Goal: Transaction & Acquisition: Purchase product/service

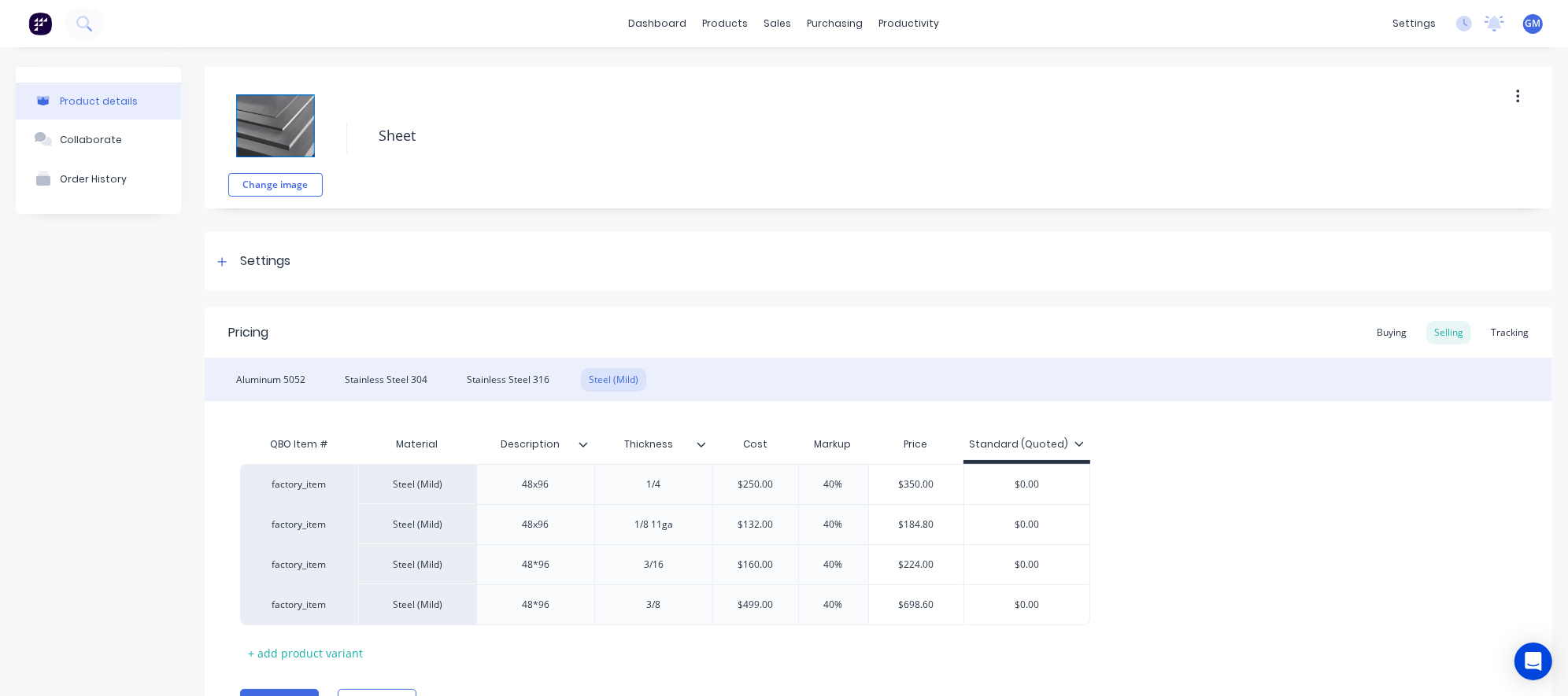
type textarea "x"
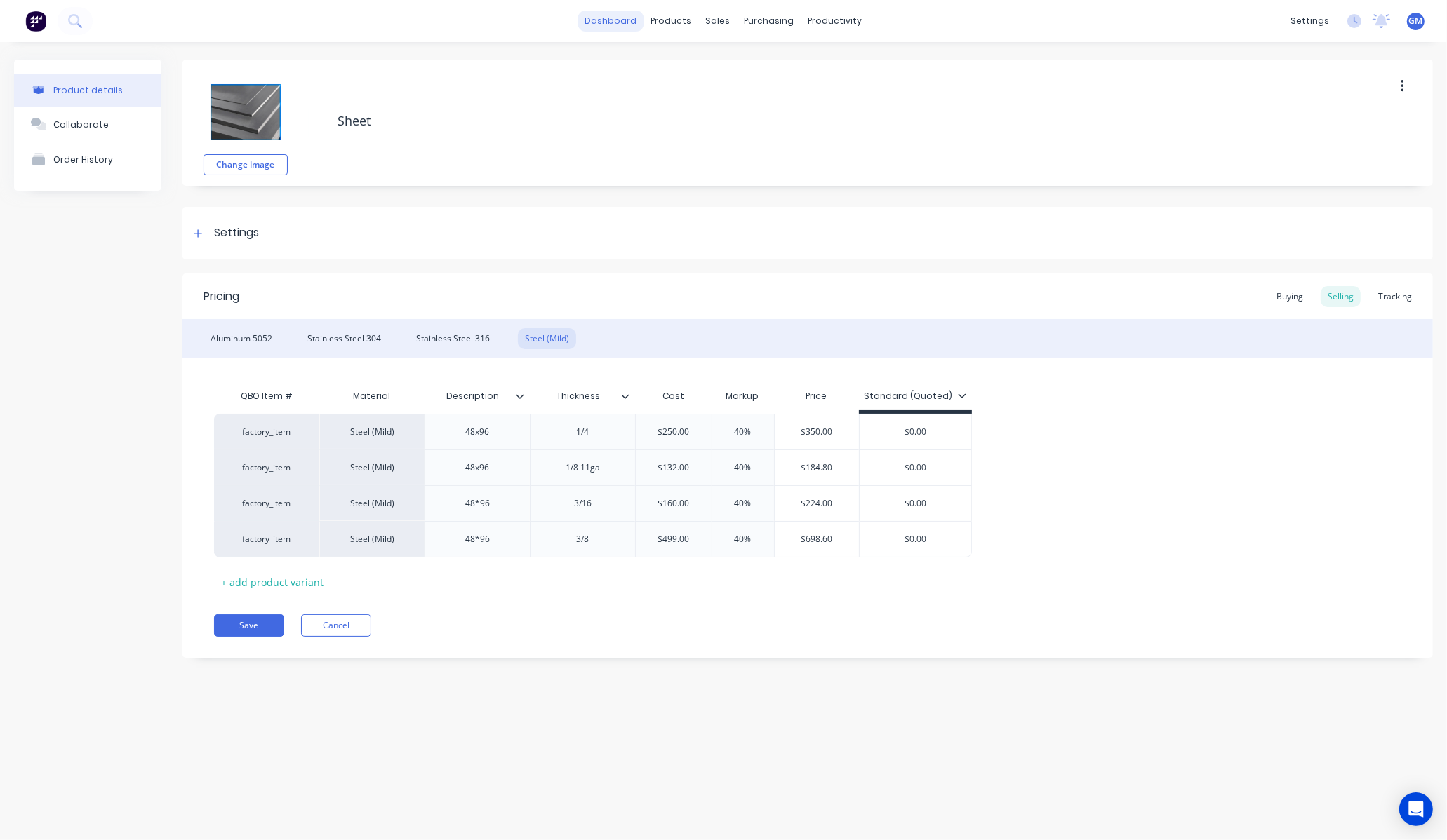
click at [608, 18] on link "dashboard" at bounding box center [611, 21] width 66 height 21
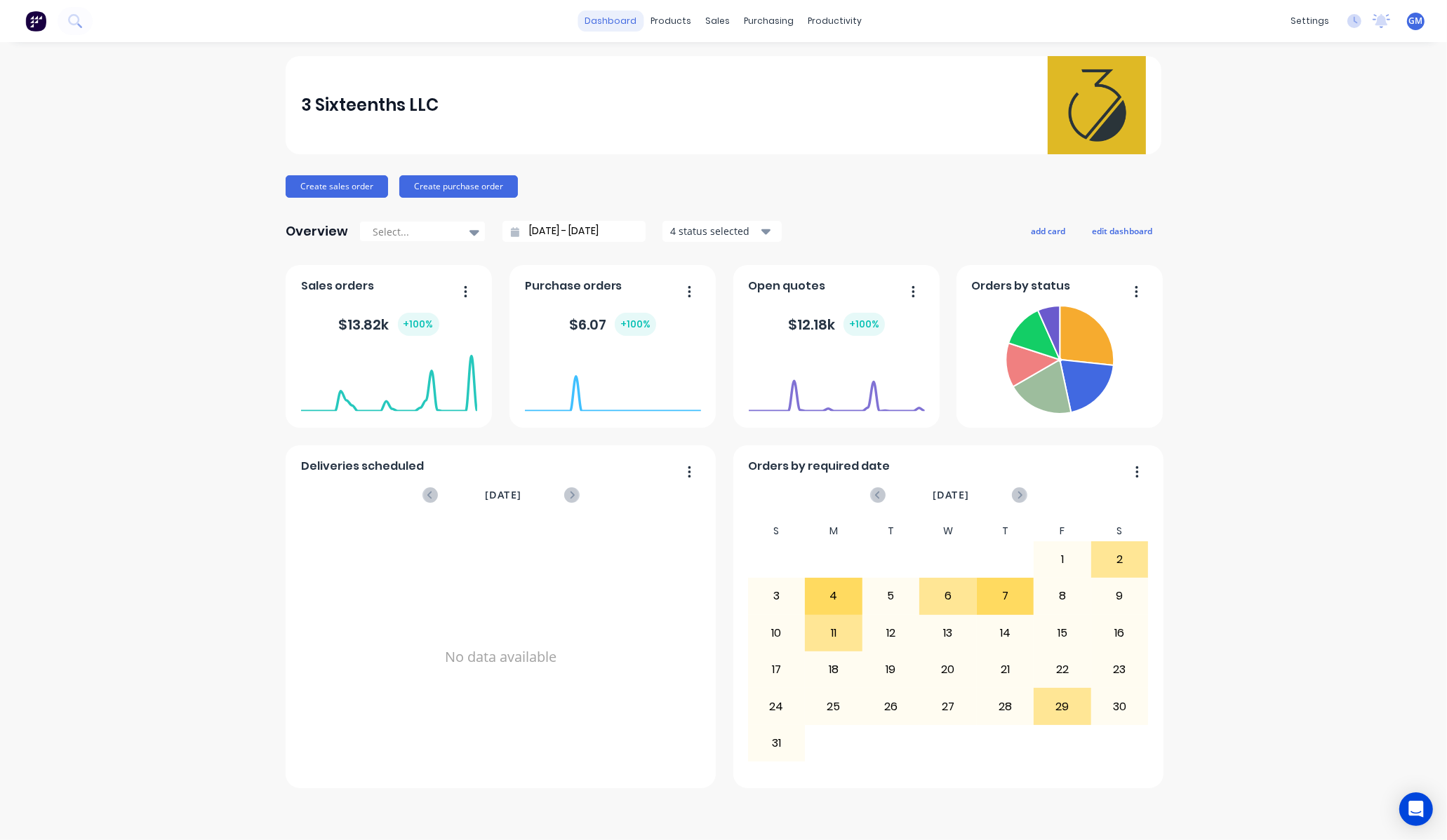
click at [633, 11] on link "dashboard" at bounding box center [611, 21] width 66 height 21
click at [676, 28] on div "products" at bounding box center [671, 21] width 55 height 21
click at [762, 63] on icon at bounding box center [759, 68] width 13 height 13
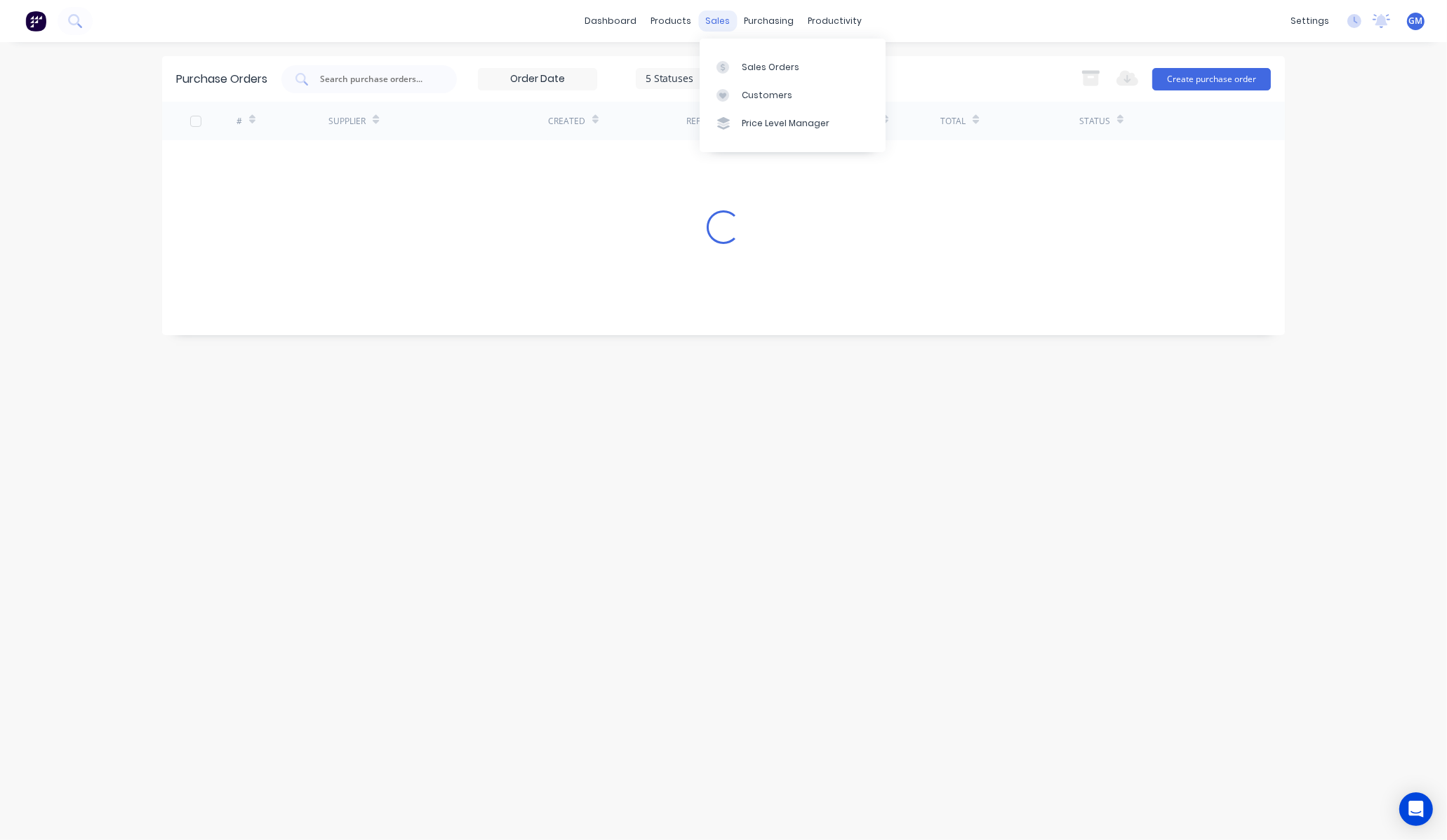
click at [719, 19] on div "sales" at bounding box center [718, 21] width 39 height 21
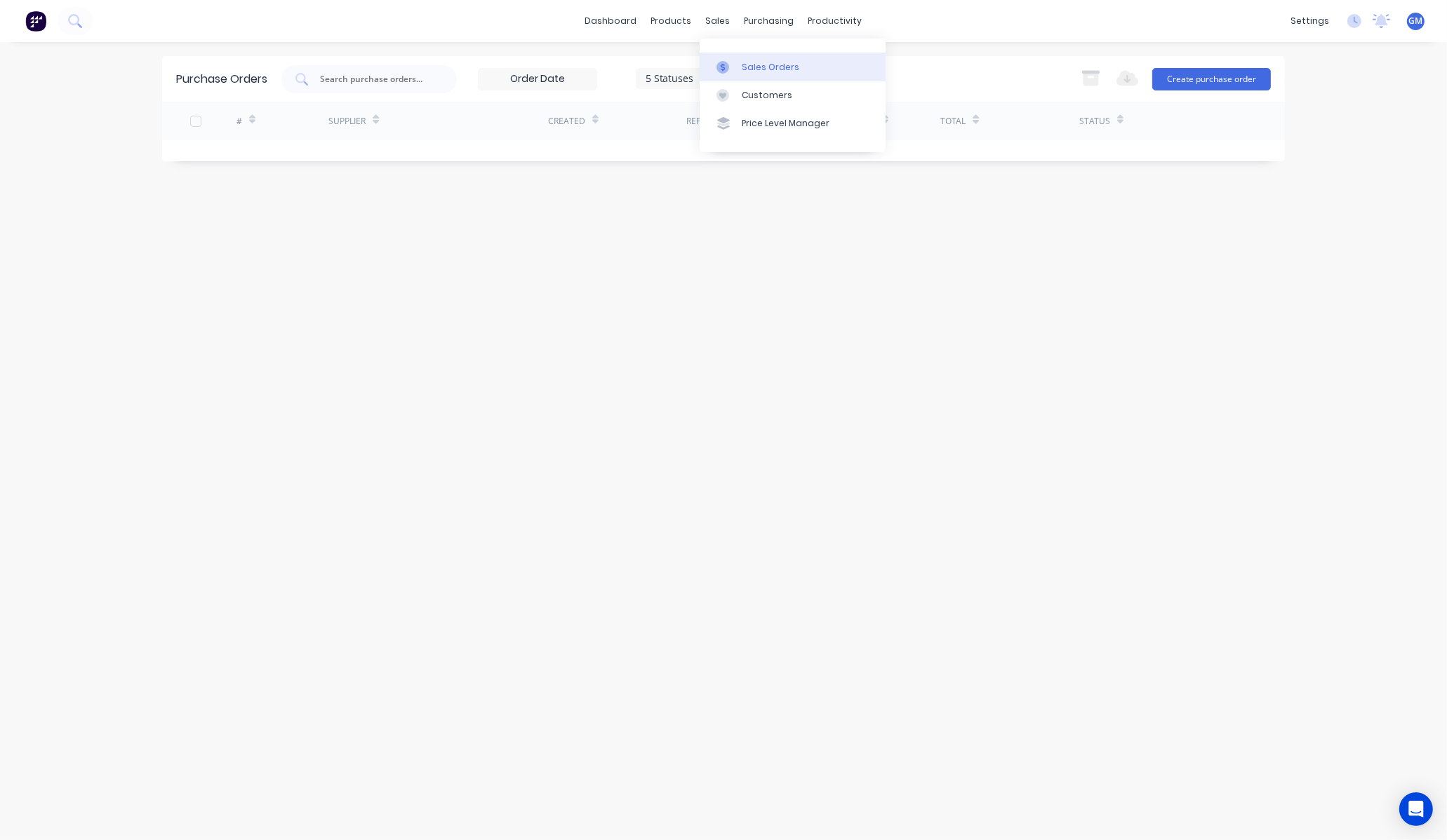
click at [750, 58] on link "Sales Orders" at bounding box center [792, 67] width 186 height 28
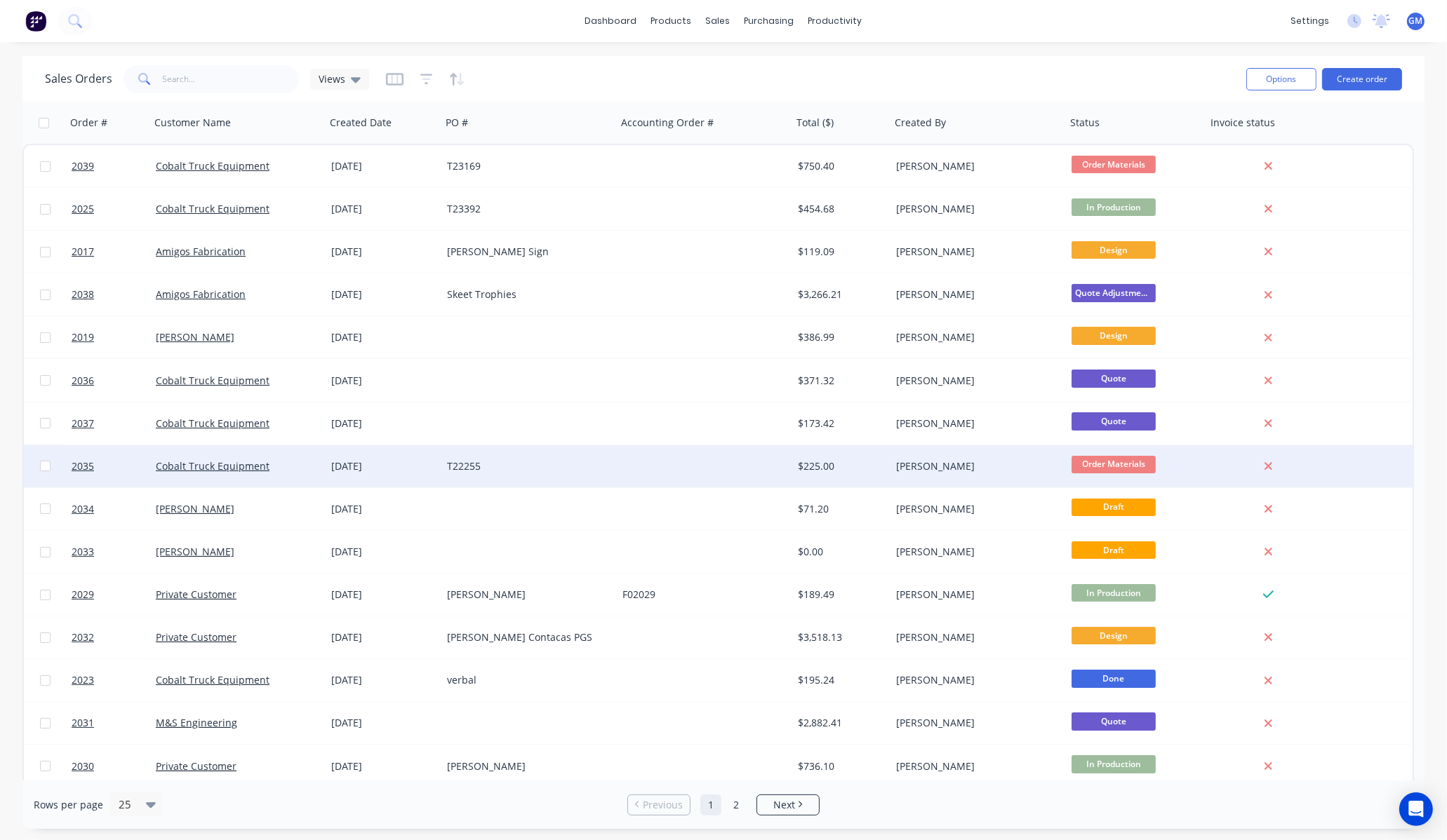
click at [604, 456] on div "T22255" at bounding box center [529, 466] width 175 height 42
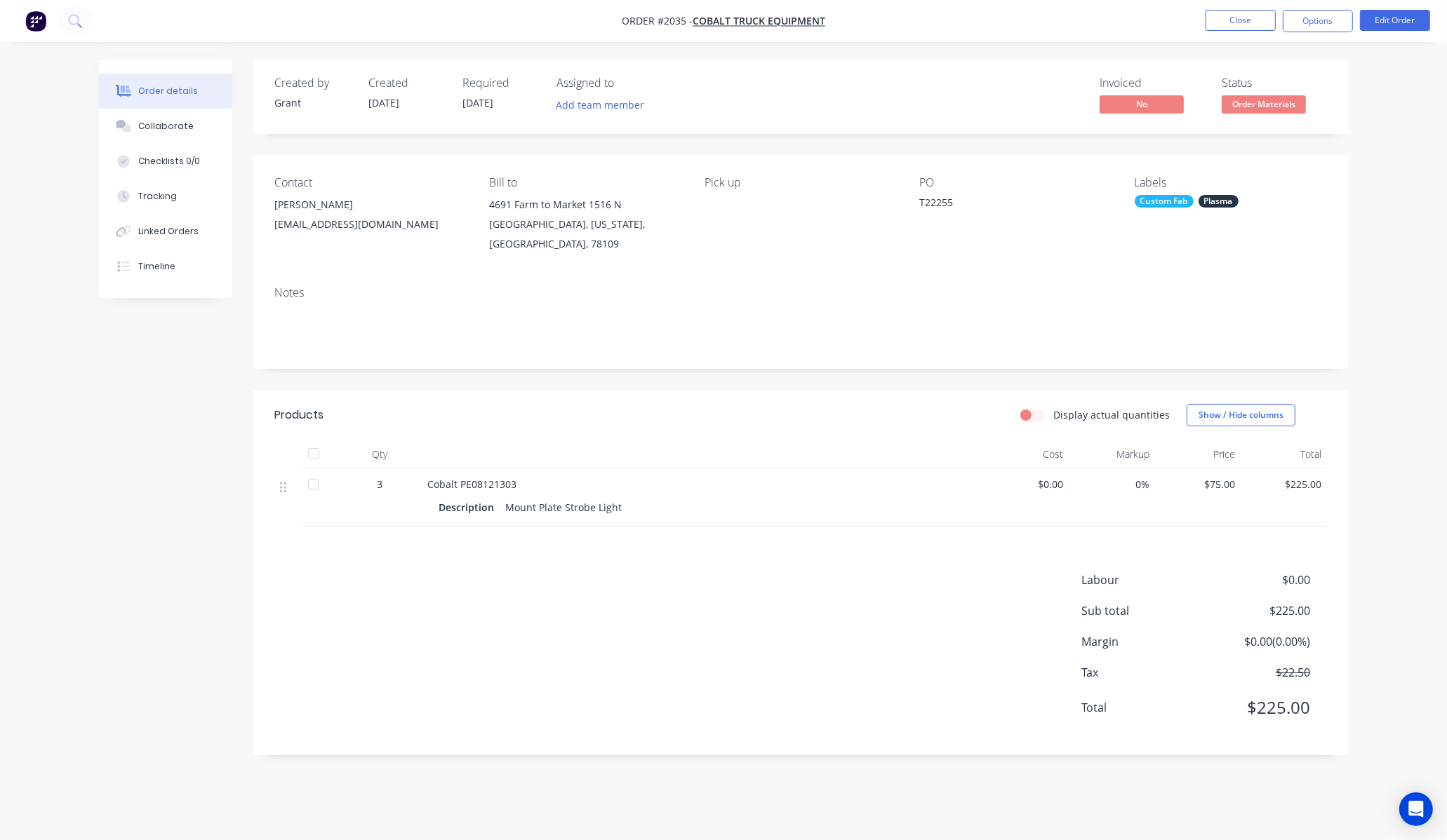
click at [177, 103] on button "Order details" at bounding box center [165, 91] width 133 height 35
click at [1237, 8] on nav "Order #2035 - Cobalt Truck Equipment Close Options Edit Order" at bounding box center [724, 21] width 1447 height 42
click at [1244, 14] on button "Close" at bounding box center [1241, 20] width 70 height 21
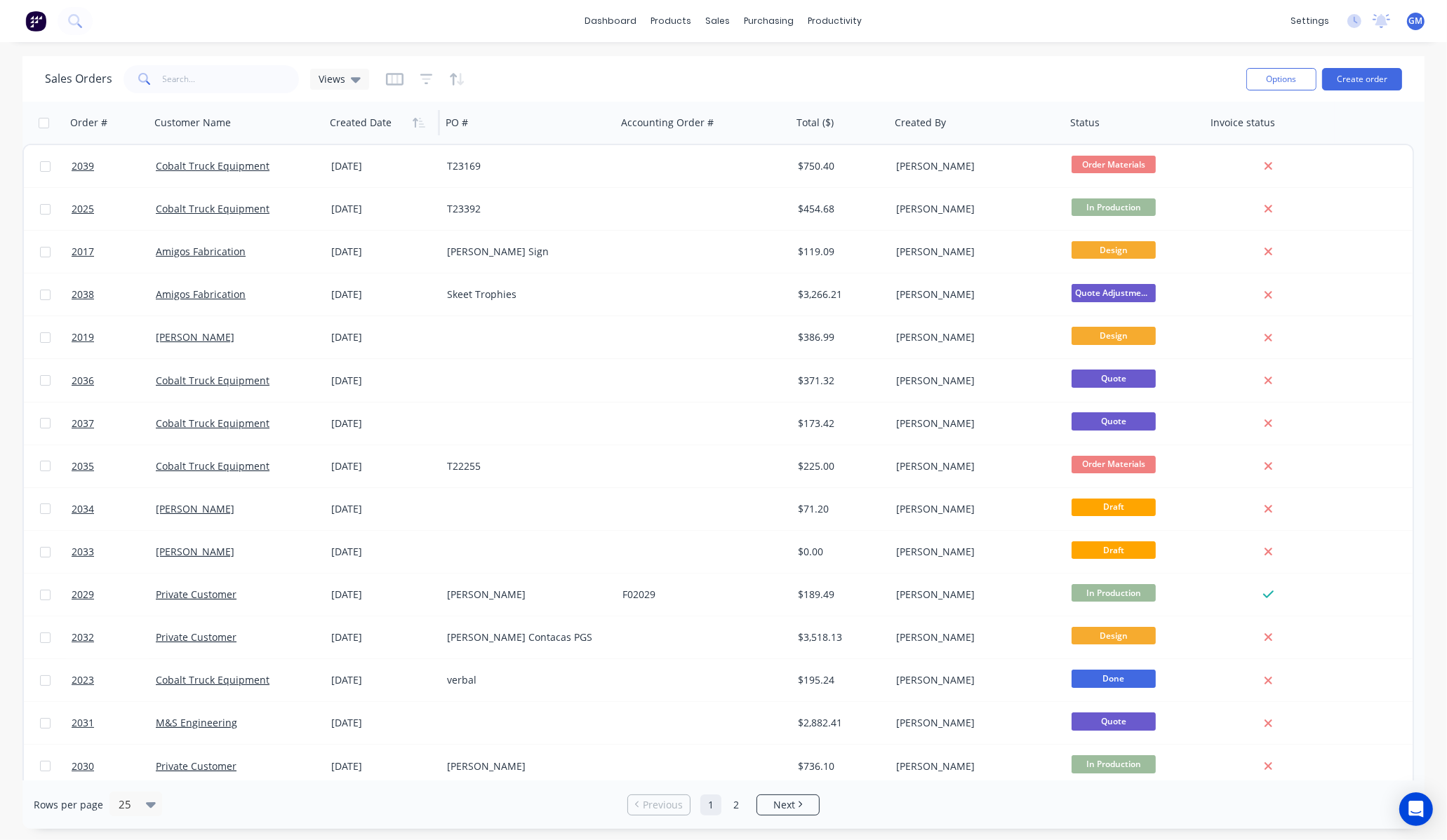
click at [355, 128] on div at bounding box center [380, 123] width 100 height 28
click at [424, 129] on button "button" at bounding box center [419, 122] width 21 height 21
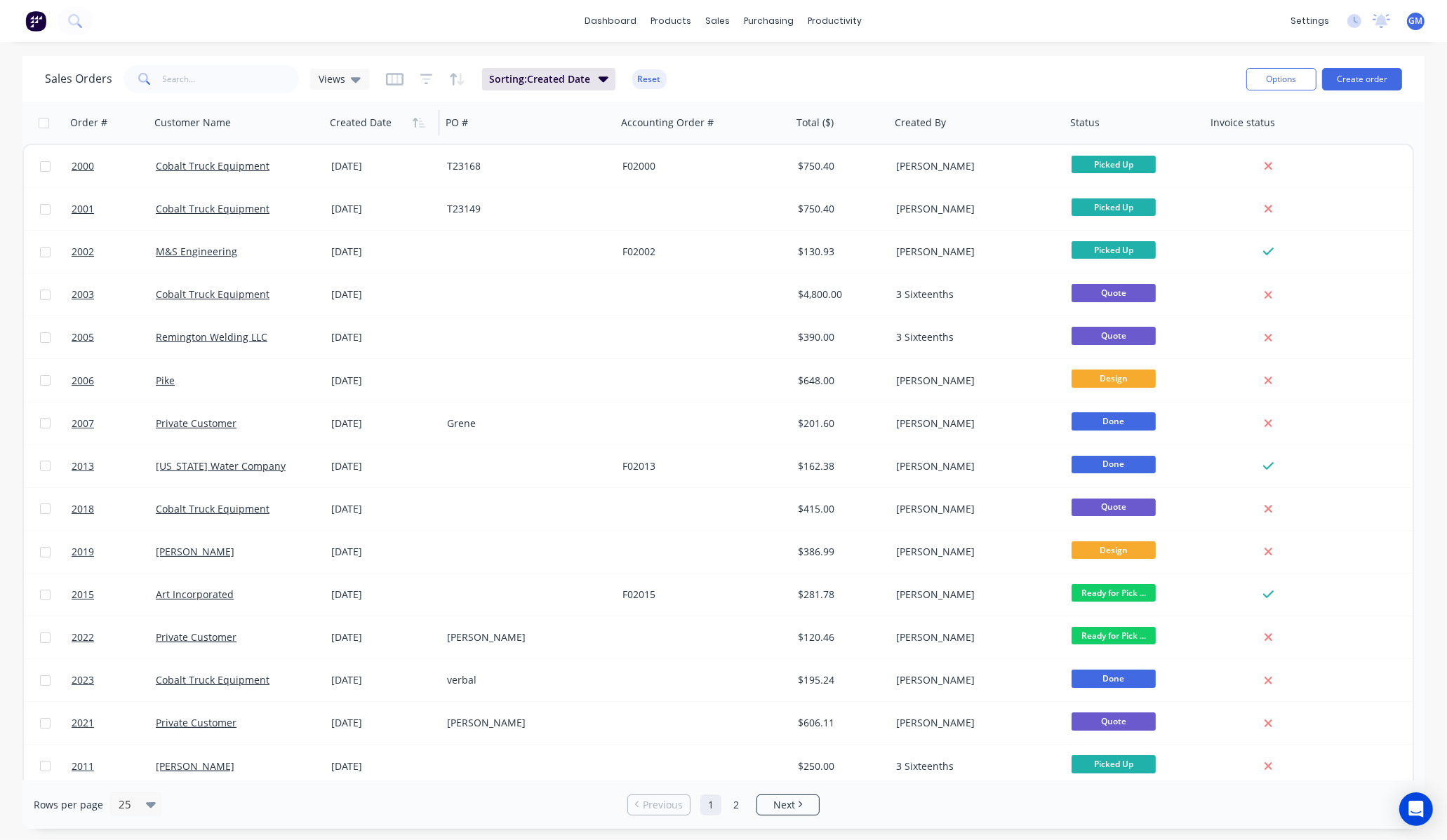
click at [424, 129] on button "button" at bounding box center [419, 122] width 21 height 21
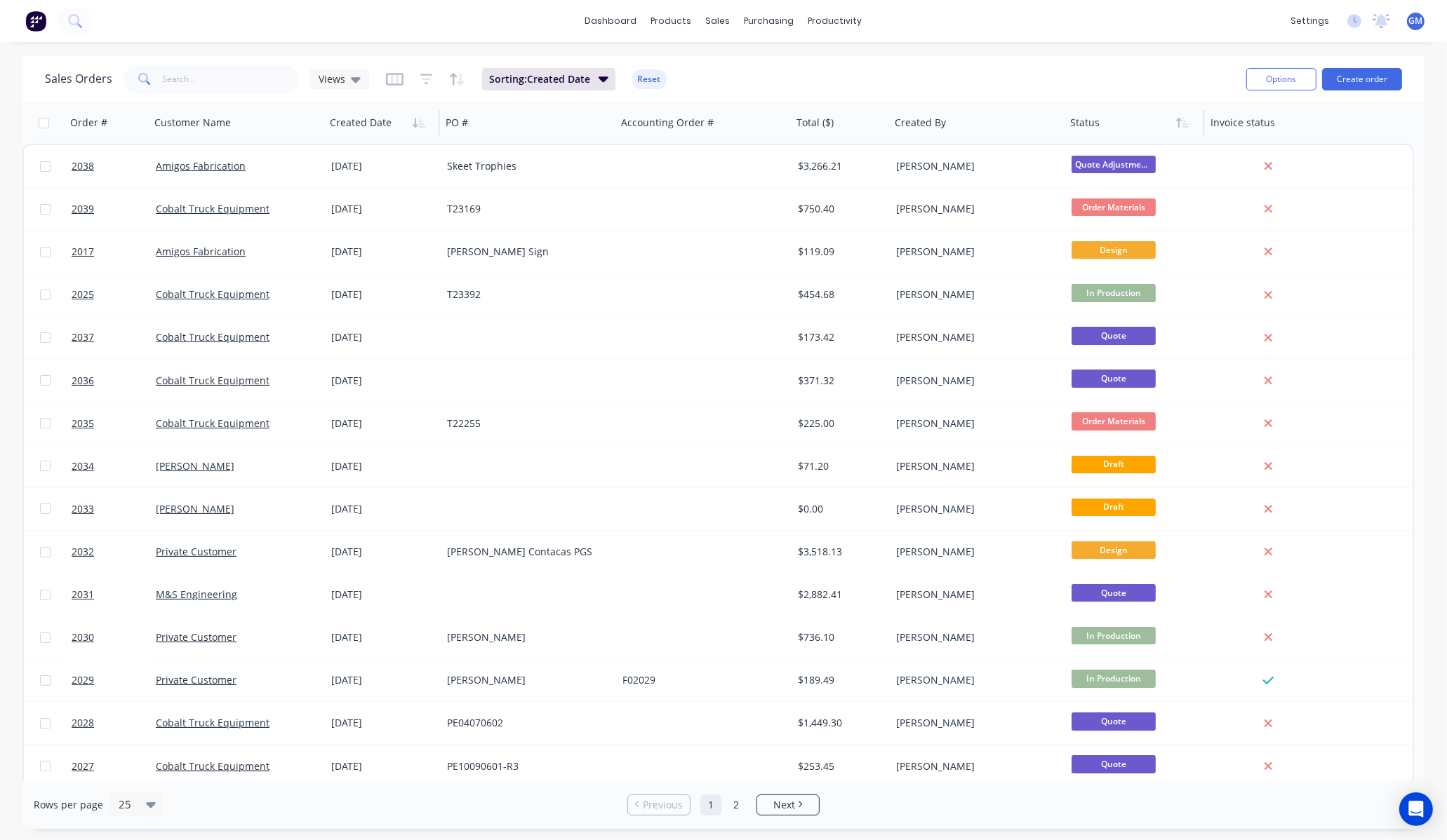
click at [1121, 129] on div at bounding box center [1131, 123] width 122 height 28
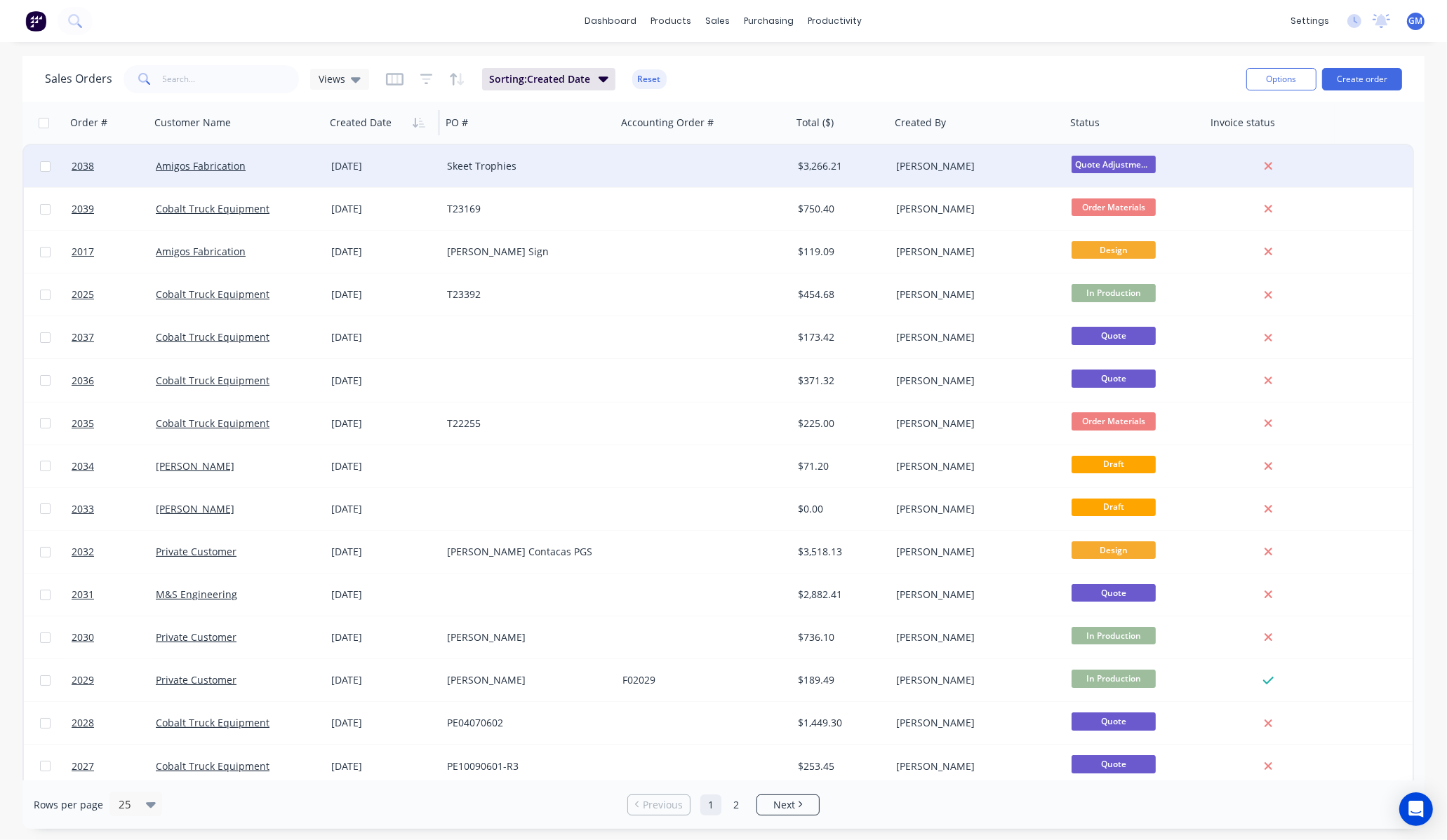
drag, startPoint x: 1008, startPoint y: 396, endPoint x: 618, endPoint y: 150, distance: 461.1
click at [609, 150] on div "2038 Amigos Fabrication [DATE] Skeet Trophies $3,266.21 [PERSON_NAME] Quote Adj…" at bounding box center [718, 679] width 1391 height 1071
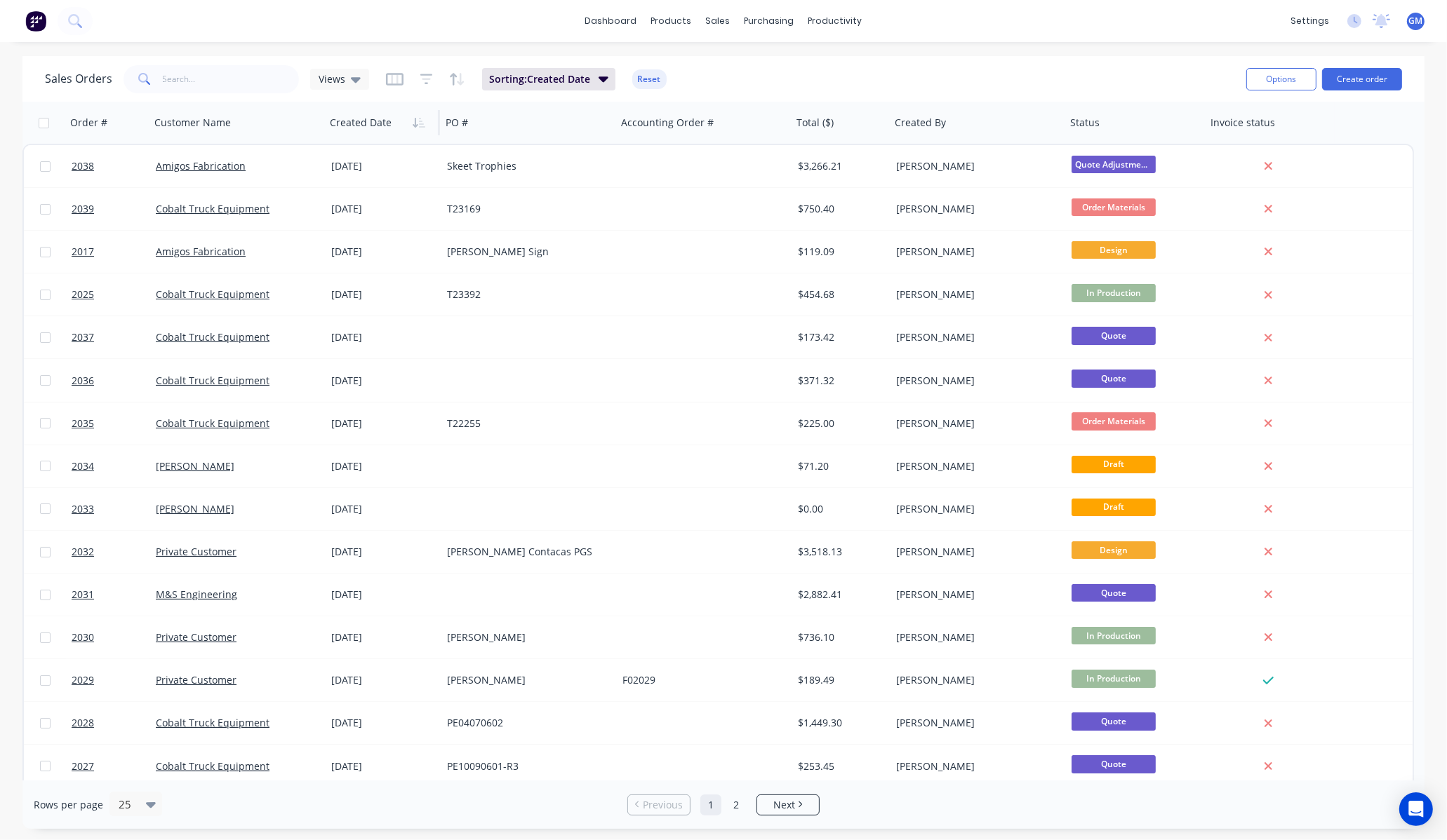
click at [1070, 69] on div "Sales Orders Views Sorting: Created Date Reset" at bounding box center [640, 79] width 1190 height 34
click at [1388, 72] on button "Create order" at bounding box center [1362, 79] width 80 height 23
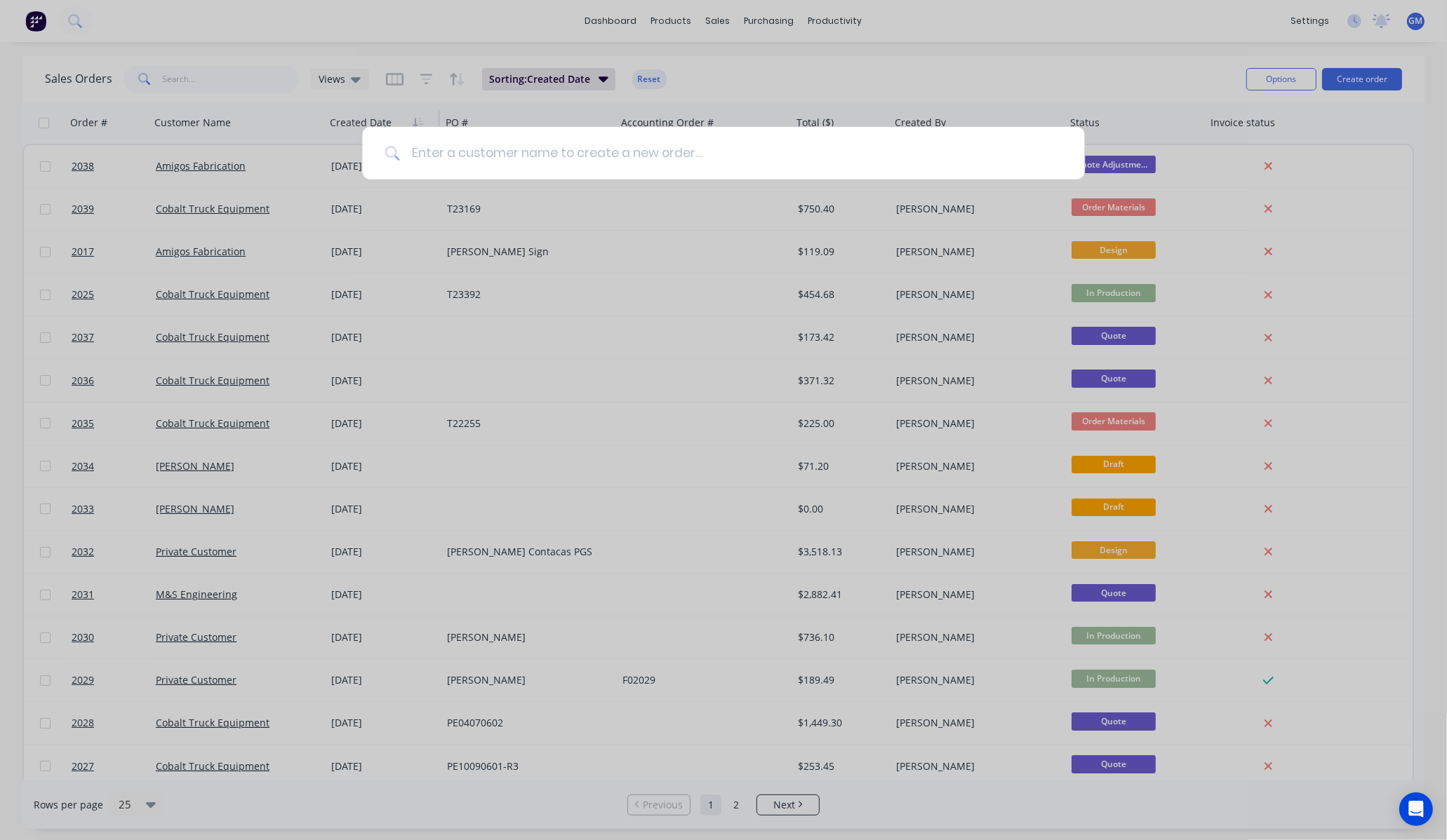
click at [604, 155] on input at bounding box center [731, 153] width 662 height 53
click at [773, 62] on div at bounding box center [724, 420] width 1447 height 840
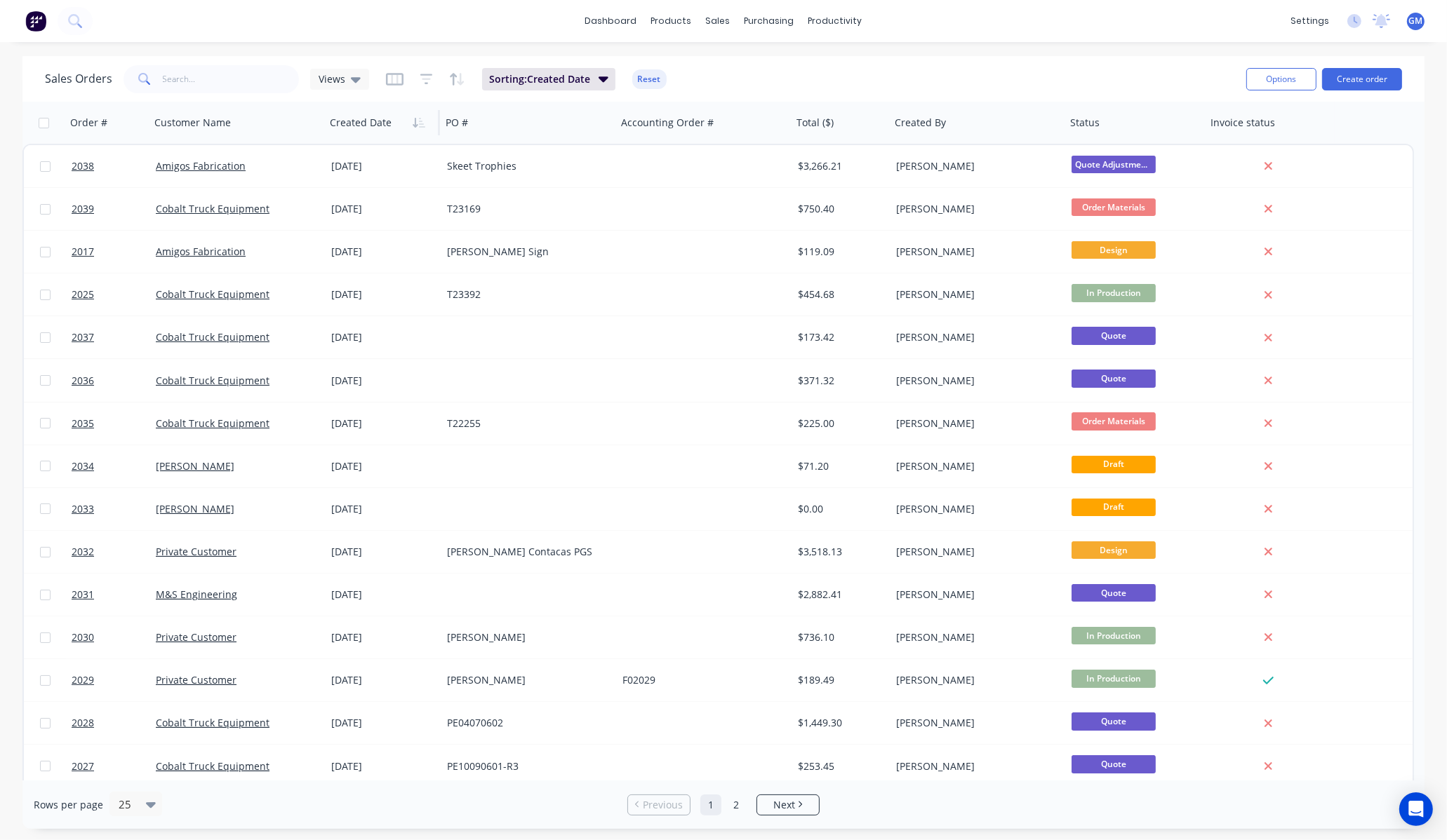
click at [1404, 65] on div "Sales Orders Views Sorting: Created Date Reset Options Create order" at bounding box center [724, 79] width 1402 height 46
click at [1390, 67] on div "Options Create order" at bounding box center [1320, 79] width 161 height 34
click at [1357, 74] on button "Create order" at bounding box center [1362, 79] width 80 height 23
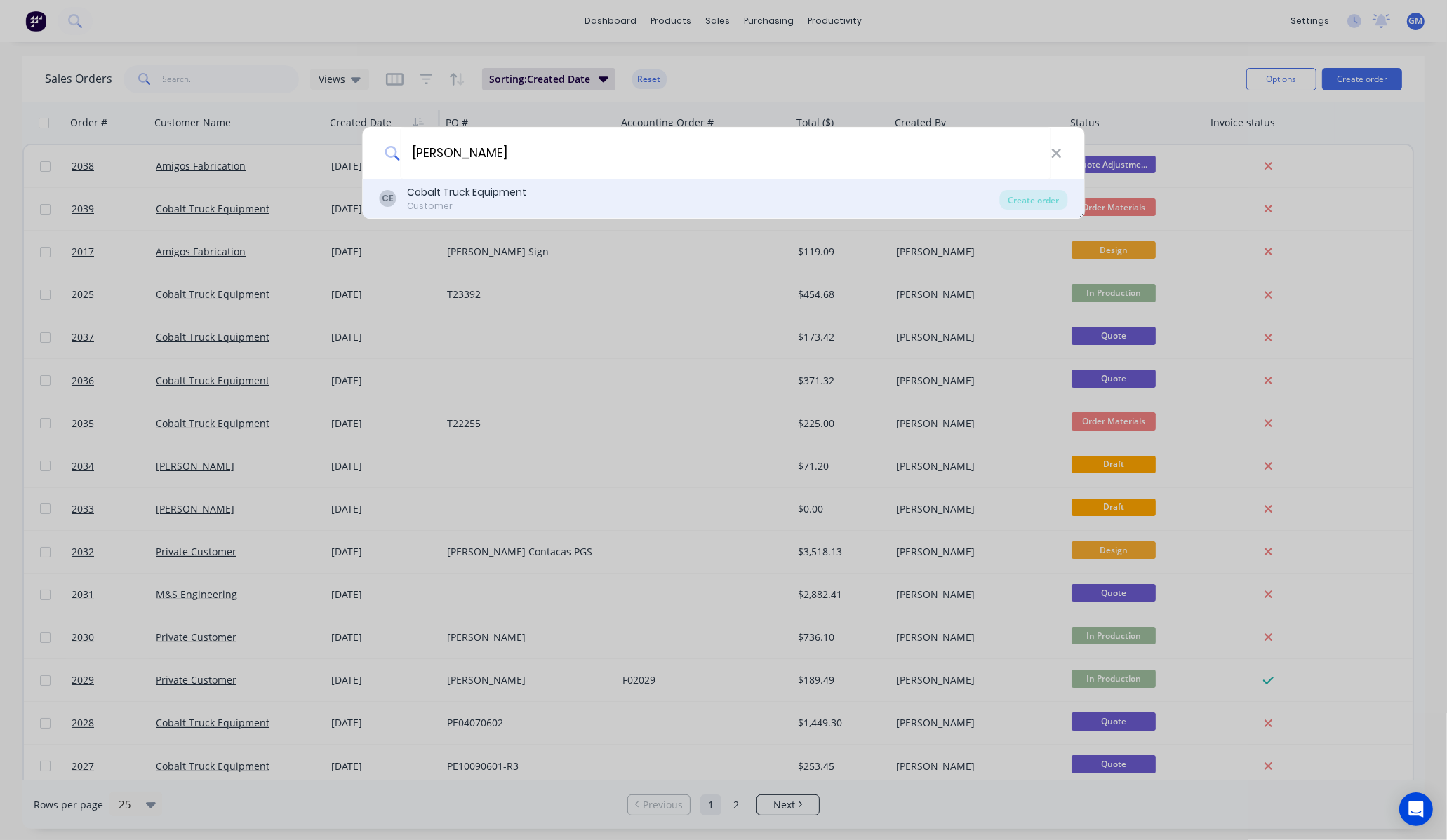
type input "[PERSON_NAME]"
click at [576, 214] on div "CE Cobalt Truck Equipment Customer Create order" at bounding box center [724, 199] width 722 height 39
click at [579, 207] on div "CE Cobalt Truck Equipment Customer" at bounding box center [689, 198] width 620 height 27
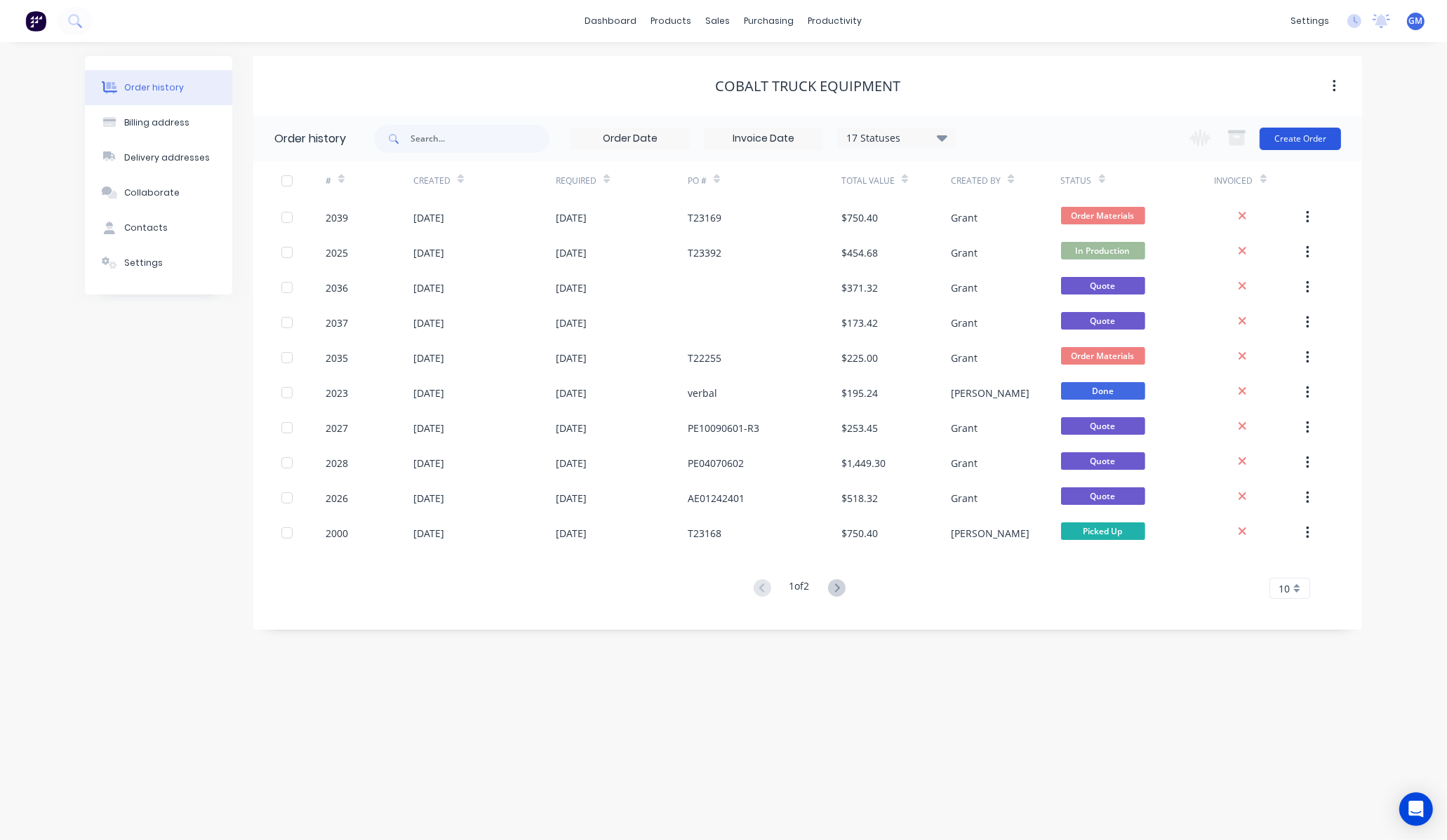
click at [1284, 132] on button "Create Order" at bounding box center [1300, 139] width 82 height 23
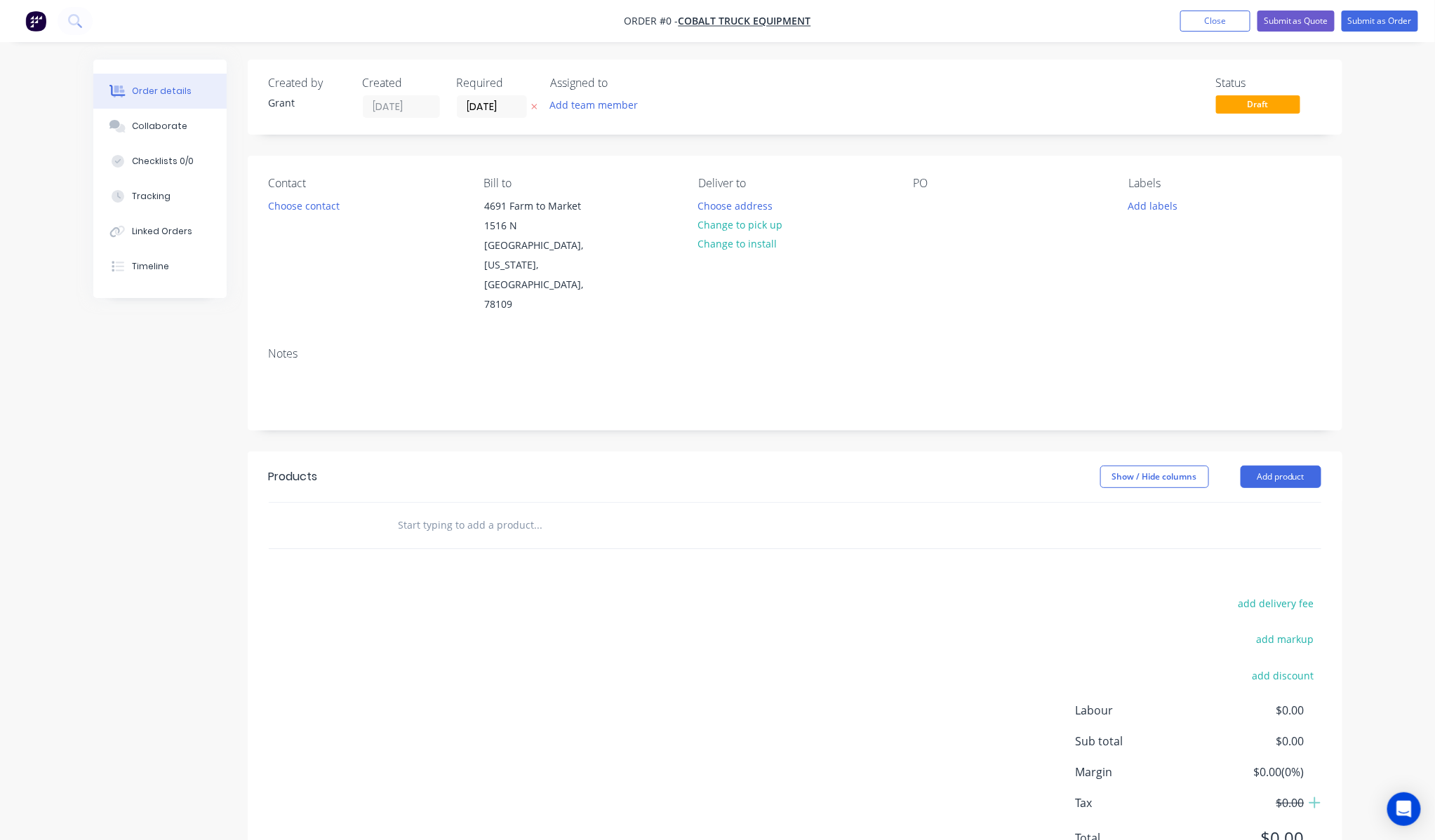
click at [479, 511] on input "text" at bounding box center [538, 526] width 281 height 28
click at [362, 626] on div "add delivery fee add markup add discount Labour $0.00 Sub total $0.00 Margin $0…" at bounding box center [795, 729] width 1052 height 271
click at [1113, 503] on div "1064" at bounding box center [795, 526] width 1052 height 46
click at [1099, 503] on div "1064" at bounding box center [795, 526] width 1052 height 46
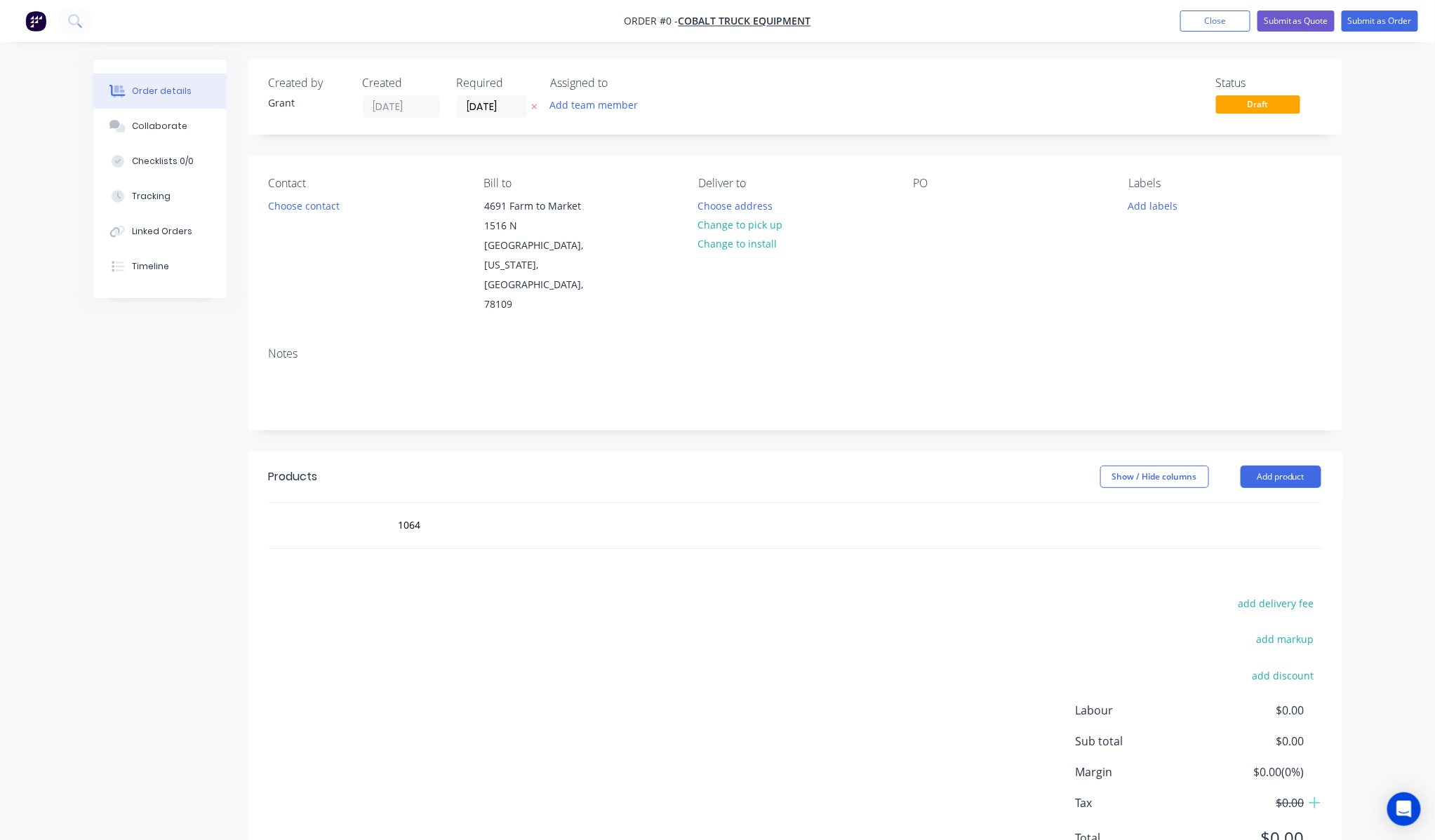
click at [1097, 503] on div "1064" at bounding box center [795, 526] width 1052 height 46
click at [891, 503] on div "1064" at bounding box center [795, 526] width 1052 height 46
click at [849, 511] on div "1064" at bounding box center [633, 526] width 494 height 28
click at [429, 511] on input "1064" at bounding box center [538, 526] width 281 height 28
type input "1"
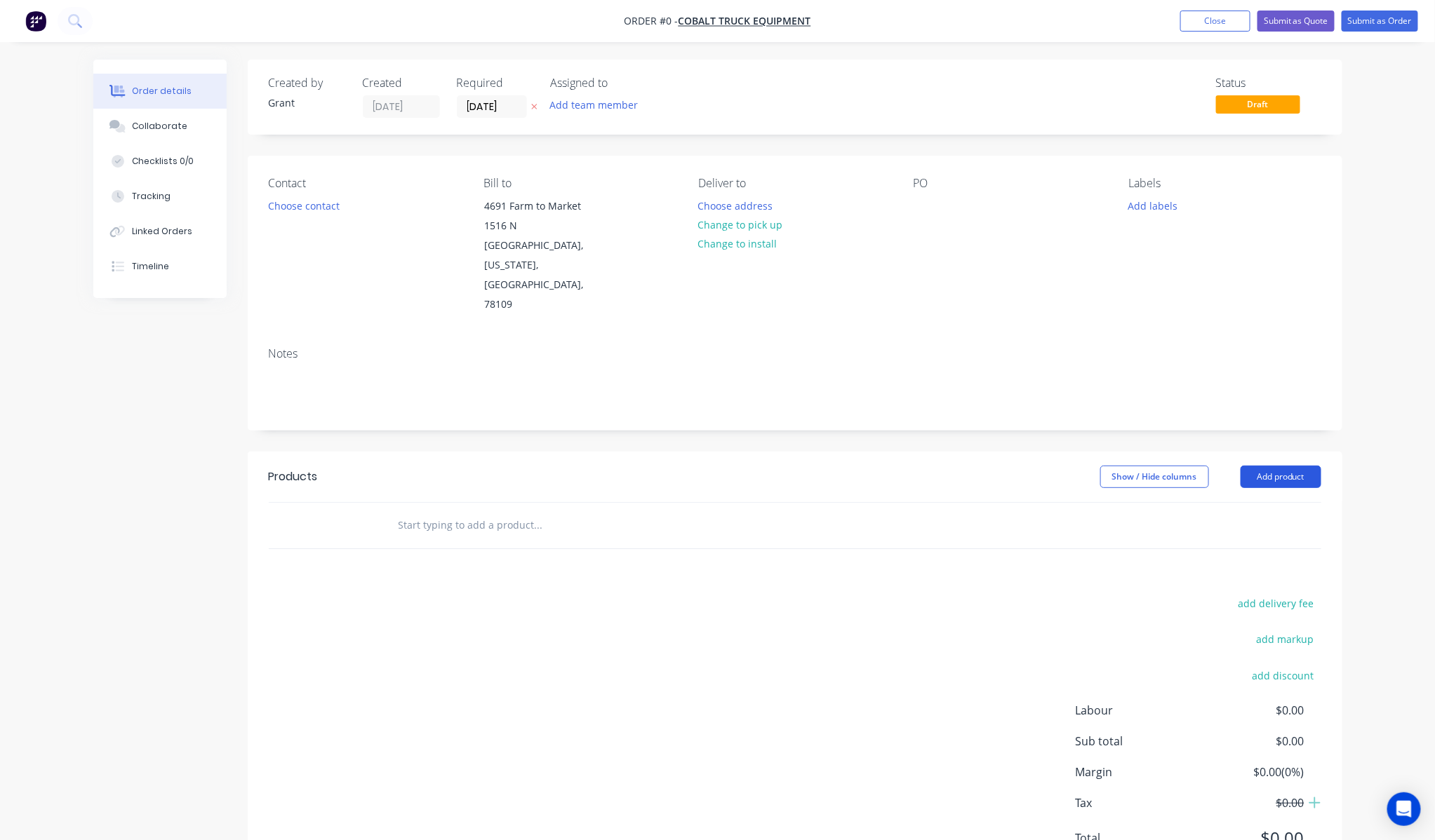
click at [1286, 466] on button "Add product" at bounding box center [1280, 477] width 81 height 23
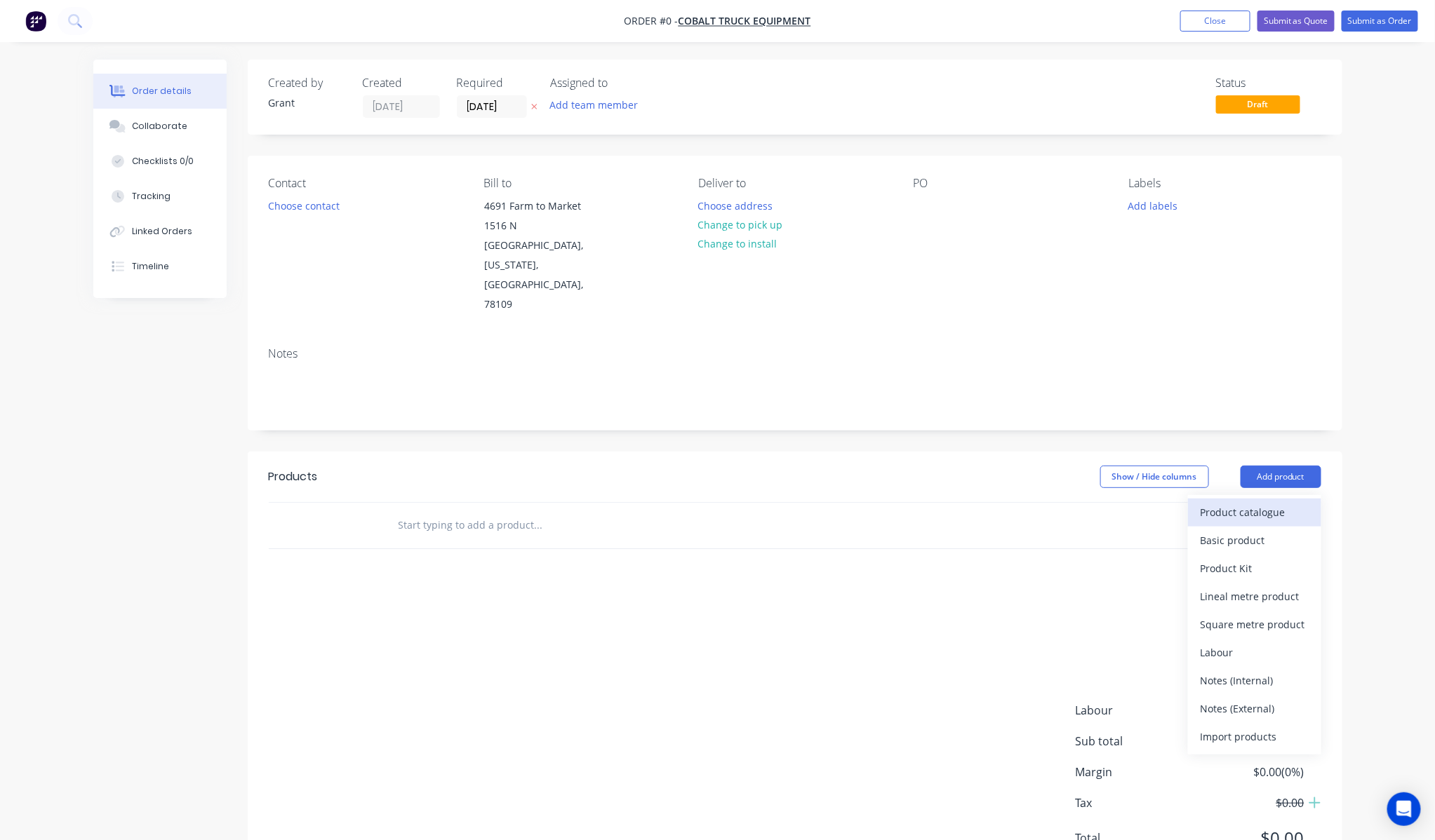
click at [1280, 502] on div "Product catalogue" at bounding box center [1255, 512] width 108 height 20
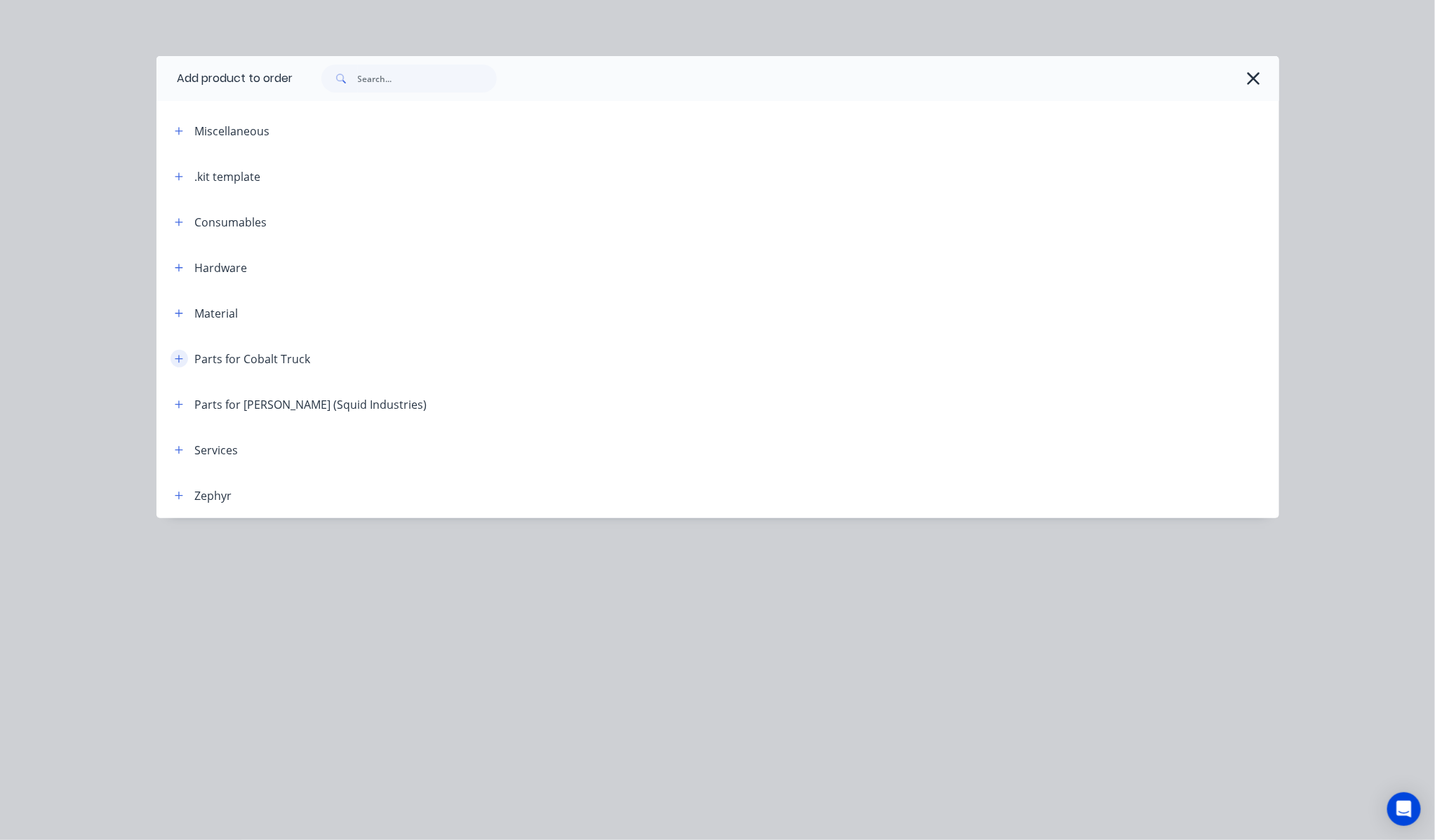
click at [178, 360] on icon "button" at bounding box center [179, 359] width 8 height 10
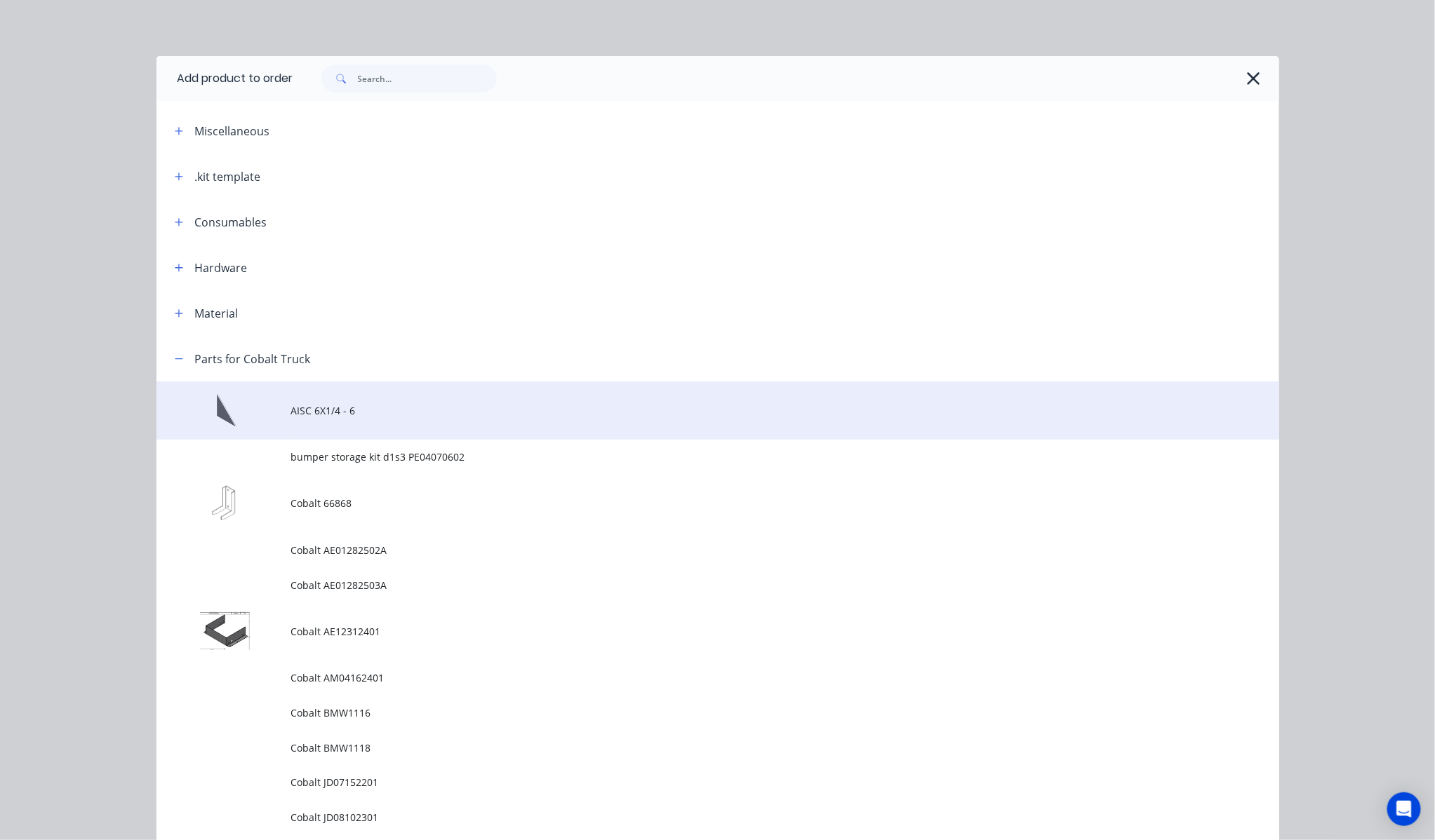
click at [487, 407] on span "AISC 6X1/4 - 6" at bounding box center [686, 410] width 790 height 15
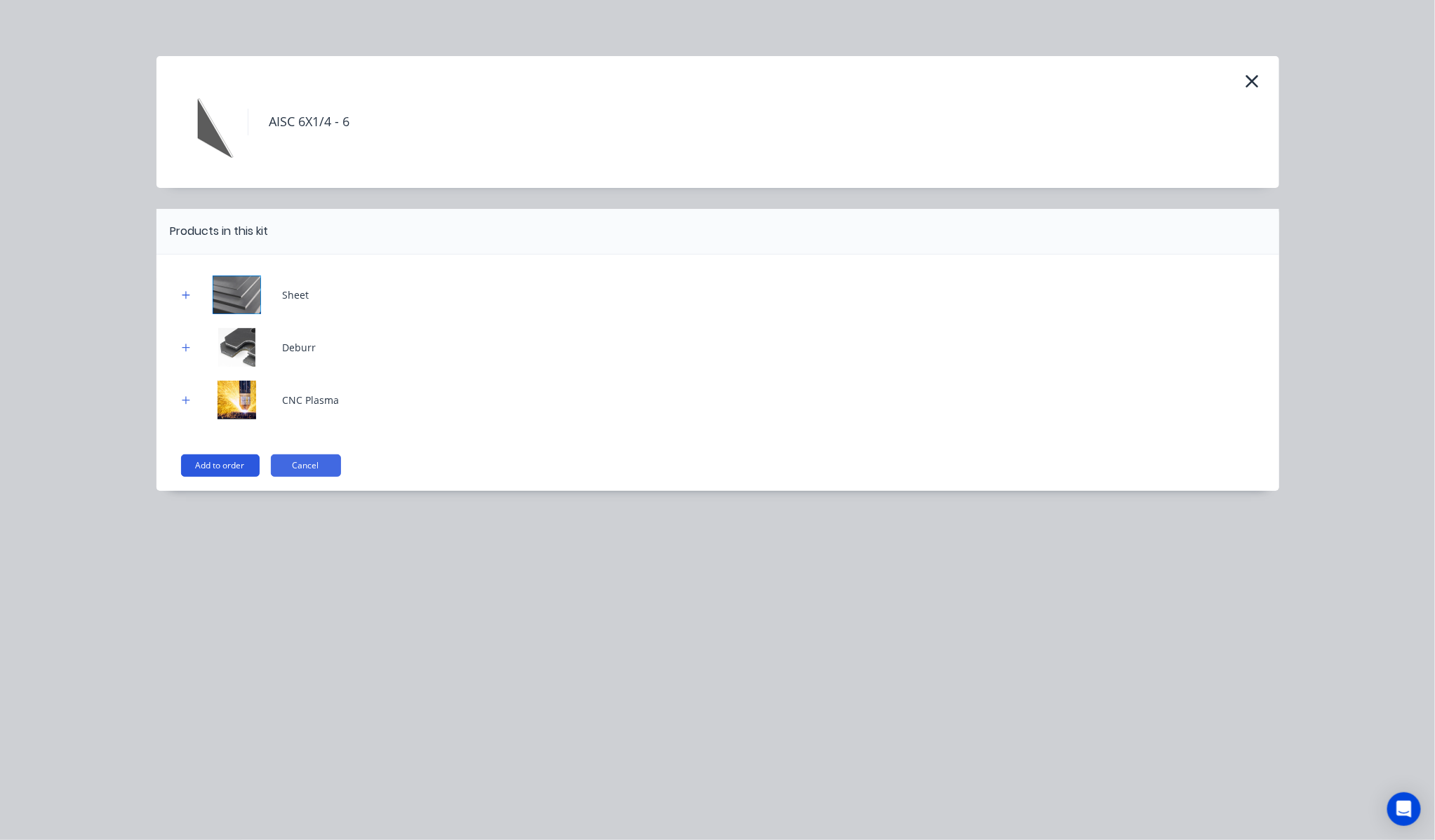
click at [215, 466] on button "Add to order" at bounding box center [220, 466] width 79 height 23
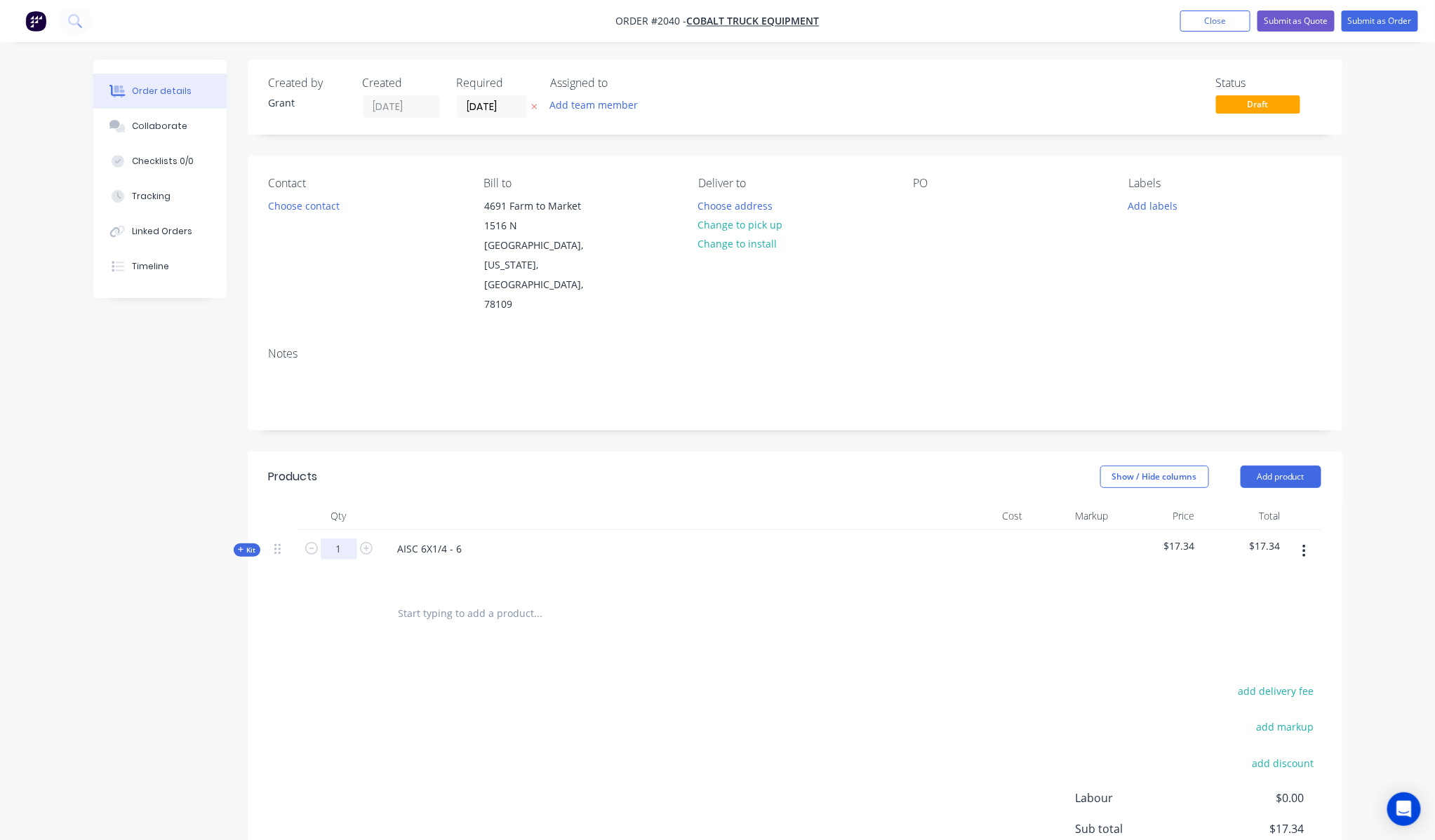
click at [335, 539] on input "1" at bounding box center [339, 549] width 37 height 21
type input "20"
click at [655, 592] on div at bounding box center [633, 613] width 505 height 46
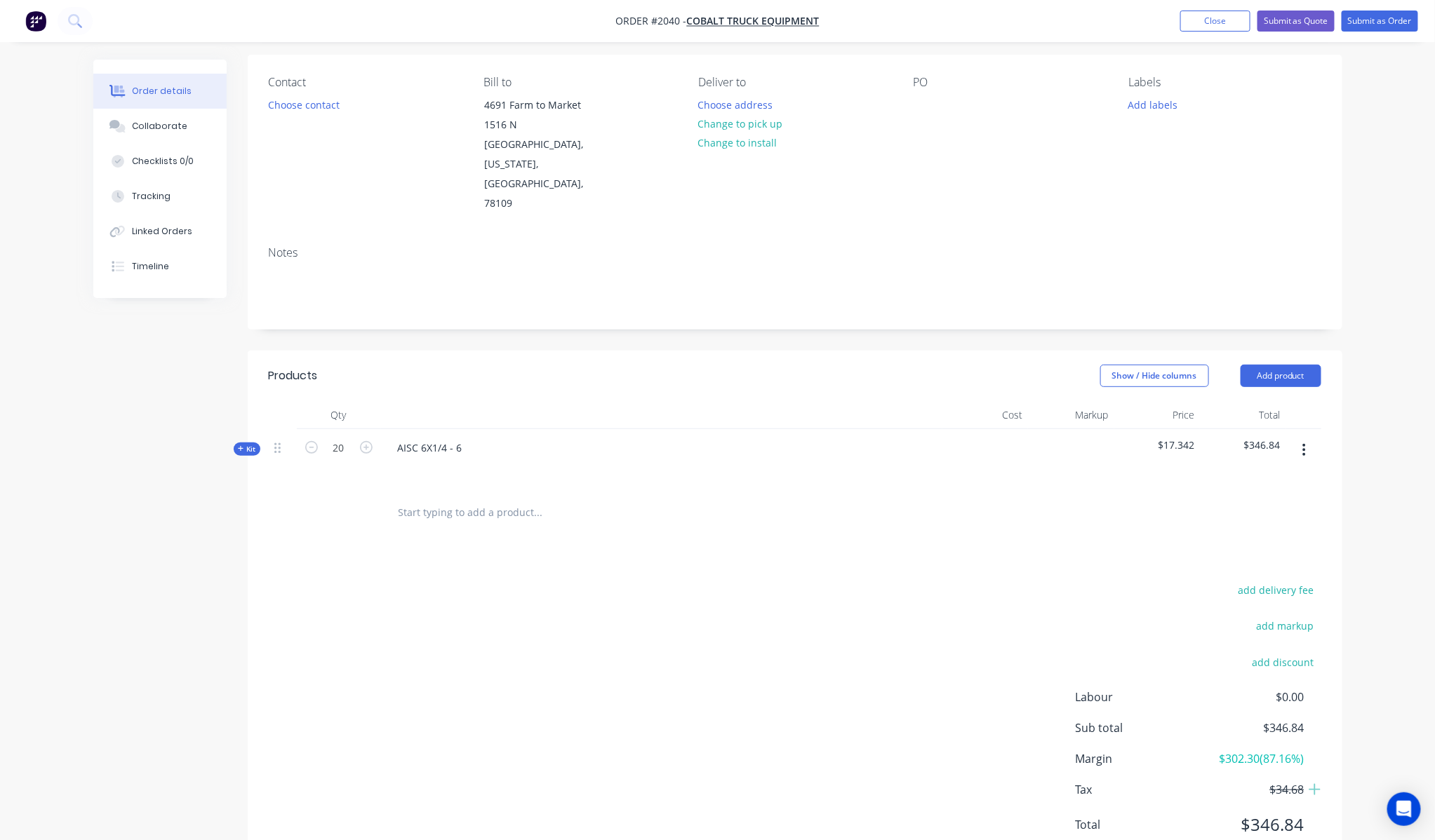
scroll to position [114, 0]
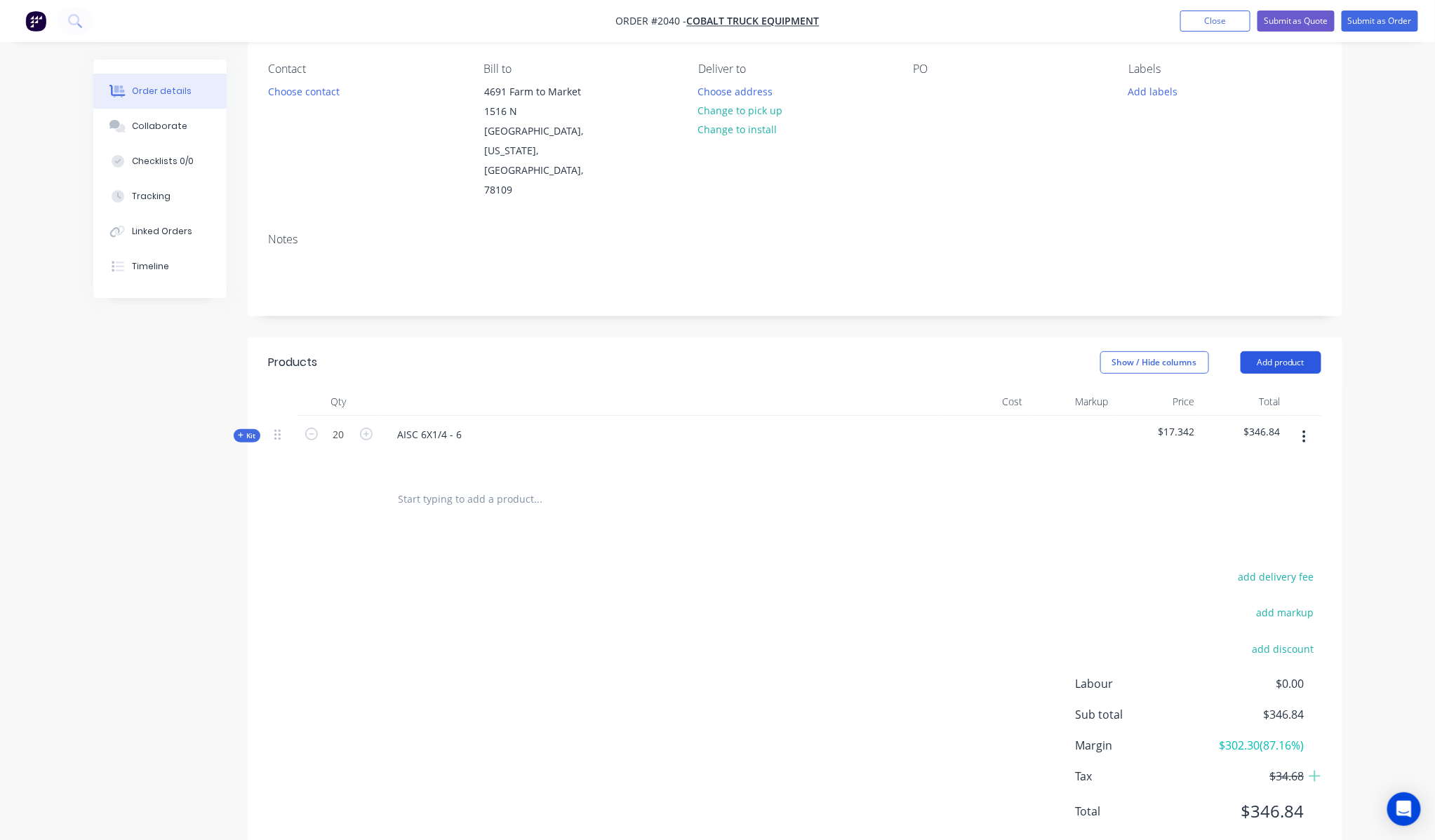
click at [1253, 351] on button "Add product" at bounding box center [1280, 362] width 81 height 23
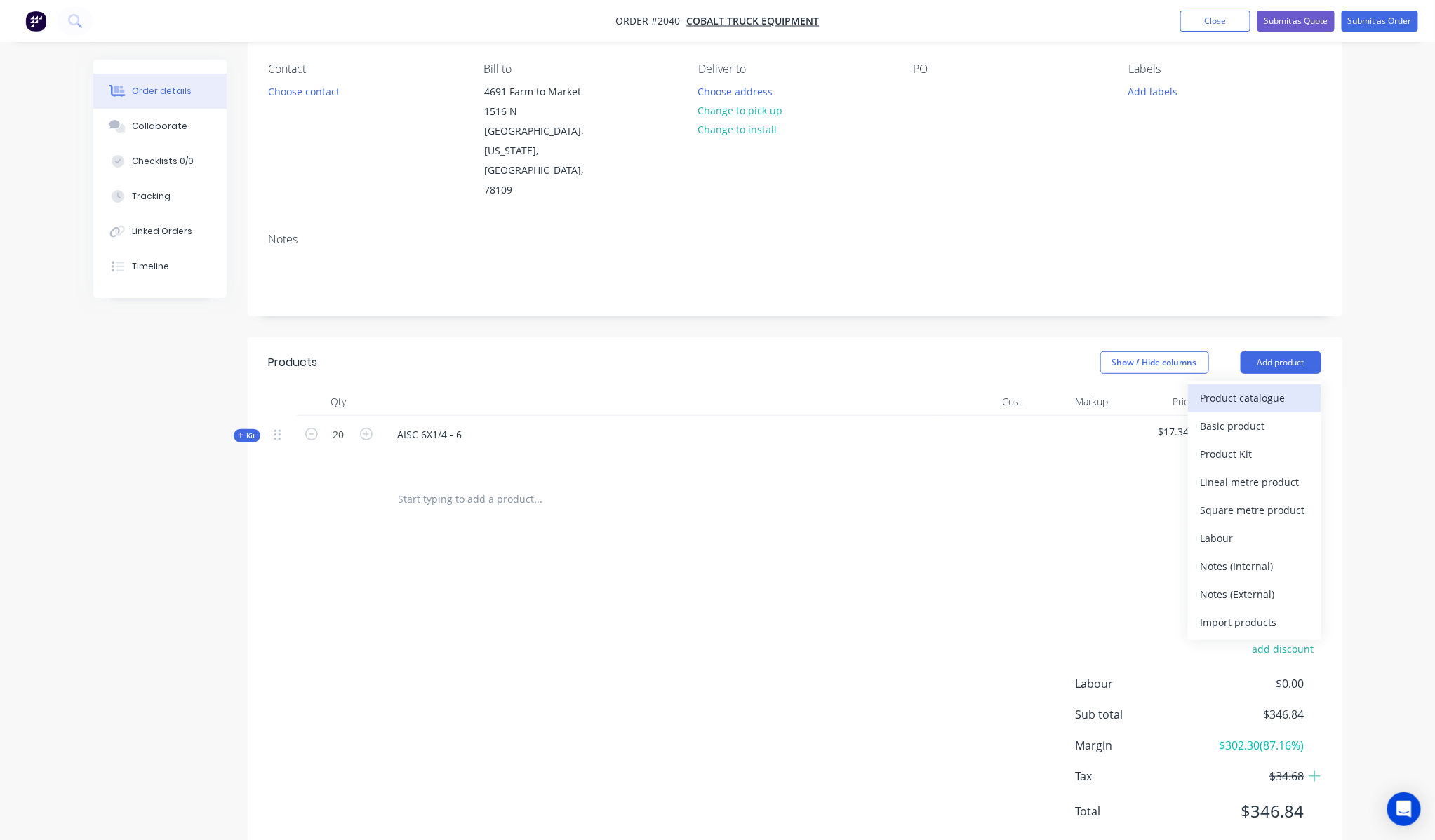
click at [1240, 388] on div "Product catalogue" at bounding box center [1255, 397] width 108 height 20
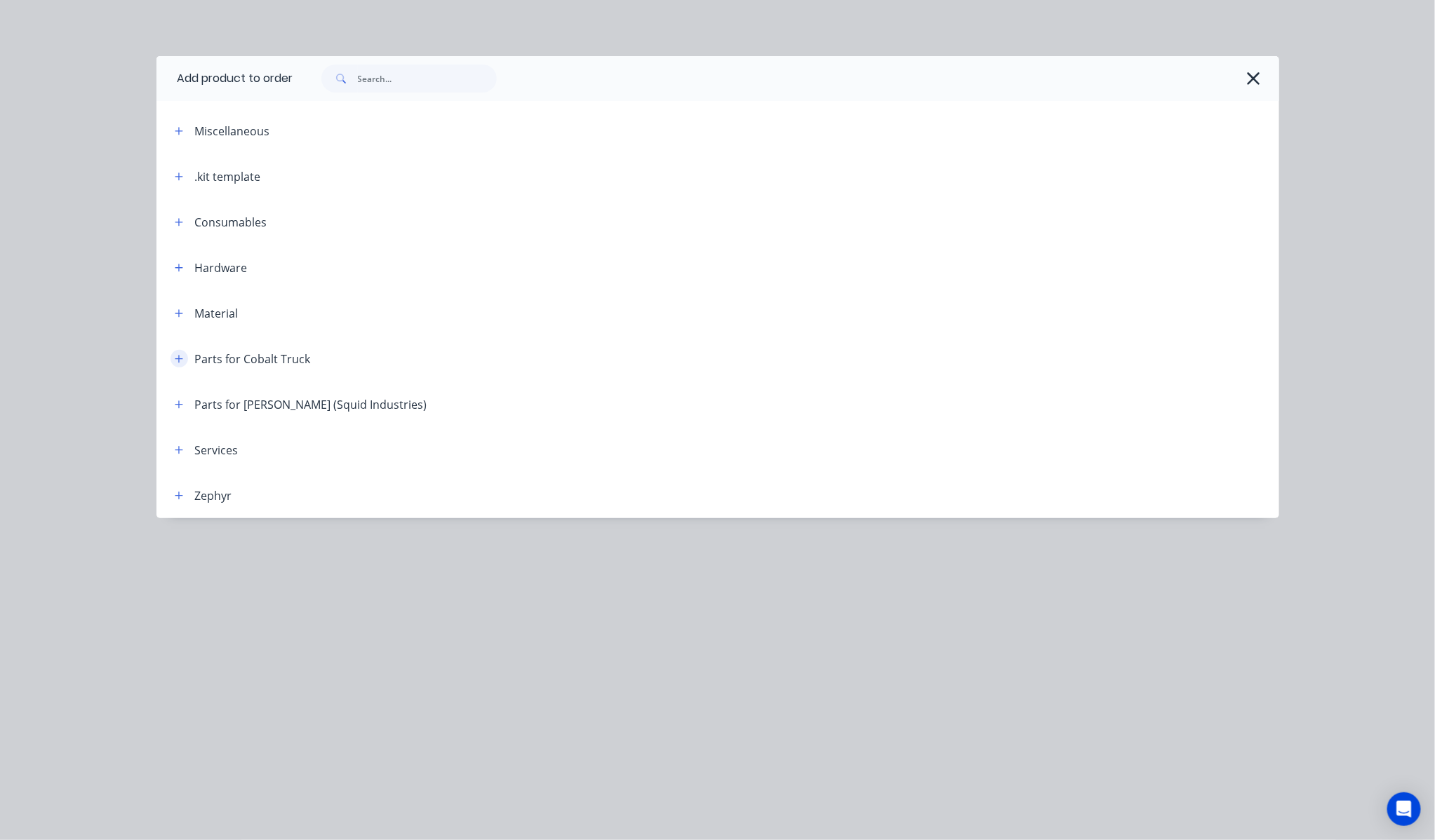
click at [182, 362] on icon "button" at bounding box center [179, 359] width 8 height 10
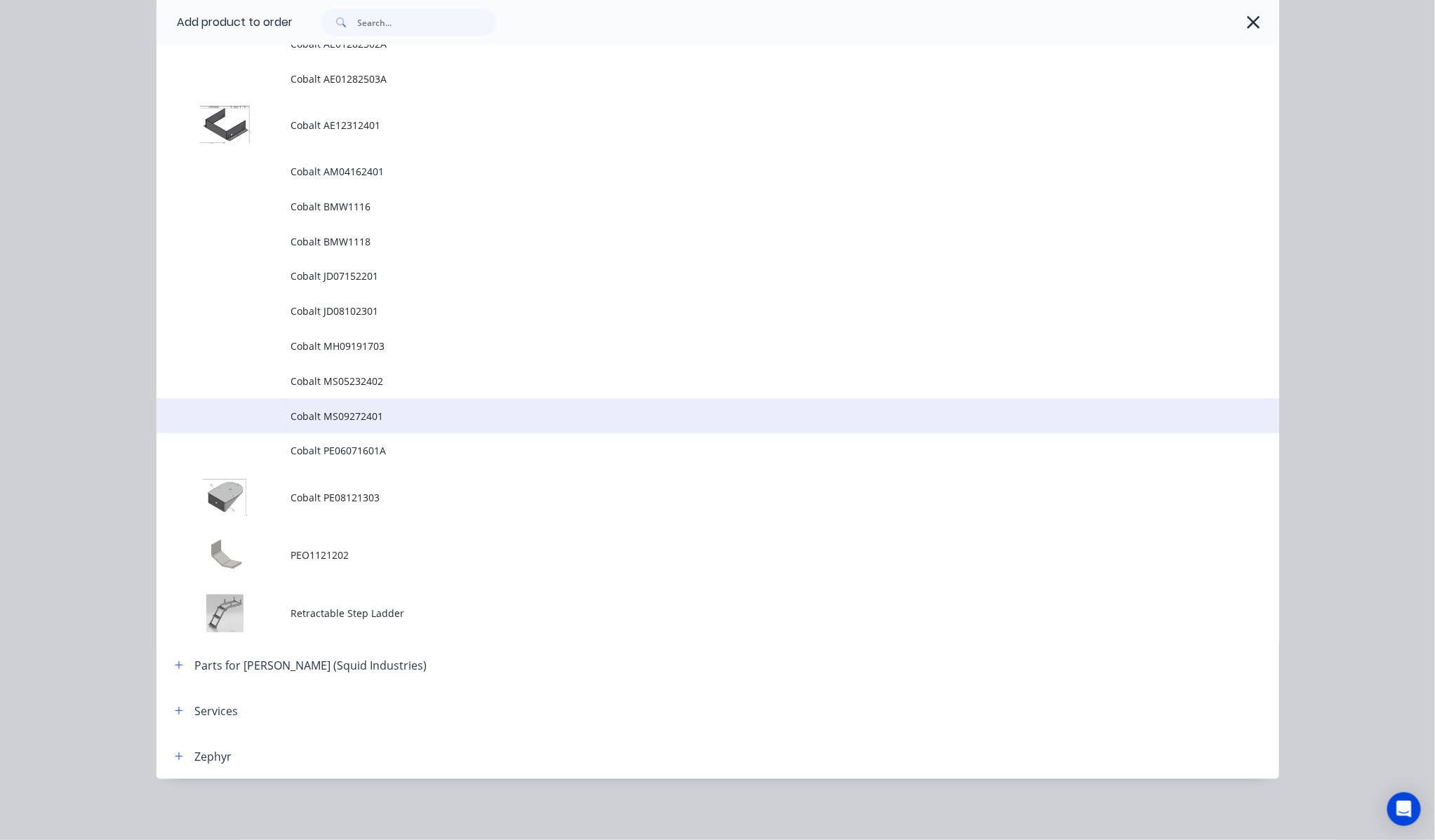
scroll to position [428, 0]
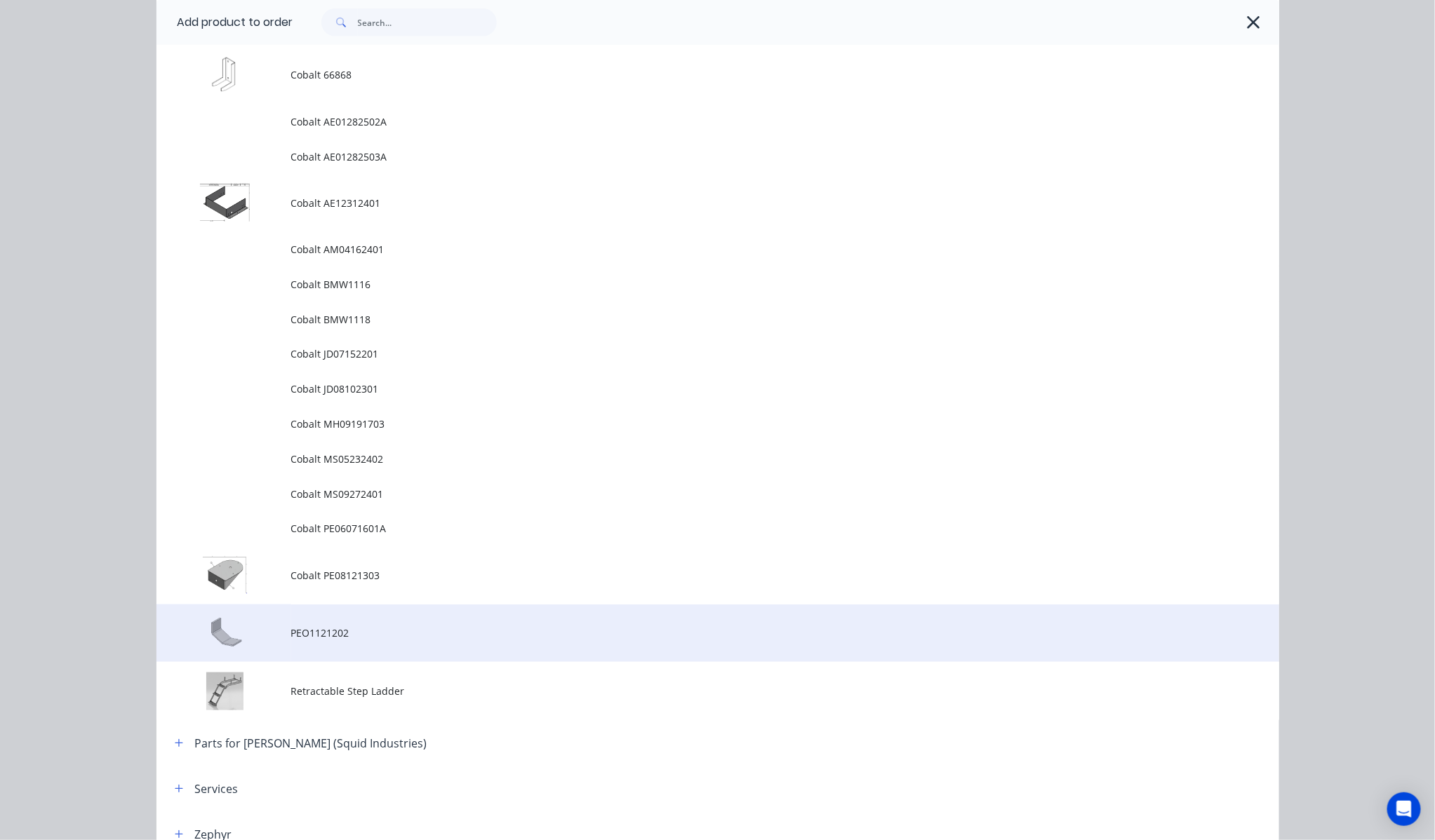
click at [456, 637] on span "PEO1121202" at bounding box center [686, 632] width 790 height 15
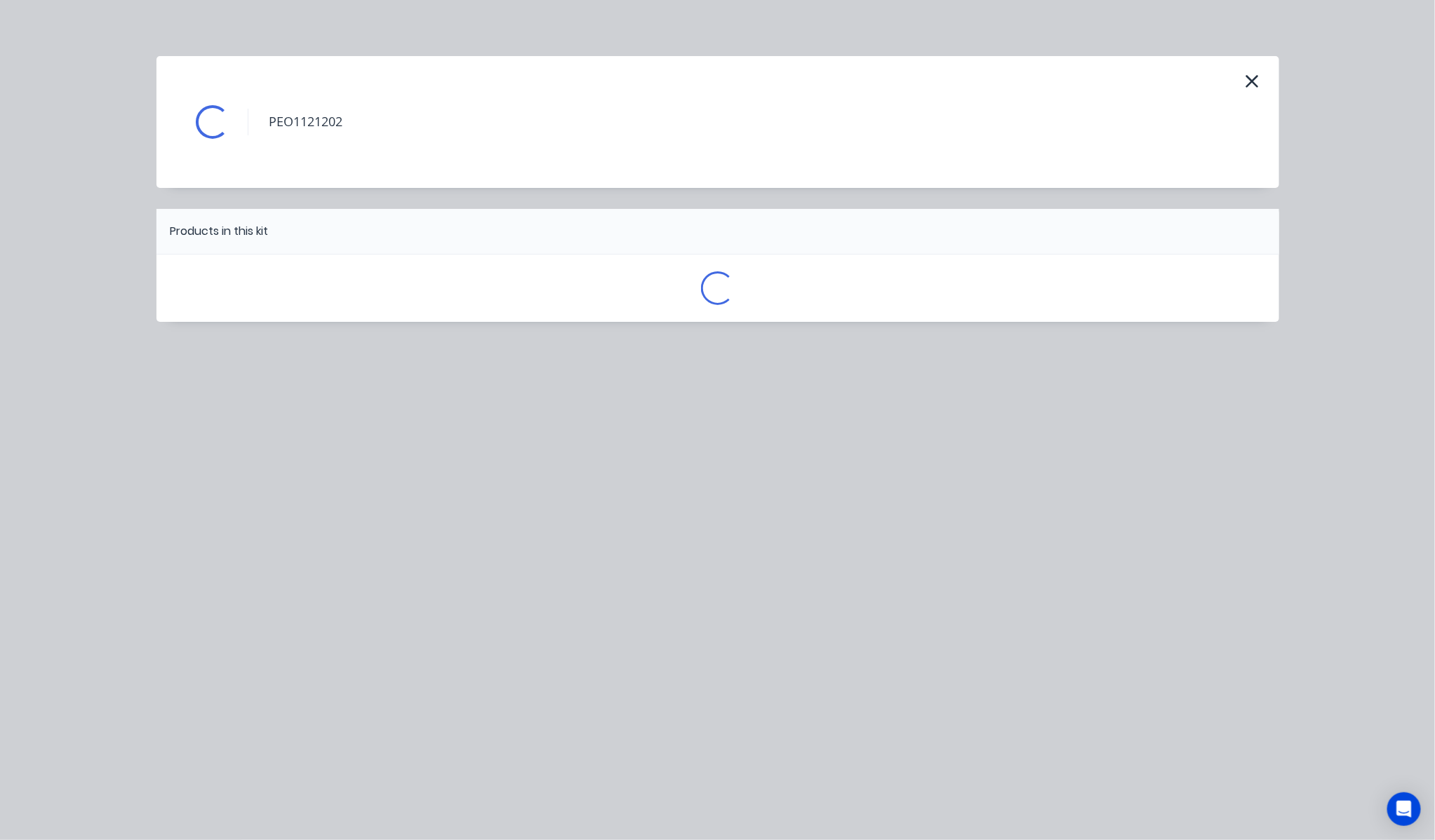
scroll to position [0, 0]
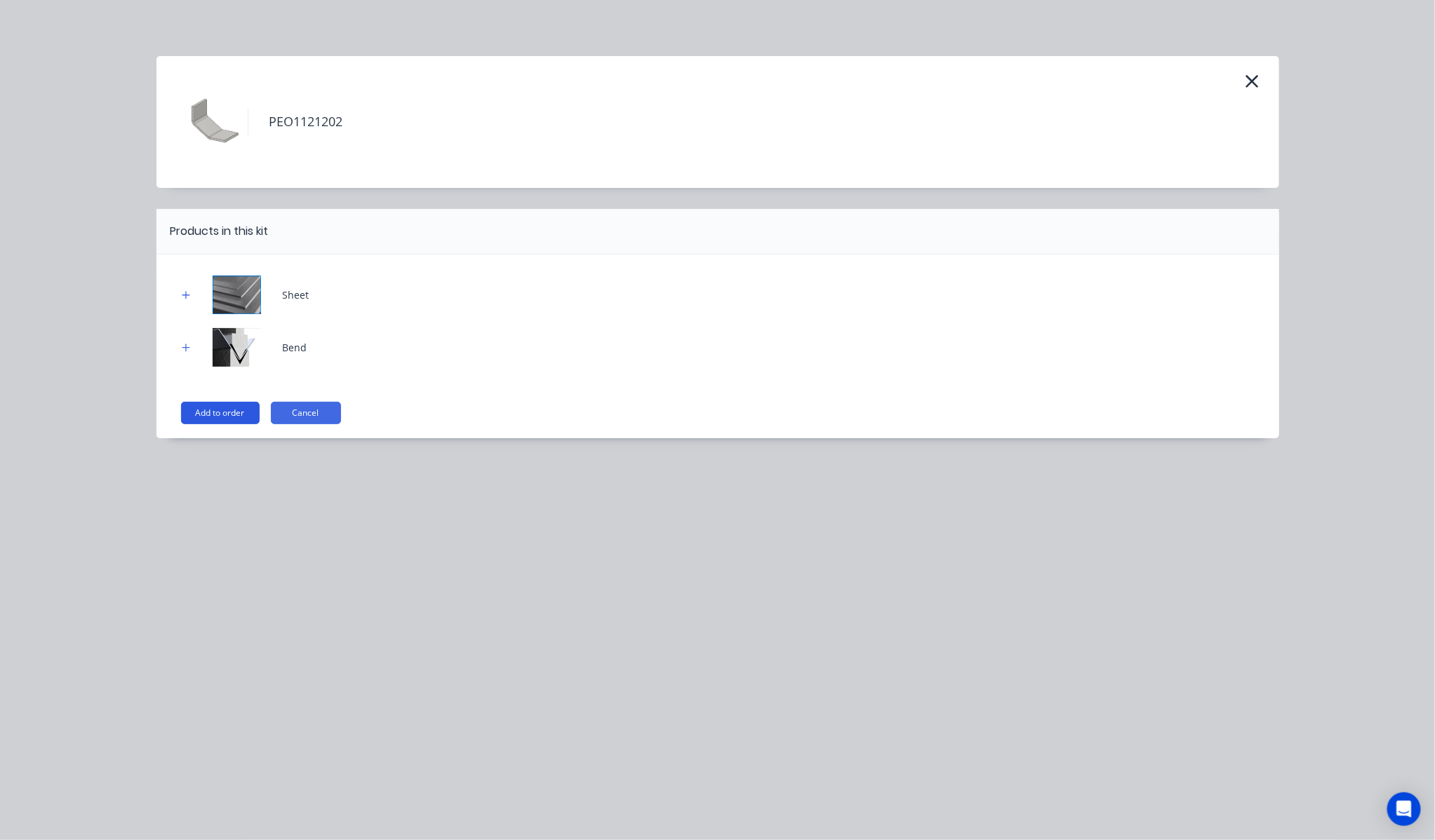
click at [229, 423] on button "Add to order" at bounding box center [220, 413] width 79 height 23
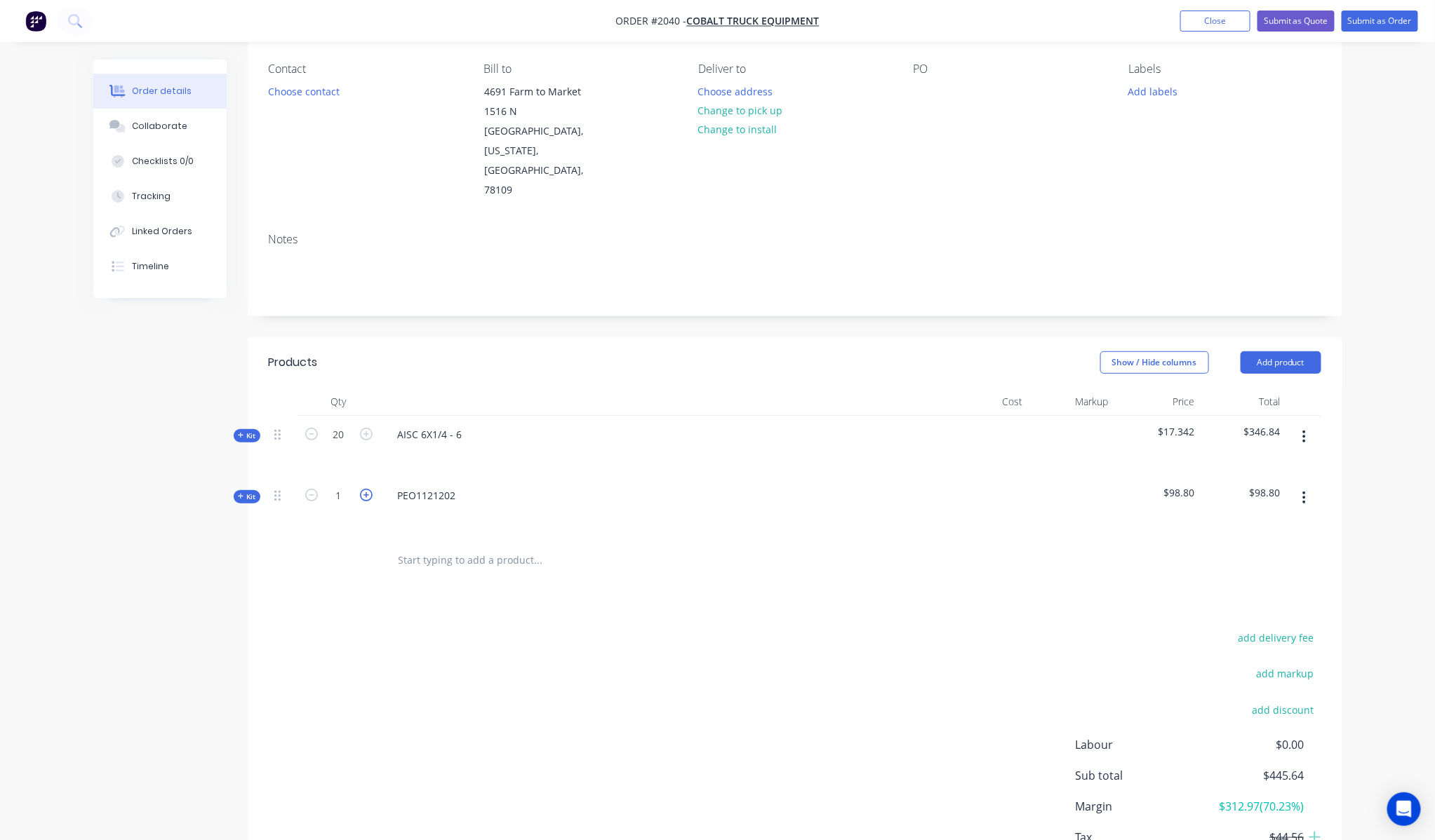
click at [367, 489] on icon "button" at bounding box center [366, 495] width 13 height 13
type input "5"
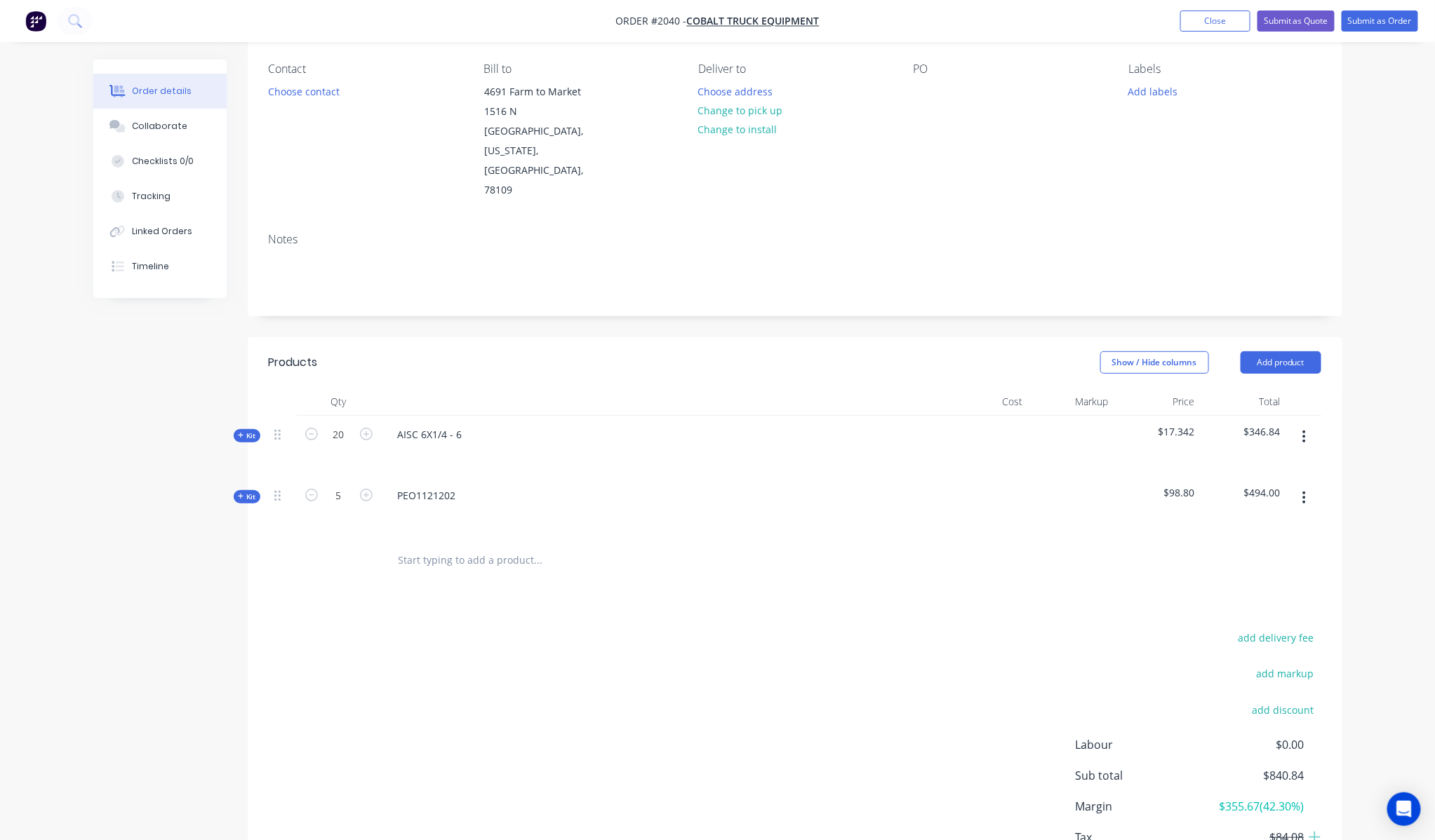
click at [372, 538] on div at bounding box center [339, 561] width 84 height 46
click at [250, 492] on span "Kit" at bounding box center [247, 497] width 18 height 11
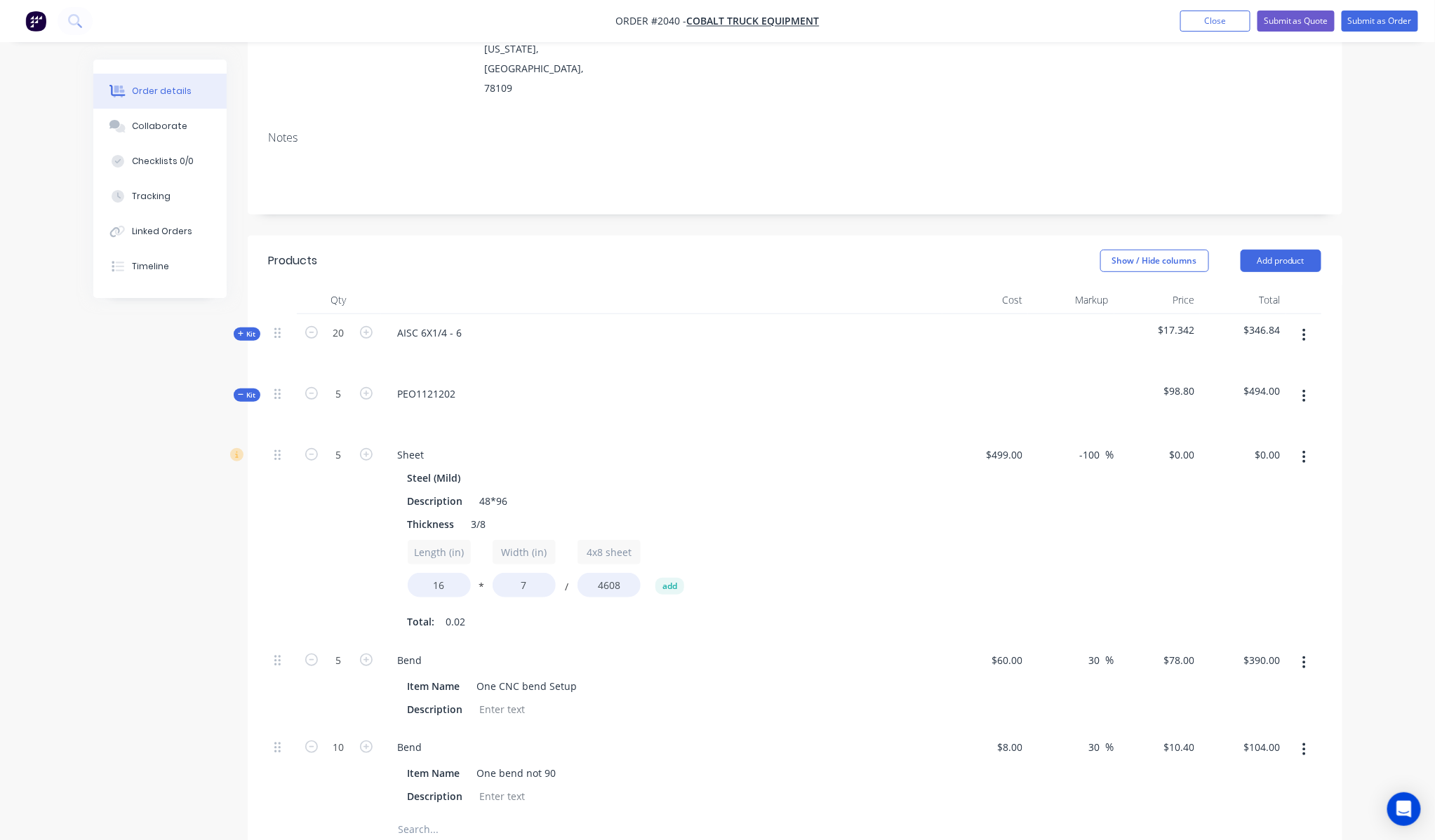
scroll to position [270, 0]
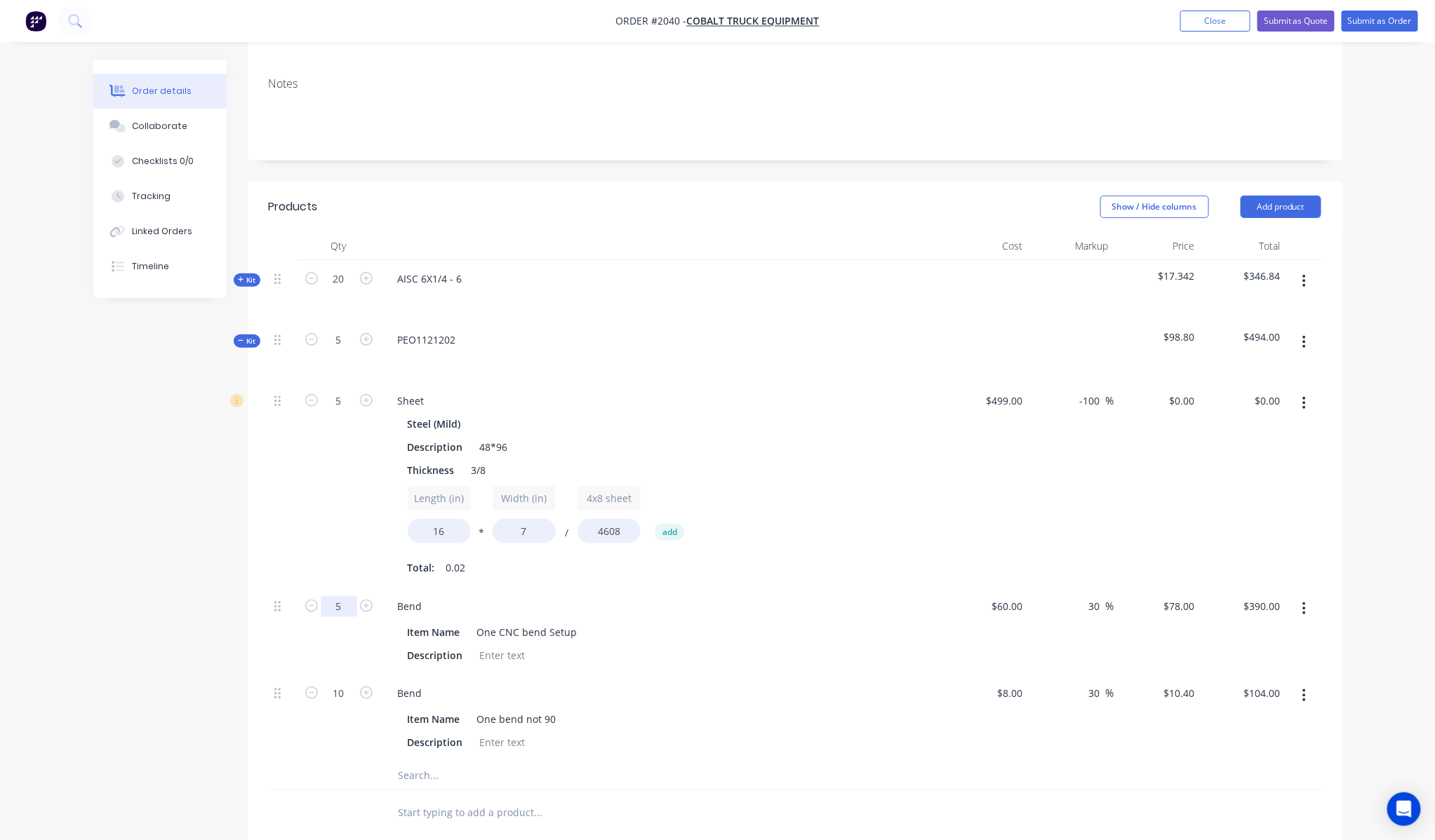
click at [332, 412] on input "5" at bounding box center [339, 401] width 37 height 21
type input "1"
type input "$78.00"
click at [221, 607] on div "Created by [PERSON_NAME] Created [DATE] Required [DATE] Assigned to Add team me…" at bounding box center [718, 492] width 1248 height 1404
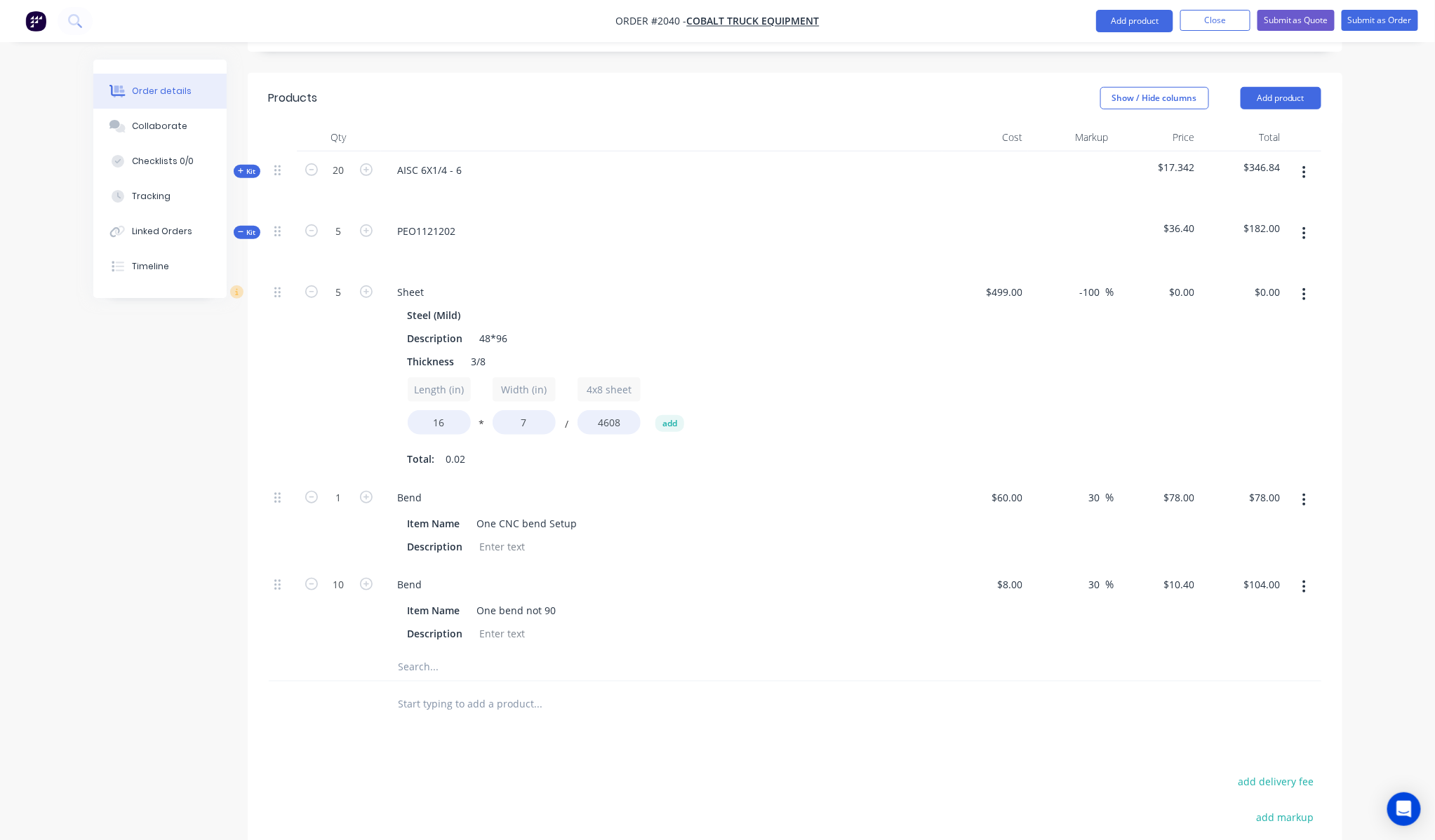
scroll to position [348, 0]
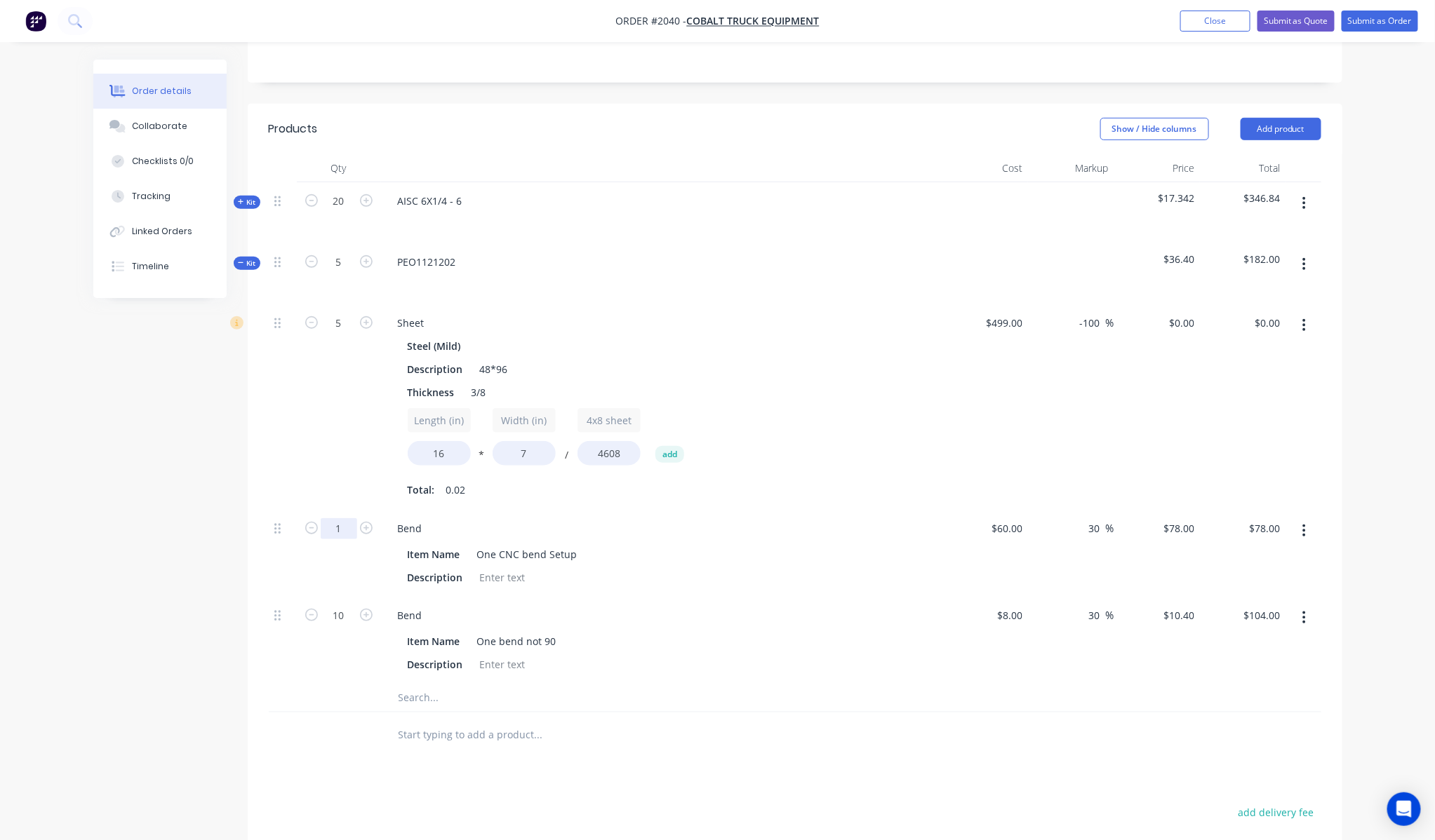
click at [341, 334] on input "1" at bounding box center [339, 324] width 37 height 21
type input "2"
type input "$156.00"
click at [163, 490] on div "Created by [PERSON_NAME] Created [DATE] Required [DATE] Assigned to Add team me…" at bounding box center [718, 414] width 1248 height 1404
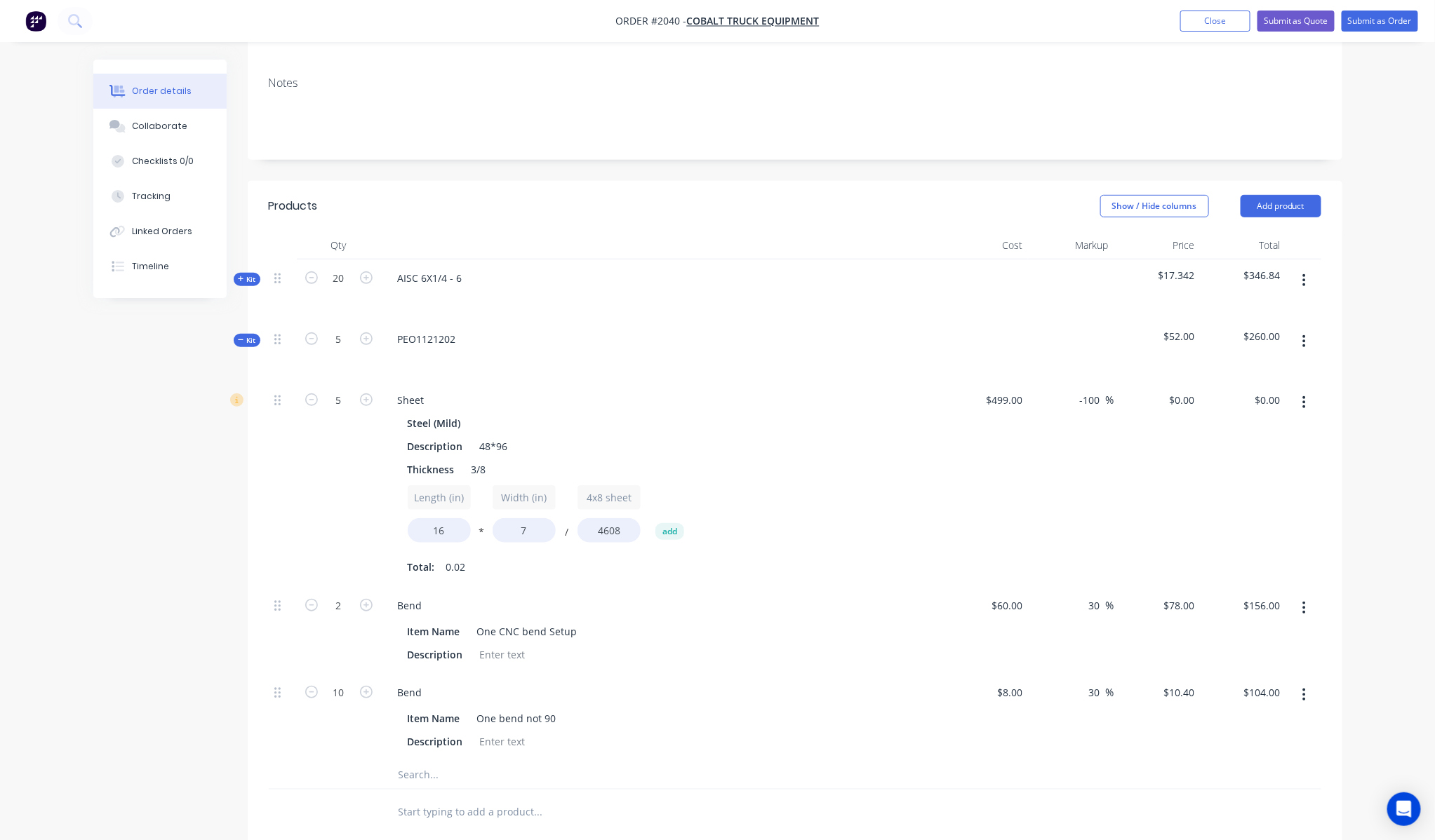
scroll to position [270, 0]
click at [1083, 390] on input "-100" at bounding box center [1092, 400] width 27 height 20
click at [1104, 390] on input "-100" at bounding box center [1092, 400] width 27 height 20
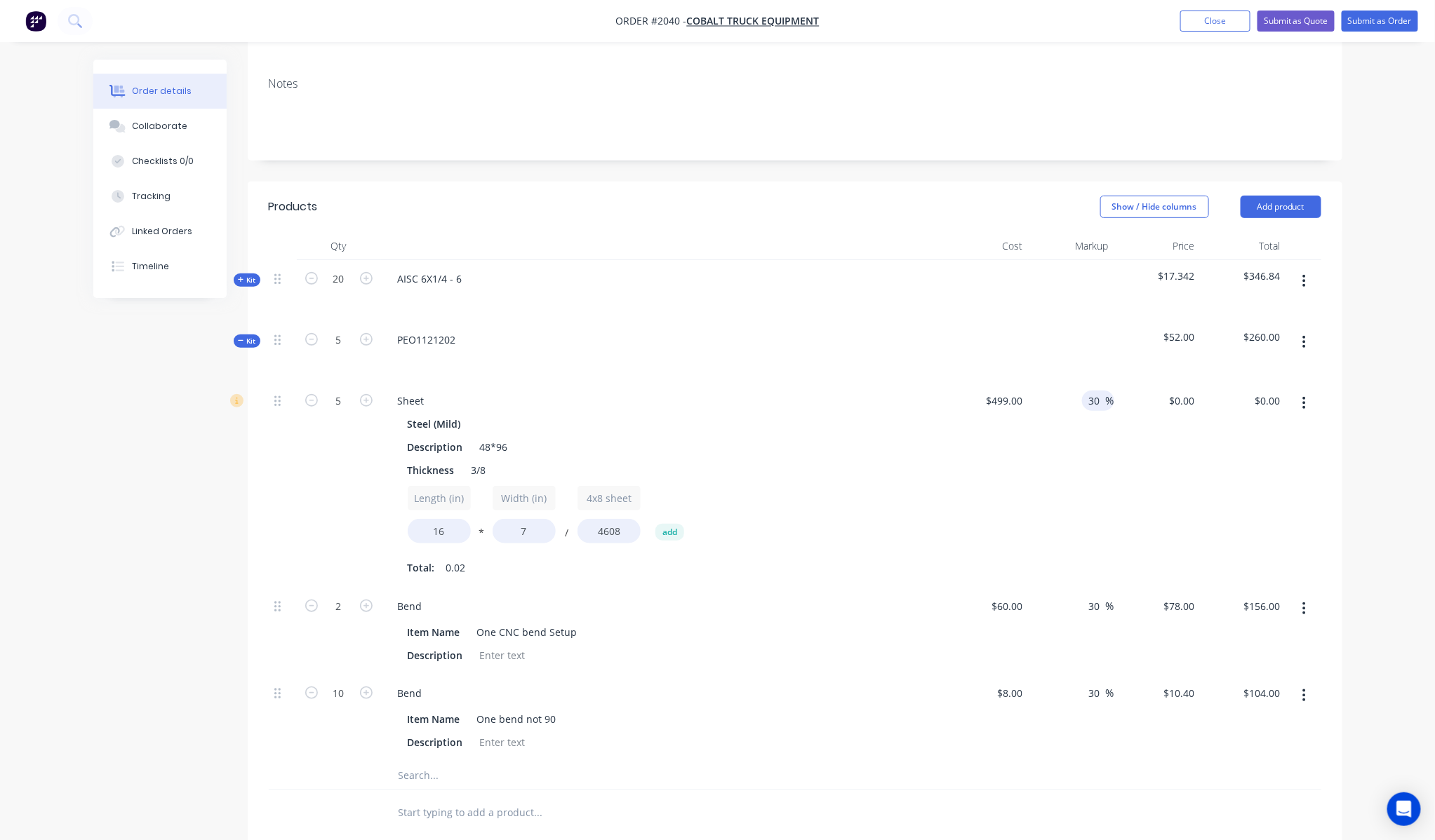
type input "30"
type input "$648.70"
type input "$78.82"
click at [1121, 382] on div "$648.70 $0.00" at bounding box center [1157, 485] width 87 height 205
click at [1169, 322] on div "$67.764" at bounding box center [1157, 352] width 87 height 61
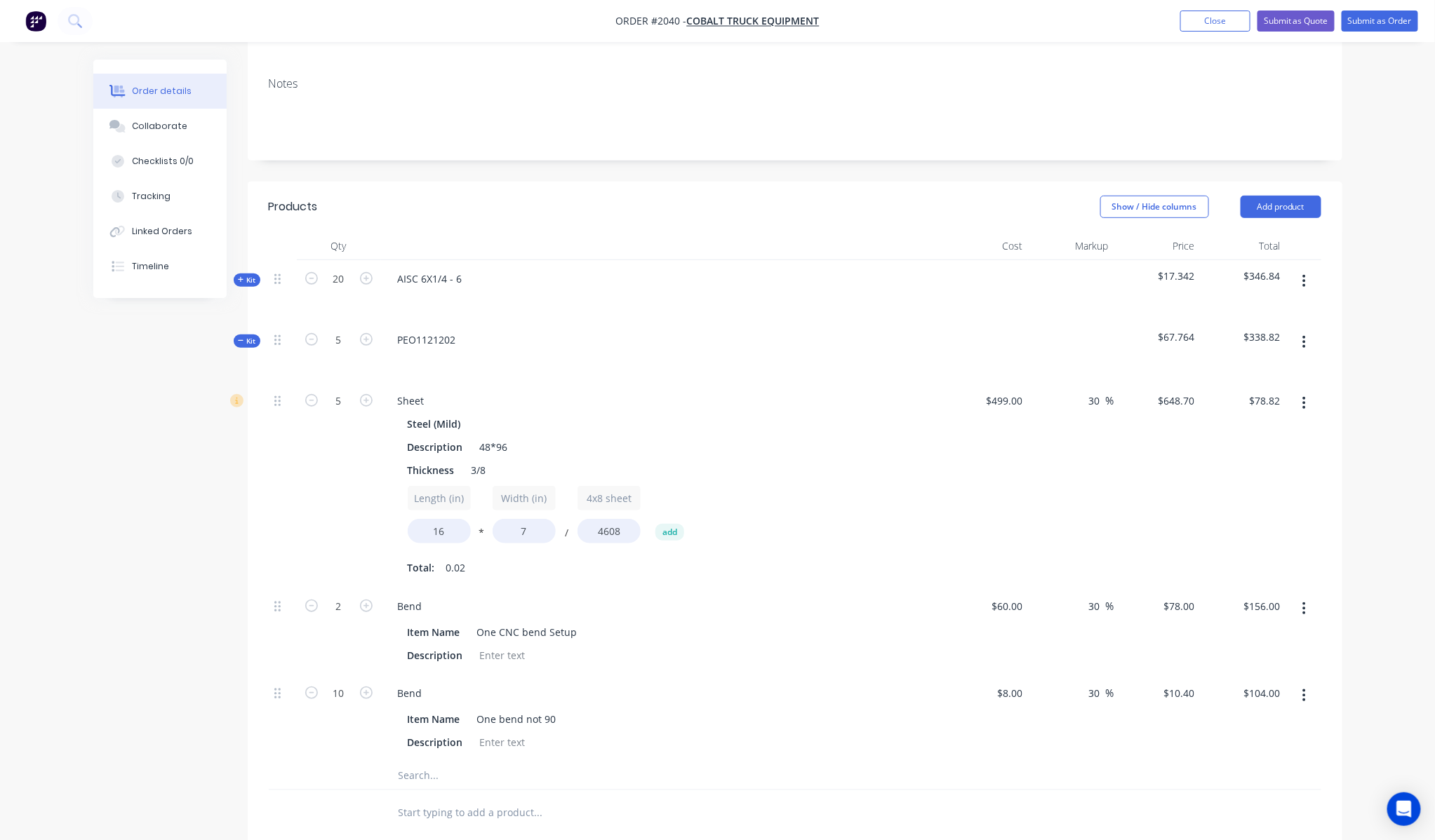
click at [1186, 322] on div "$67.764" at bounding box center [1157, 352] width 87 height 61
click at [230, 290] on div "Order details Collaborate Checklists 0/0 Tracking Linked Orders Timeline" at bounding box center [170, 179] width 154 height 238
click at [246, 335] on div "Kit" at bounding box center [247, 341] width 27 height 13
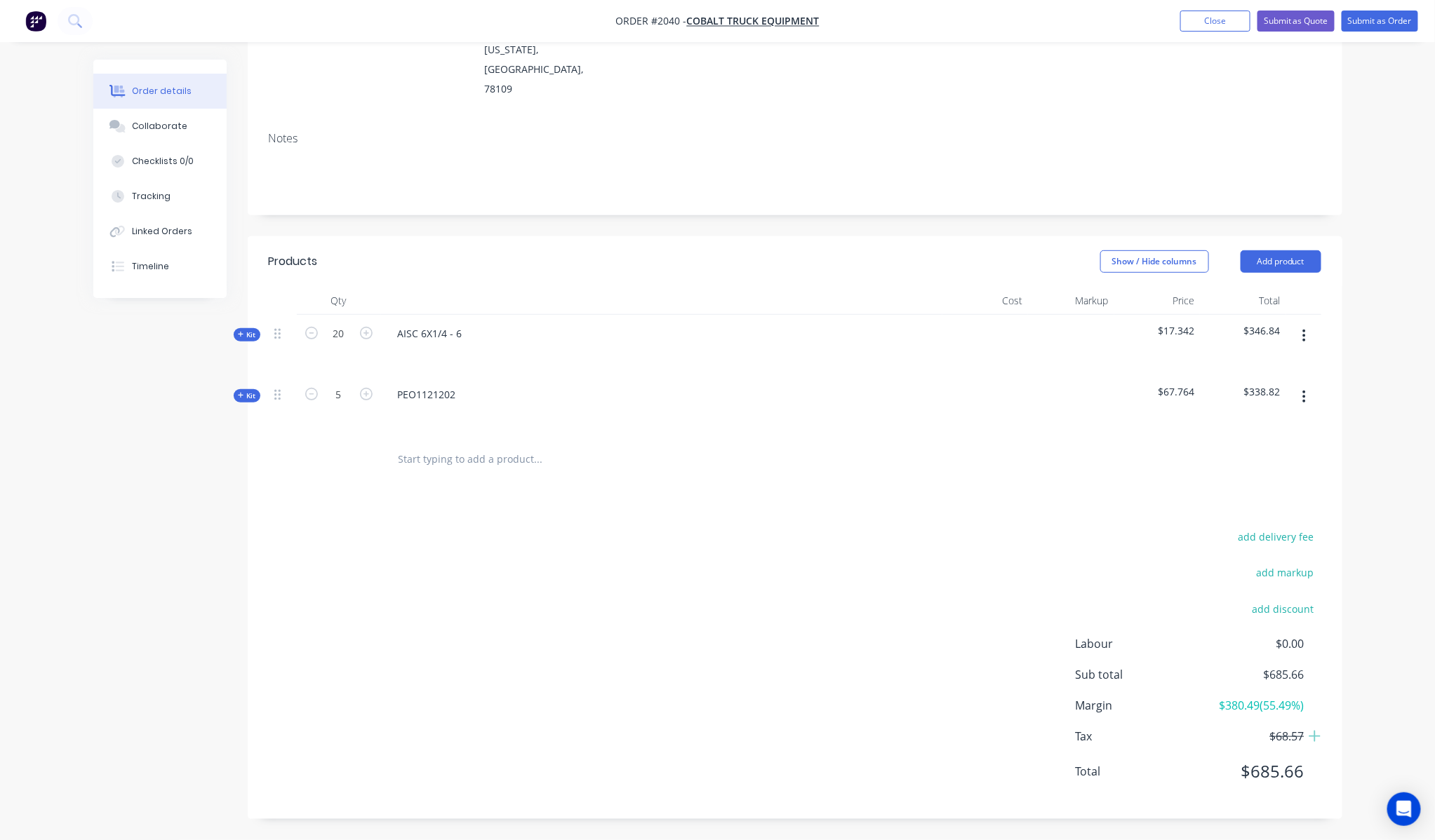
scroll to position [176, 0]
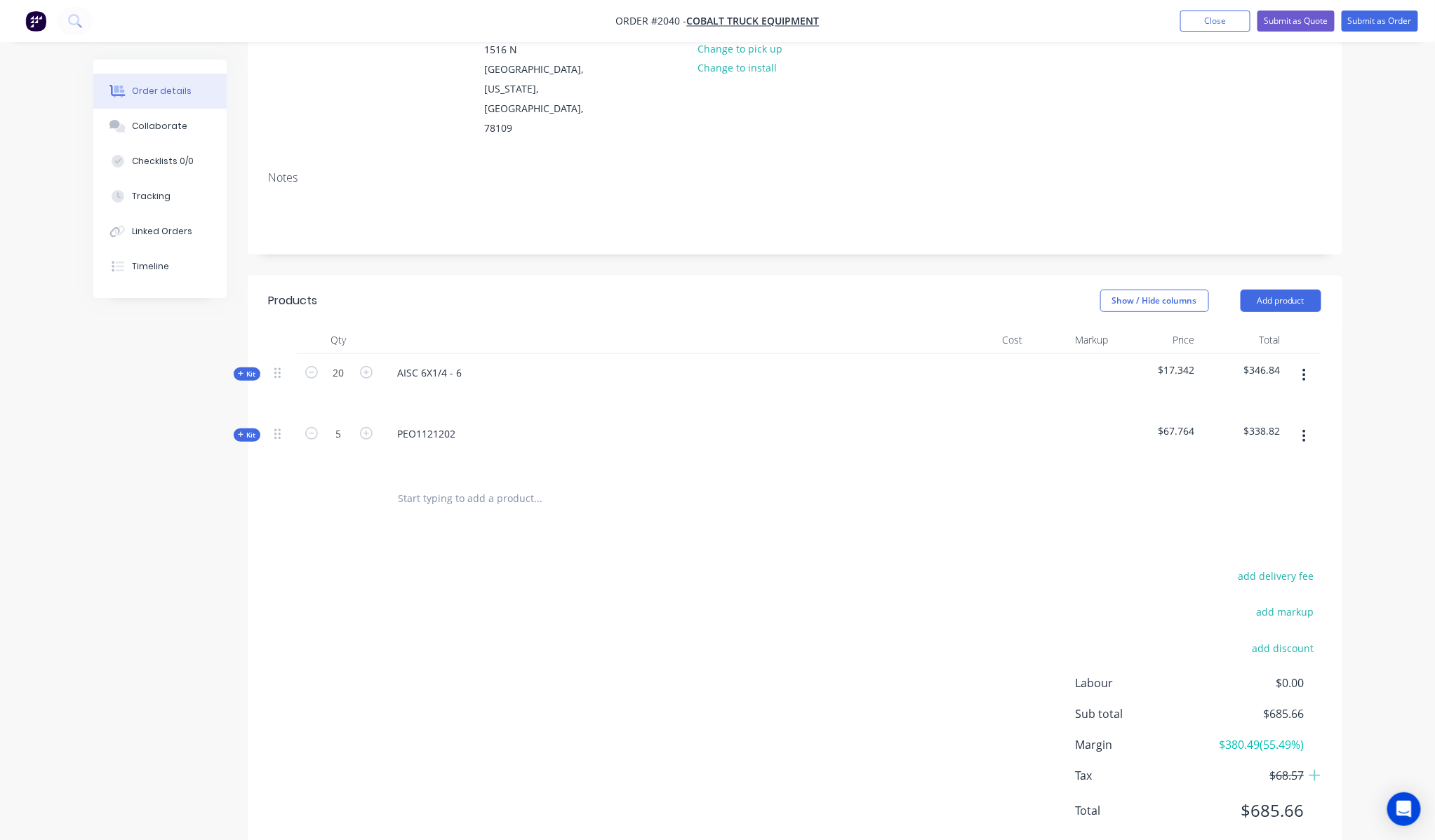
click at [1165, 424] on span "$67.764" at bounding box center [1157, 431] width 75 height 15
click at [1174, 424] on span "$67.764" at bounding box center [1157, 431] width 75 height 15
drag, startPoint x: 1221, startPoint y: 391, endPoint x: 1211, endPoint y: 374, distance: 19.7
click at [1221, 424] on span "$338.82" at bounding box center [1243, 431] width 75 height 15
click at [227, 393] on div "Created by [PERSON_NAME] Created [DATE] Required [DATE] Assigned to Add team me…" at bounding box center [718, 382] width 1248 height 996
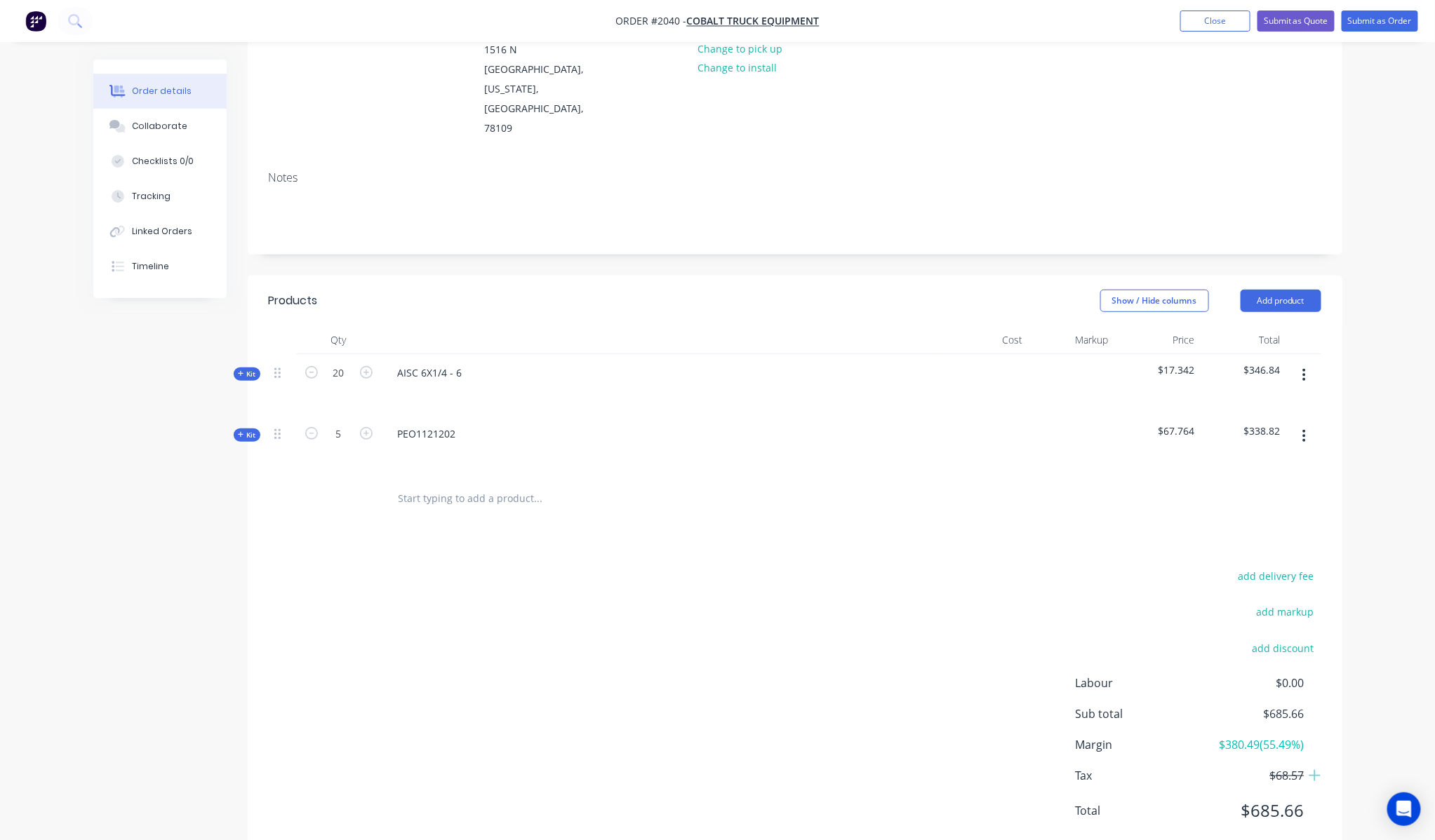
click at [257, 402] on div "Qty Cost Markup Price Total Kit 20 AISC 6X1/4 - 6 $17.342 $346.84 Kit 5 PEO1121…" at bounding box center [795, 424] width 1094 height 196
click at [262, 388] on div "Qty Cost Markup Price Total Kit 20 AISC 6X1/4 - 6 $17.342 $346.84 Kit 5 PEO1121…" at bounding box center [795, 424] width 1094 height 196
click at [232, 402] on div "Created by [PERSON_NAME] Created [DATE] Required [DATE] Assigned to Add team me…" at bounding box center [718, 382] width 1248 height 996
click at [236, 404] on div "Created by [PERSON_NAME] Created [DATE] Required [DATE] Assigned to Add team me…" at bounding box center [718, 382] width 1248 height 996
click at [248, 428] on div "Kit" at bounding box center [247, 435] width 27 height 13
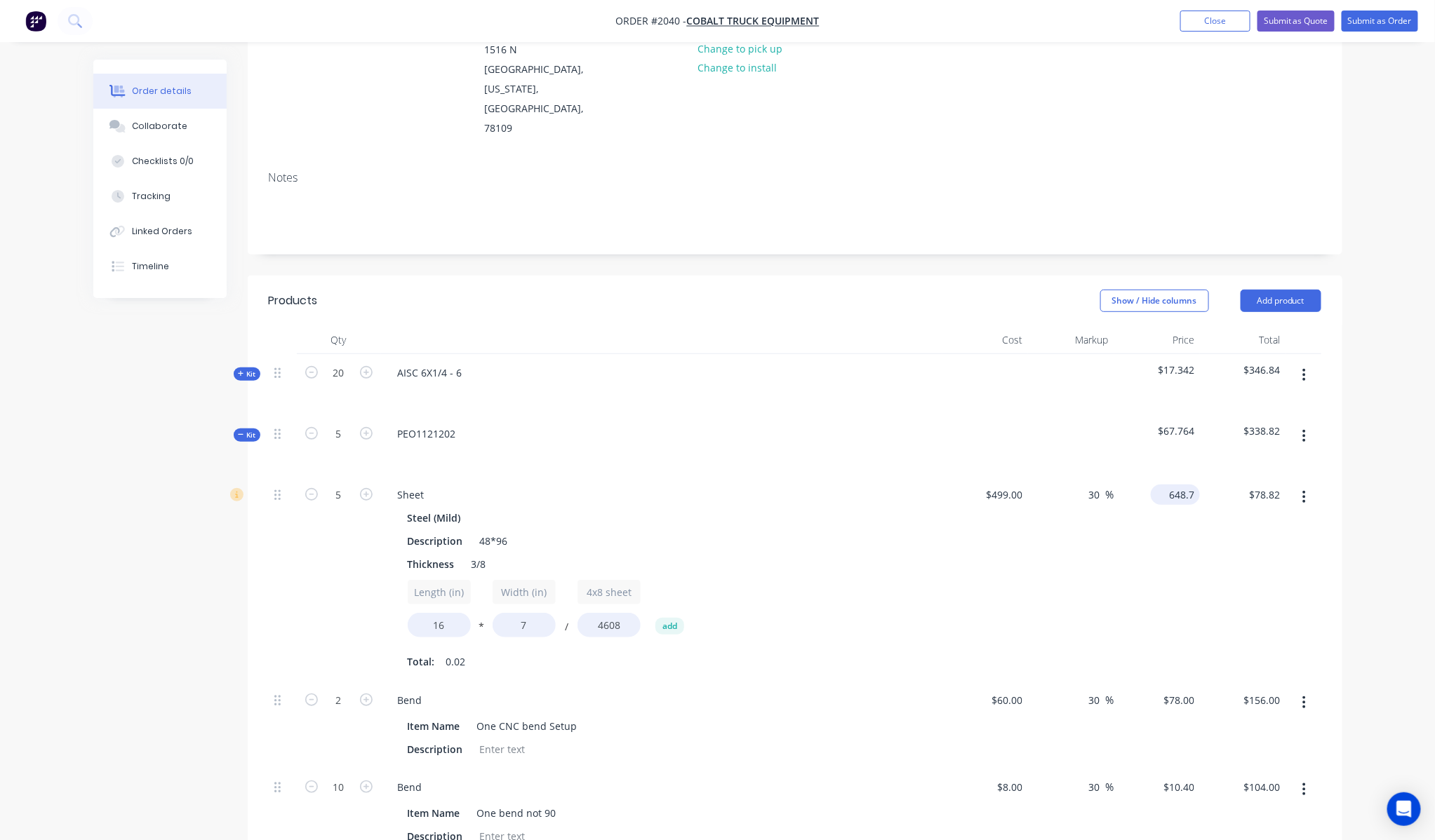
click at [1195, 485] on input "648.7" at bounding box center [1178, 495] width 44 height 20
click at [1193, 485] on input "648.7" at bounding box center [1184, 495] width 32 height 20
type input "$648.70"
click at [1153, 495] on div "$648.70 $648.70" at bounding box center [1157, 579] width 87 height 205
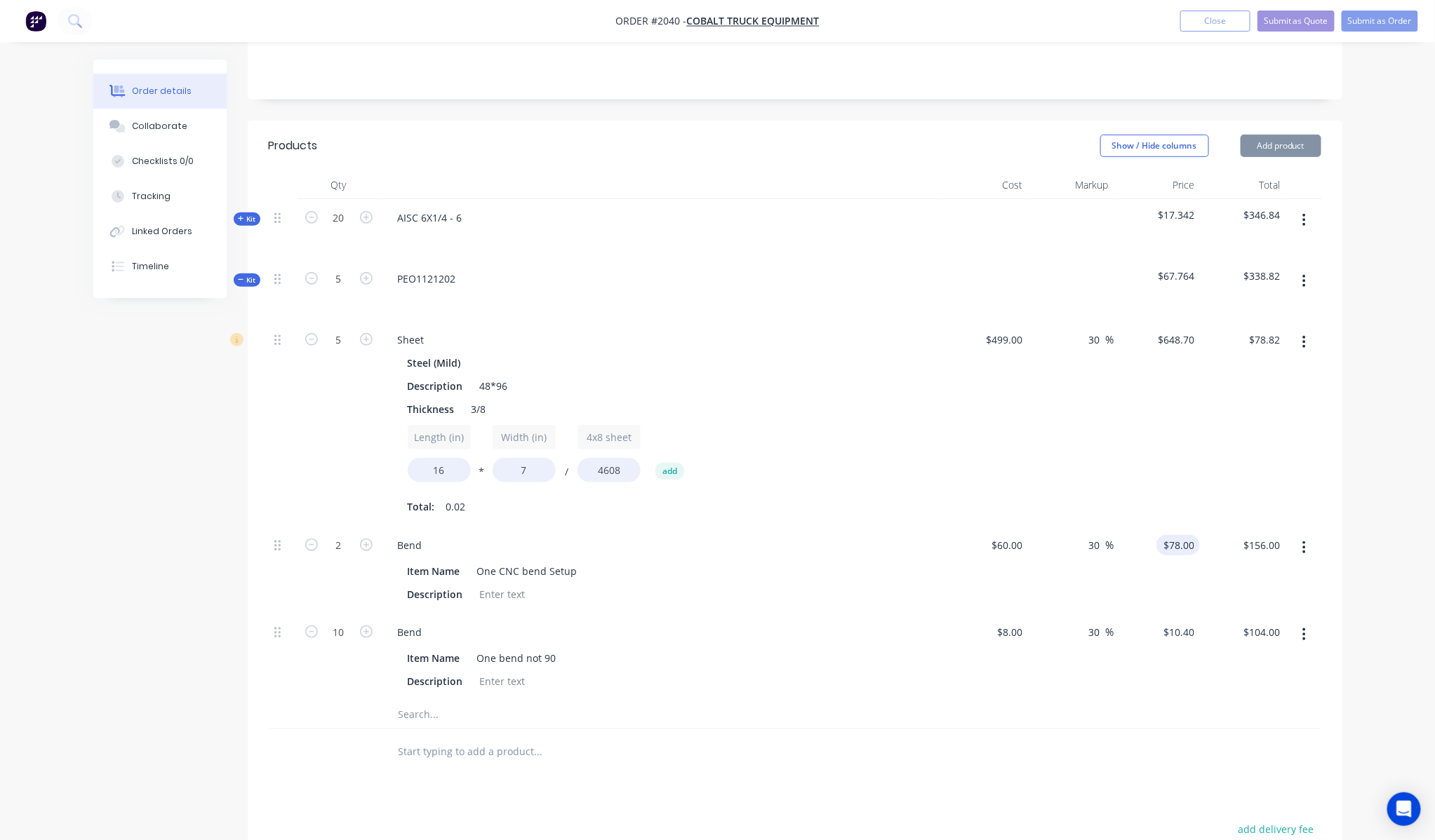
scroll to position [332, 0]
type input "78.82"
click at [1275, 329] on input "78.82" at bounding box center [1267, 339] width 38 height 20
type input "$648.7243"
type input "$78.82"
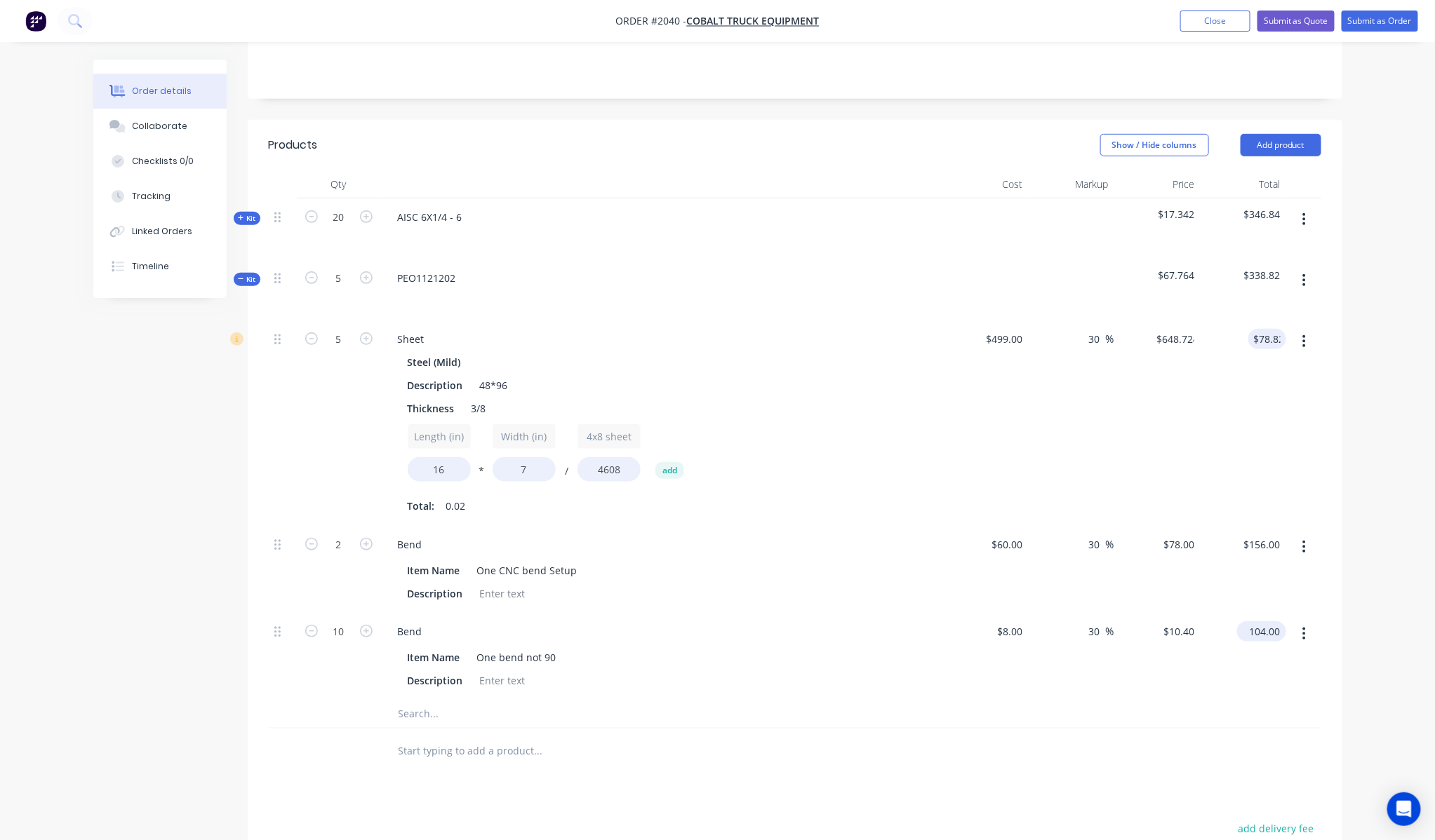
click at [1275, 621] on input "104.00" at bounding box center [1264, 631] width 44 height 20
click at [1279, 621] on input "104.00" at bounding box center [1267, 631] width 38 height 20
click at [1284, 621] on input "104.00" at bounding box center [1267, 631] width 38 height 20
drag, startPoint x: 1259, startPoint y: 586, endPoint x: 1294, endPoint y: 582, distance: 35.2
click at [1259, 621] on input "104.00" at bounding box center [1267, 631] width 38 height 20
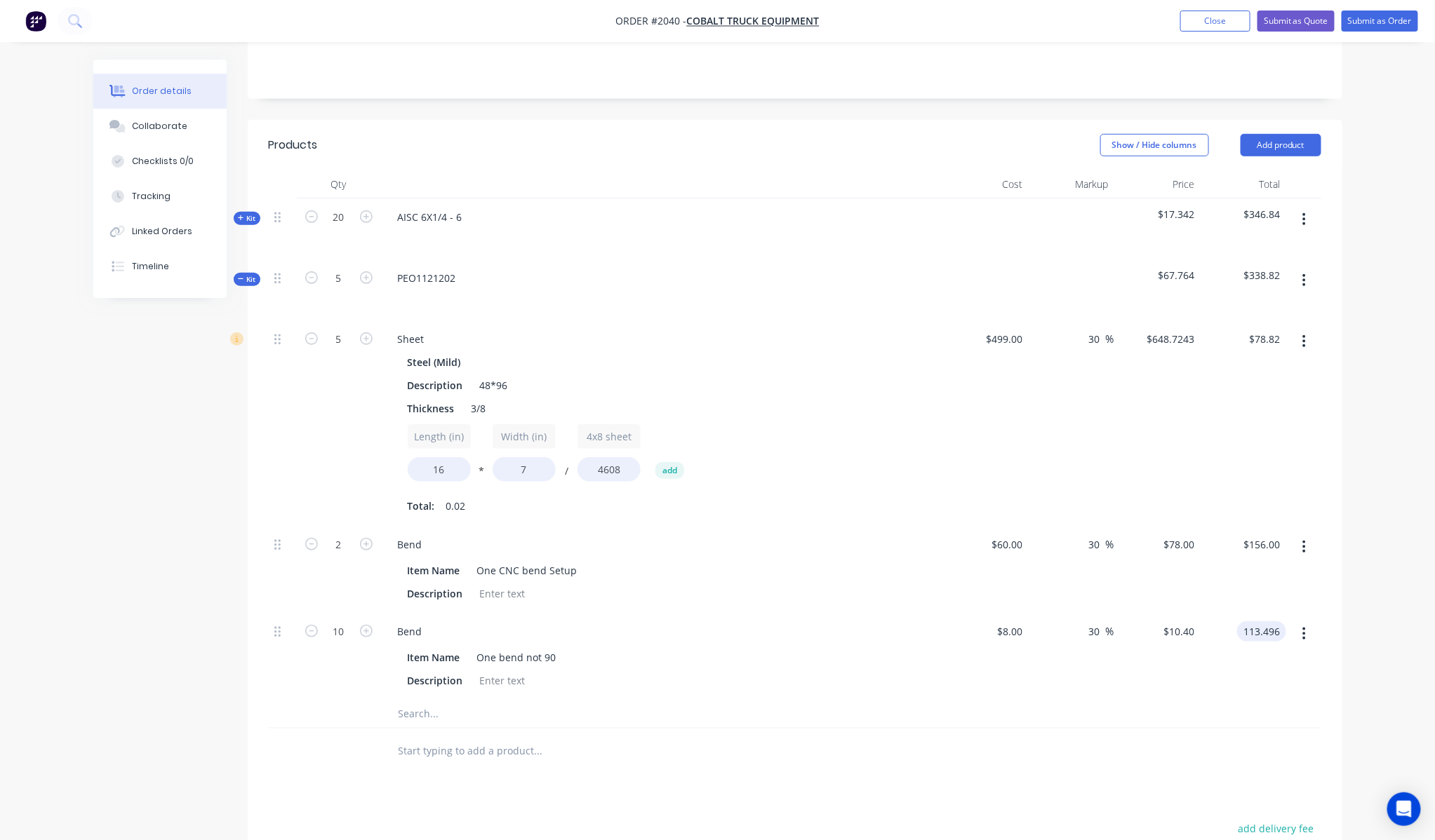
type input "113.496"
type input "41.87"
type input "$11.3496"
type input "$113.50"
click at [1204, 683] on div at bounding box center [795, 751] width 1052 height 46
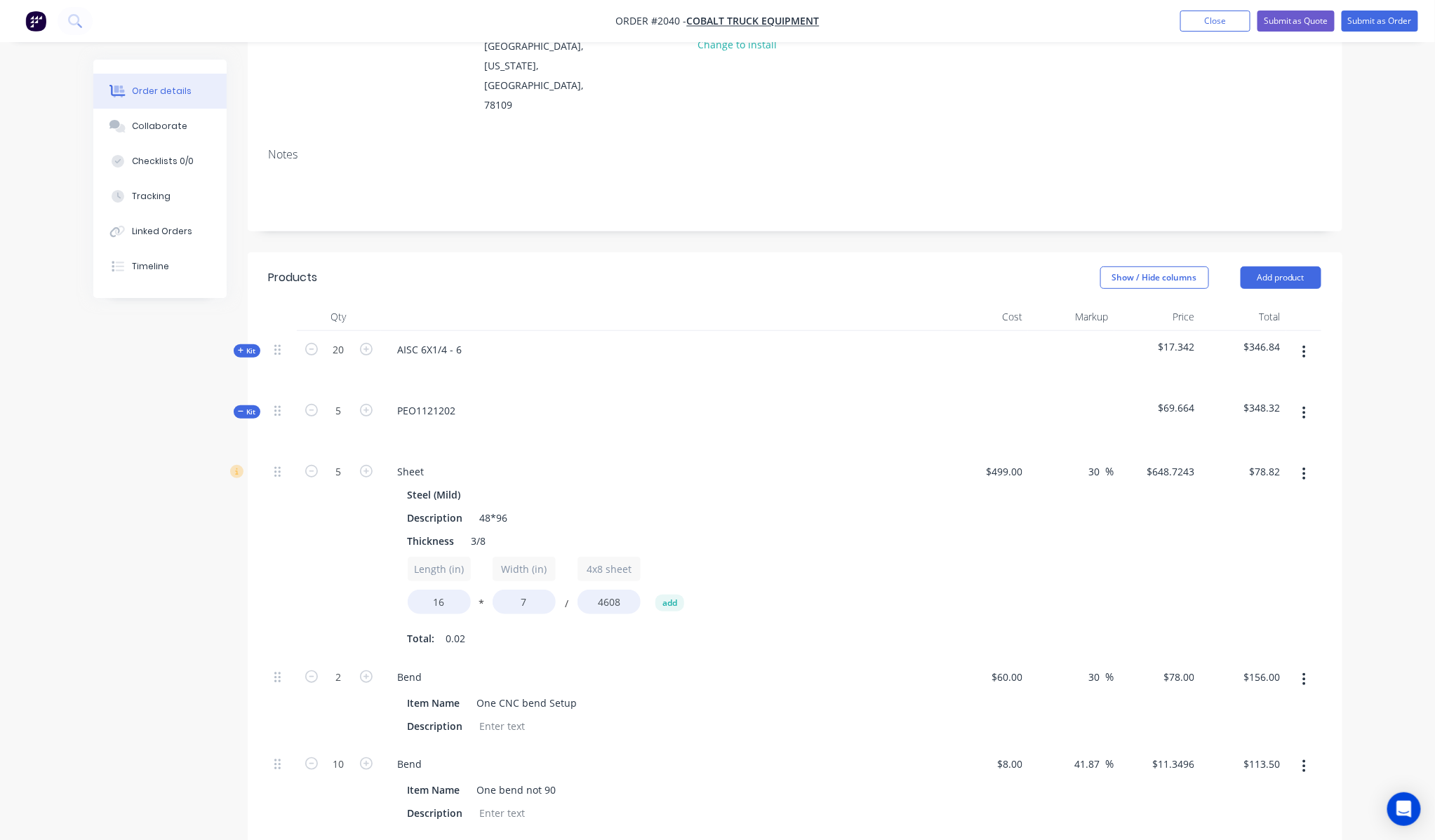
scroll to position [193, 0]
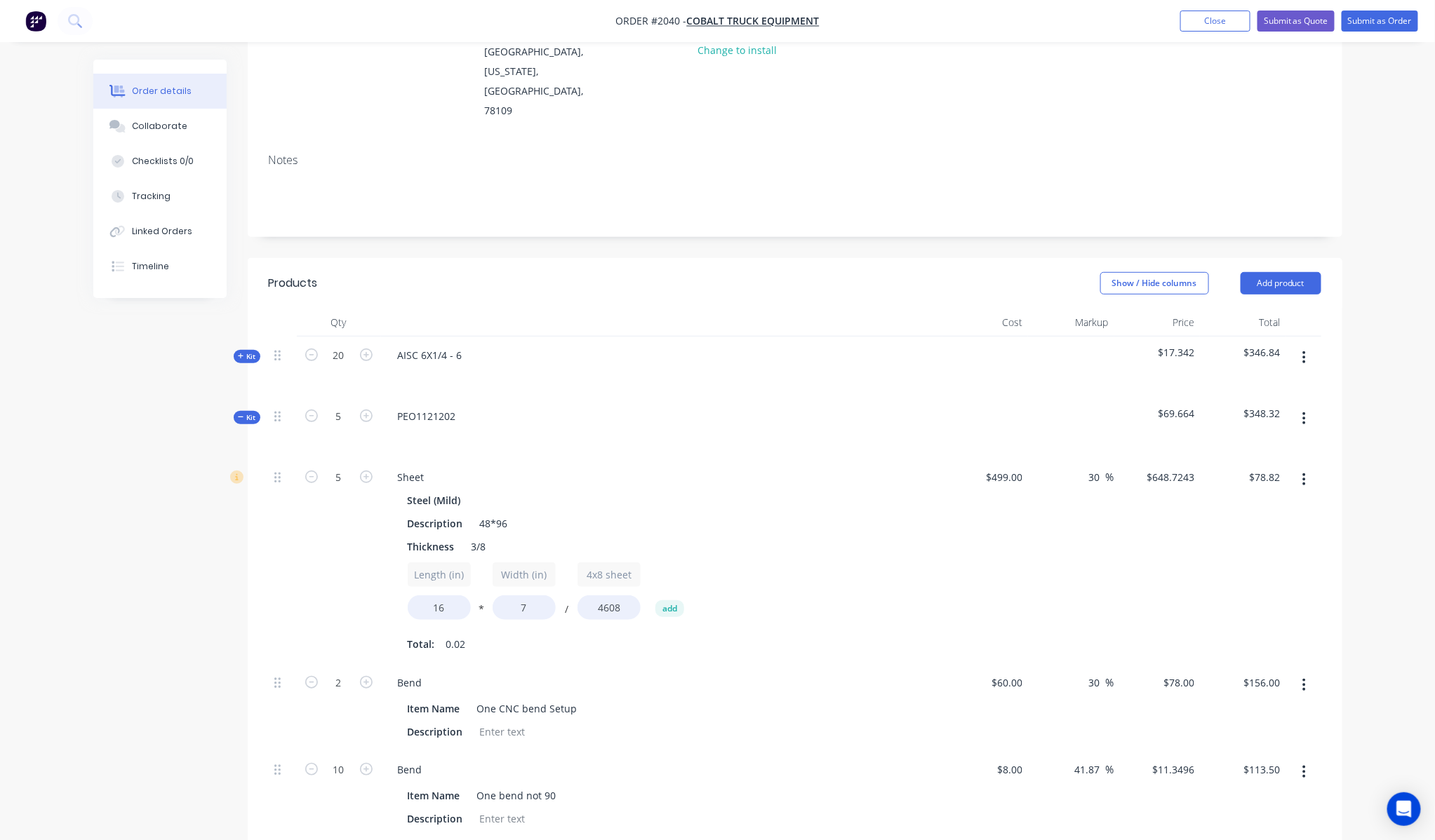
click at [241, 414] on icon at bounding box center [241, 417] width 6 height 7
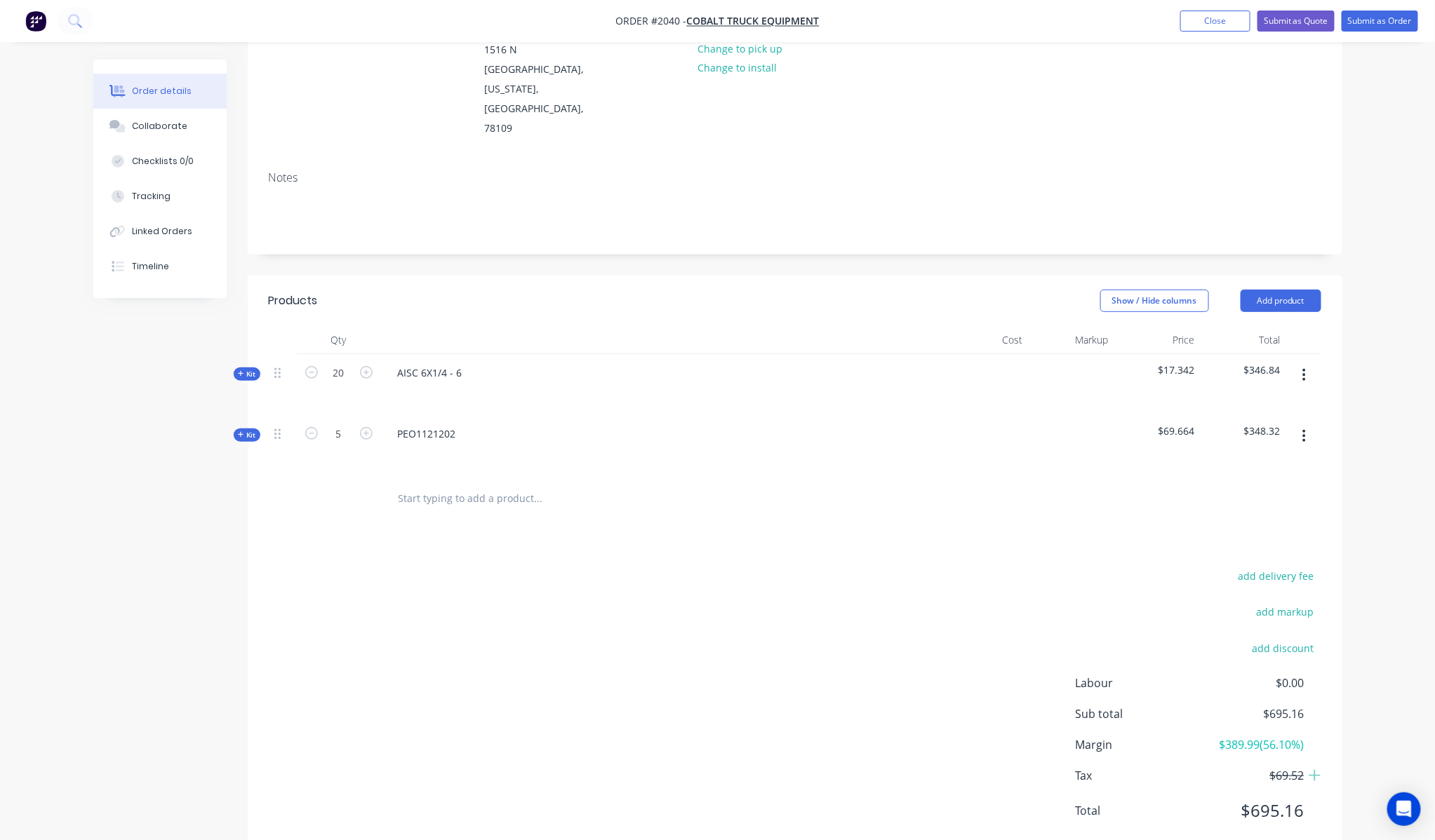
click at [1234, 424] on span "$348.32" at bounding box center [1243, 431] width 75 height 15
click at [1295, 424] on button "button" at bounding box center [1303, 436] width 33 height 25
click at [256, 428] on div "Kit" at bounding box center [247, 435] width 27 height 13
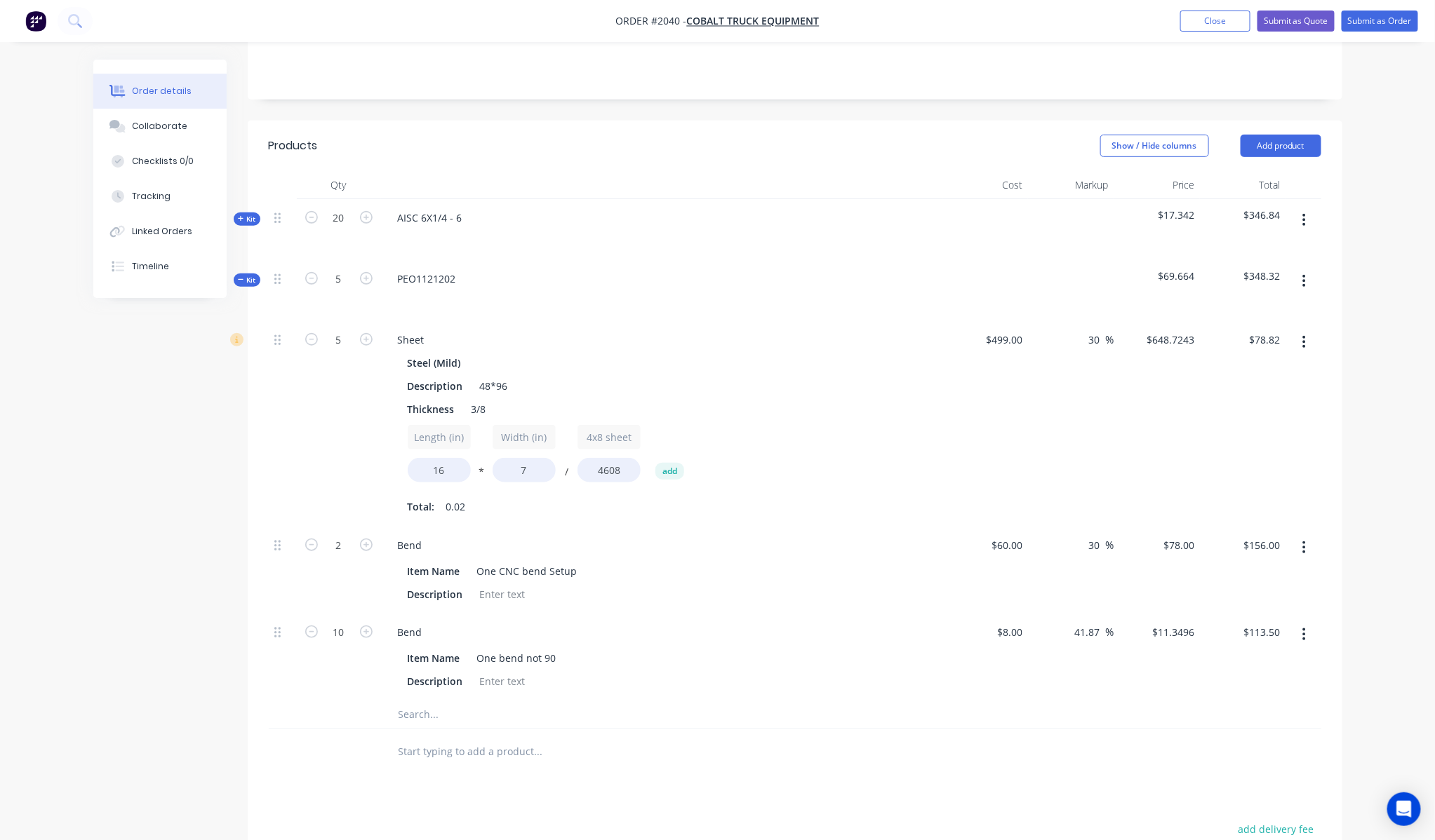
scroll to position [332, 0]
click at [1266, 621] on input "113.50" at bounding box center [1264, 631] width 44 height 20
click at [1277, 621] on input "113.50" at bounding box center [1267, 631] width 38 height 20
click at [1258, 621] on input "113.50" at bounding box center [1267, 631] width 38 height 20
click at [1268, 621] on input "113.50" at bounding box center [1267, 631] width 38 height 20
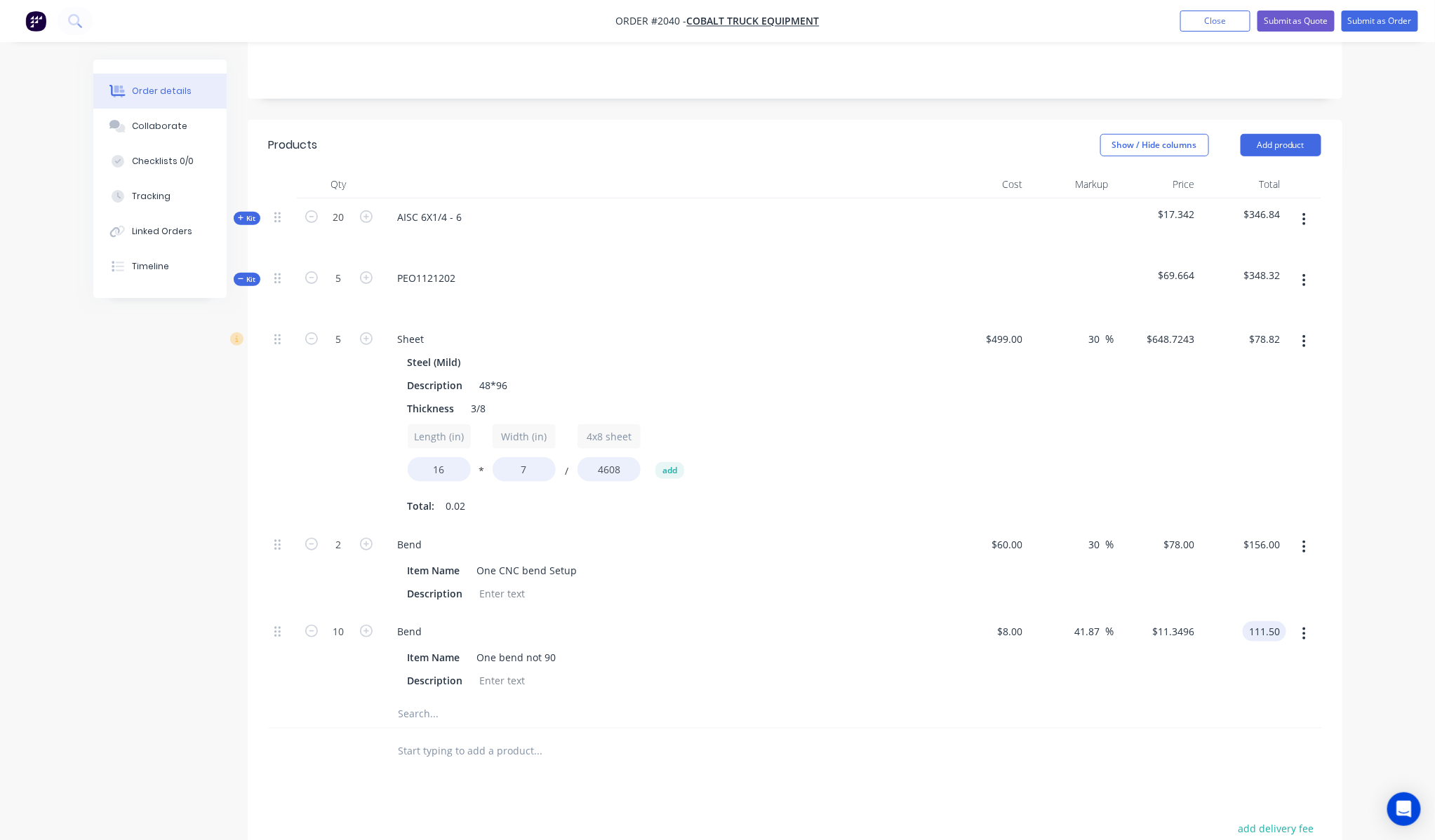
type input "111.50"
type input "39.38"
type input "$11.15"
click at [1385, 505] on div "Order details Collaborate Checklists 0/0 Tracking Linked Orders Timeline Order …" at bounding box center [717, 400] width 1435 height 1463
click at [1279, 621] on input "111.50" at bounding box center [1264, 631] width 44 height 20
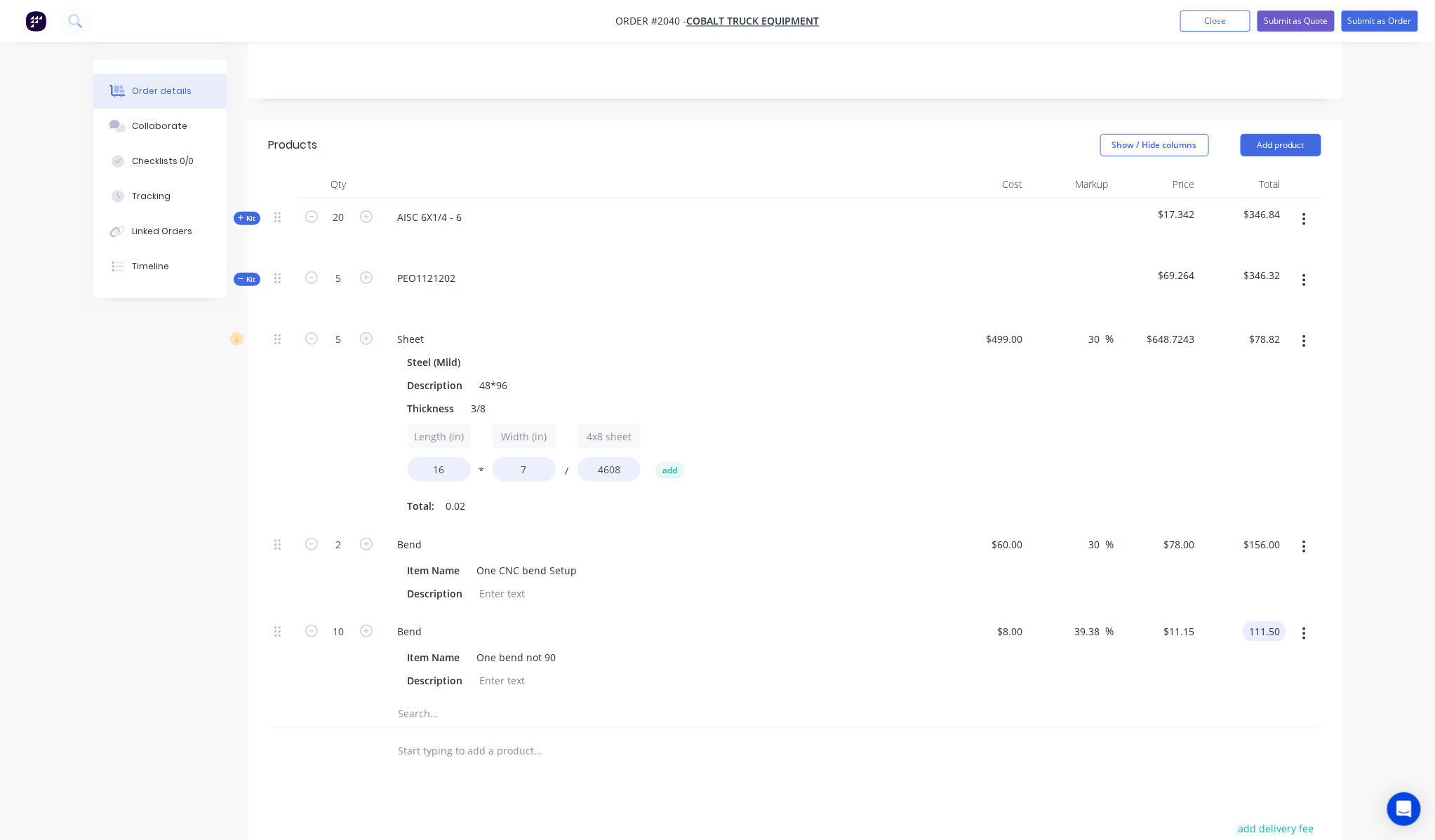
click at [1268, 621] on input "111.50" at bounding box center [1267, 631] width 38 height 20
click at [1287, 621] on button "button" at bounding box center [1303, 634] width 33 height 25
click at [1278, 621] on input "111.50" at bounding box center [1267, 631] width 38 height 20
type input "111.9"
type input "39.88"
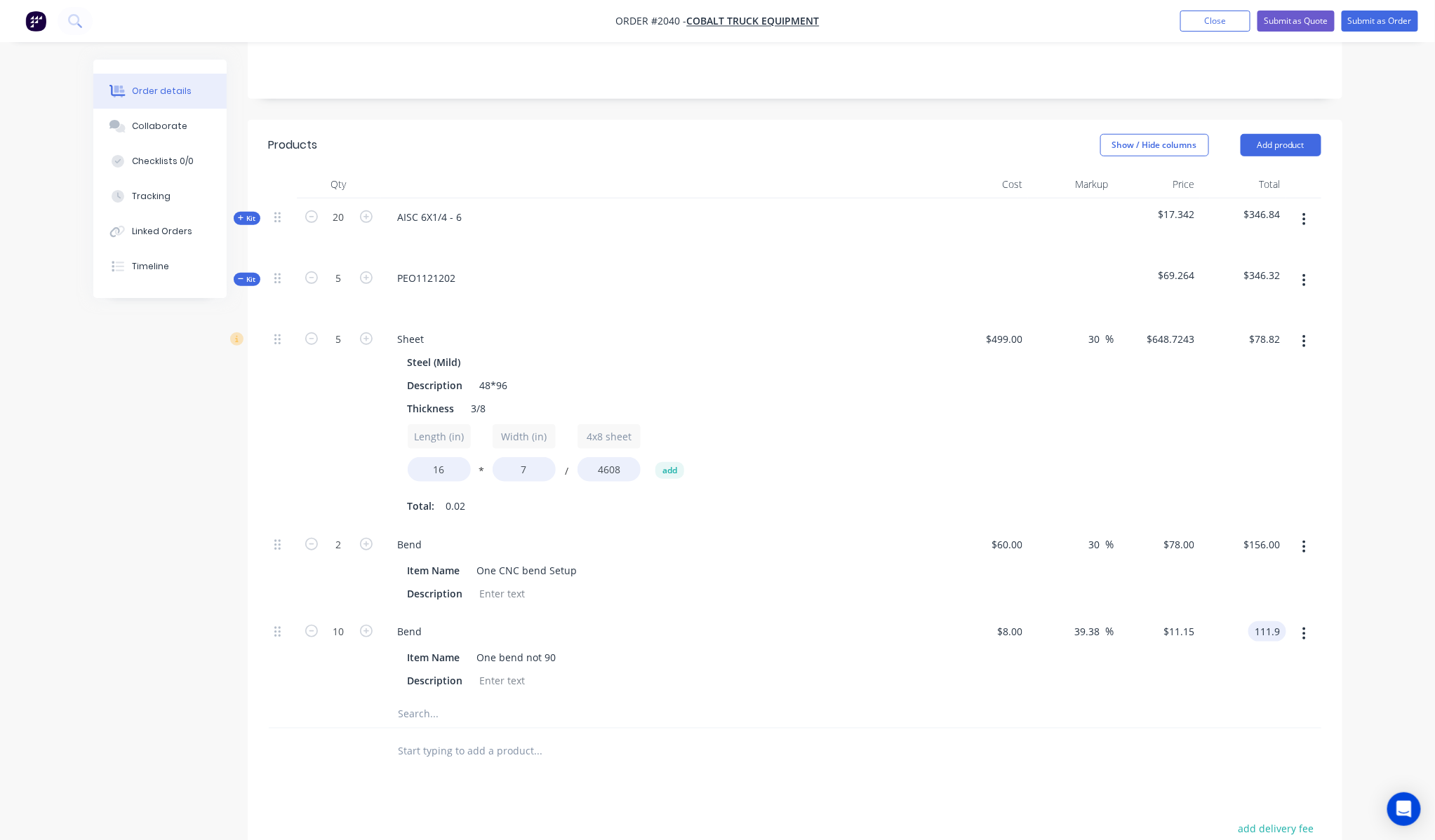
type input "$11.19"
click at [1324, 497] on div "Qty Cost Markup Price Total Kit 20 AISC 6X1/4 - 6 $17.342 $346.84 Kit 5 PEO1121…" at bounding box center [795, 472] width 1094 height 604
click at [1287, 621] on button "button" at bounding box center [1303, 634] width 33 height 25
click at [1273, 621] on input "111.90" at bounding box center [1264, 631] width 44 height 20
click at [1252, 621] on input "111.90" at bounding box center [1267, 631] width 38 height 20
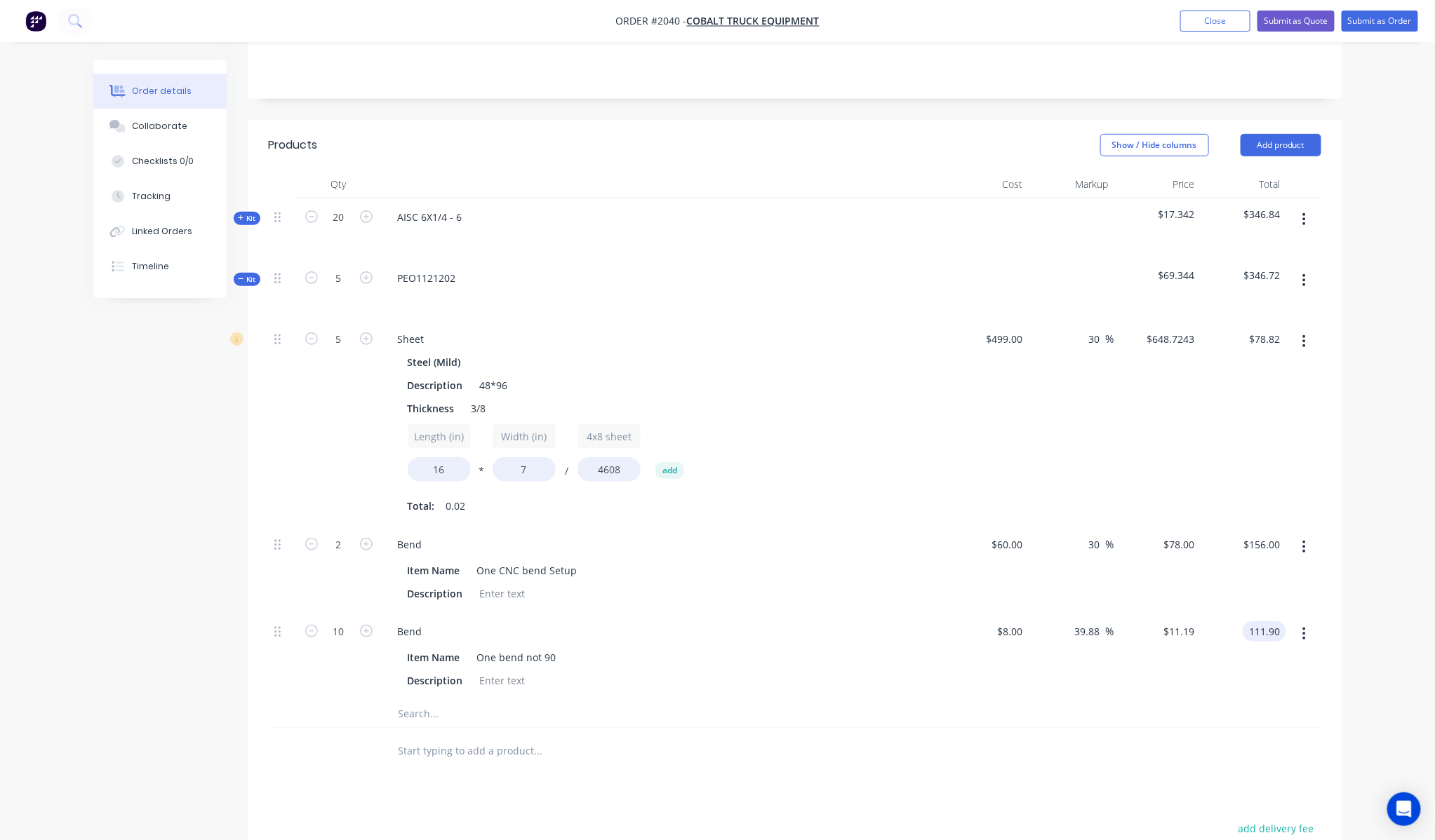
click at [1268, 621] on input "111.90" at bounding box center [1267, 631] width 38 height 20
click at [1264, 621] on input "111.90" at bounding box center [1267, 631] width 38 height 20
click at [1287, 621] on button "button" at bounding box center [1303, 634] width 33 height 25
click at [1280, 621] on input "111.90" at bounding box center [1264, 631] width 44 height 20
type input "112"
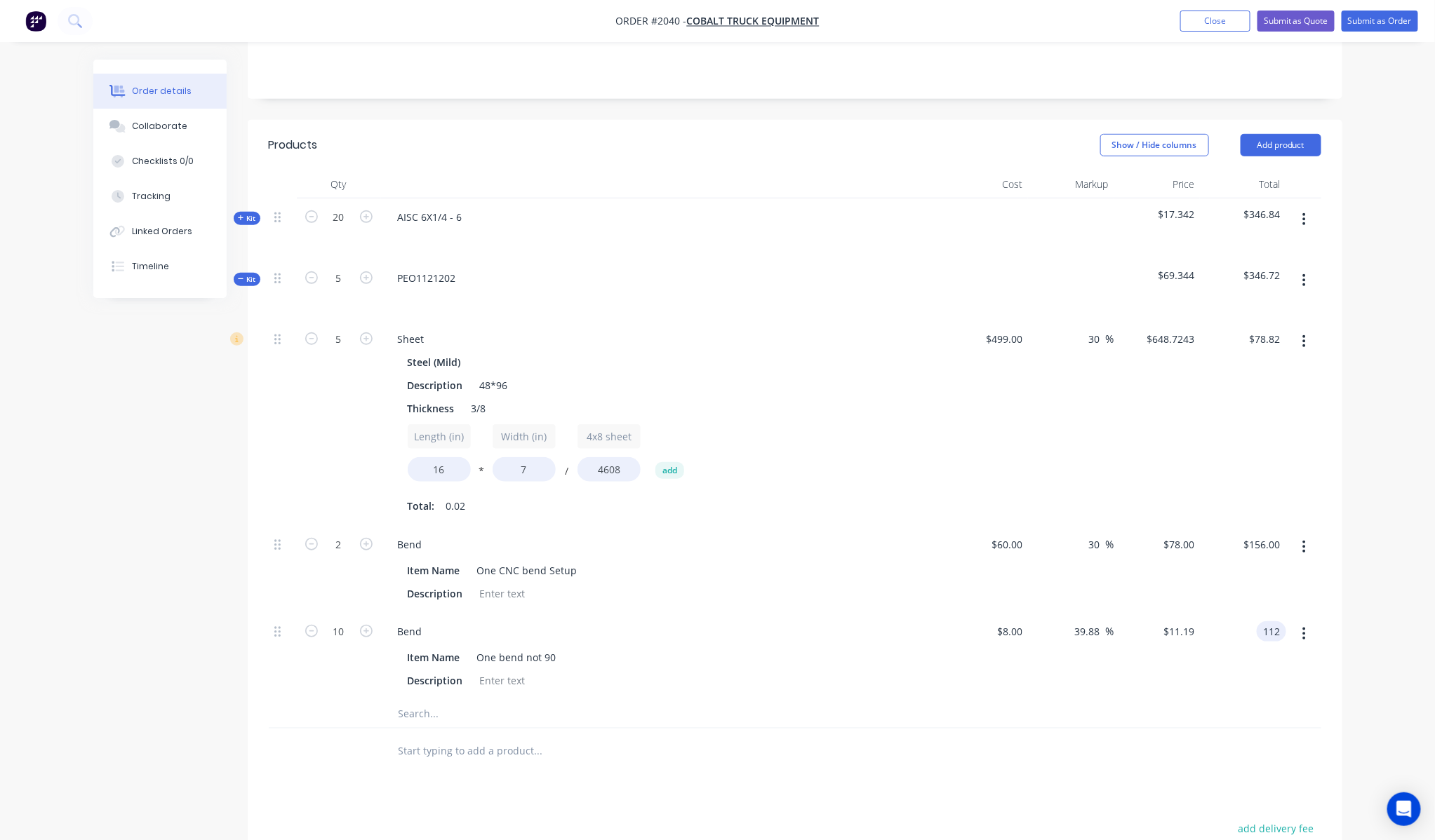
type input "40"
type input "$11.20"
click at [1354, 559] on div "Order details Collaborate Checklists 0/0 Tracking Linked Orders Timeline Order …" at bounding box center [718, 430] width 1277 height 1404
click at [1282, 621] on input "112.00" at bounding box center [1267, 631] width 38 height 20
click at [1284, 621] on input "112.00" at bounding box center [1267, 631] width 38 height 20
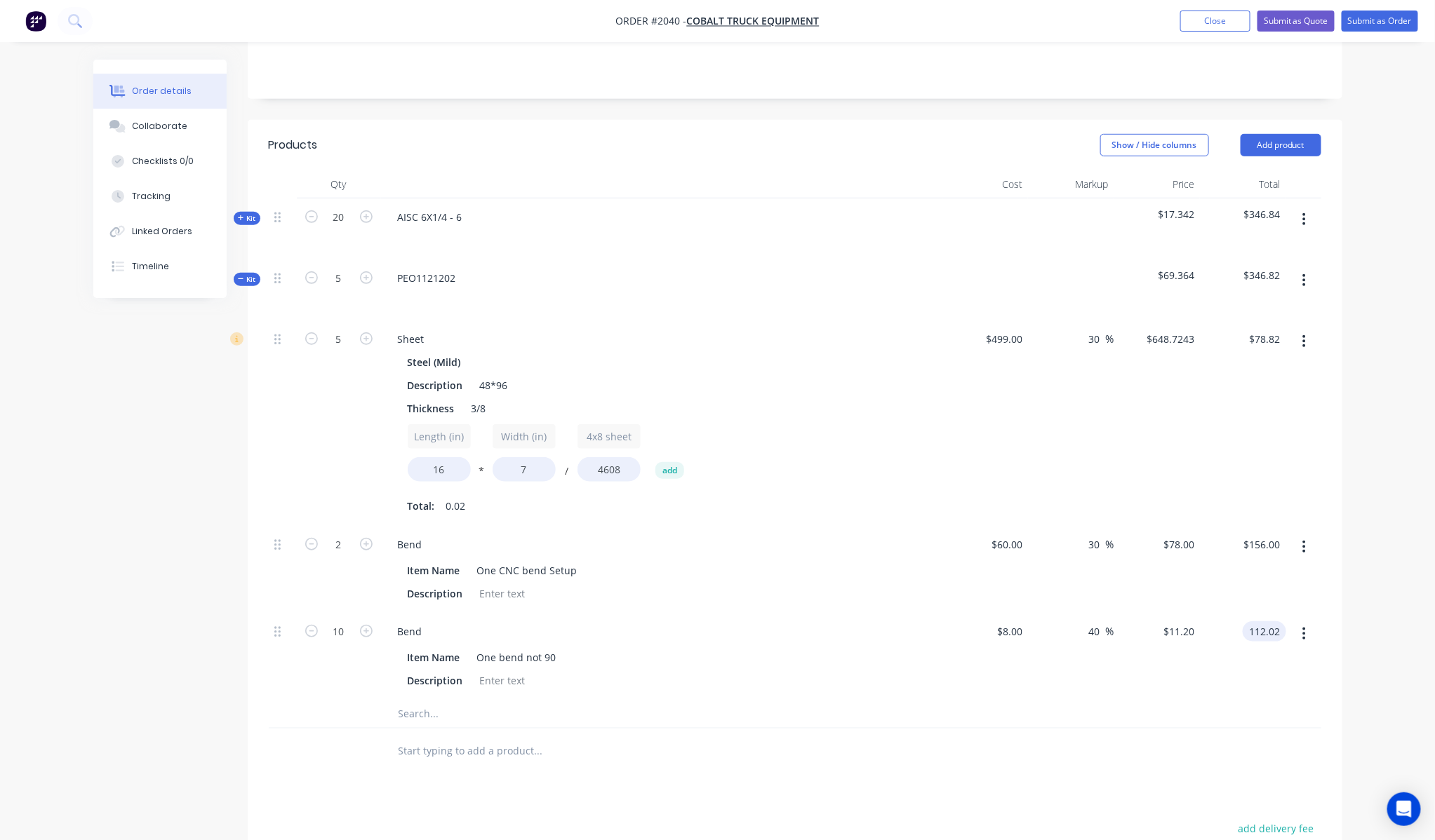
type input "112.02"
type input "40.03"
type input "$11.202"
type input "$112.02"
click at [1374, 485] on div "Order details Collaborate Checklists 0/0 Tracking Linked Orders Timeline Order …" at bounding box center [717, 400] width 1435 height 1463
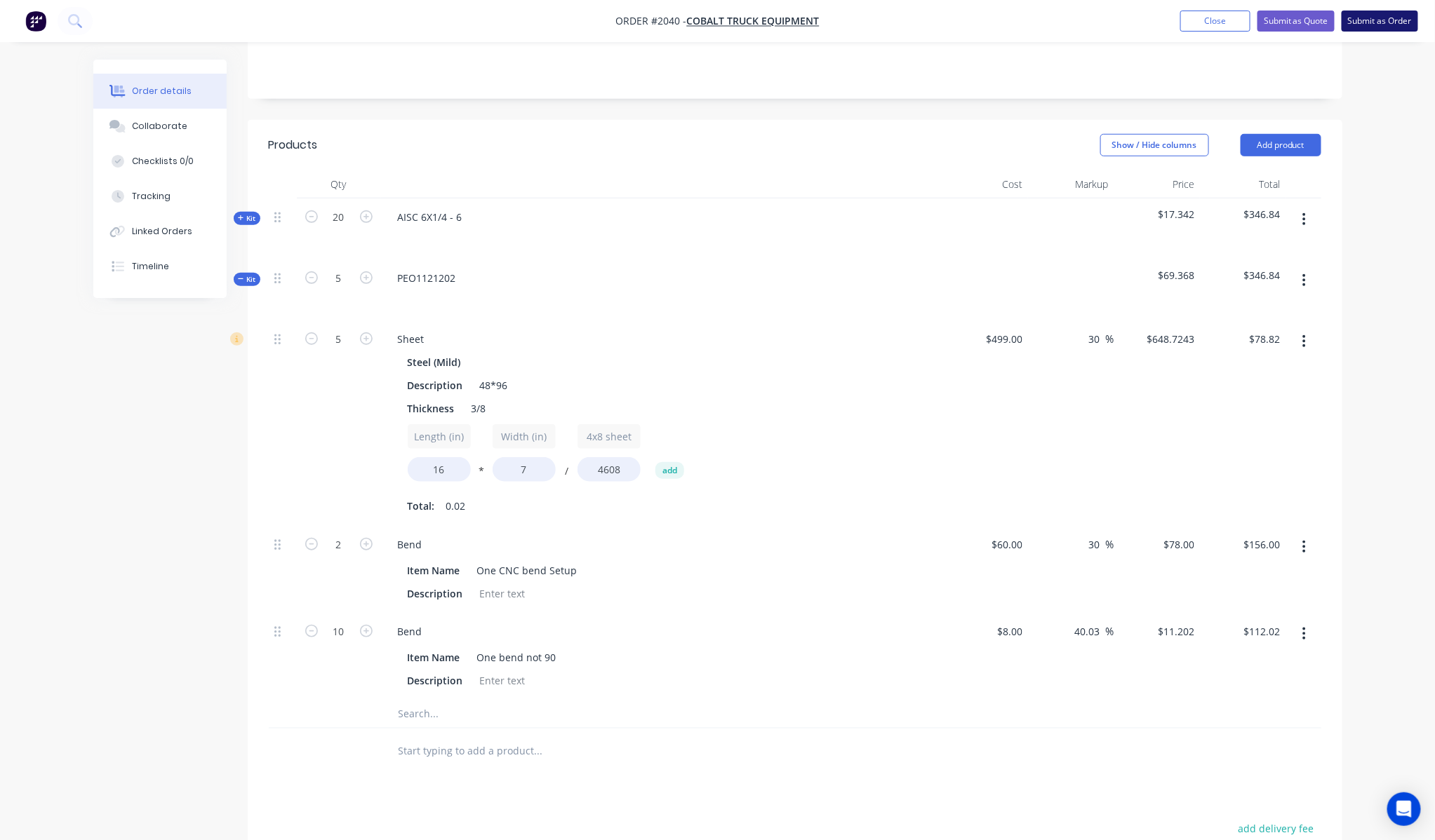
click at [1356, 23] on button "Submit as Order" at bounding box center [1379, 21] width 77 height 21
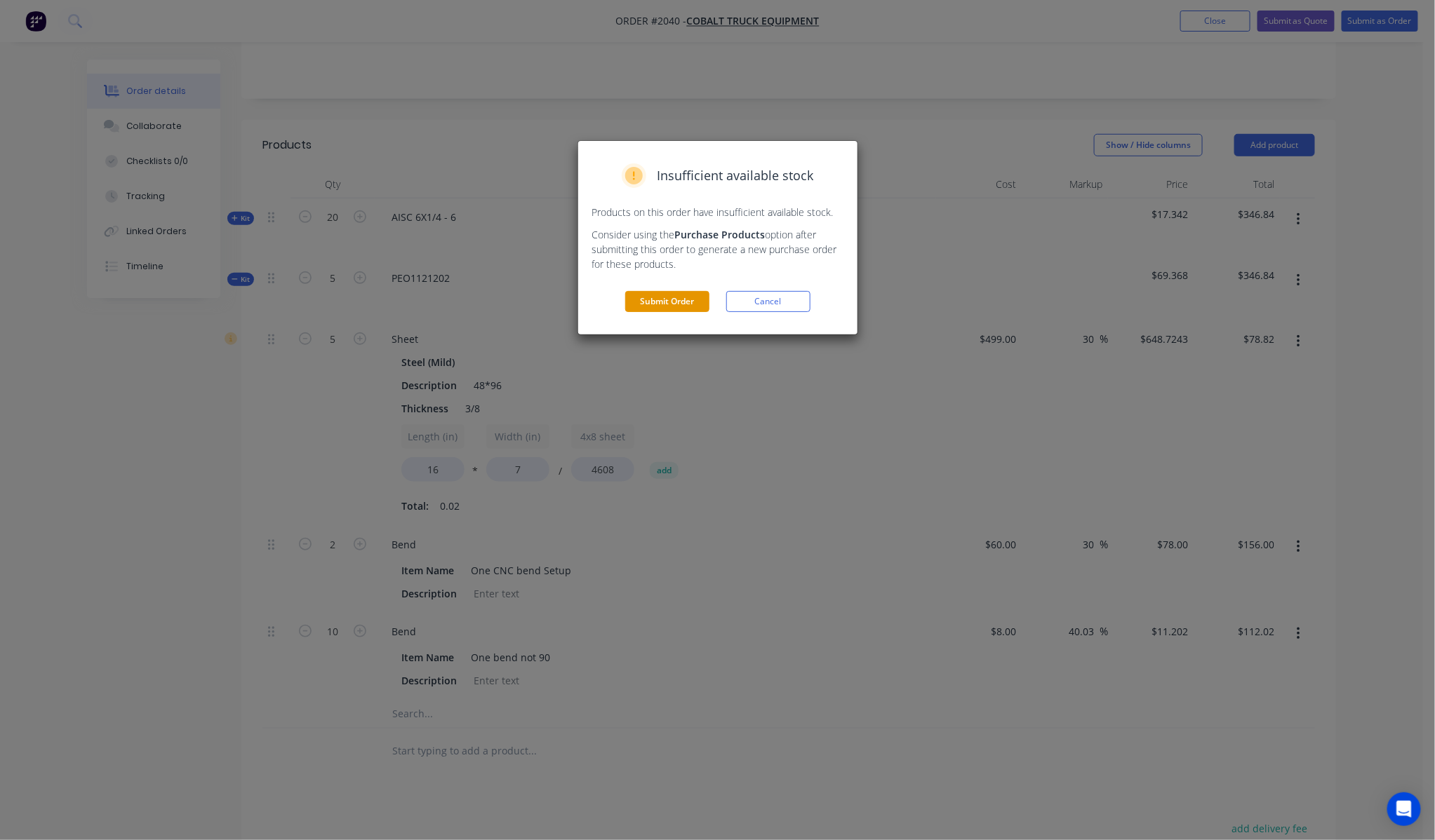
click at [686, 306] on button "Submit Order" at bounding box center [667, 302] width 84 height 21
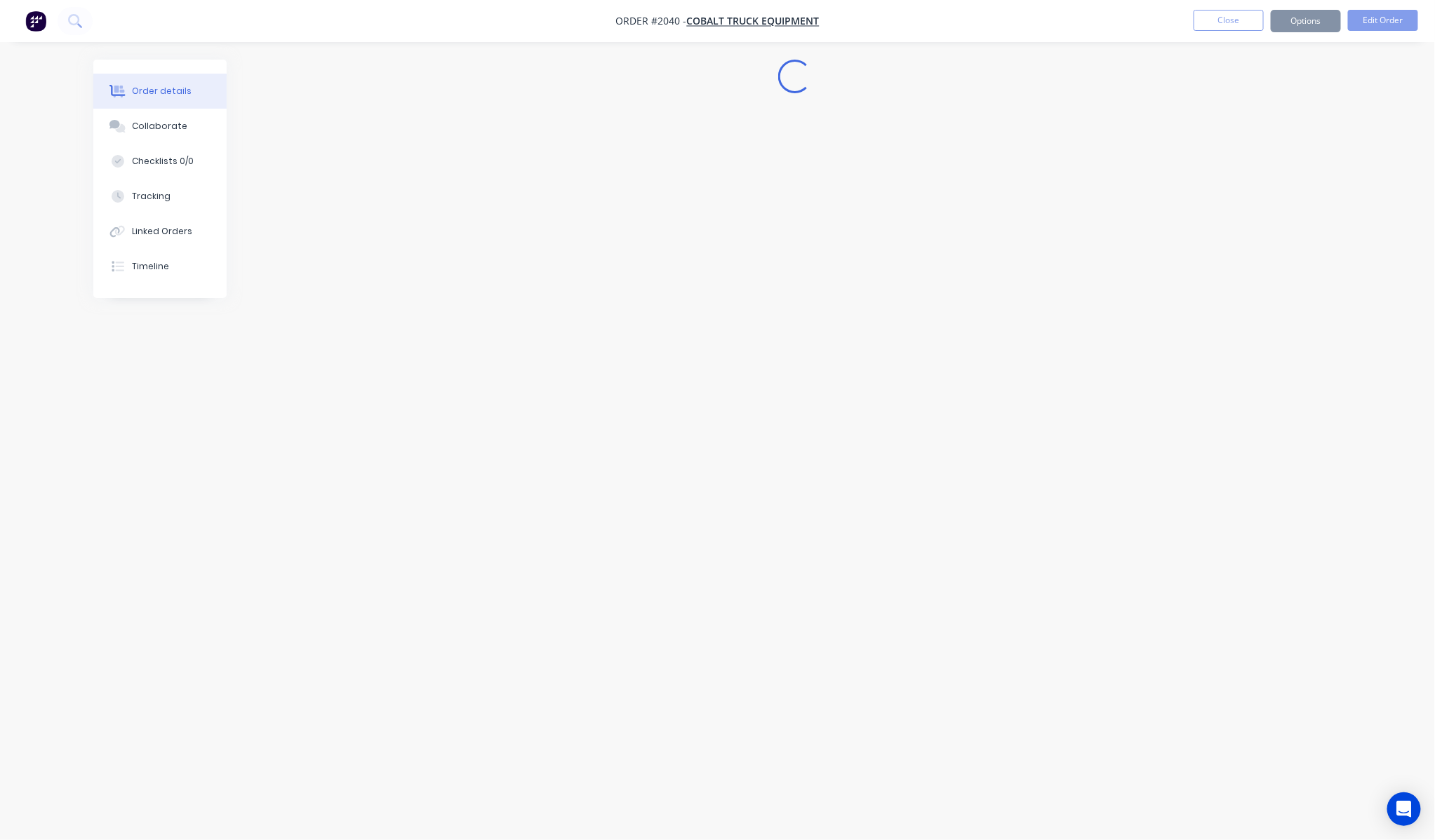
scroll to position [0, 0]
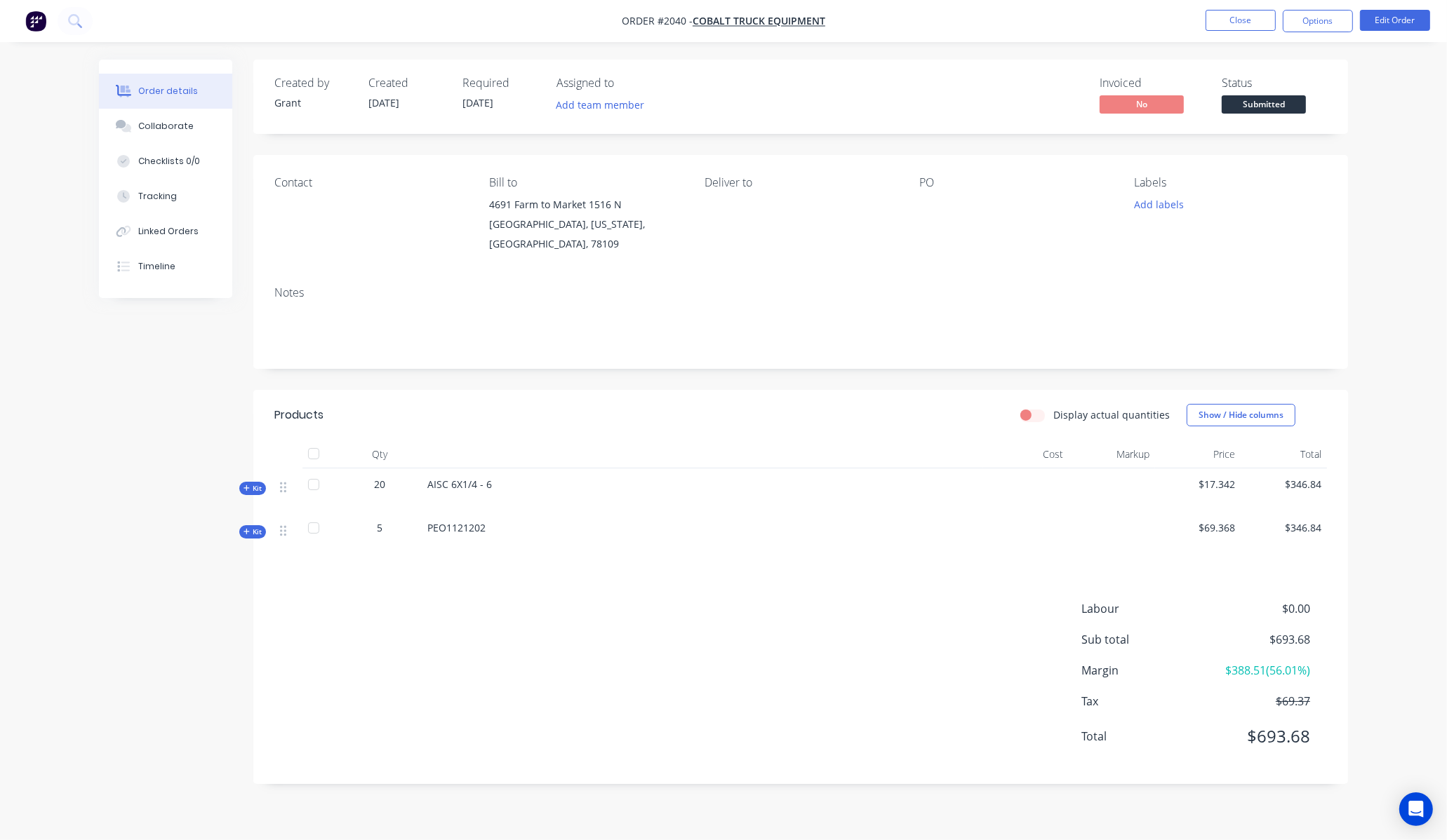
click at [675, 622] on div "Labour $0.00 Sub total $693.68 Margin $388.51 ( 56.01 %) Tax $69.37 Total $693.…" at bounding box center [800, 681] width 1052 height 163
click at [250, 509] on div "Created by [PERSON_NAME] Created [DATE] Required [DATE] Assigned to Add team me…" at bounding box center [724, 433] width 1249 height 746
click at [249, 528] on icon at bounding box center [246, 532] width 6 height 7
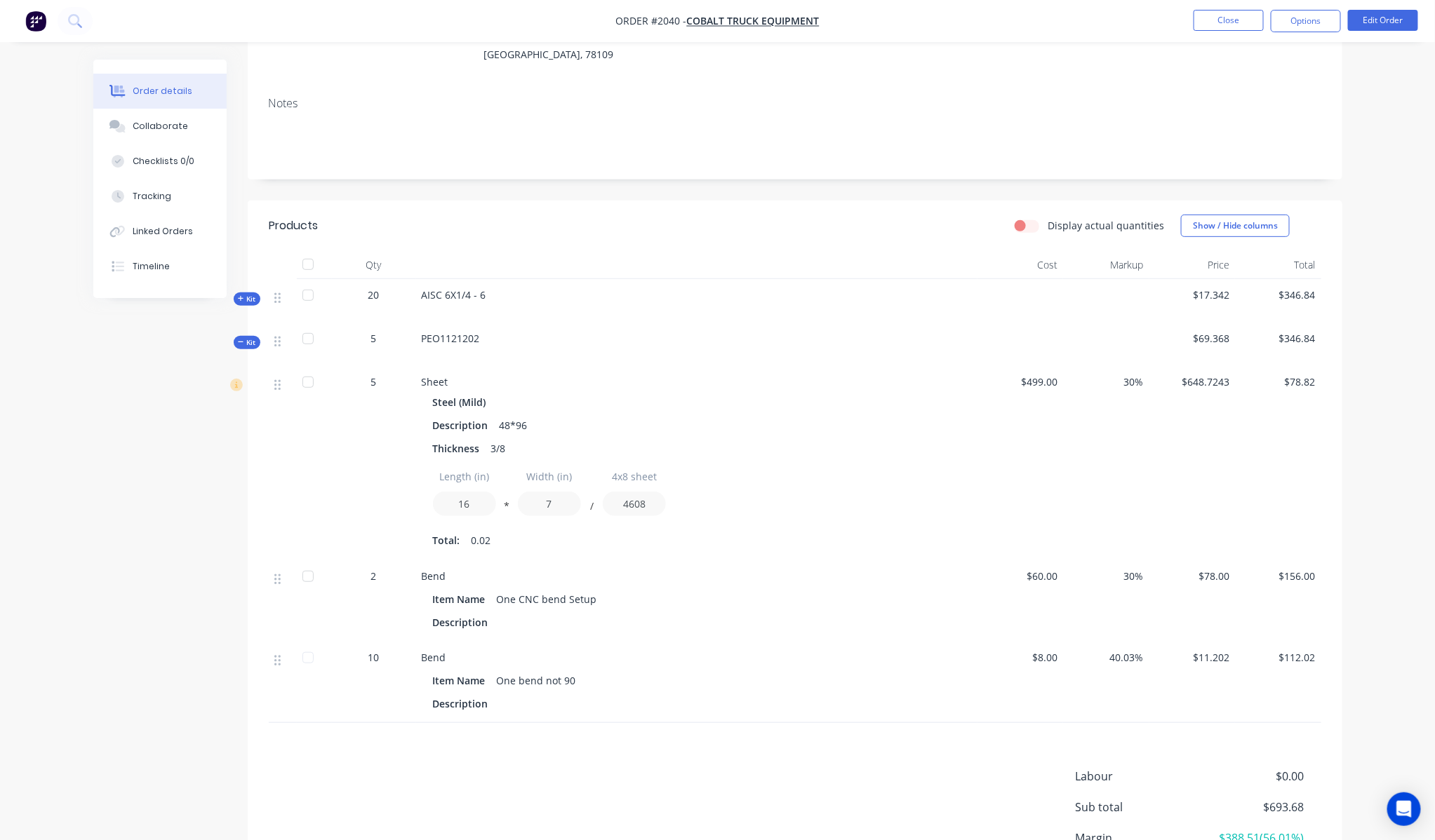
scroll to position [309, 0]
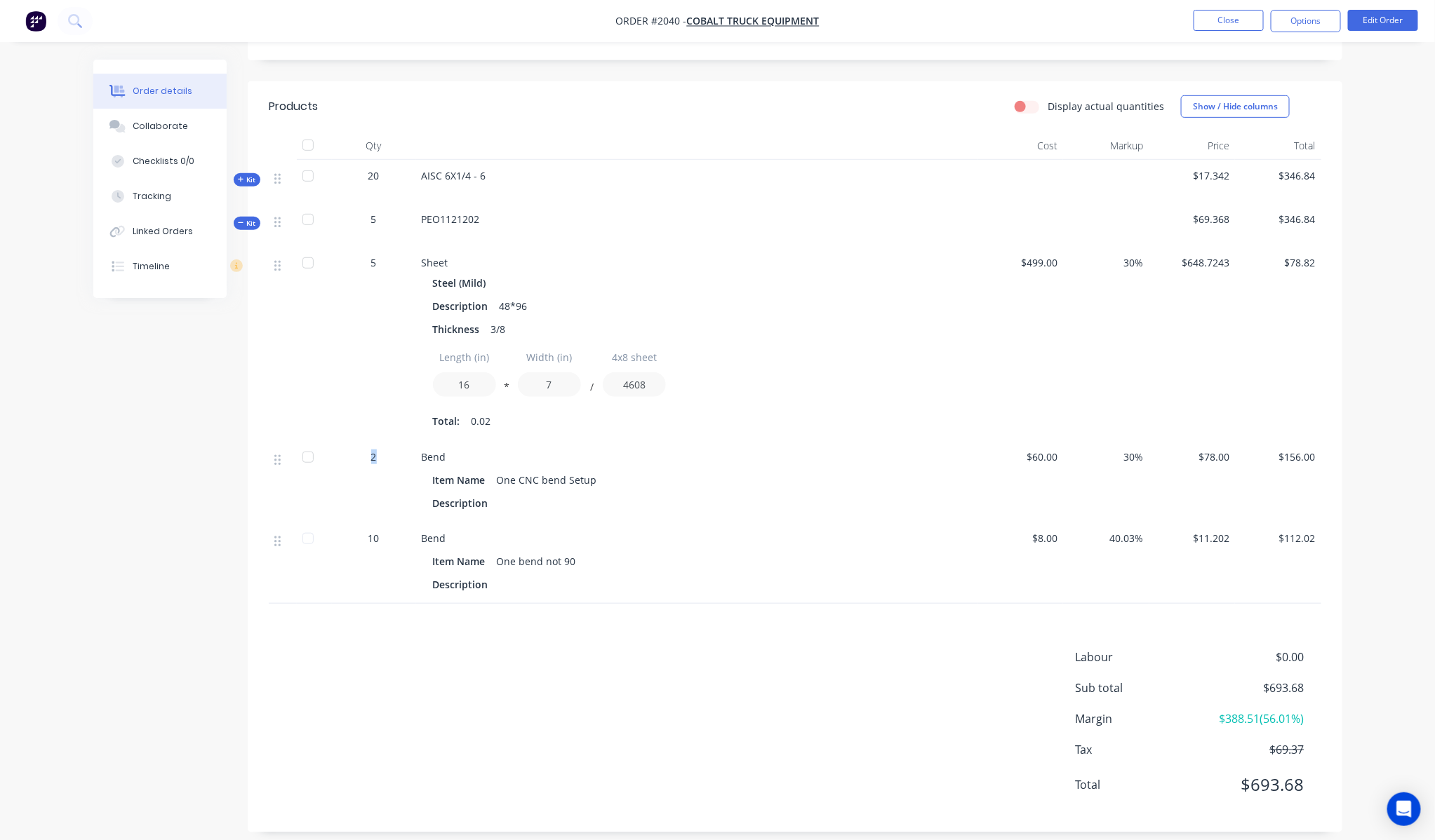
click at [374, 450] on span "2" at bounding box center [374, 457] width 6 height 15
click at [510, 654] on div "Labour $0.00 Sub total $693.68 Margin $388.51 ( 56.01 %) Tax $69.37 Total $693.…" at bounding box center [795, 730] width 1052 height 163
click at [374, 450] on span "2" at bounding box center [374, 457] width 6 height 15
click at [1376, 16] on button "Edit Order" at bounding box center [1383, 20] width 70 height 21
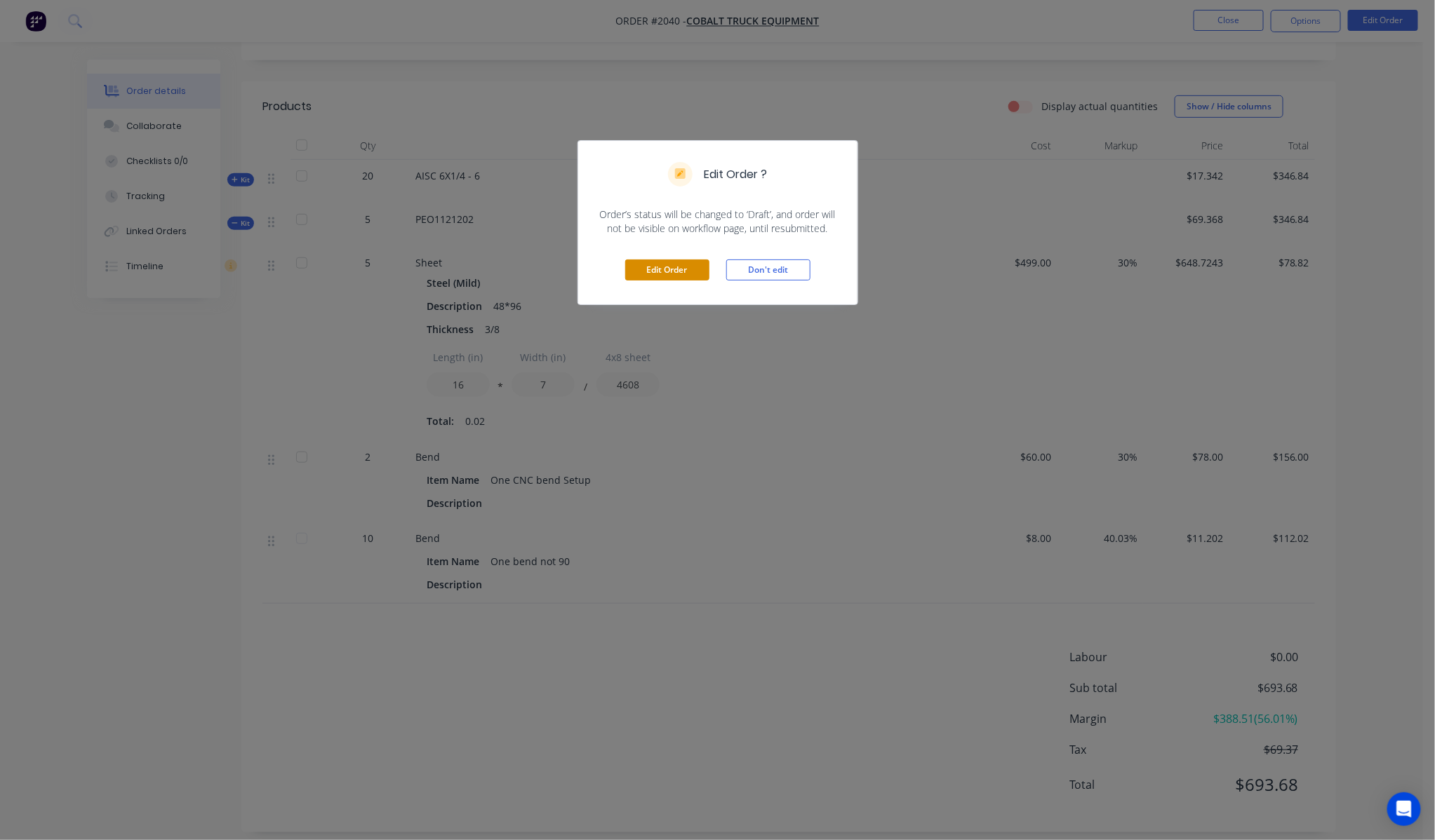
click at [678, 277] on button "Edit Order" at bounding box center [667, 270] width 84 height 21
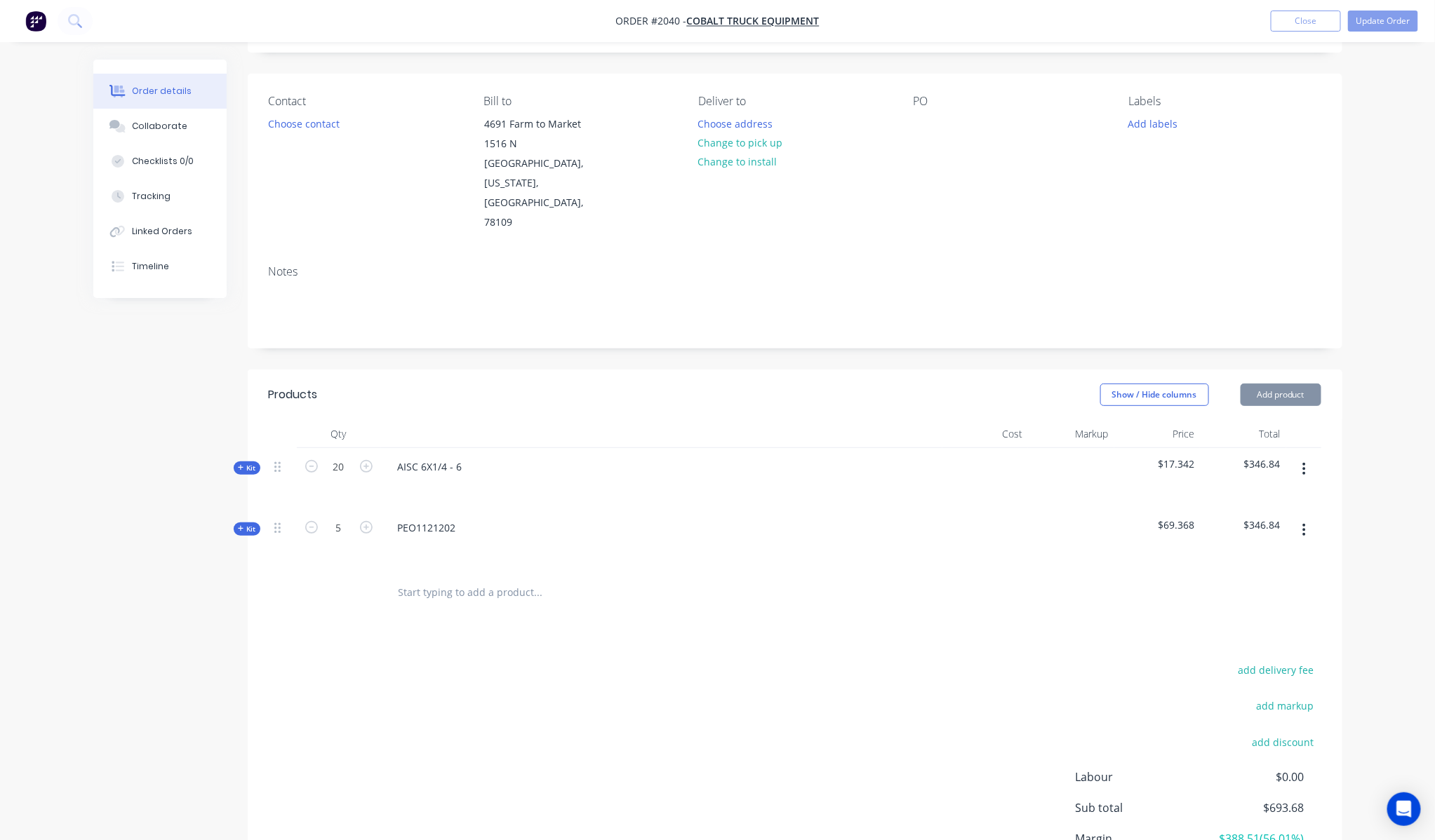
scroll to position [176, 0]
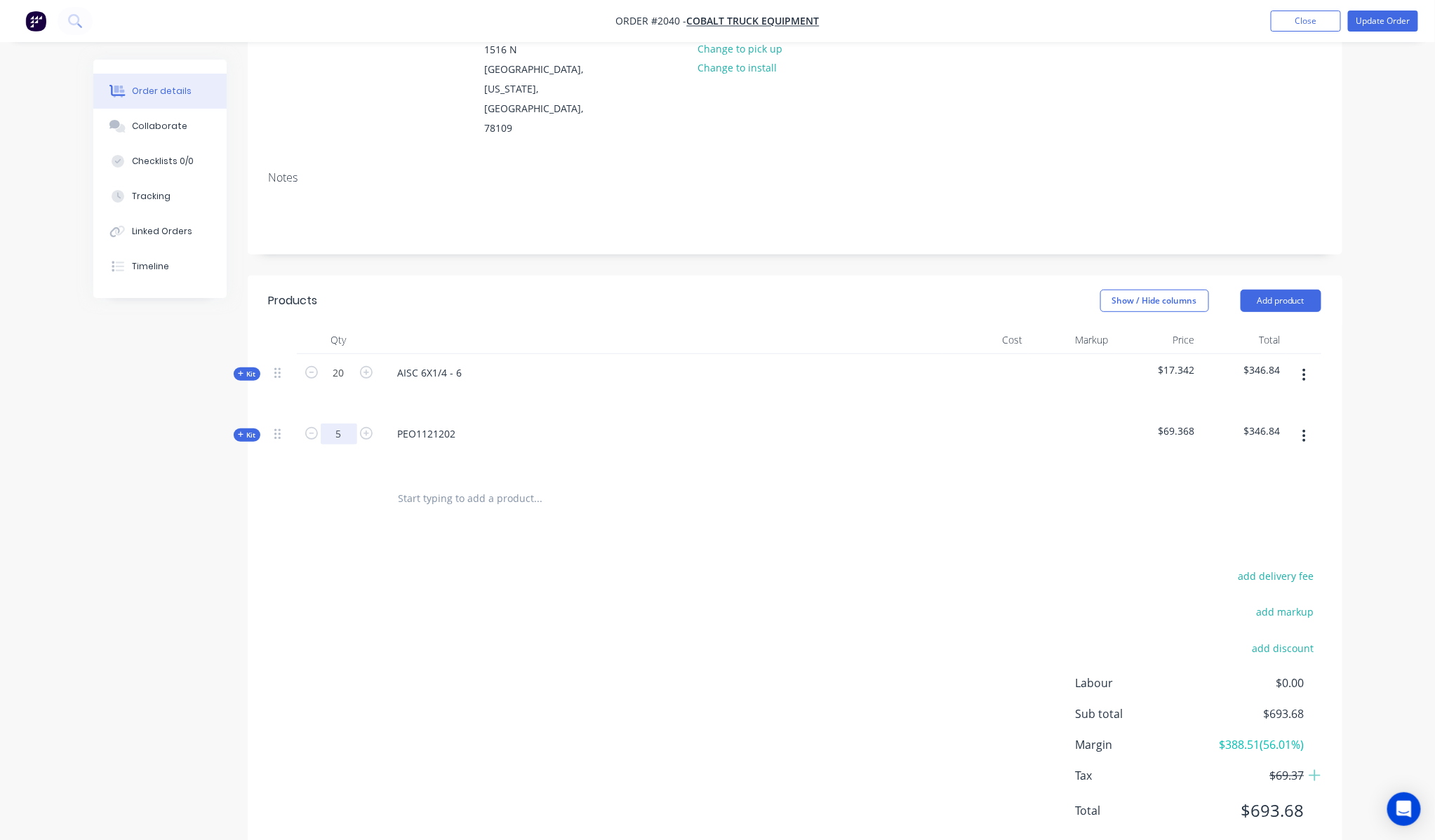
click at [341, 383] on input "5" at bounding box center [339, 373] width 37 height 21
click at [242, 431] on icon at bounding box center [241, 435] width 6 height 7
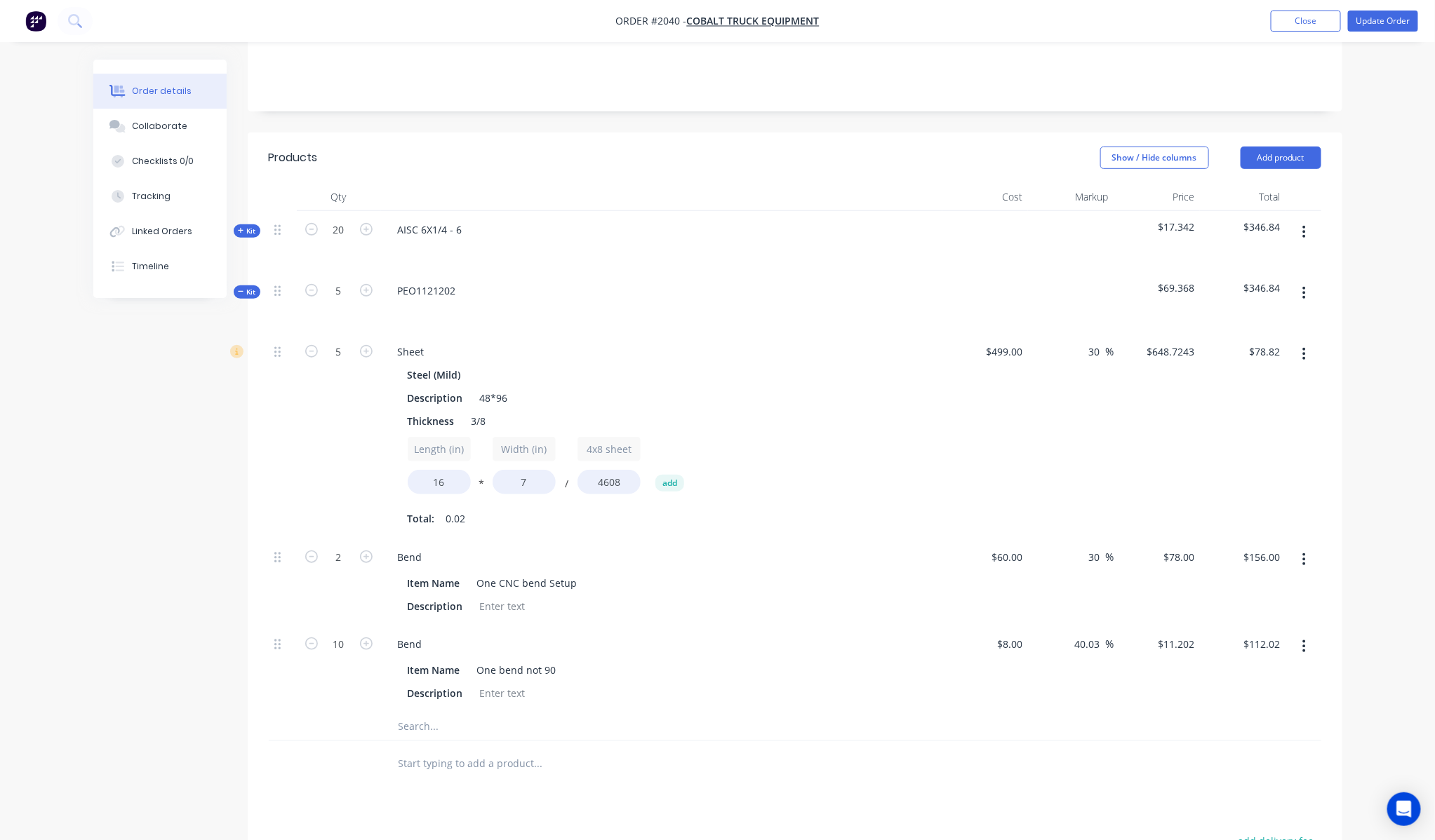
scroll to position [488, 0]
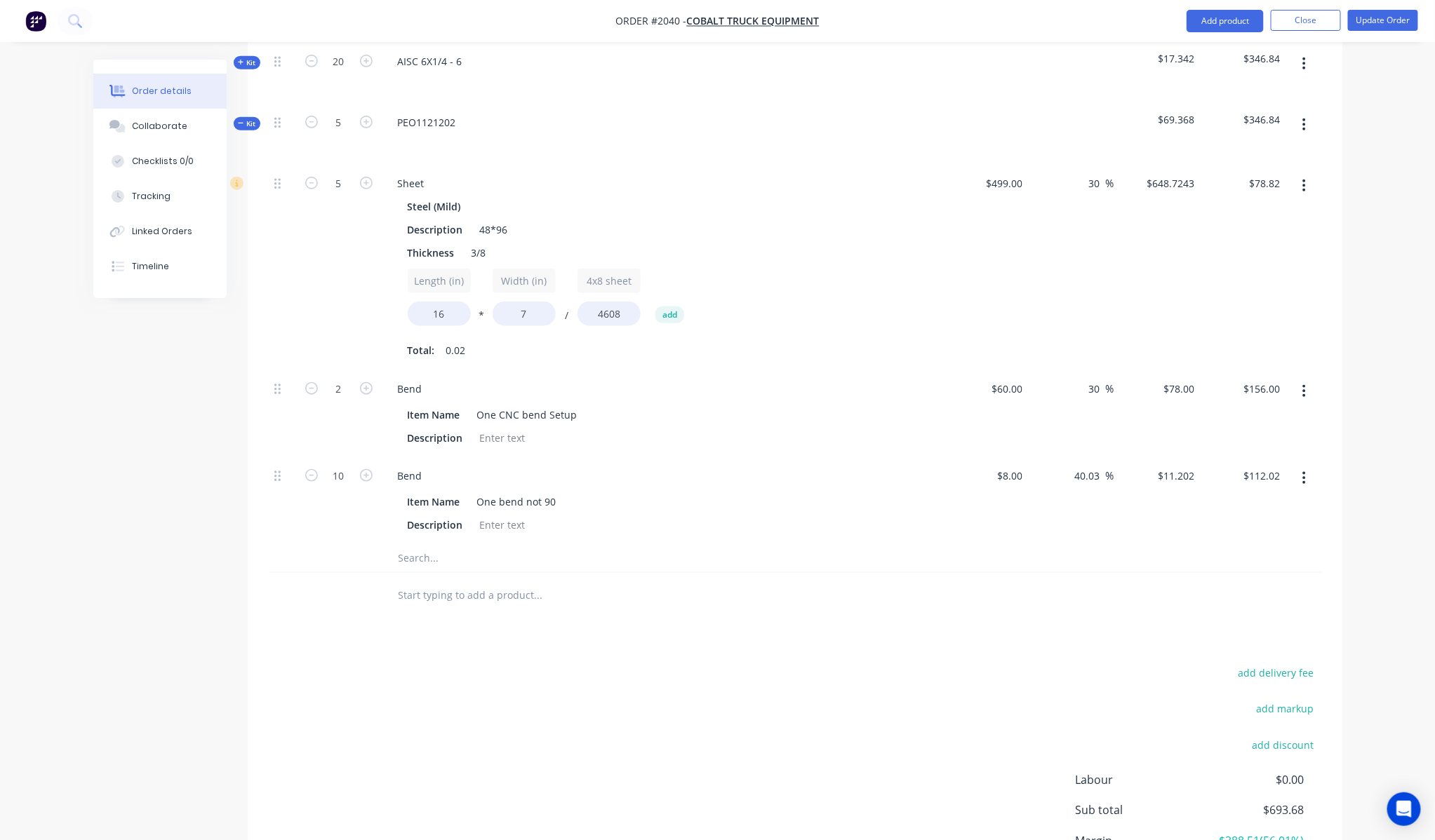
click at [369, 377] on form "2" at bounding box center [339, 388] width 73 height 21
click at [369, 382] on icon "button" at bounding box center [366, 388] width 13 height 13
type input "3"
type input "$234.00"
click at [1060, 618] on div "Products Show / Hide columns Add product Qty Cost Markup Price Total Kit 20 AIS…" at bounding box center [795, 459] width 1094 height 991
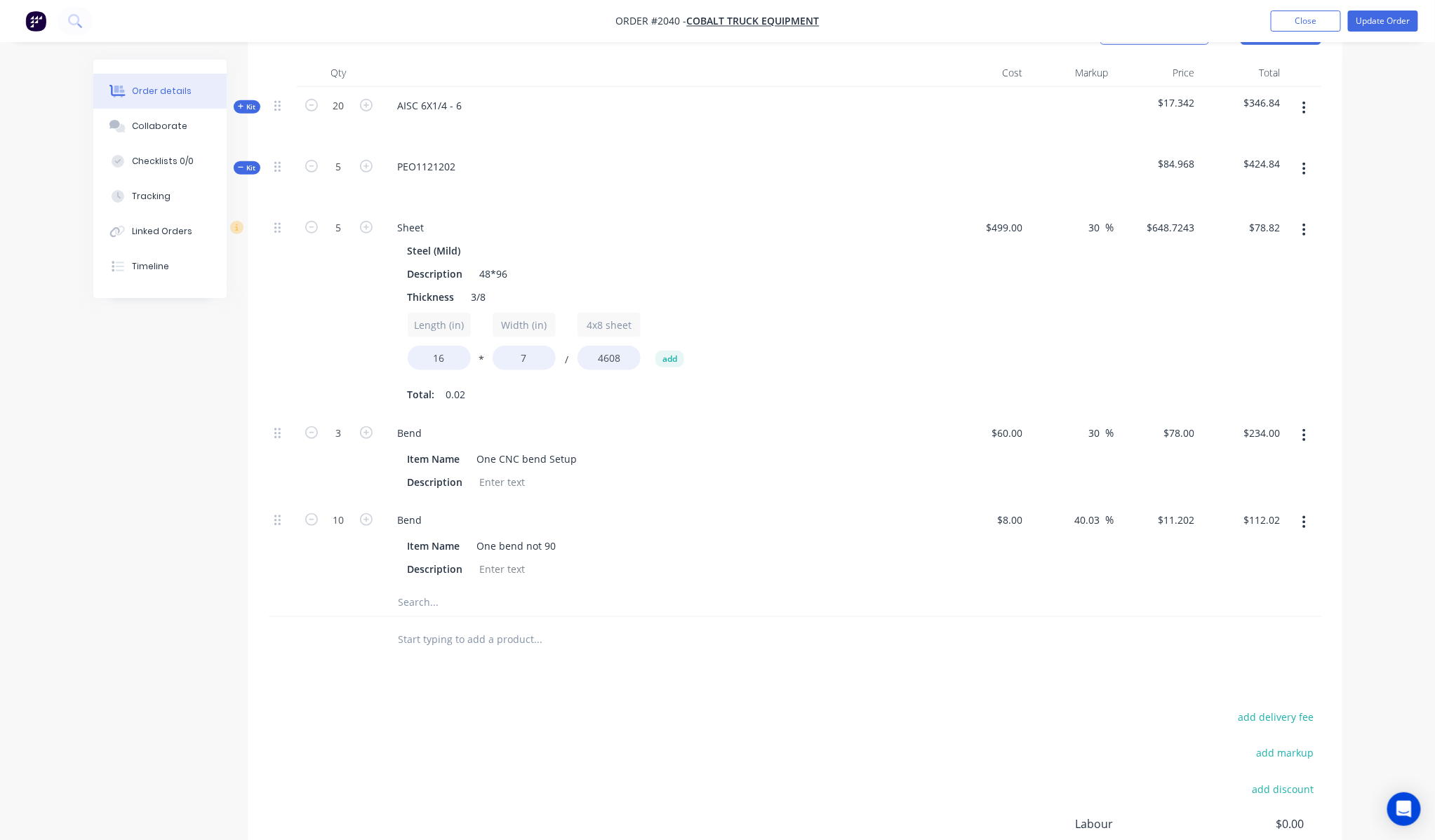
scroll to position [332, 0]
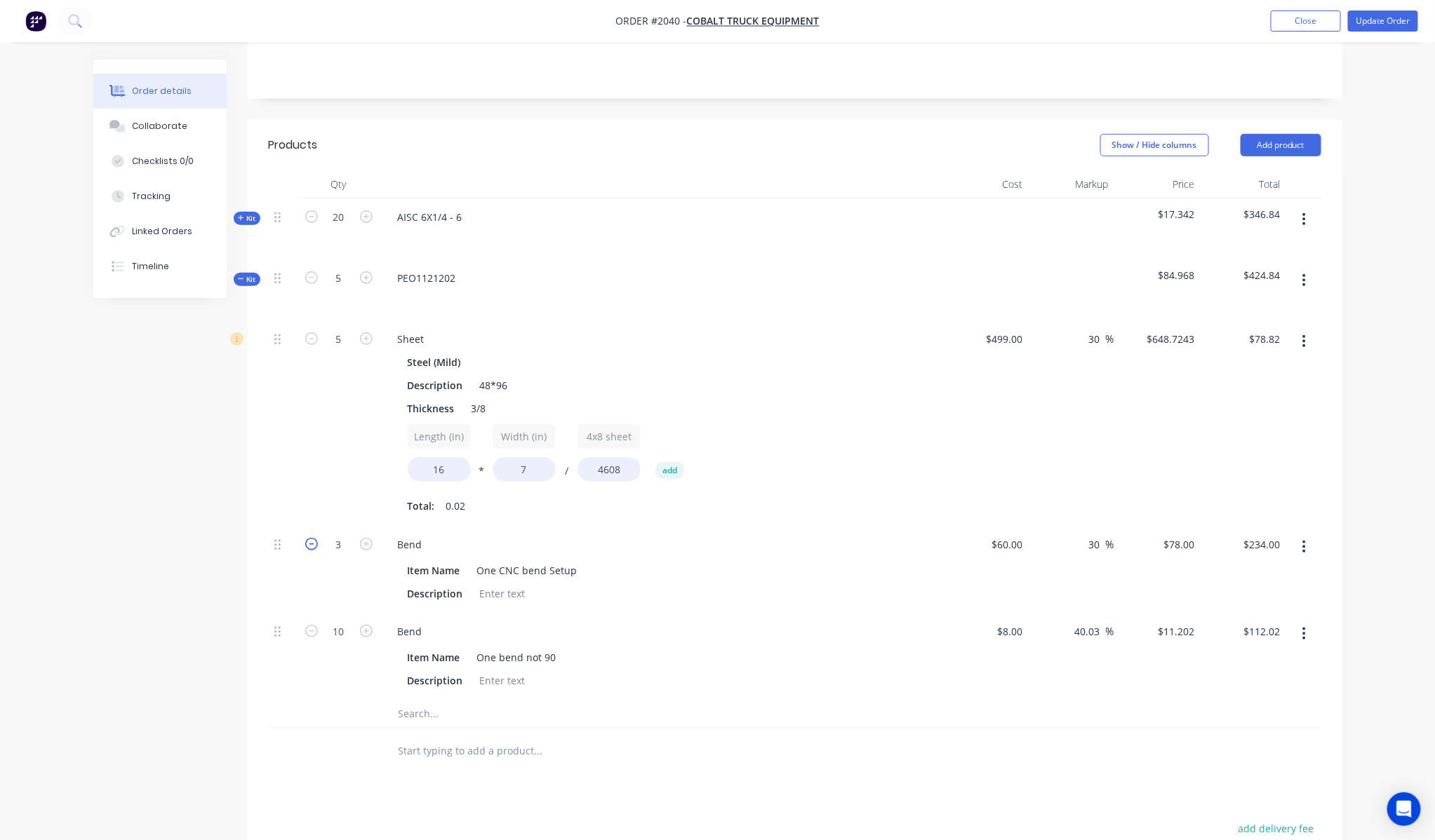
click at [313, 538] on icon "button" at bounding box center [312, 545] width 13 height 13
type input "2"
type input "$156.00"
drag, startPoint x: 765, startPoint y: 534, endPoint x: 781, endPoint y: 538, distance: 16.5
click at [774, 560] on div "Item Name One CNC bend Setup" at bounding box center [659, 570] width 514 height 20
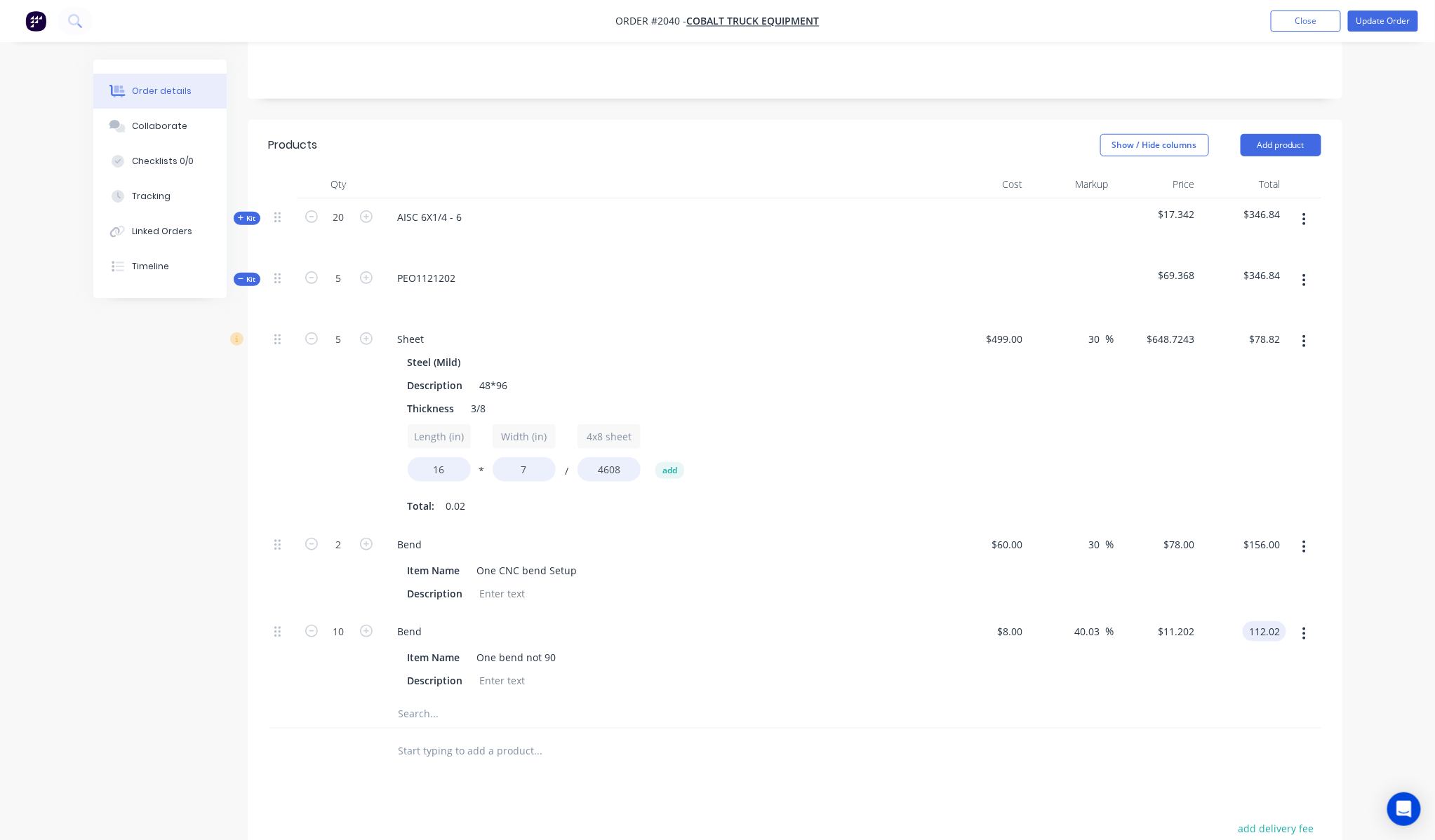
click at [1272, 621] on input "112.02" at bounding box center [1267, 631] width 38 height 20
type input "130"
type input "62.5"
type input "$13.00"
click at [1258, 659] on div "$130.00 130" at bounding box center [1243, 656] width 87 height 87
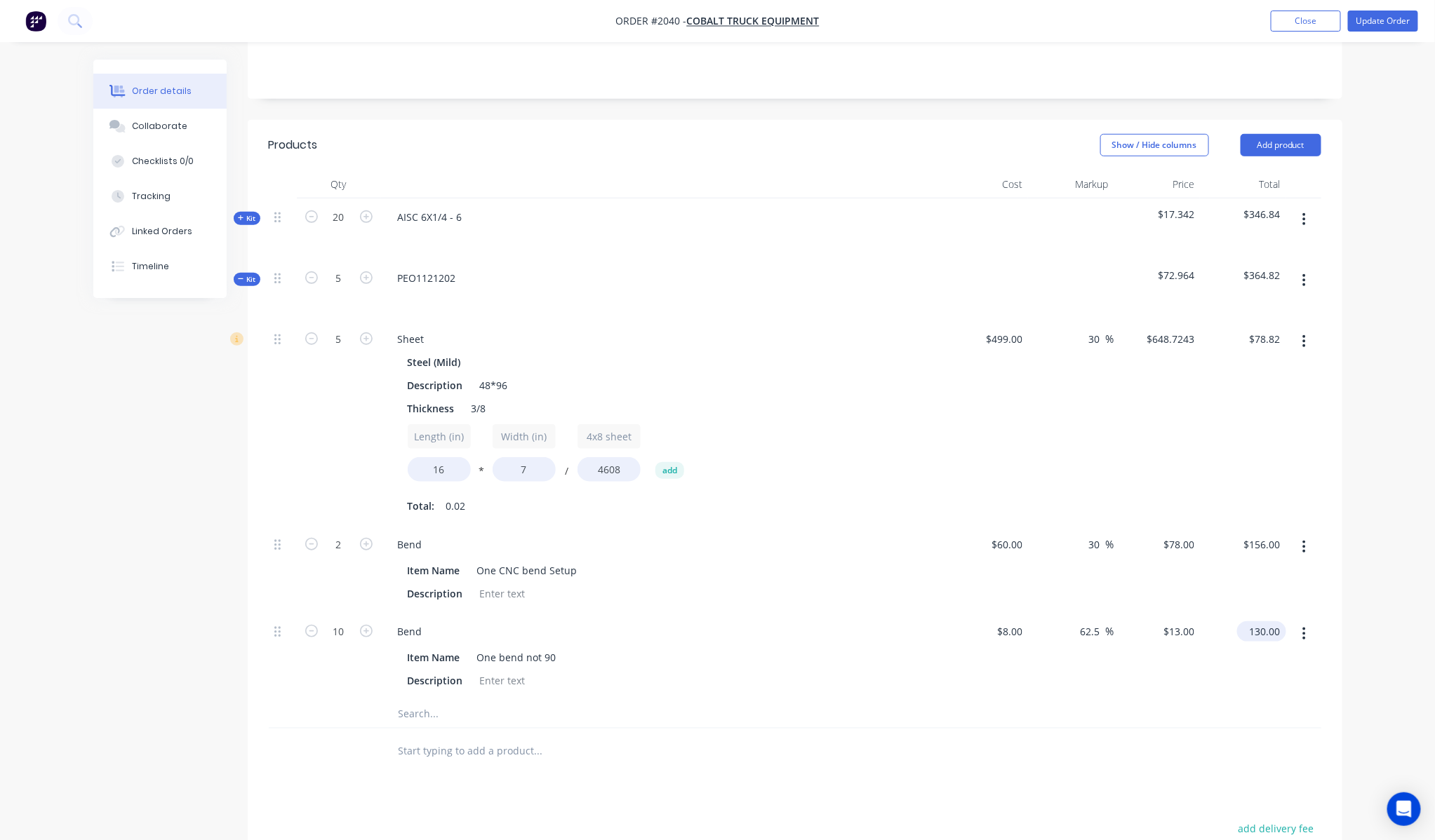
click at [1263, 621] on input "130.00" at bounding box center [1264, 631] width 44 height 20
type input "135"
type input "68.75"
type input "$13.50"
click at [1293, 683] on div at bounding box center [795, 751] width 1052 height 46
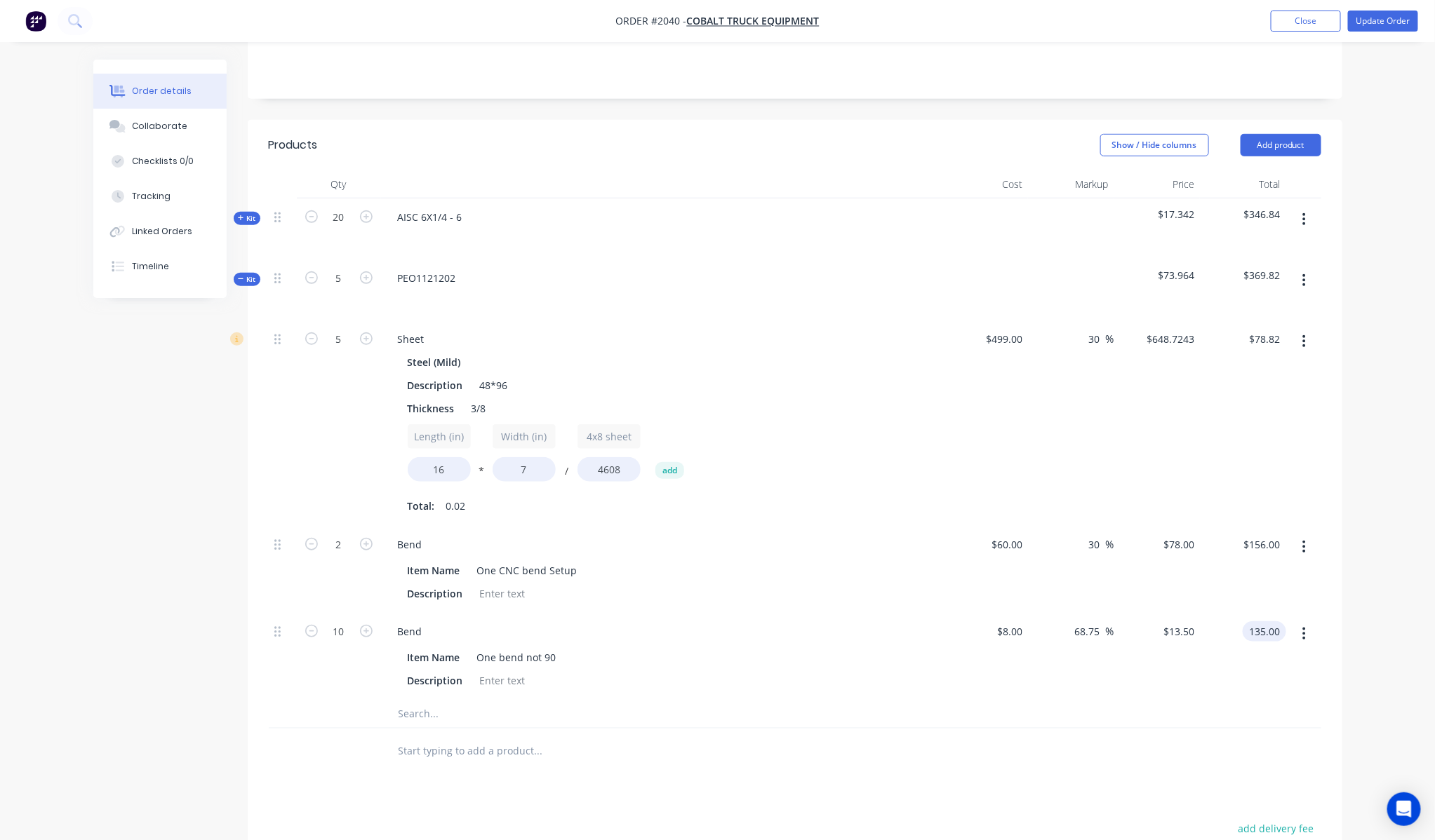
click at [1272, 621] on input "135.00" at bounding box center [1267, 631] width 38 height 20
type input "137"
type input "71.25"
type input "$13.70"
click at [1274, 624] on div "$137.00 137" at bounding box center [1243, 656] width 87 height 87
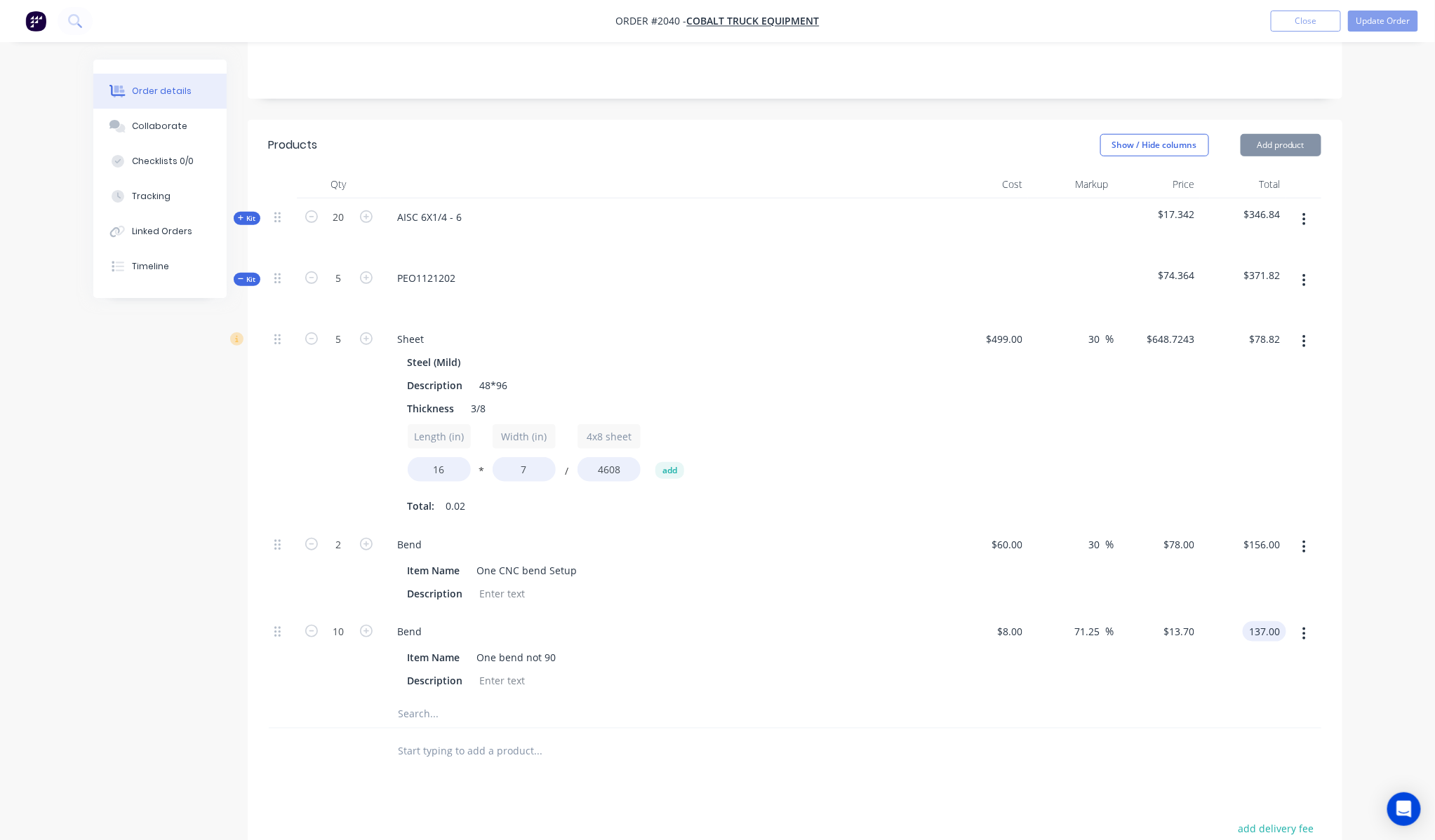
click at [1279, 621] on input "137.00" at bounding box center [1267, 631] width 38 height 20
click at [1260, 652] on div "$137.00 137.00" at bounding box center [1243, 656] width 87 height 87
click at [1275, 621] on input "137.00" at bounding box center [1267, 631] width 38 height 20
click at [1273, 621] on input "137.00" at bounding box center [1267, 631] width 38 height 20
type input "136.5"
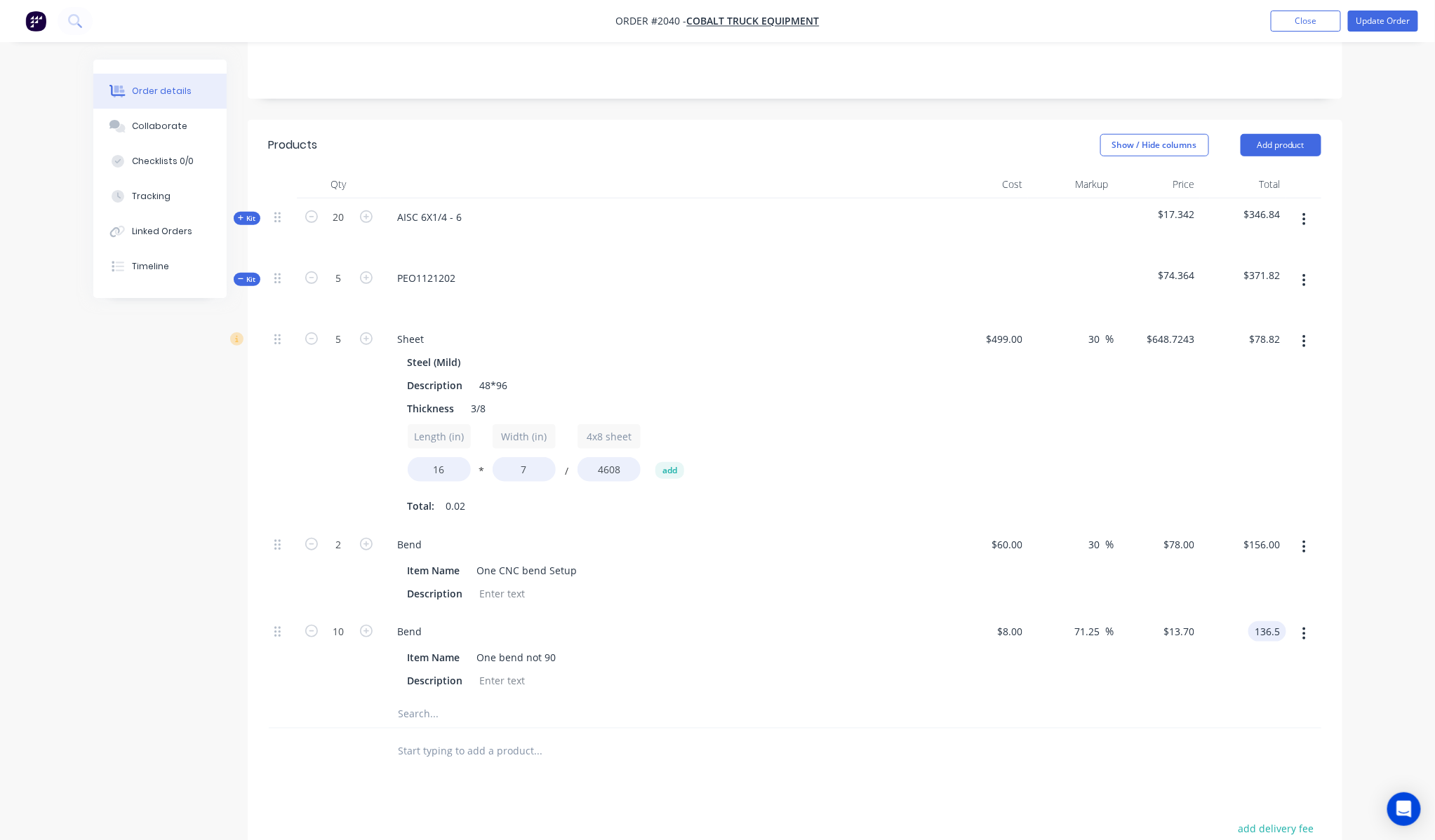
type input "70.63"
type input "$13.65"
type input "$136.50"
click at [1293, 639] on div at bounding box center [1303, 656] width 35 height 87
click at [238, 274] on span "Kit" at bounding box center [247, 279] width 18 height 11
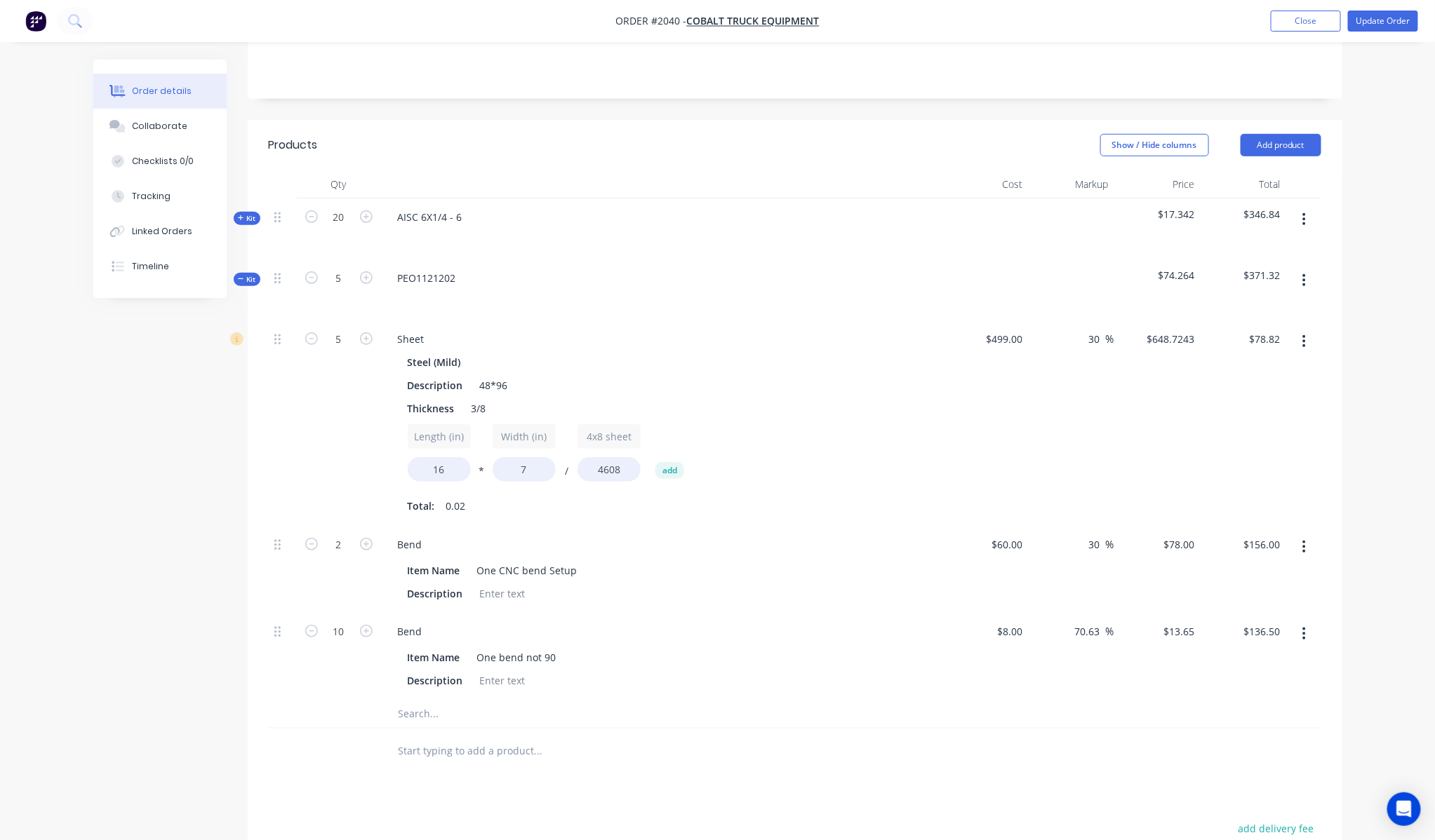
scroll to position [176, 0]
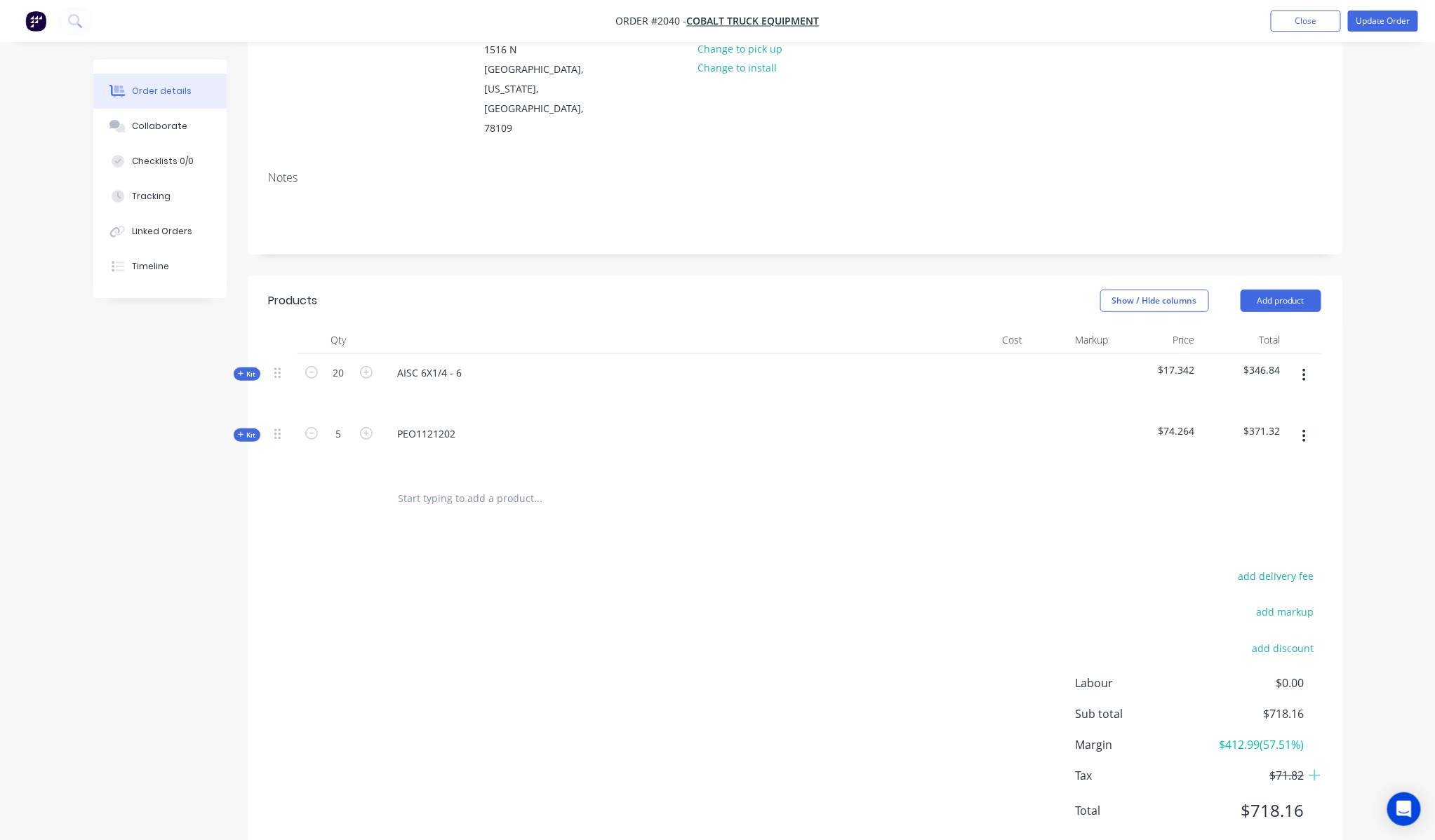
drag, startPoint x: 821, startPoint y: 559, endPoint x: 837, endPoint y: 546, distance: 20.6
click at [821, 566] on div "add delivery fee add markup add discount Labour $0.00 Sub total $718.16 Margin …" at bounding box center [795, 701] width 1052 height 271
click at [1372, 22] on button "Update Order" at bounding box center [1383, 21] width 70 height 21
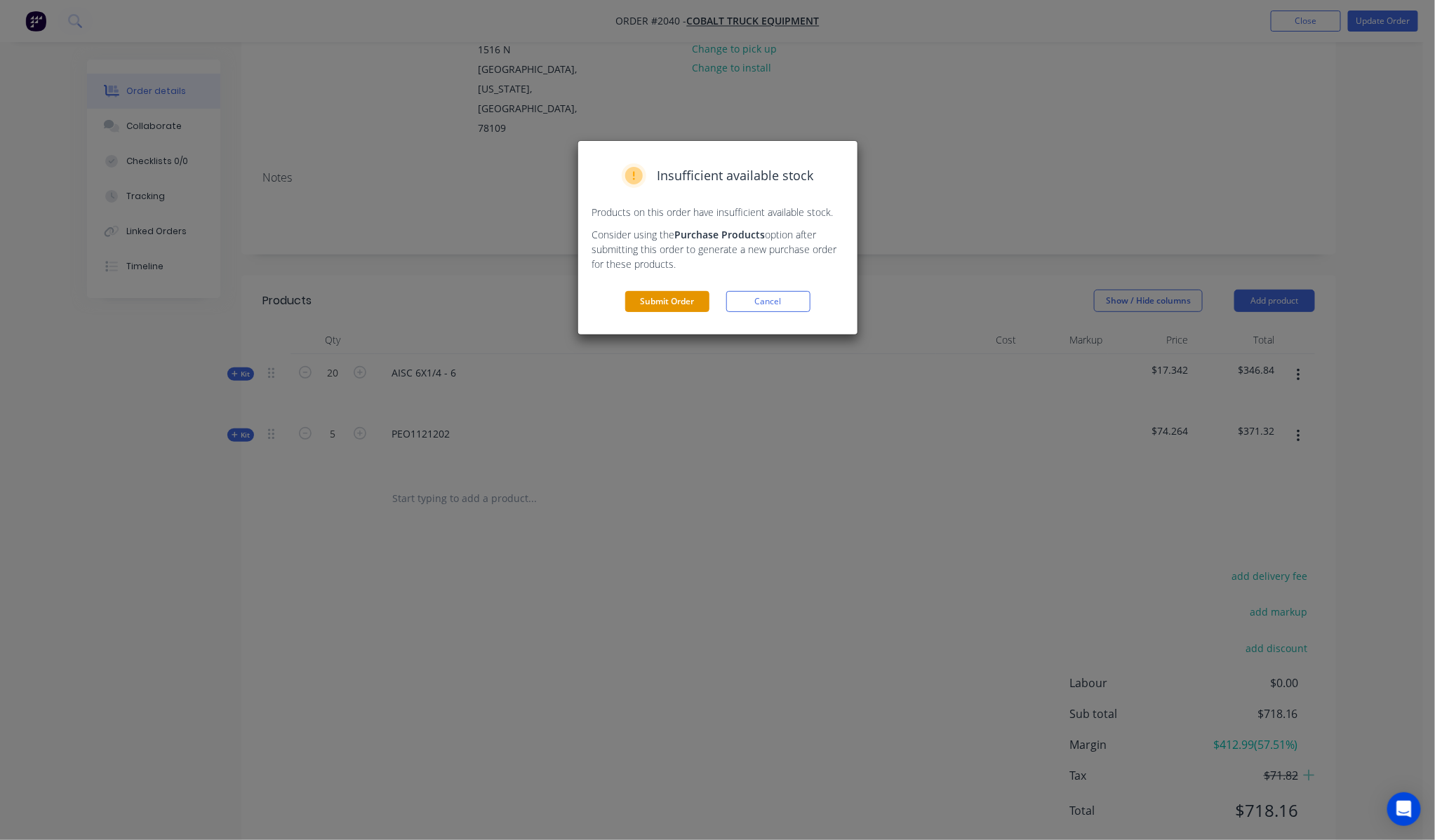
click at [664, 298] on button "Submit Order" at bounding box center [667, 302] width 84 height 21
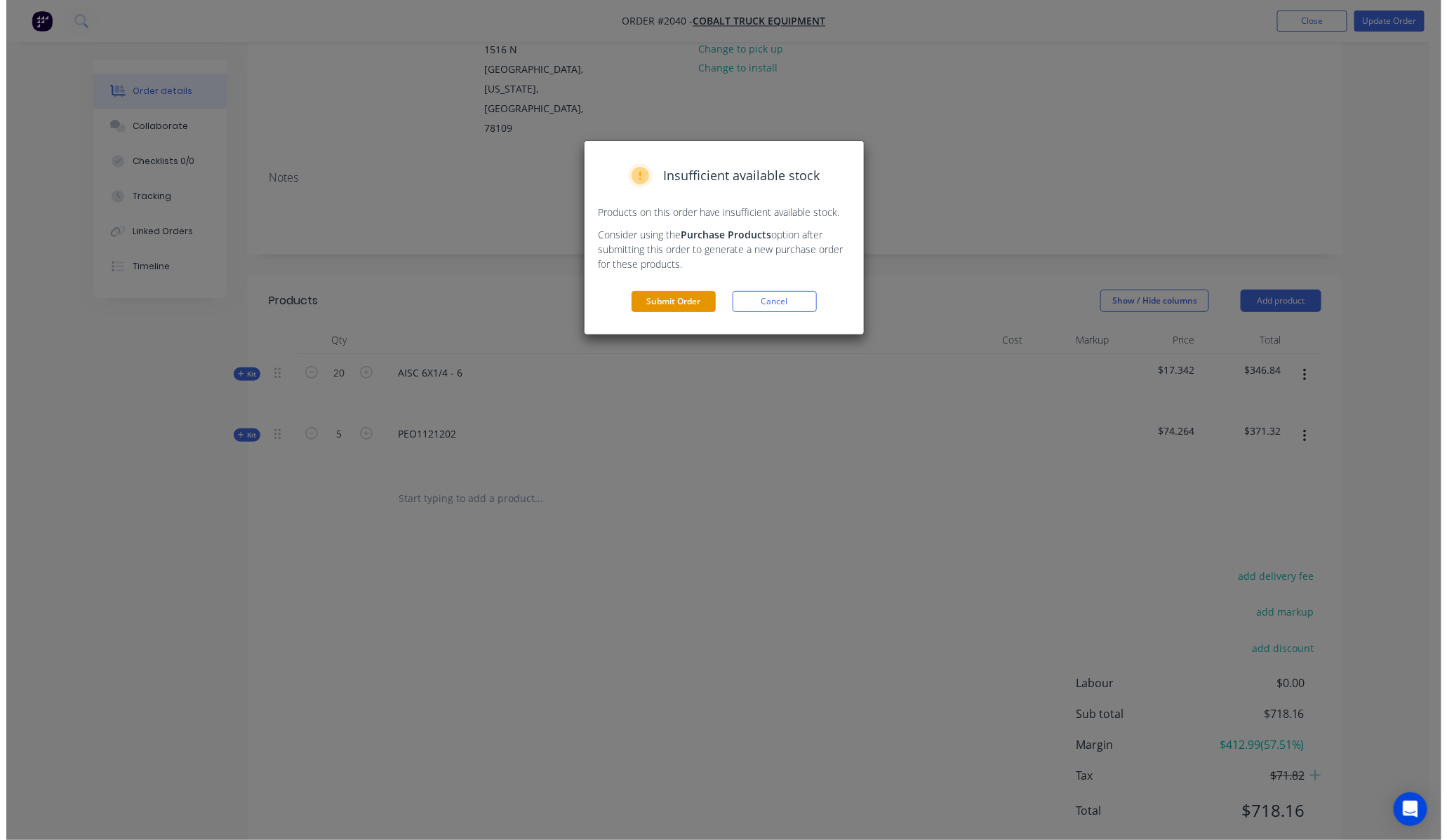
scroll to position [0, 0]
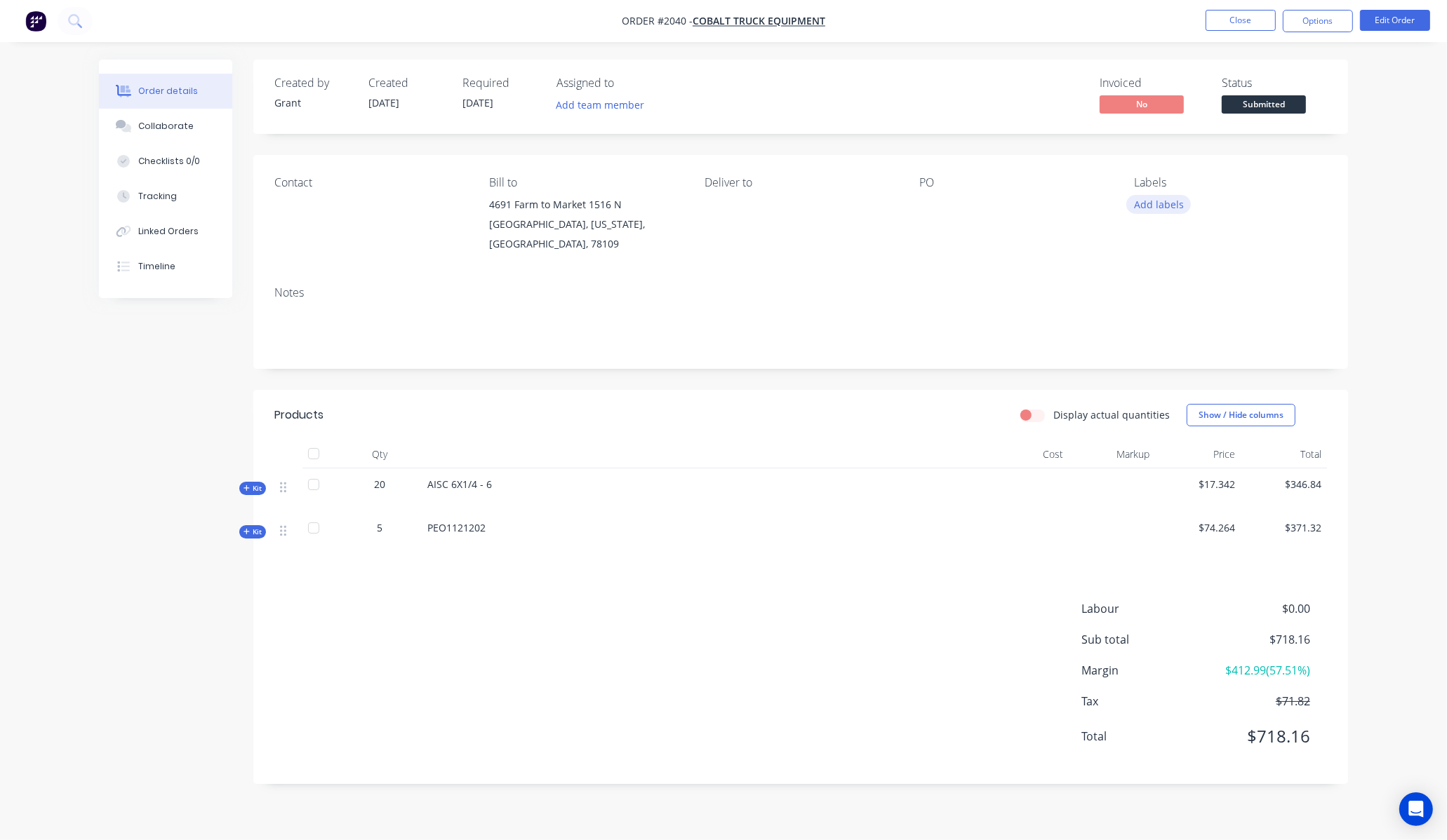
click at [1165, 209] on button "Add labels" at bounding box center [1158, 204] width 65 height 19
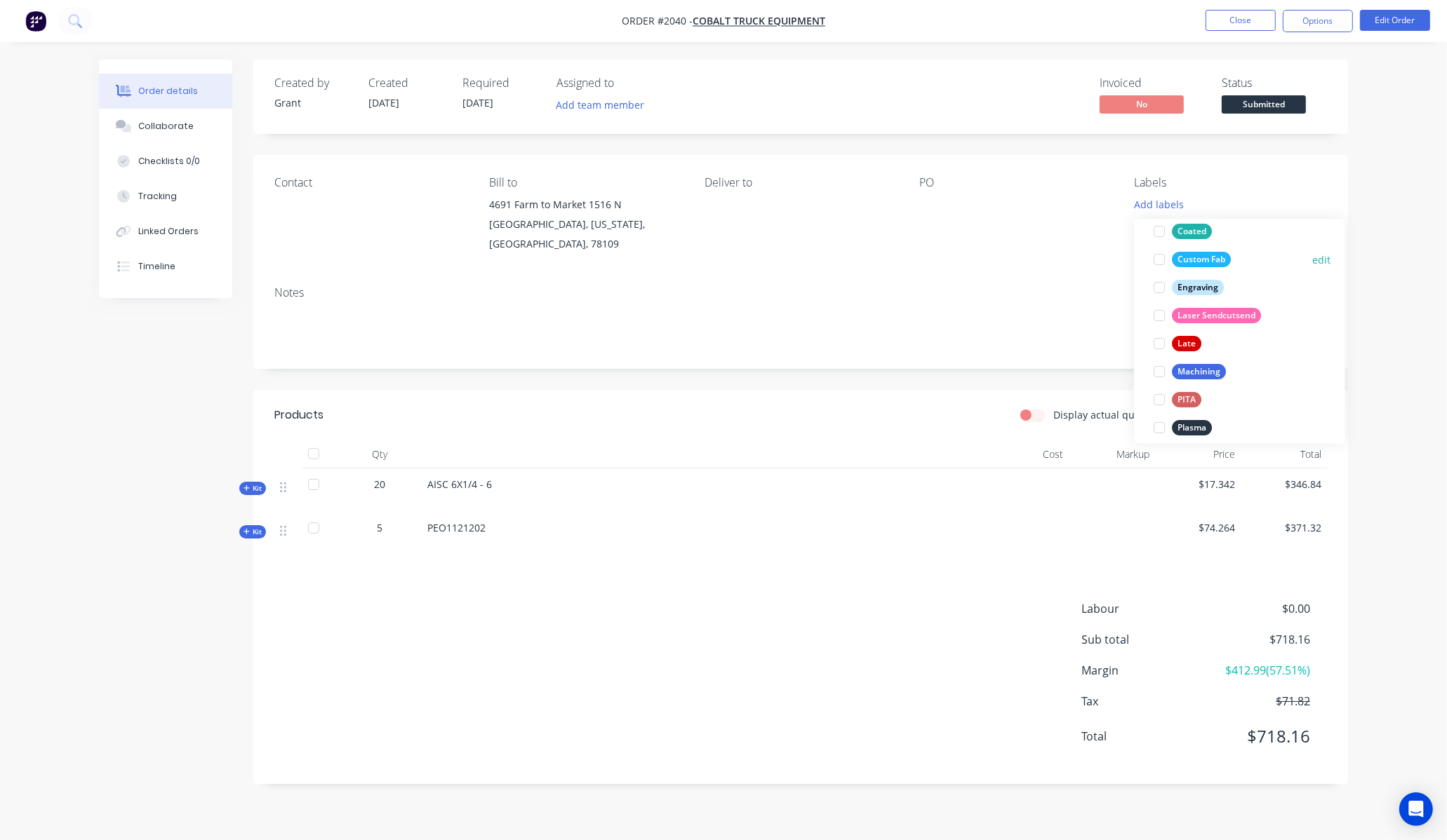
click at [1213, 262] on div "Custom Fab" at bounding box center [1202, 260] width 59 height 15
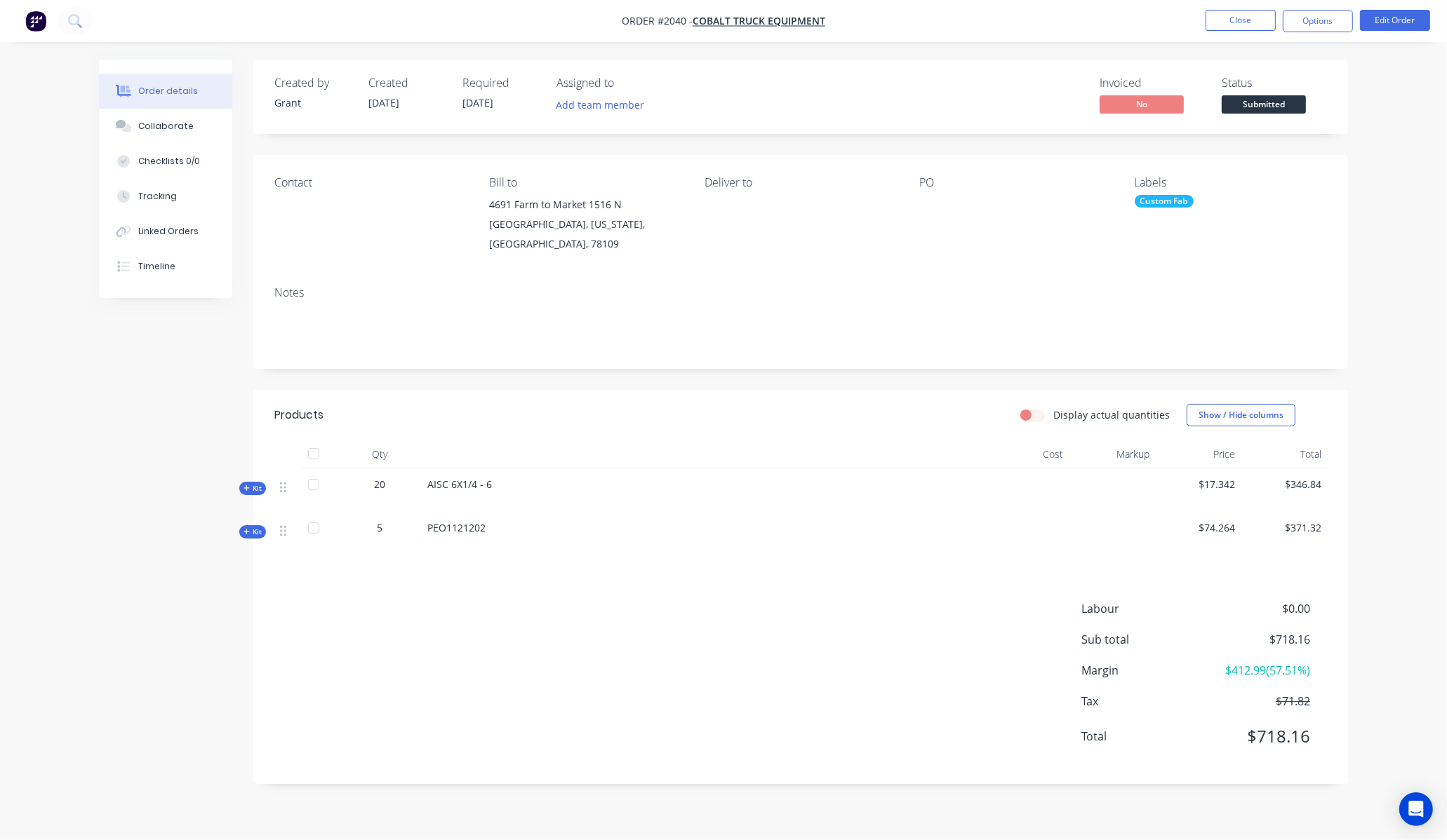
drag, startPoint x: 702, startPoint y: 589, endPoint x: 793, endPoint y: 563, distance: 94.6
click at [704, 600] on div "Labour $0.00 Sub total $718.16 Margin $412.99 ( 57.51 %) Tax $71.82 Total $718.…" at bounding box center [800, 681] width 1052 height 163
click at [1155, 198] on div "Custom Fab" at bounding box center [1164, 201] width 59 height 13
click at [1211, 343] on div "Plasma" at bounding box center [1192, 343] width 40 height 15
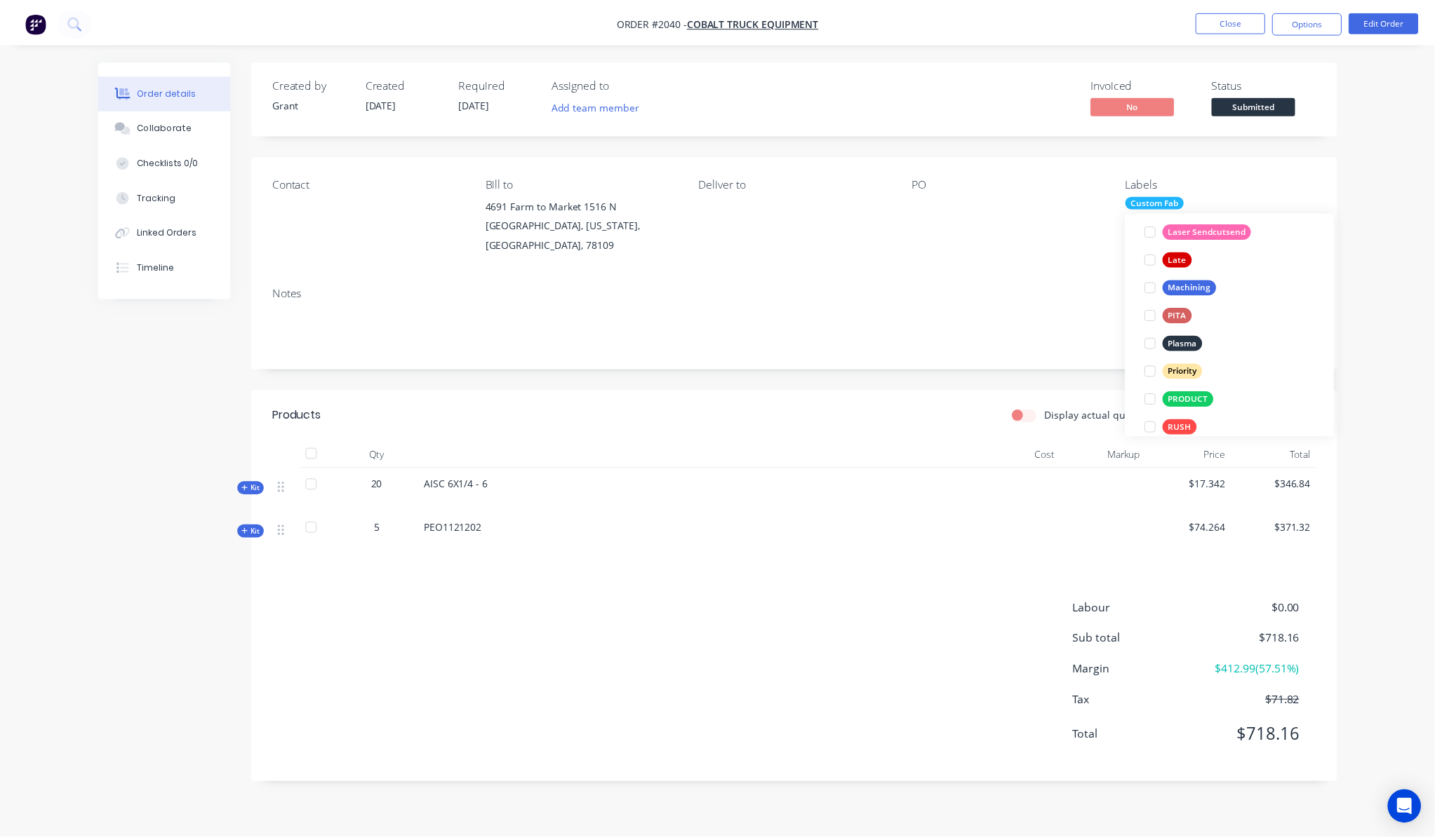
scroll to position [9, 0]
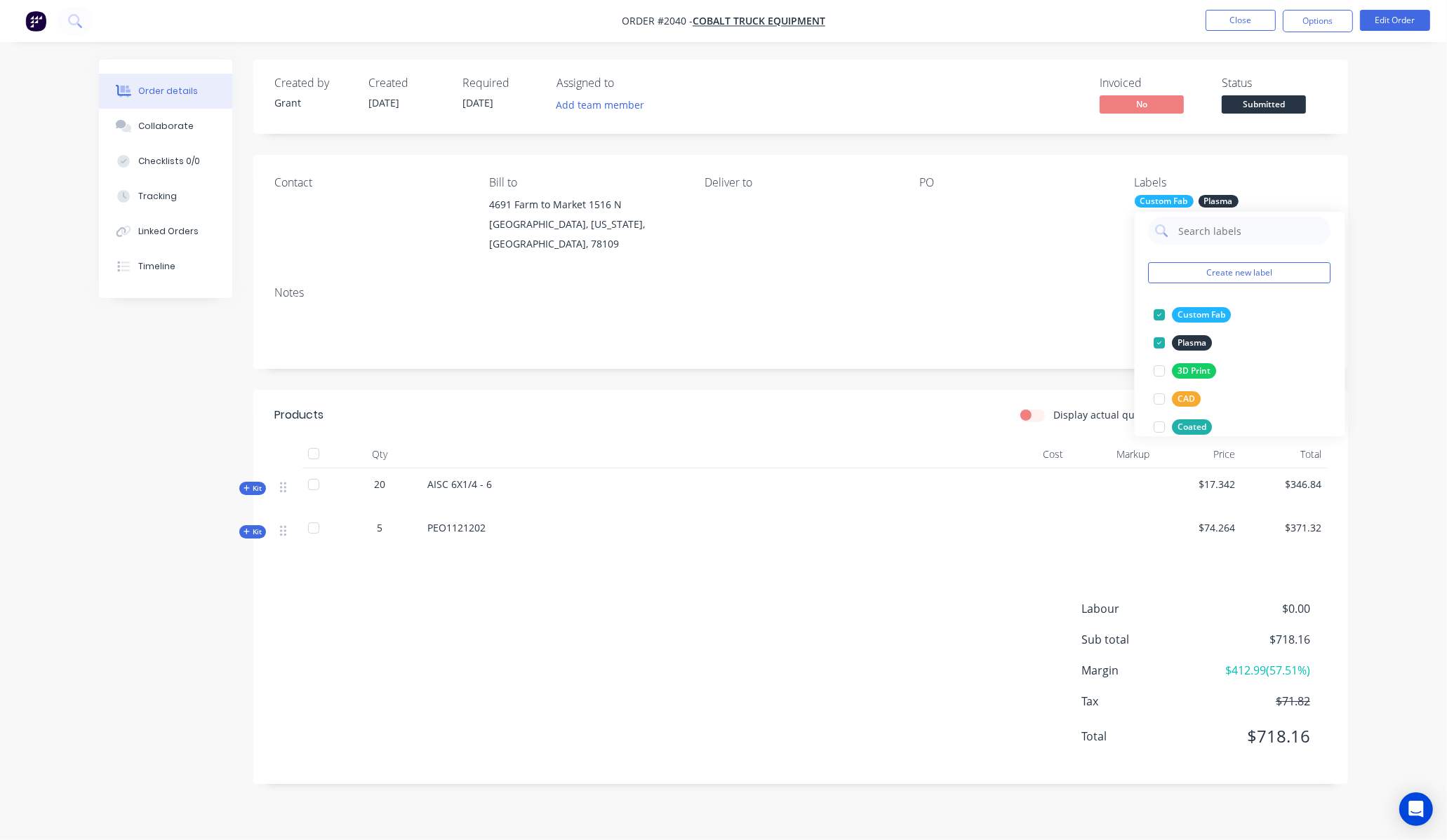
click at [853, 610] on div "Labour $0.00 Sub total $718.16 Margin $412.99 ( 57.51 %) Tax $71.82 Total $718.…" at bounding box center [800, 681] width 1052 height 163
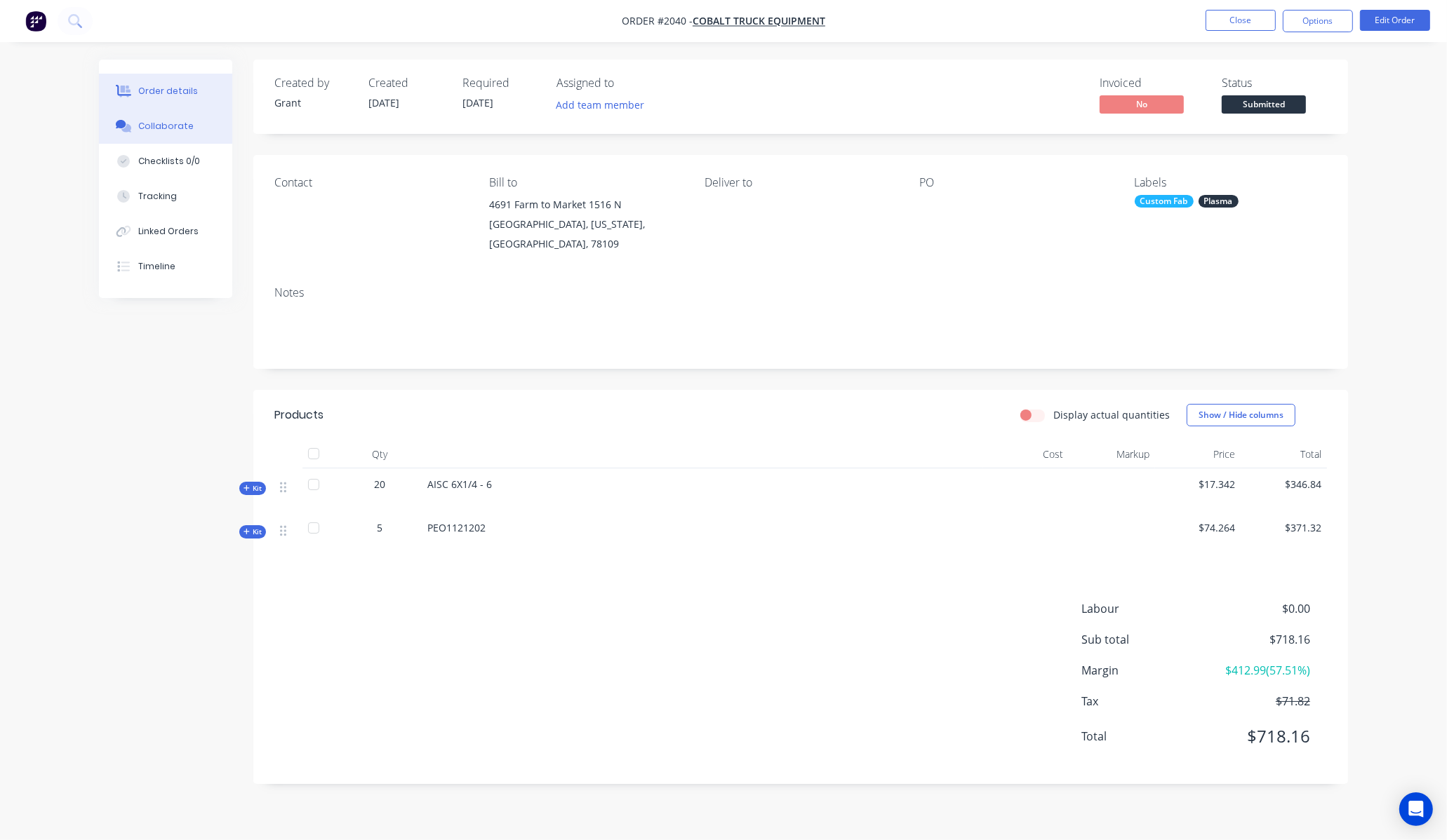
click at [168, 121] on div "Collaborate" at bounding box center [165, 126] width 56 height 13
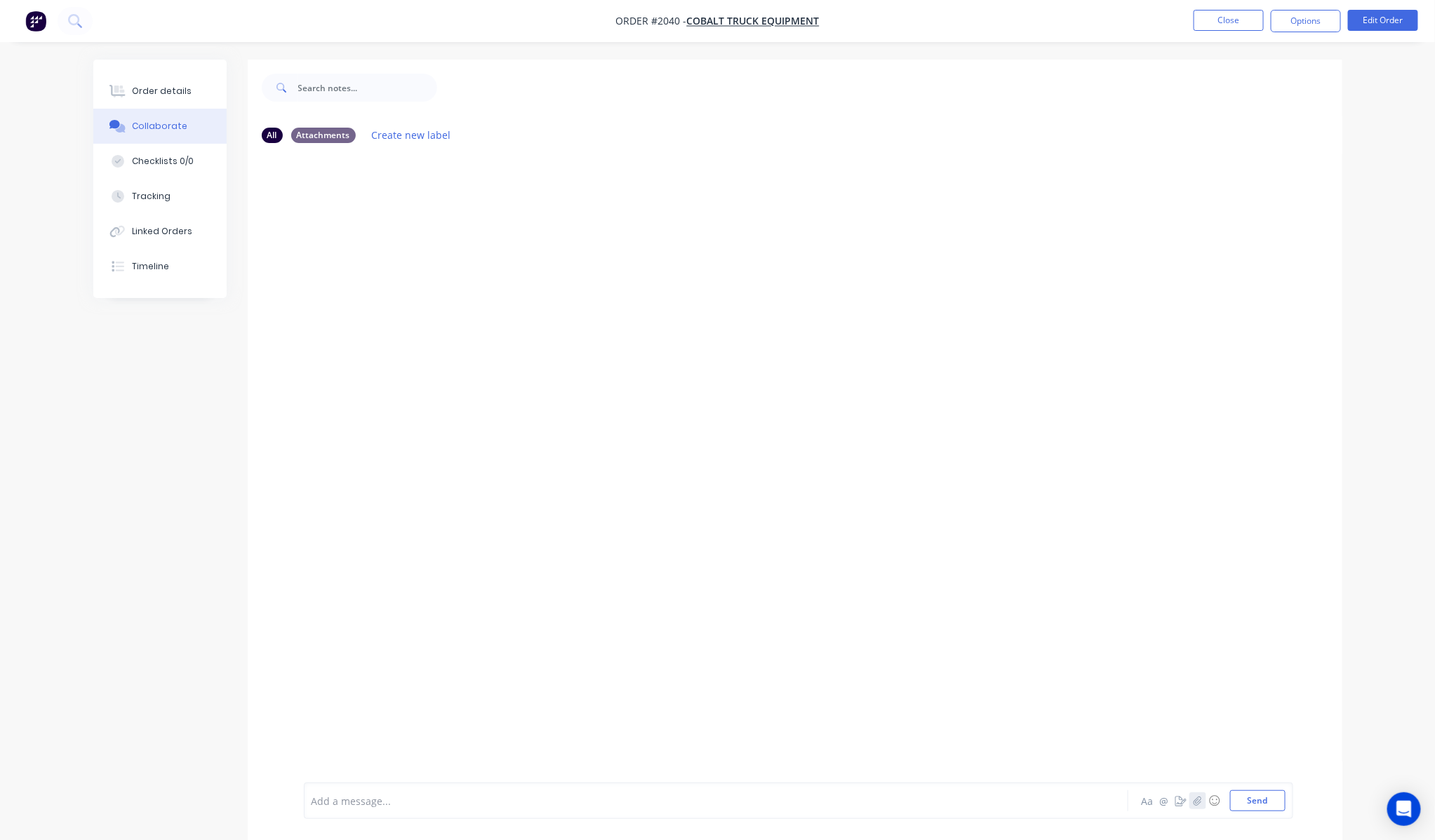
click at [1201, 683] on icon "button" at bounding box center [1197, 801] width 8 height 10
click at [622, 683] on div at bounding box center [799, 755] width 974 height 72
click at [583, 683] on div "Add a message..." at bounding box center [677, 801] width 731 height 21
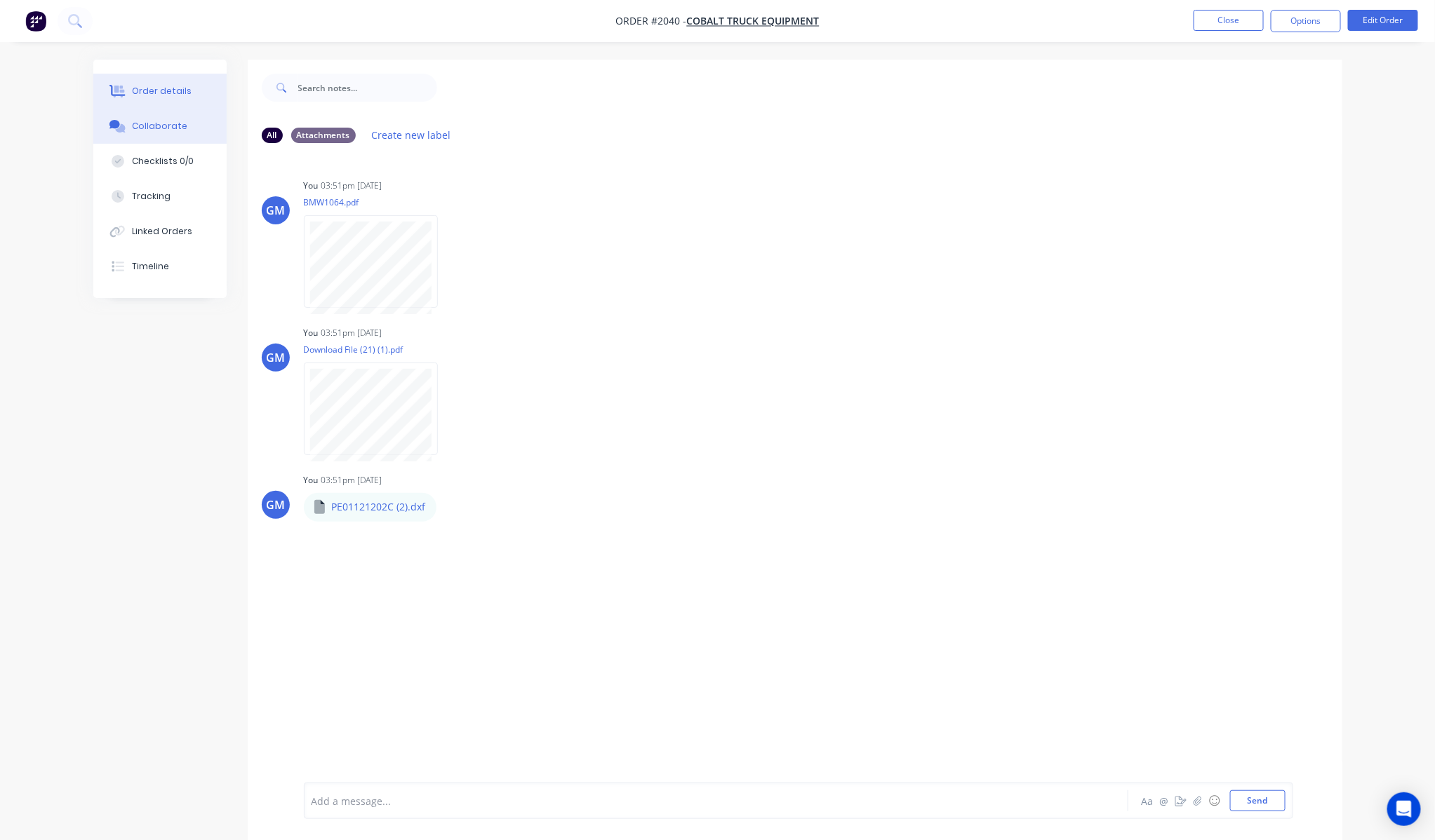
click at [165, 86] on div "Order details" at bounding box center [161, 91] width 60 height 13
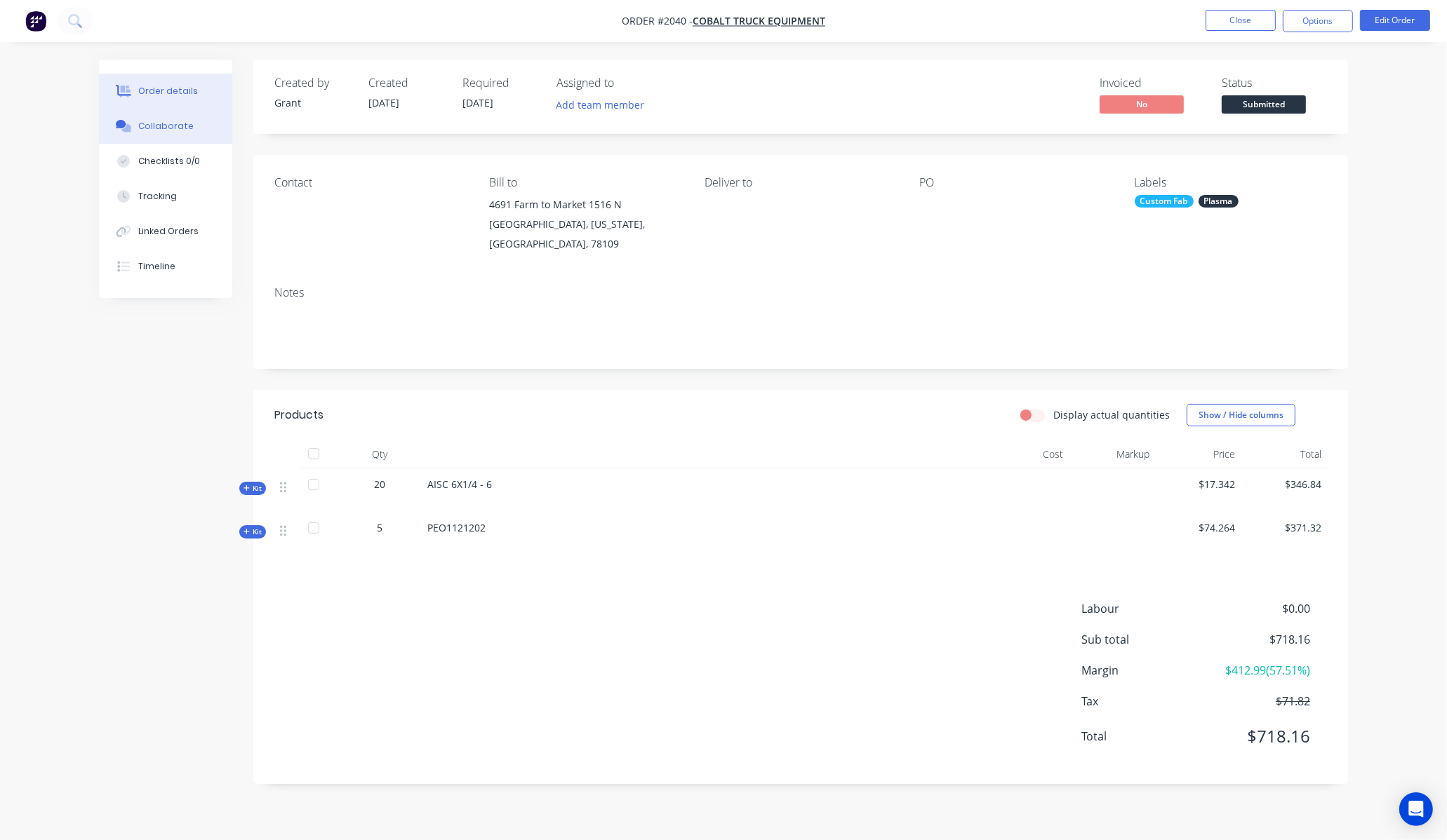
click at [176, 131] on div "Collaborate" at bounding box center [165, 126] width 56 height 13
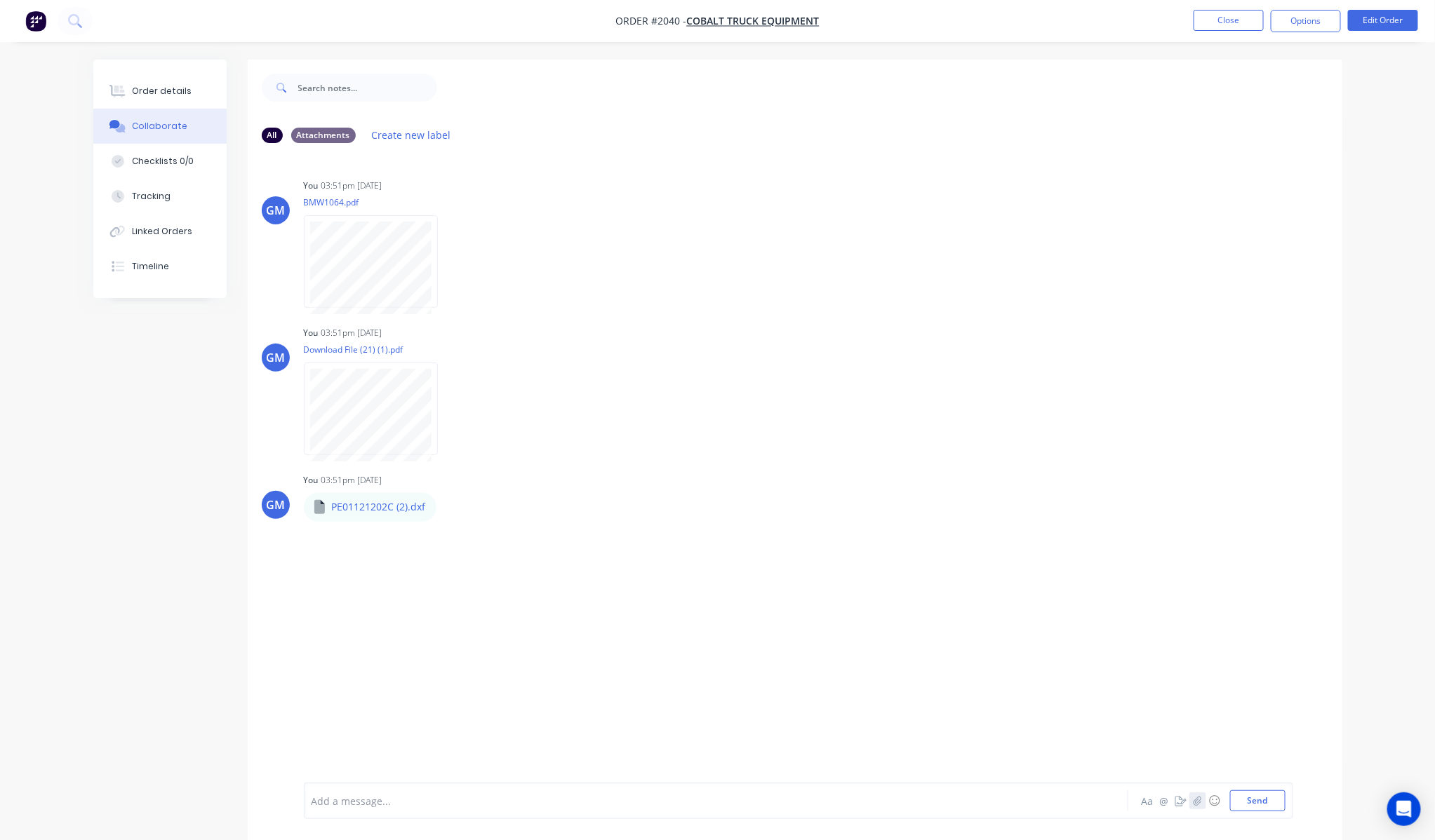
click at [1195, 683] on button "button" at bounding box center [1198, 801] width 17 height 17
click at [1265, 683] on button "Send" at bounding box center [1257, 801] width 56 height 21
click at [163, 100] on button "Order details" at bounding box center [160, 91] width 133 height 35
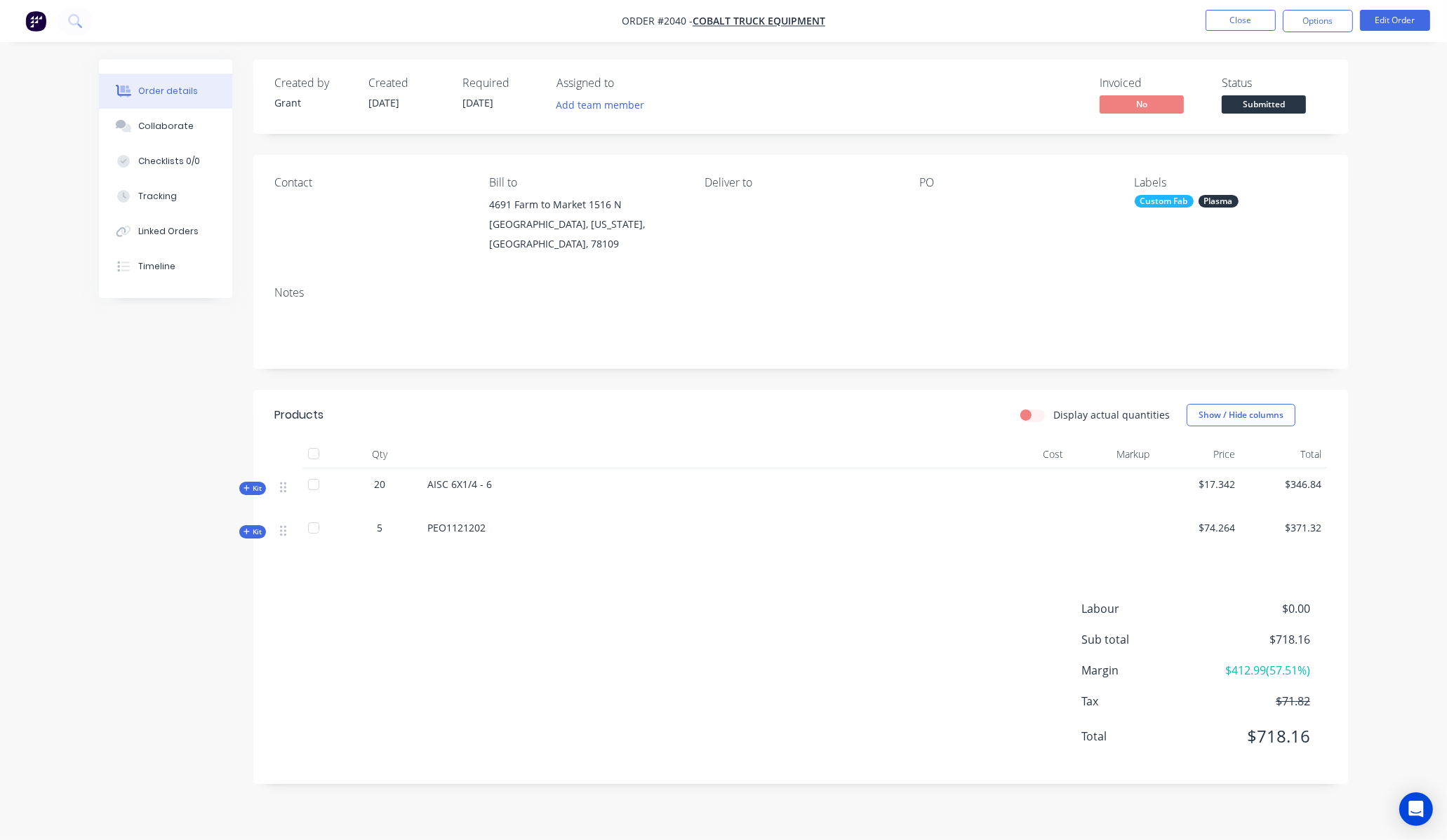
click at [930, 198] on div at bounding box center [1006, 205] width 175 height 20
click at [935, 217] on div "PO" at bounding box center [1015, 215] width 192 height 78
click at [931, 193] on div "PO" at bounding box center [1015, 215] width 192 height 78
click at [931, 186] on div "PO" at bounding box center [1015, 182] width 192 height 13
click at [1387, 14] on button "Edit Order" at bounding box center [1395, 20] width 70 height 21
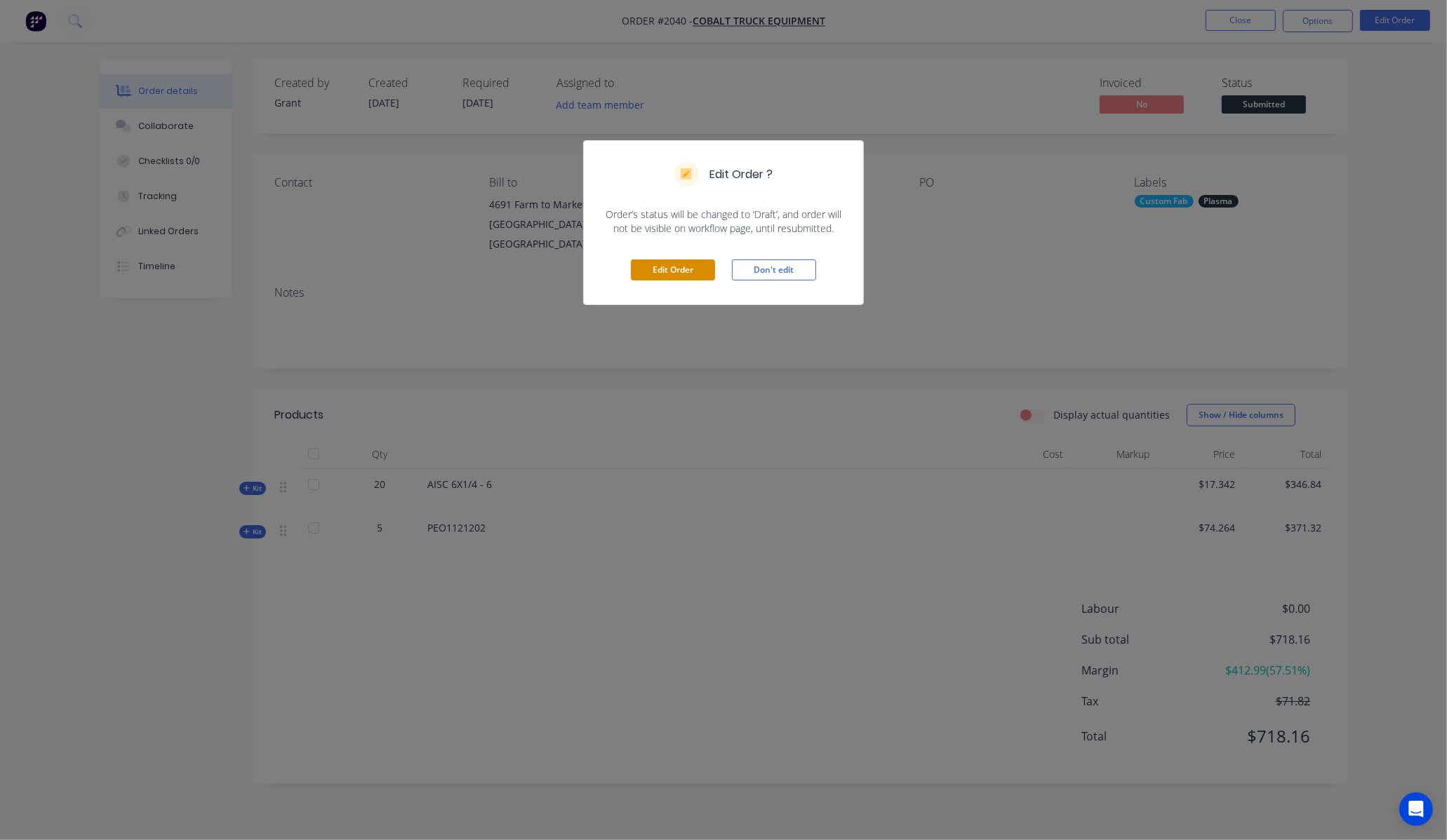
click at [661, 267] on button "Edit Order" at bounding box center [673, 270] width 84 height 21
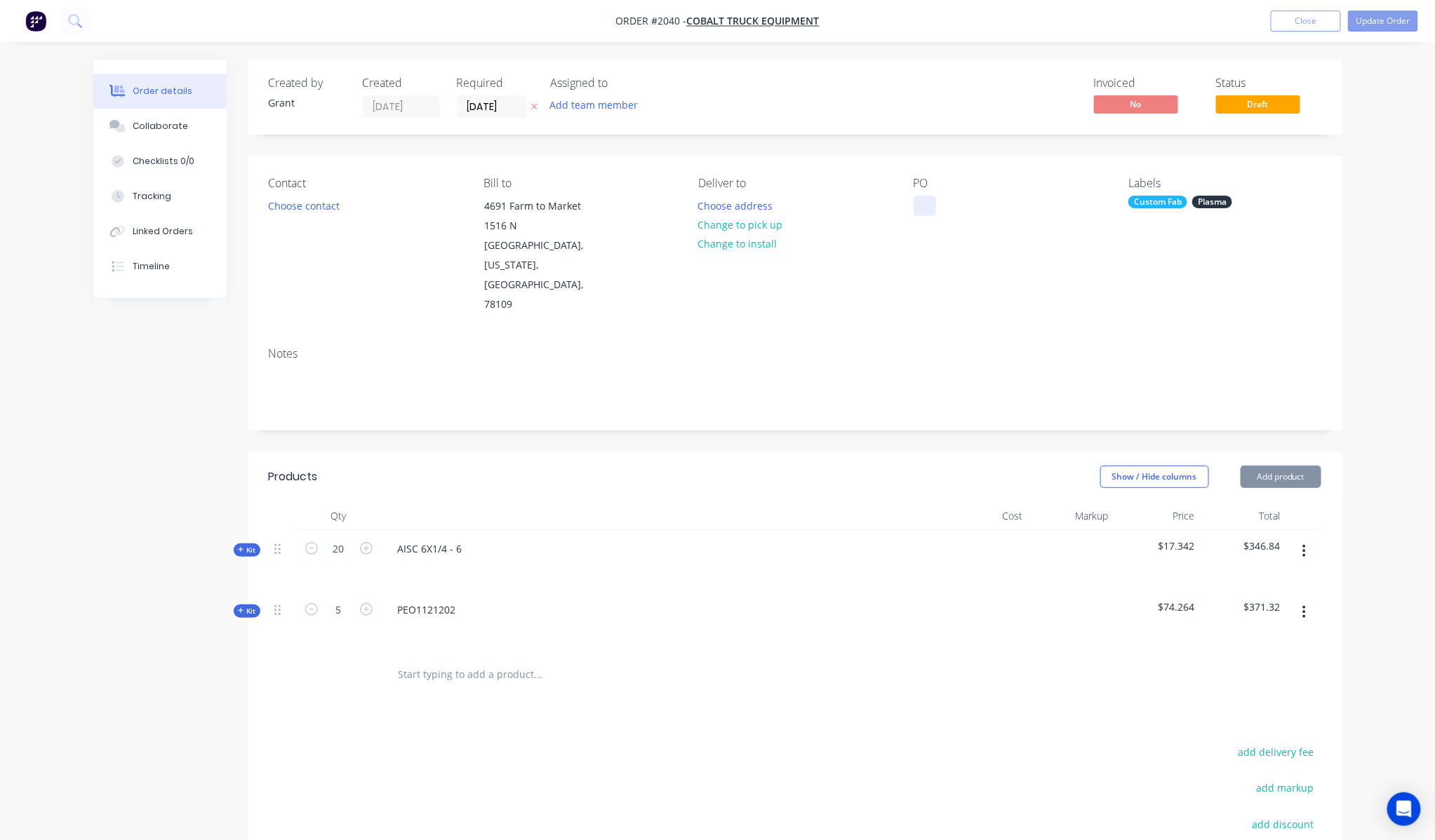
drag, startPoint x: 923, startPoint y: 193, endPoint x: 935, endPoint y: 201, distance: 14.4
click at [923, 193] on div "PO" at bounding box center [1009, 246] width 192 height 138
click at [935, 201] on div at bounding box center [925, 205] width 23 height 20
drag, startPoint x: 966, startPoint y: 244, endPoint x: 959, endPoint y: 233, distance: 13.0
click at [965, 242] on div "PO t23363" at bounding box center [1009, 246] width 192 height 138
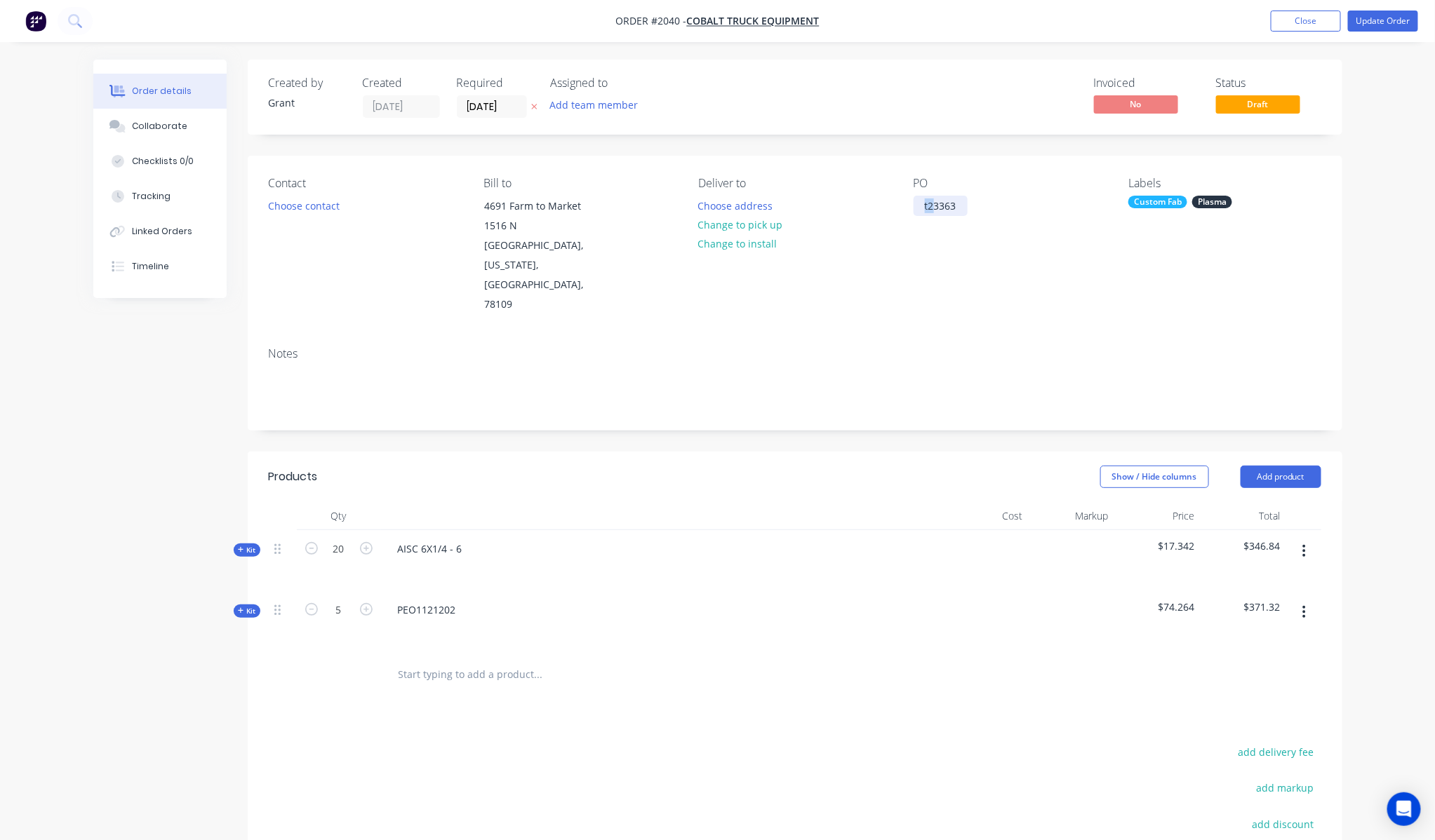
drag, startPoint x: 932, startPoint y: 200, endPoint x: 914, endPoint y: 198, distance: 18.1
click at [914, 198] on div "t23363" at bounding box center [940, 205] width 54 height 20
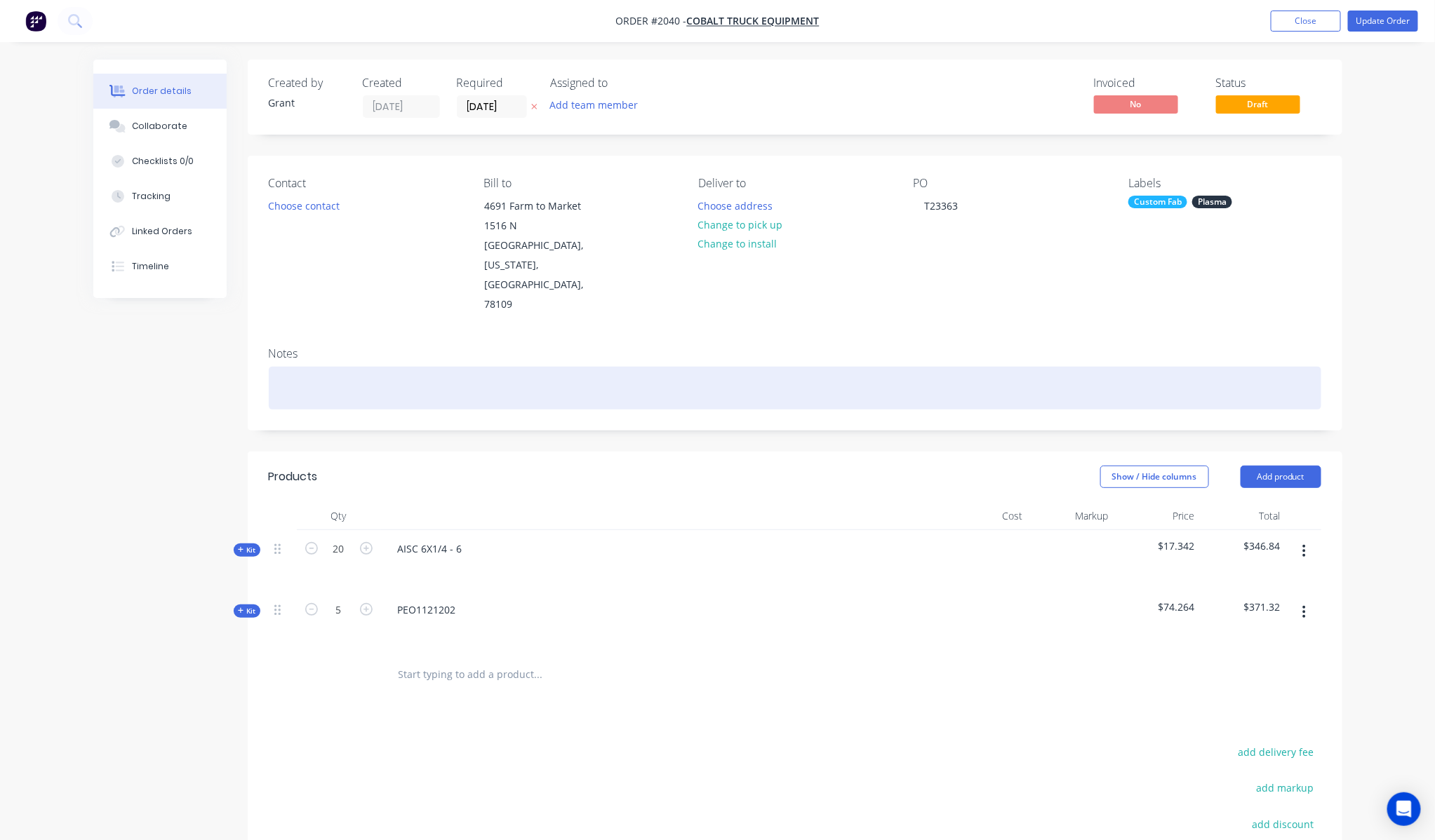
click at [785, 367] on div at bounding box center [795, 388] width 1052 height 43
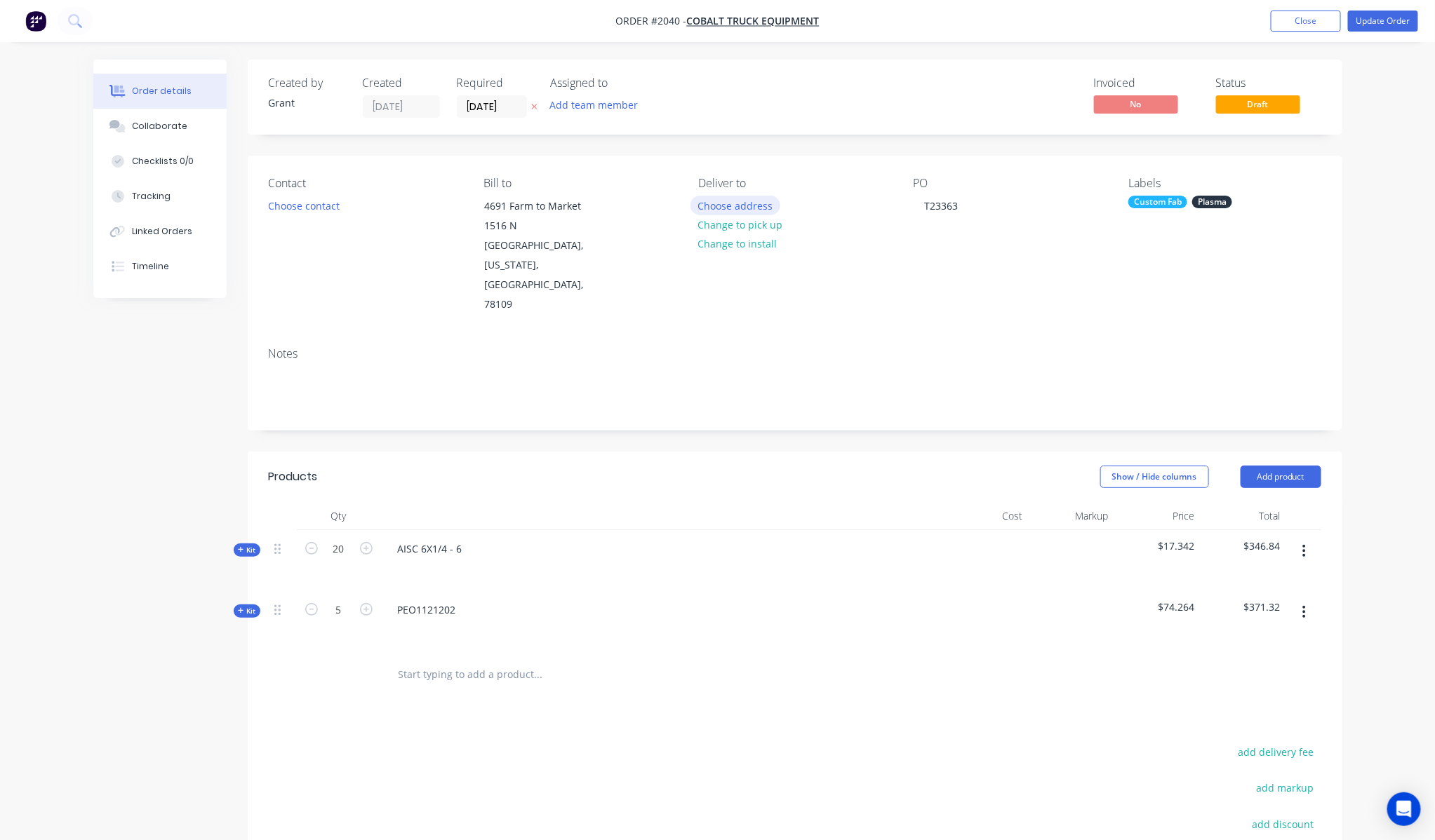
click at [760, 214] on button "Choose address" at bounding box center [735, 205] width 90 height 19
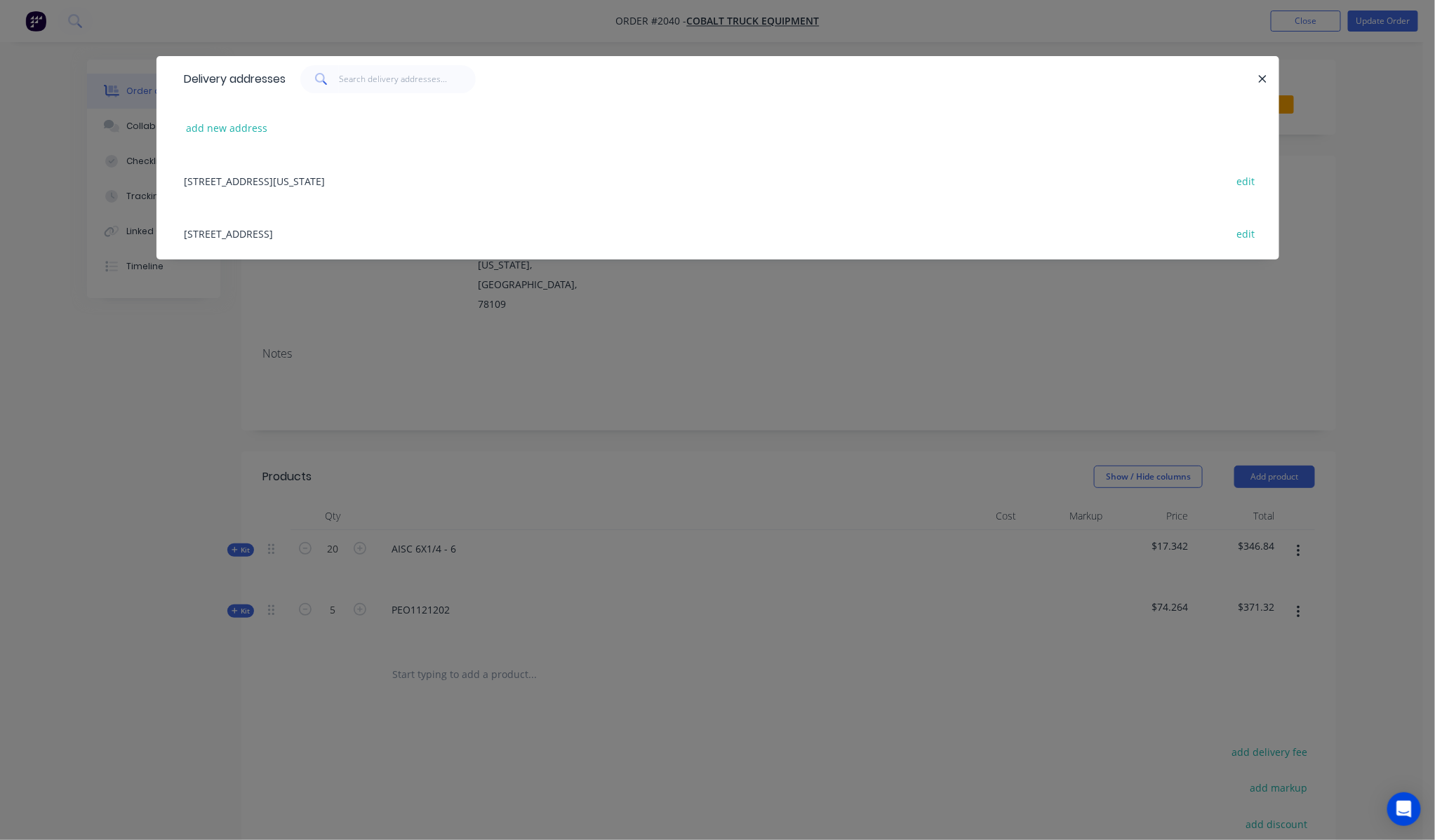
drag, startPoint x: 89, startPoint y: 333, endPoint x: 119, endPoint y: 331, distance: 30.1
click at [91, 333] on div "Delivery addresses add new address [STREET_ADDRESS][US_STATE] edit 4691 Farm to…" at bounding box center [717, 420] width 1435 height 840
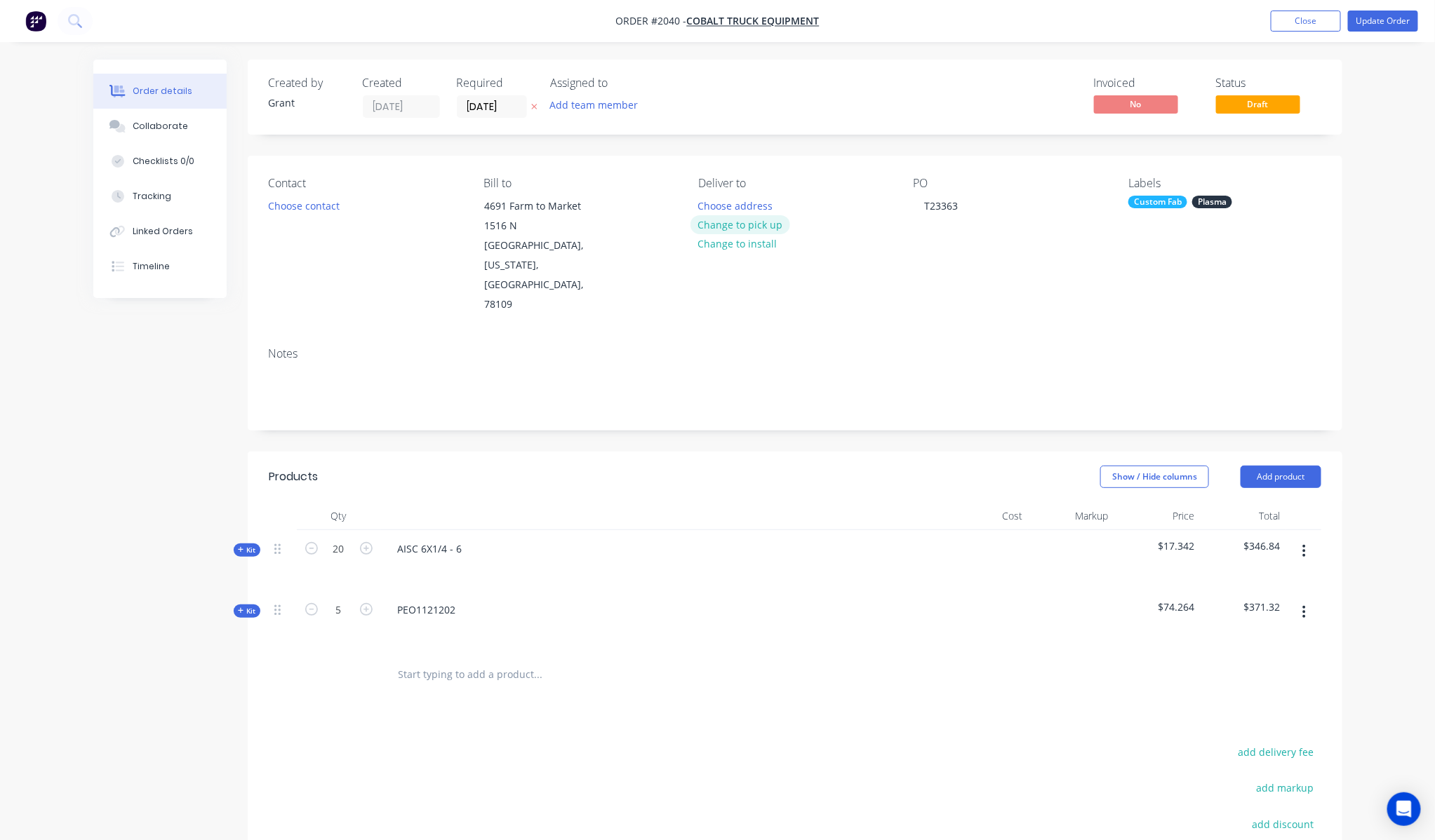
click at [740, 222] on button "Change to pick up" at bounding box center [740, 224] width 100 height 19
click at [1368, 222] on div "Order details Collaborate Checklists 0/0 Tracking Linked Orders Timeline Order …" at bounding box center [717, 528] width 1435 height 1055
click at [485, 106] on input "[DATE]" at bounding box center [492, 107] width 69 height 21
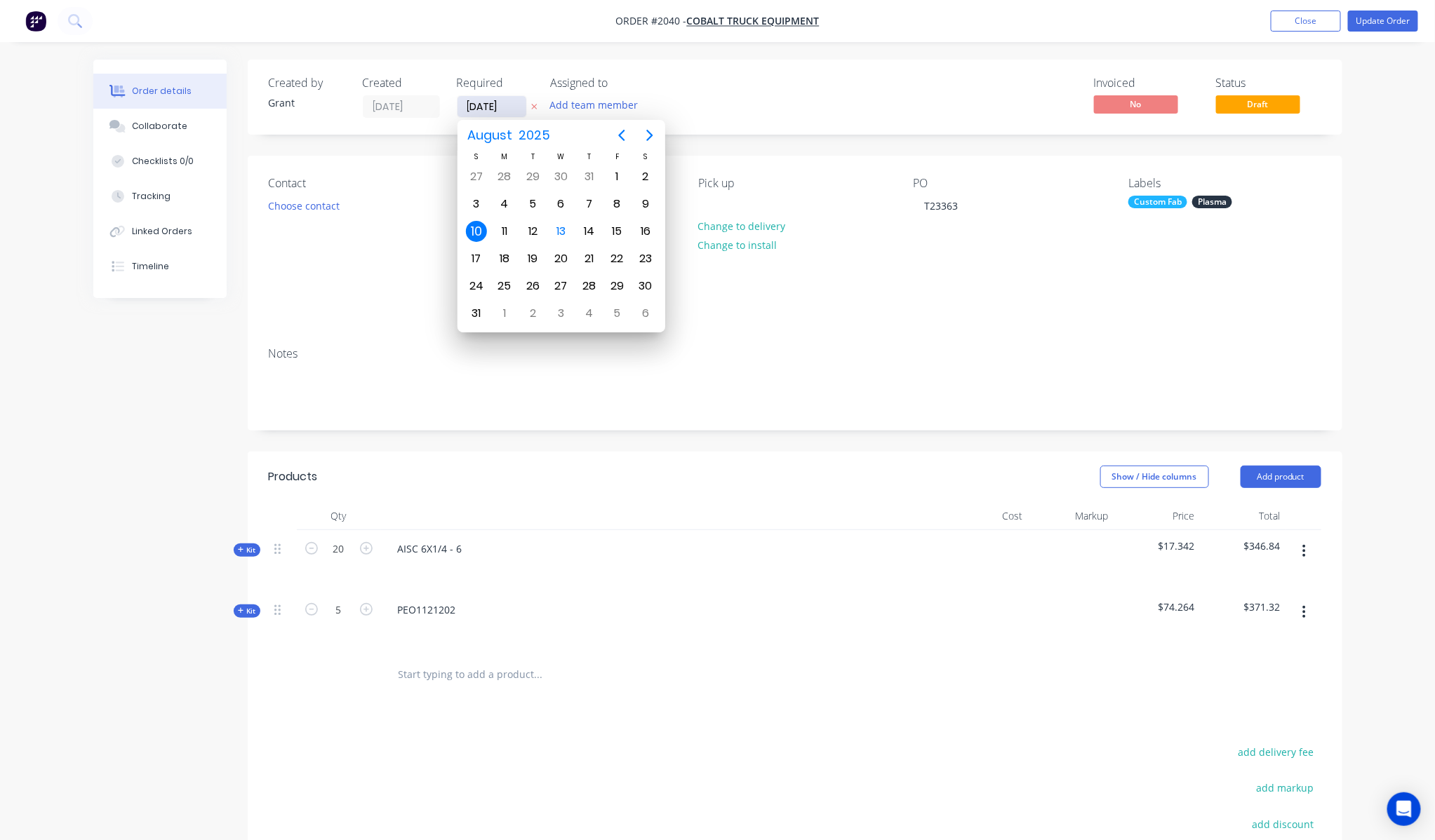
click at [484, 110] on input "[DATE]" at bounding box center [492, 107] width 69 height 21
click at [618, 261] on div "22" at bounding box center [617, 259] width 21 height 21
type input "[DATE]"
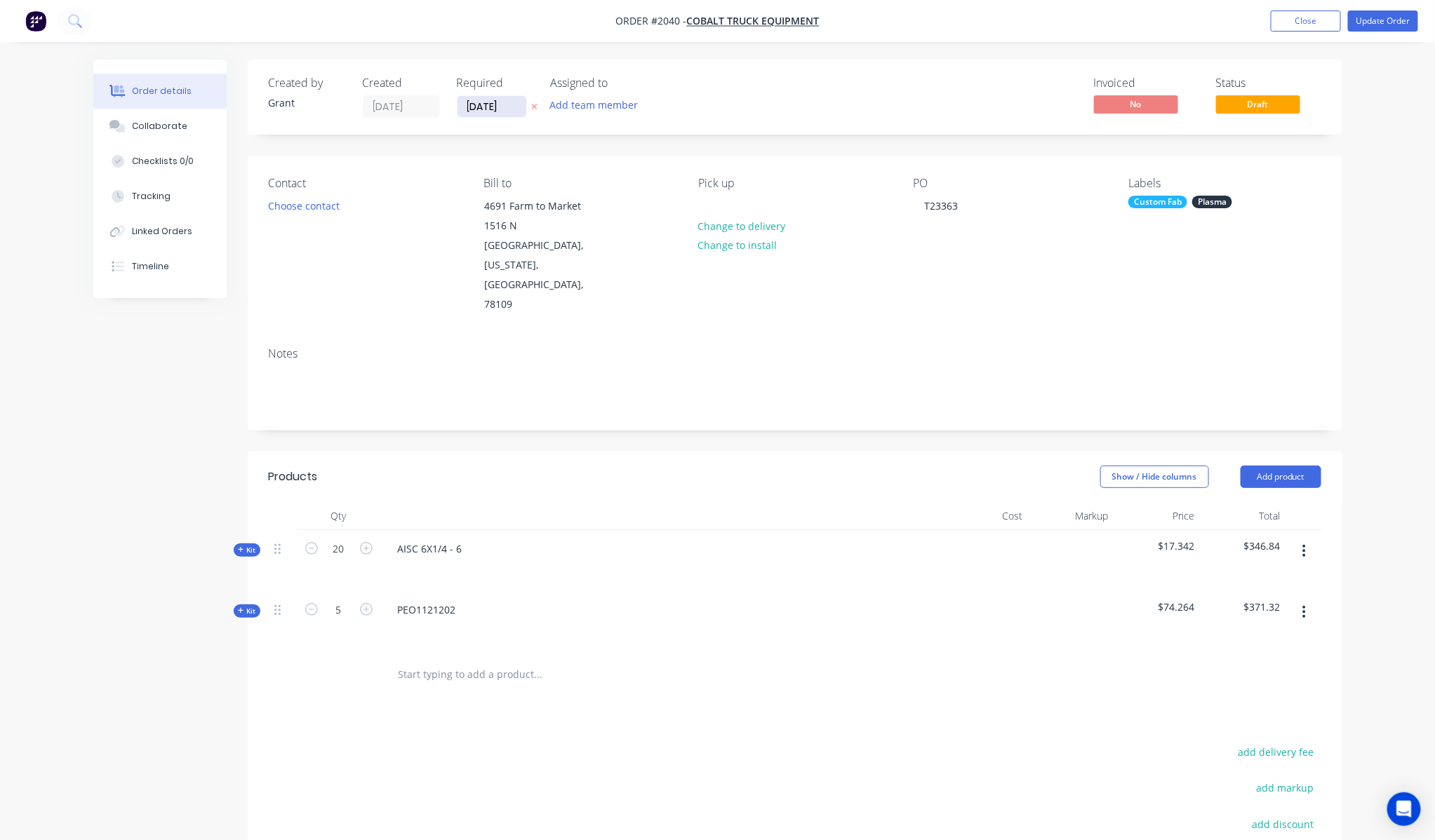
click at [488, 106] on input "[DATE]" at bounding box center [492, 107] width 69 height 21
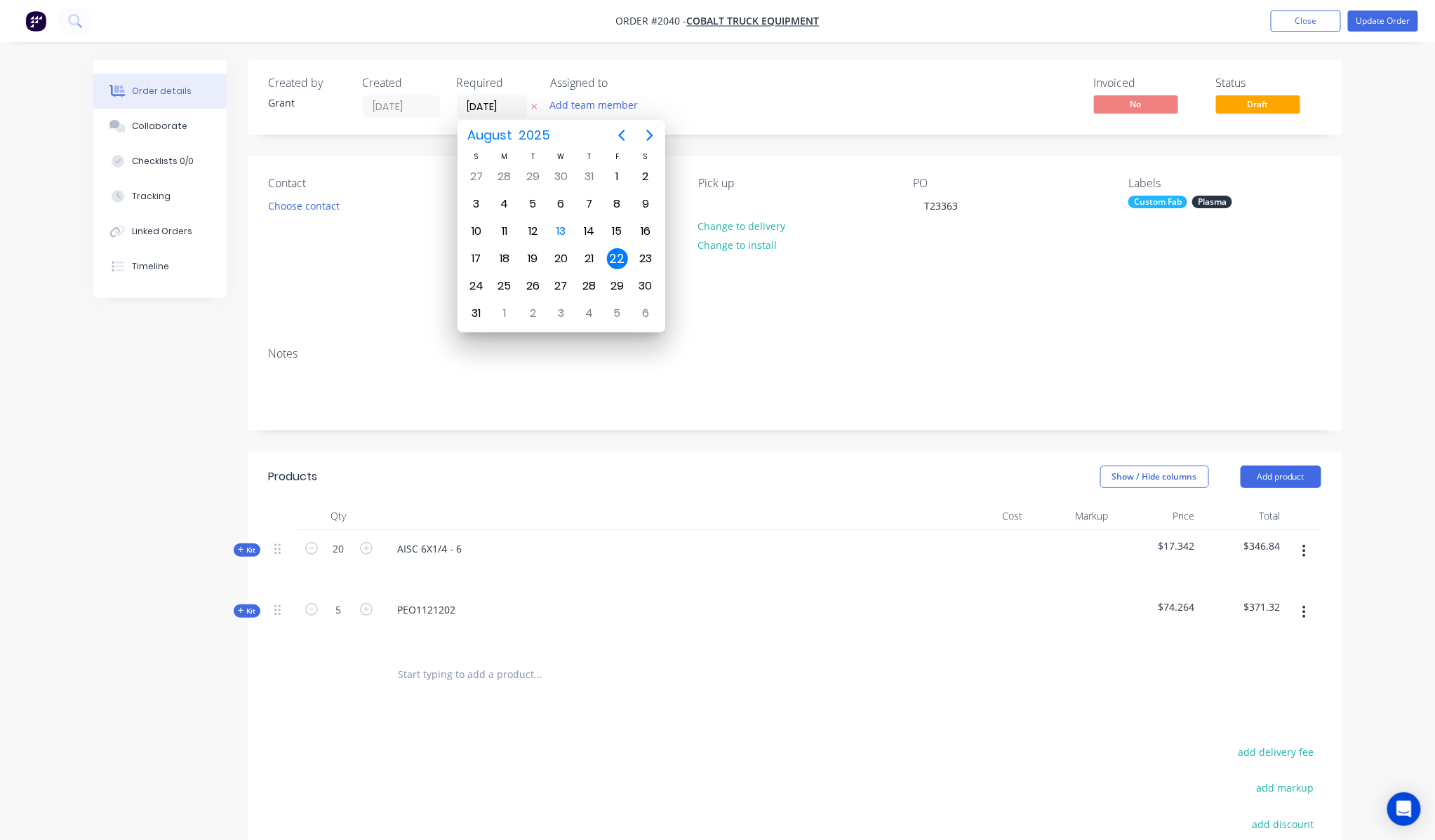
click at [621, 250] on div "22" at bounding box center [617, 259] width 21 height 21
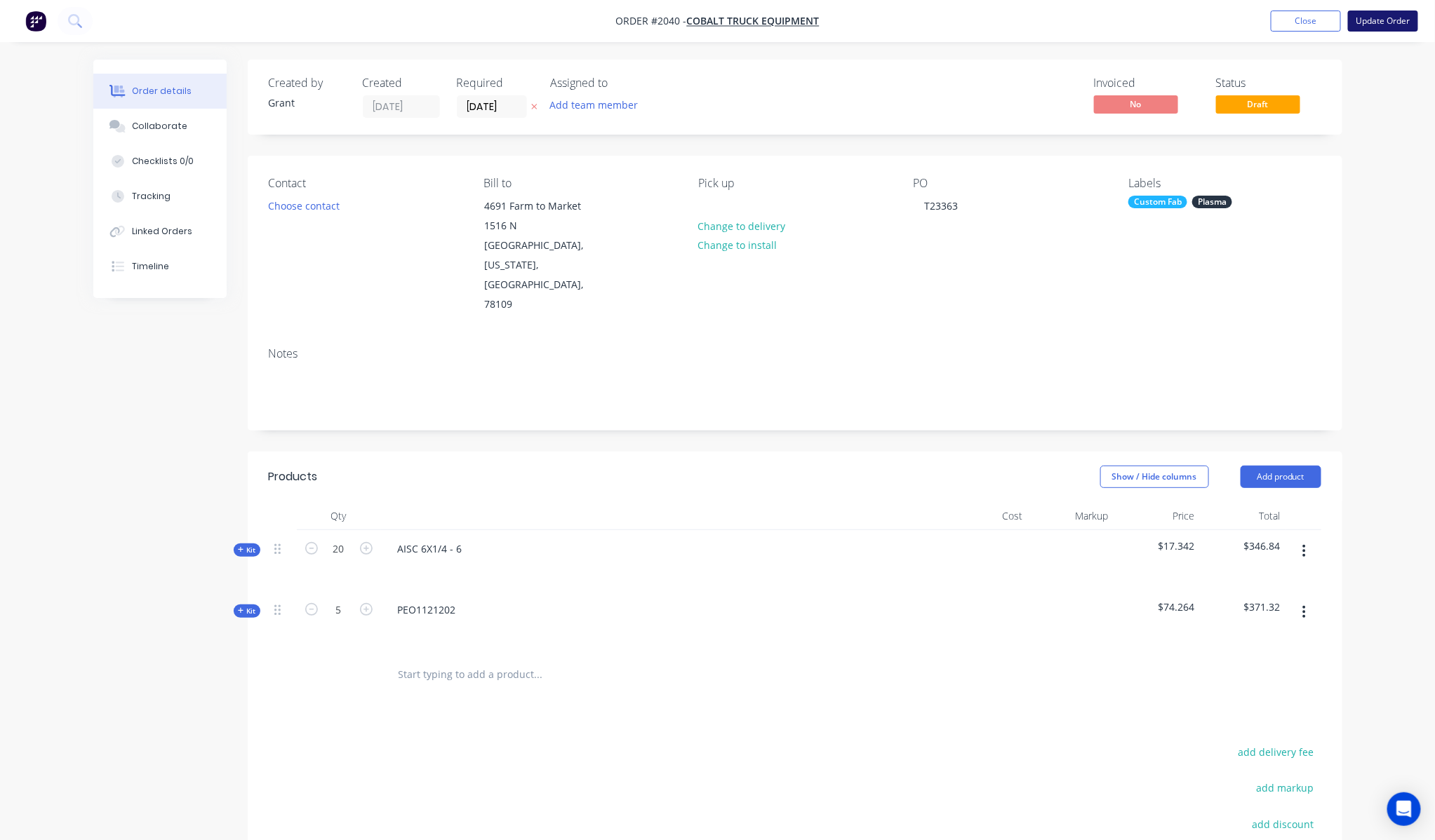
click at [1403, 22] on button "Update Order" at bounding box center [1383, 21] width 70 height 21
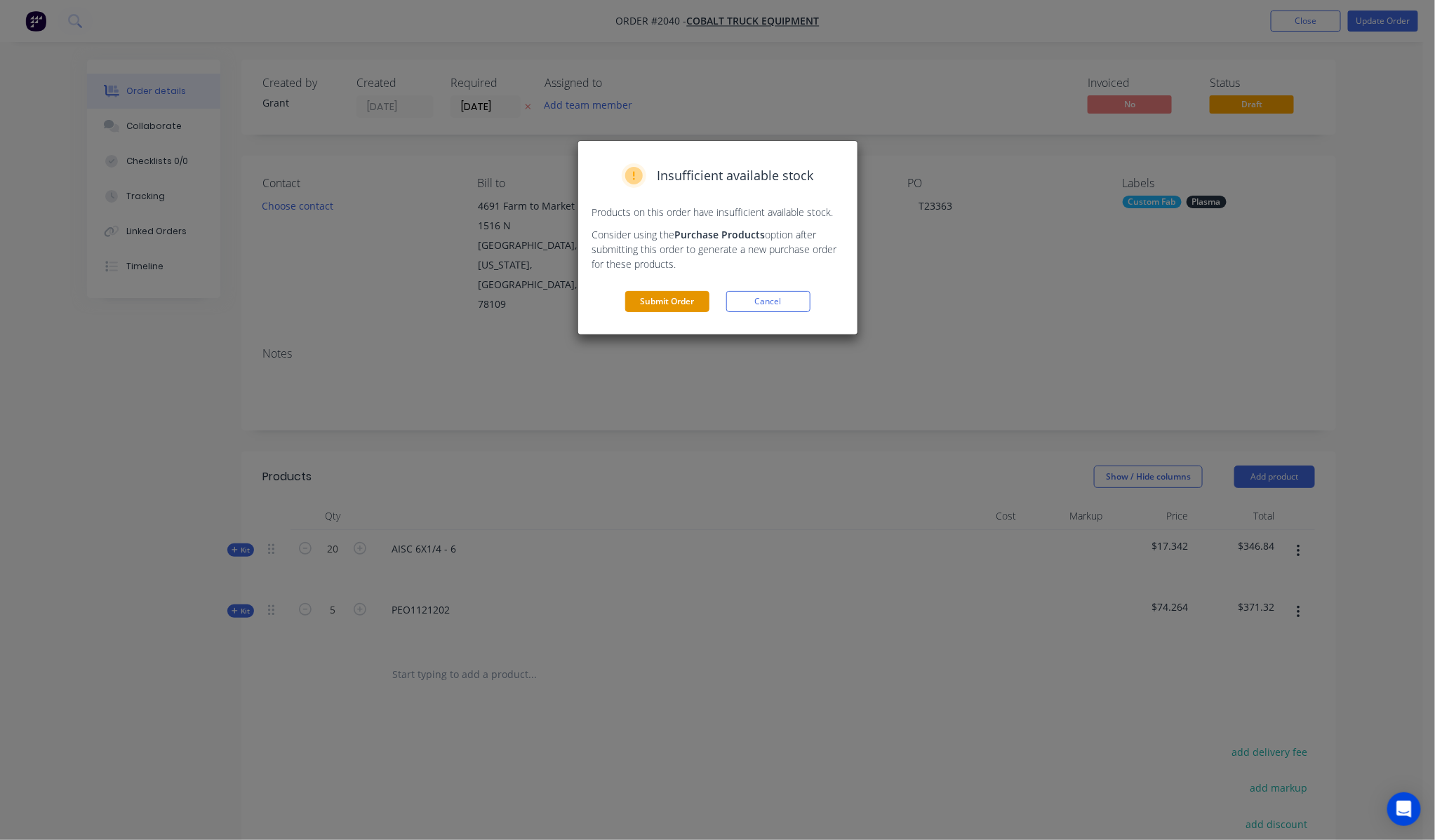
click at [657, 303] on button "Submit Order" at bounding box center [667, 302] width 84 height 21
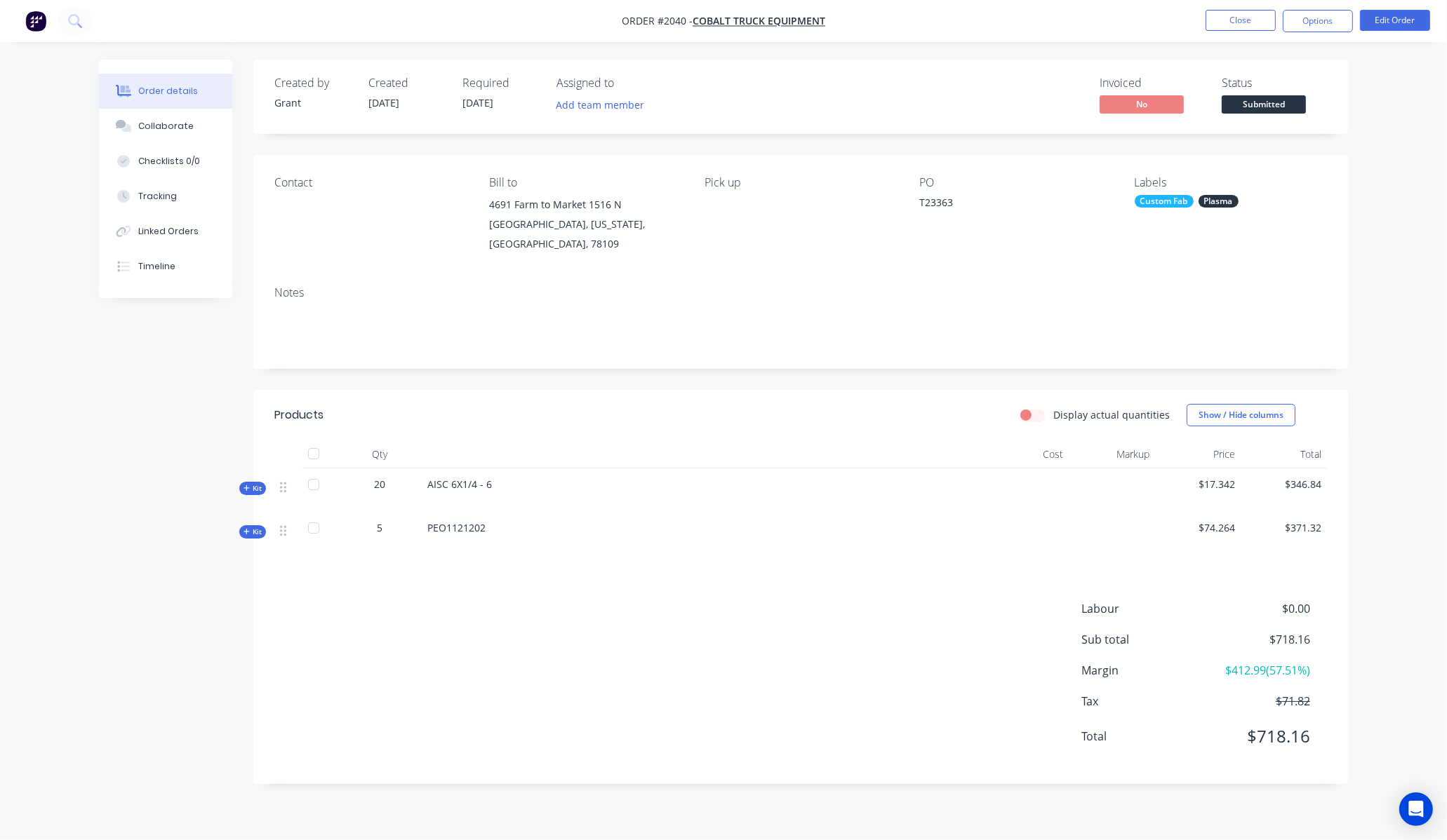
click at [1439, 201] on div "Order details Collaborate Checklists 0/0 Tracking Linked Orders Timeline Order …" at bounding box center [724, 420] width 1447 height 840
click at [1272, 104] on span "Submitted" at bounding box center [1264, 104] width 84 height 18
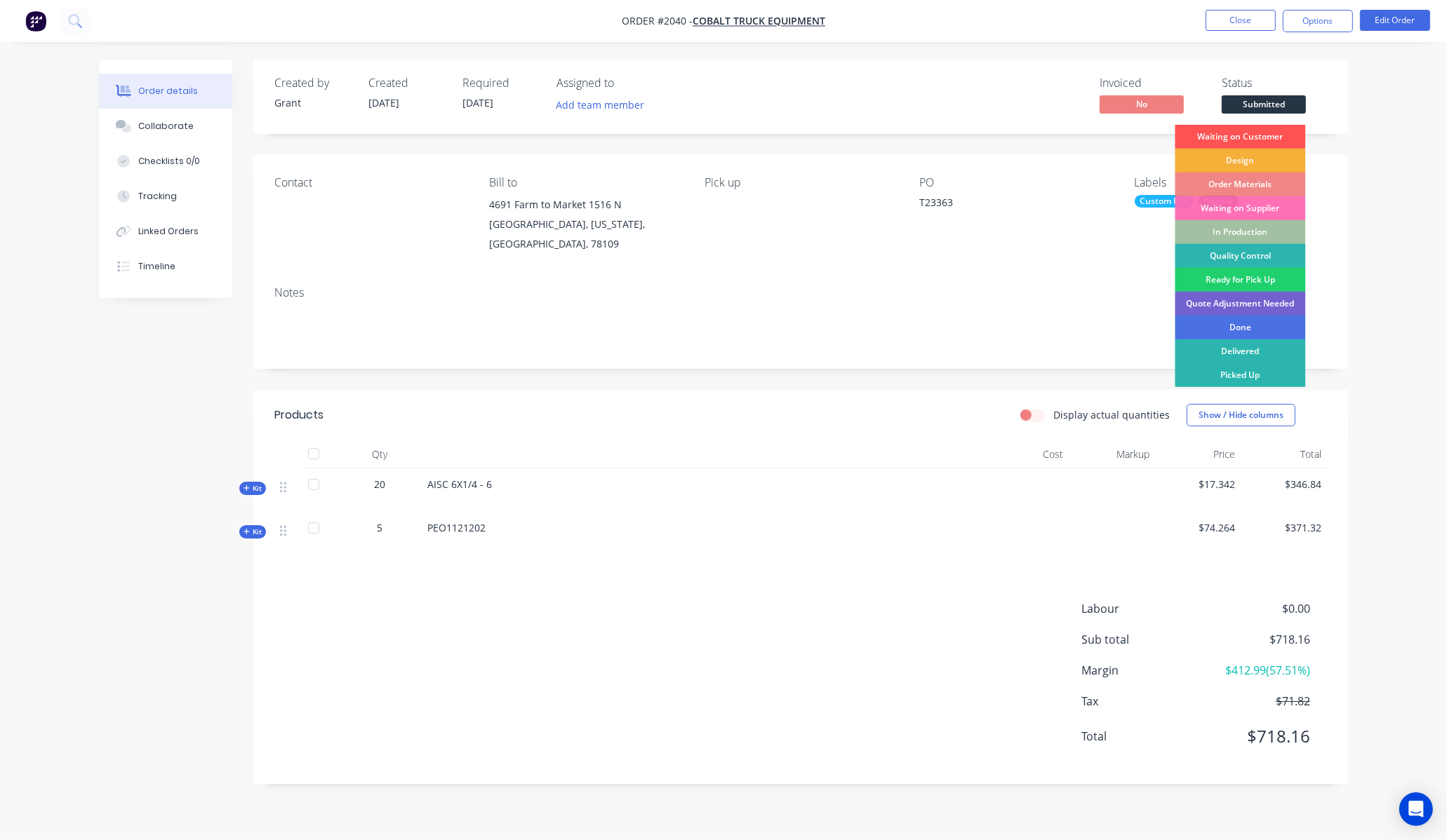
click at [1397, 147] on div "Order details Collaborate Checklists 0/0 Tracking Linked Orders Timeline Order …" at bounding box center [724, 420] width 1447 height 840
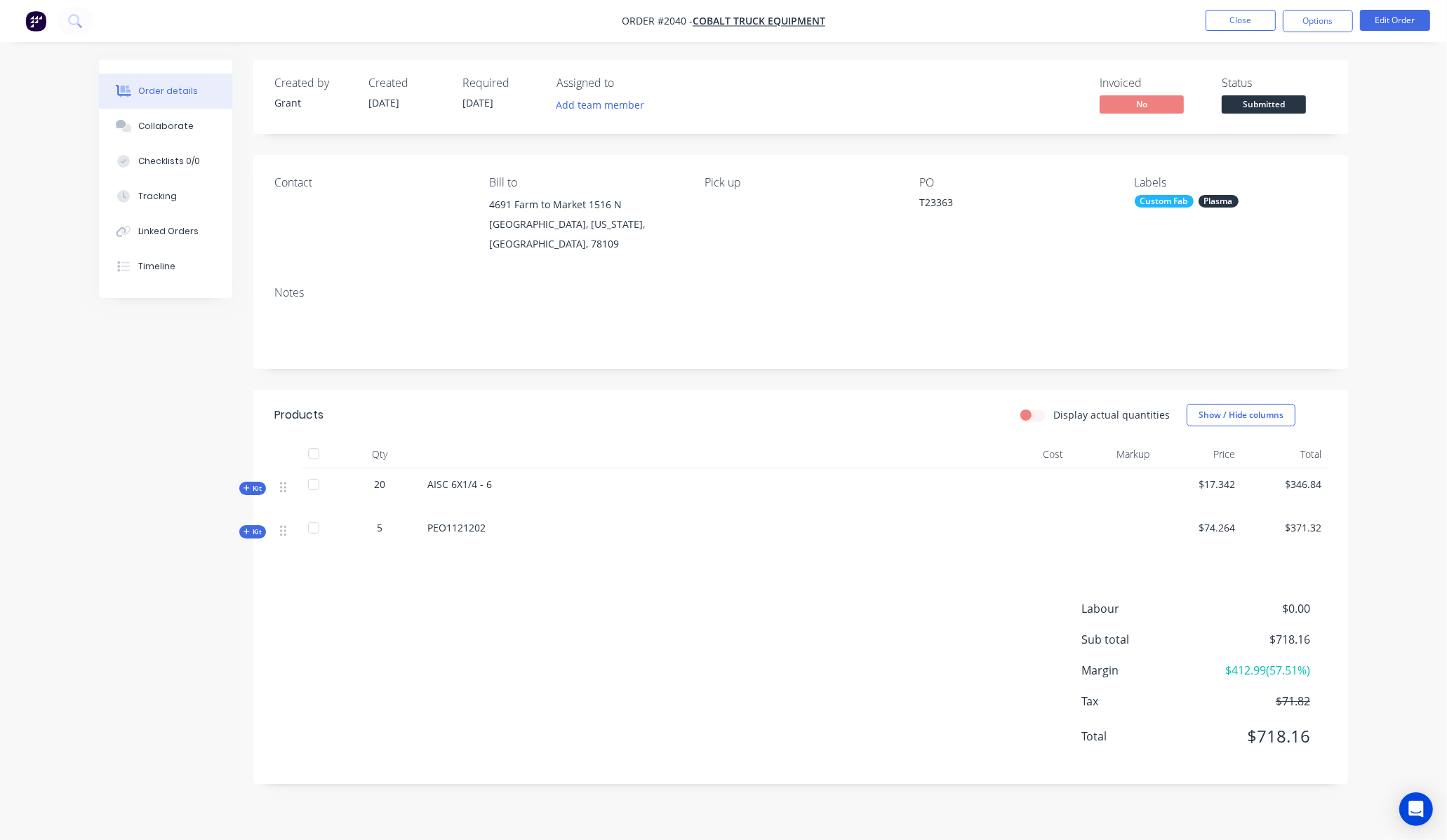
click at [1254, 203] on div "Custom Fab Plasma" at bounding box center [1230, 201] width 192 height 13
click at [1225, 357] on div "Priority edit" at bounding box center [1239, 352] width 182 height 28
click at [1154, 355] on div at bounding box center [1160, 352] width 28 height 28
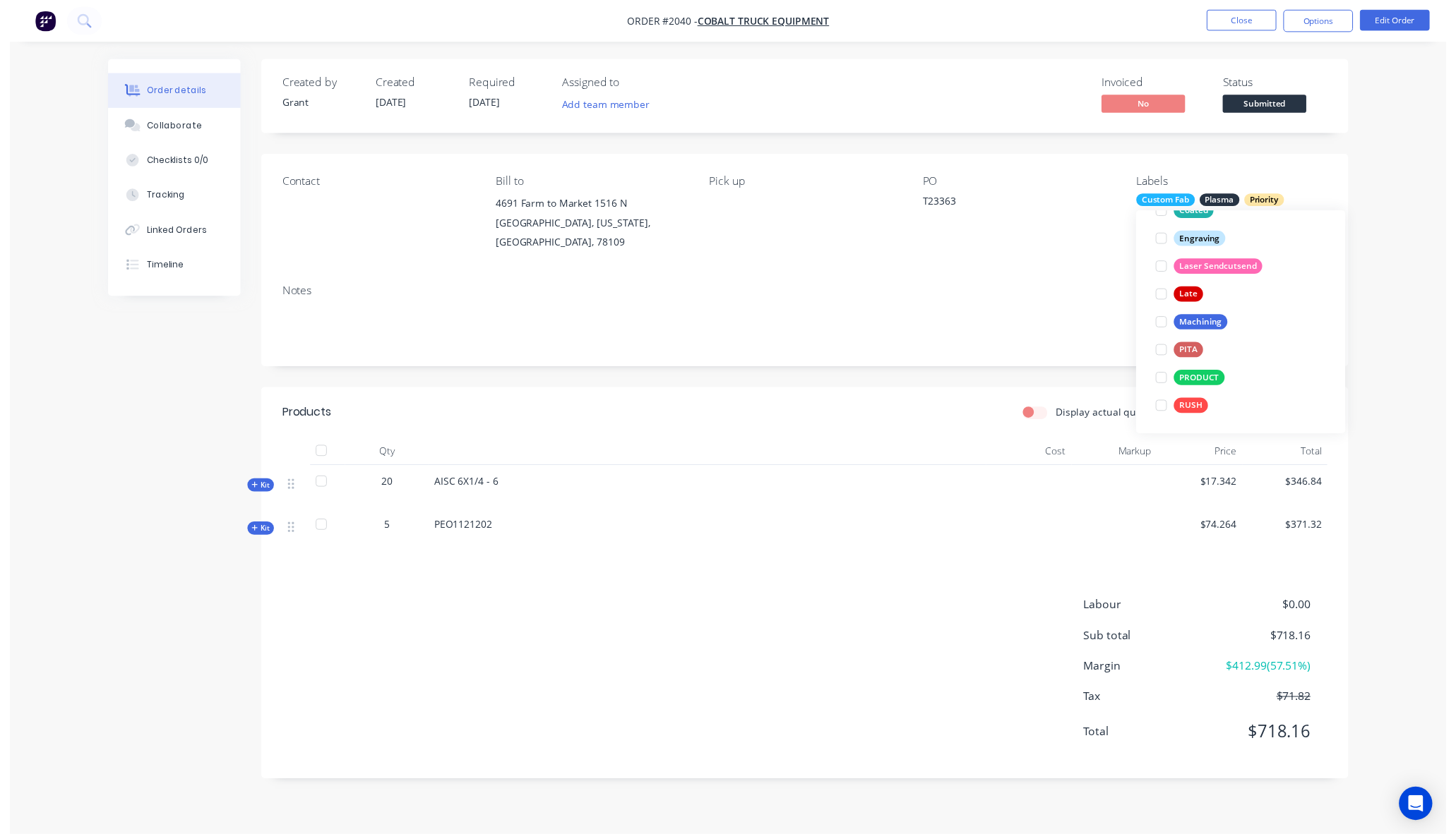
scroll to position [28, 0]
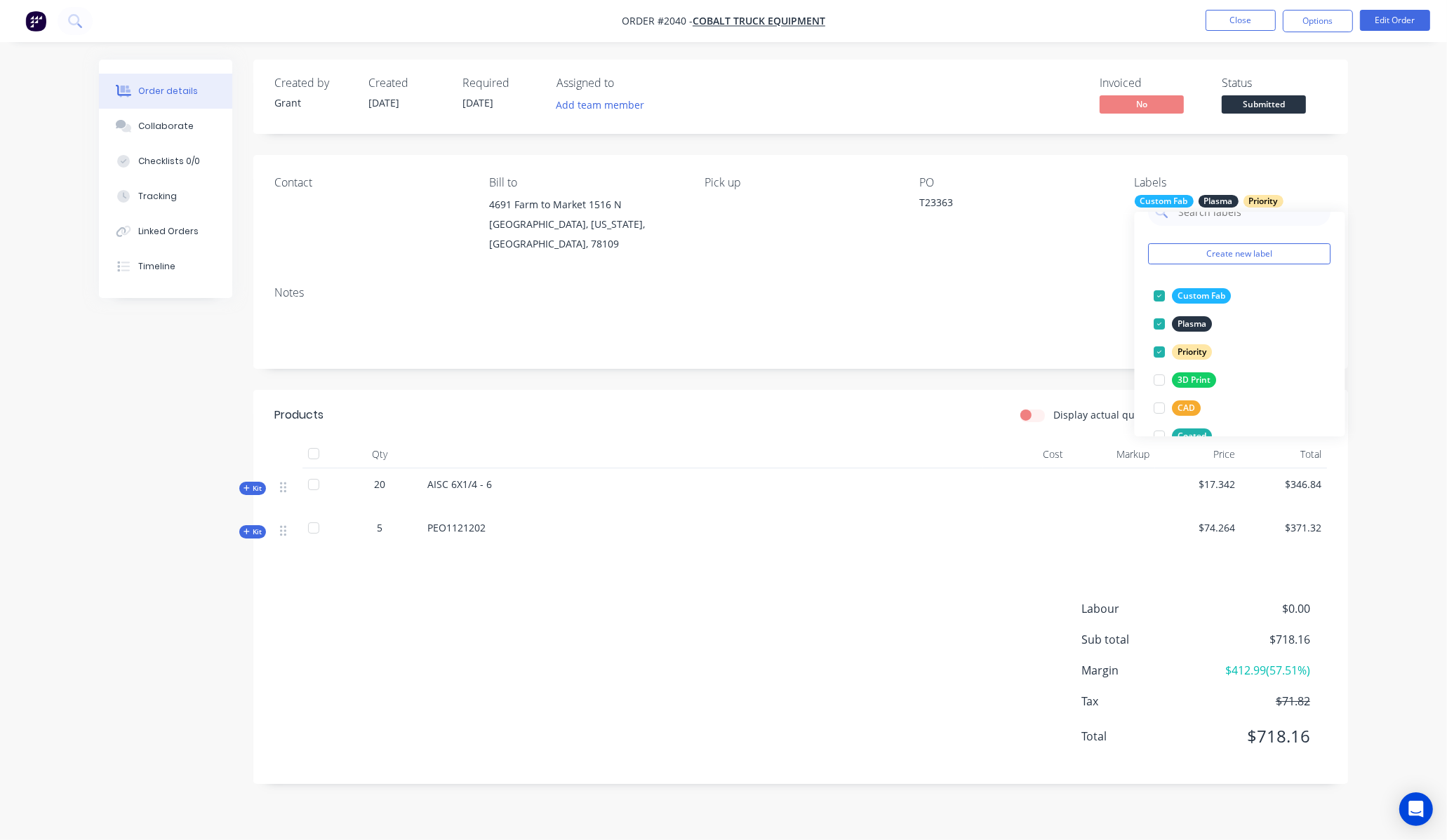
click at [1405, 263] on div "Order details Collaborate Checklists 0/0 Tracking Linked Orders Timeline Order …" at bounding box center [724, 420] width 1447 height 840
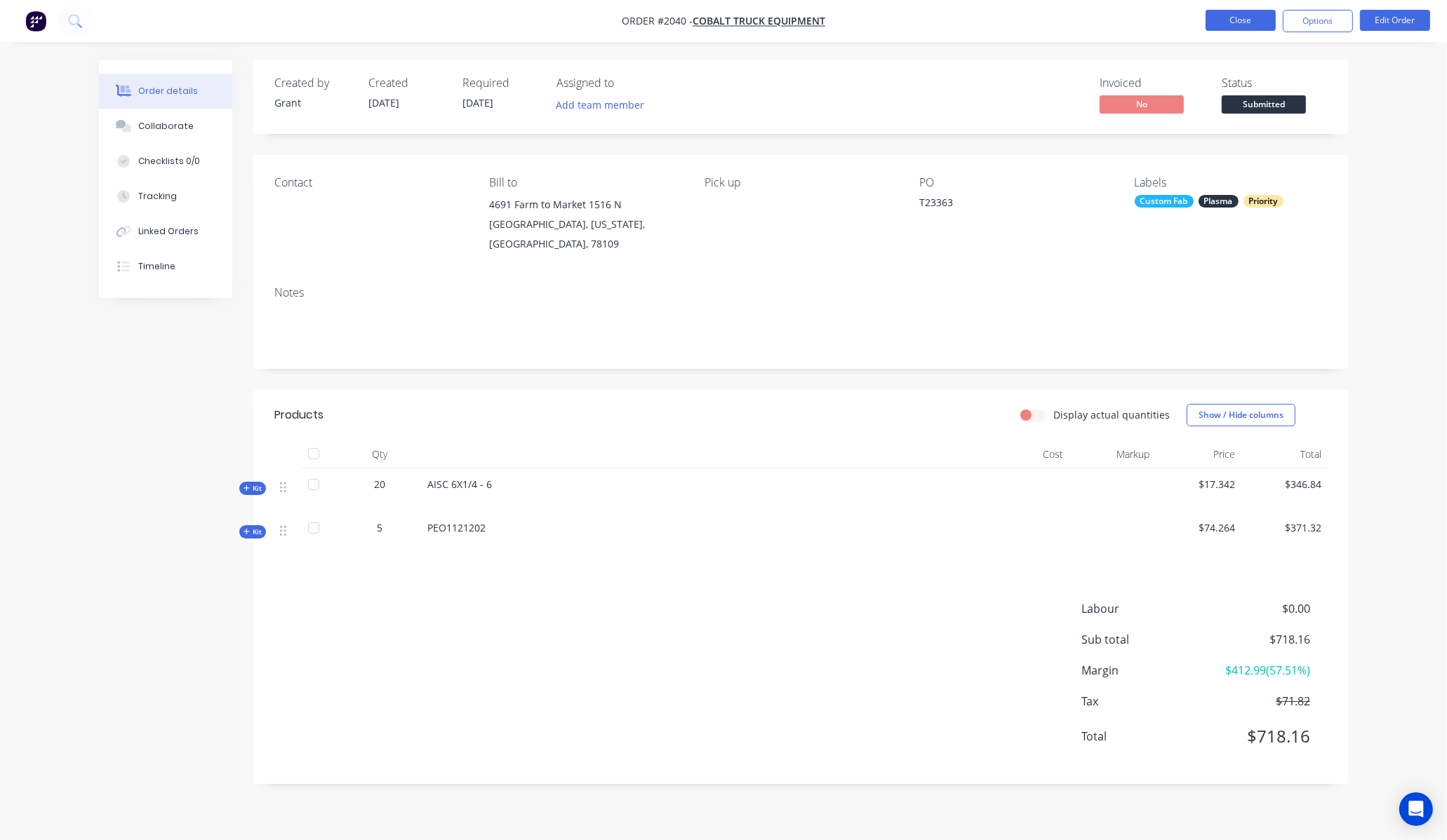
click at [1254, 15] on button "Close" at bounding box center [1241, 20] width 70 height 21
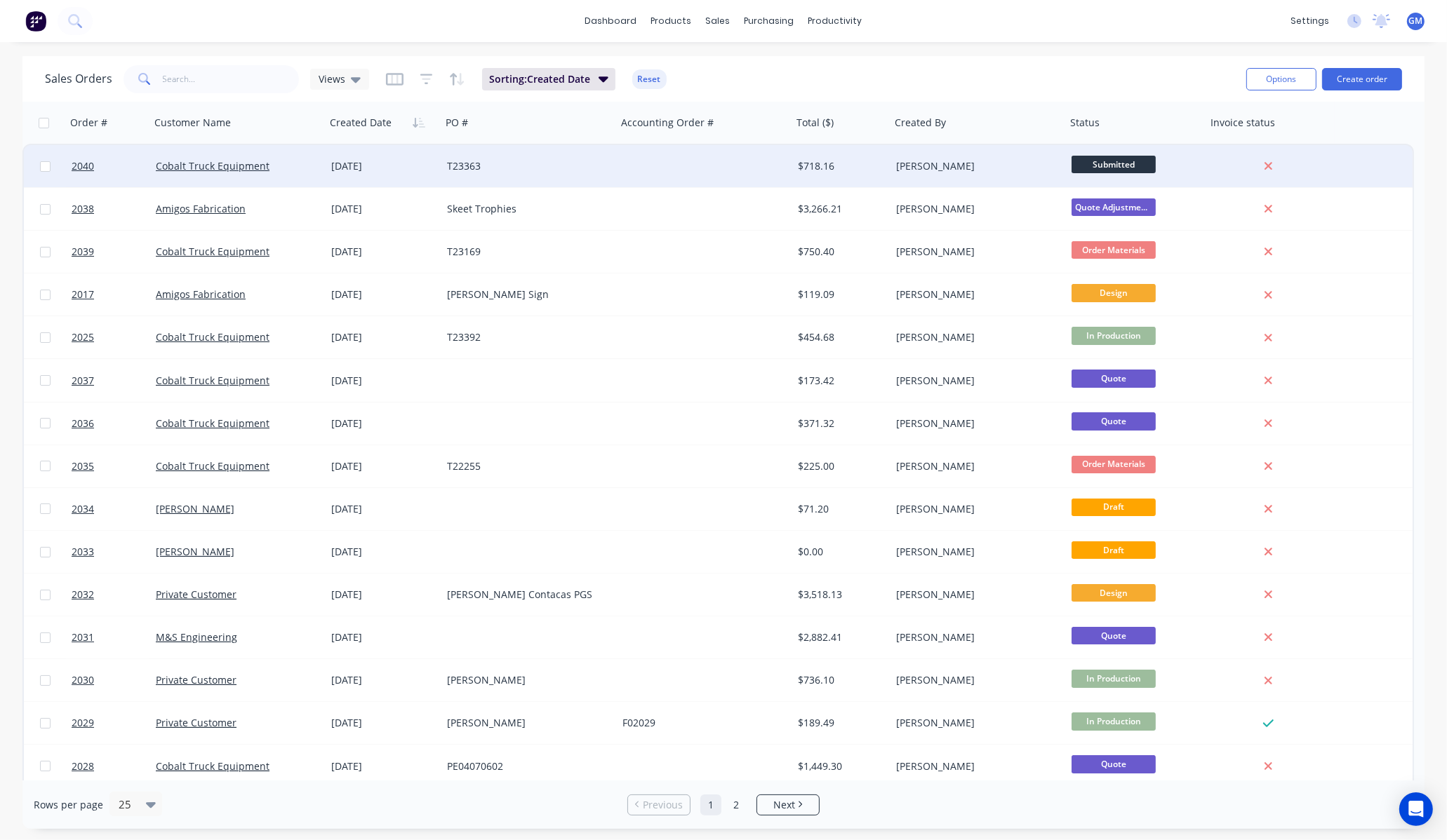
click at [783, 165] on div at bounding box center [704, 166] width 175 height 42
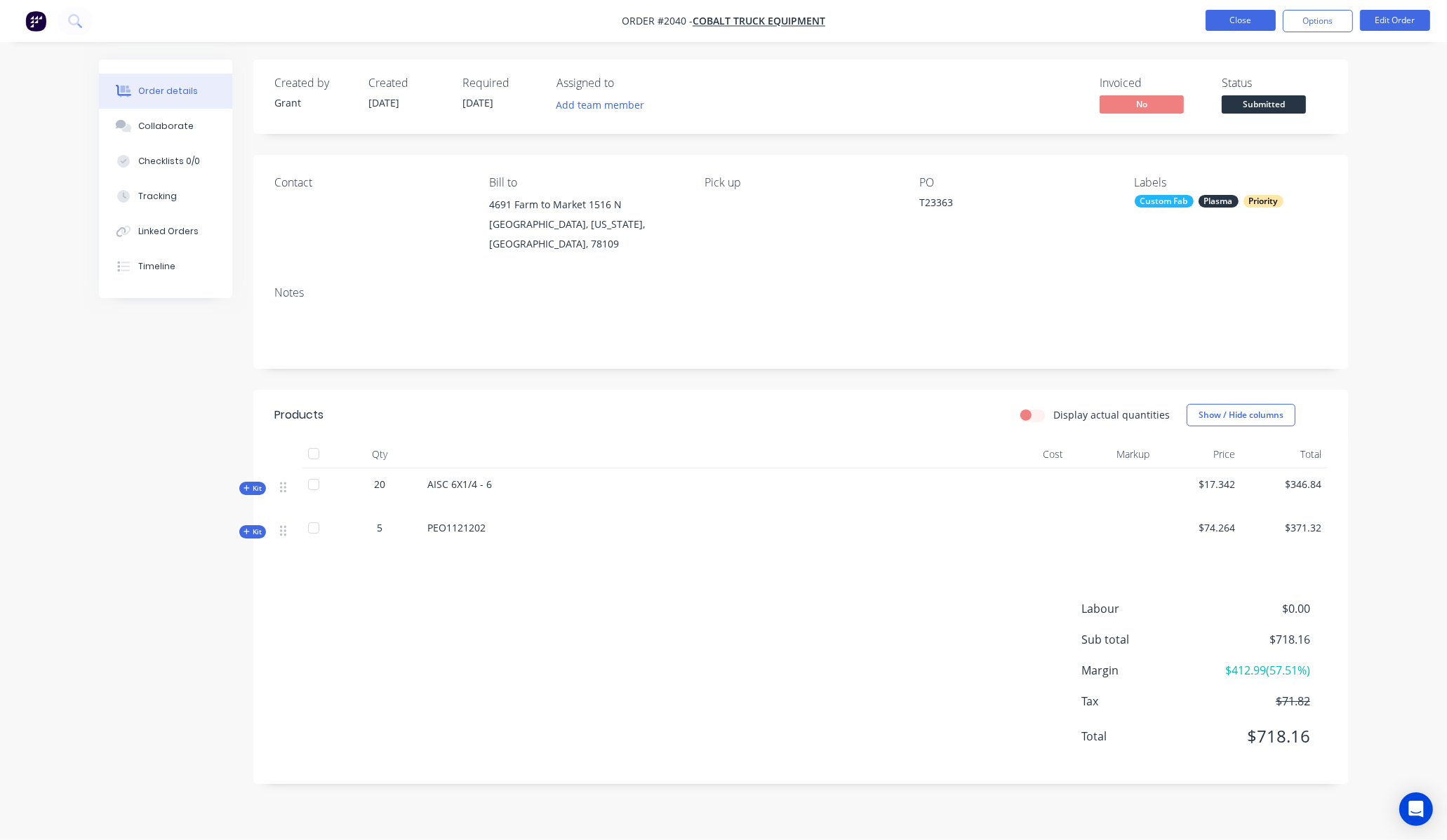
click at [1216, 23] on button "Close" at bounding box center [1241, 20] width 70 height 21
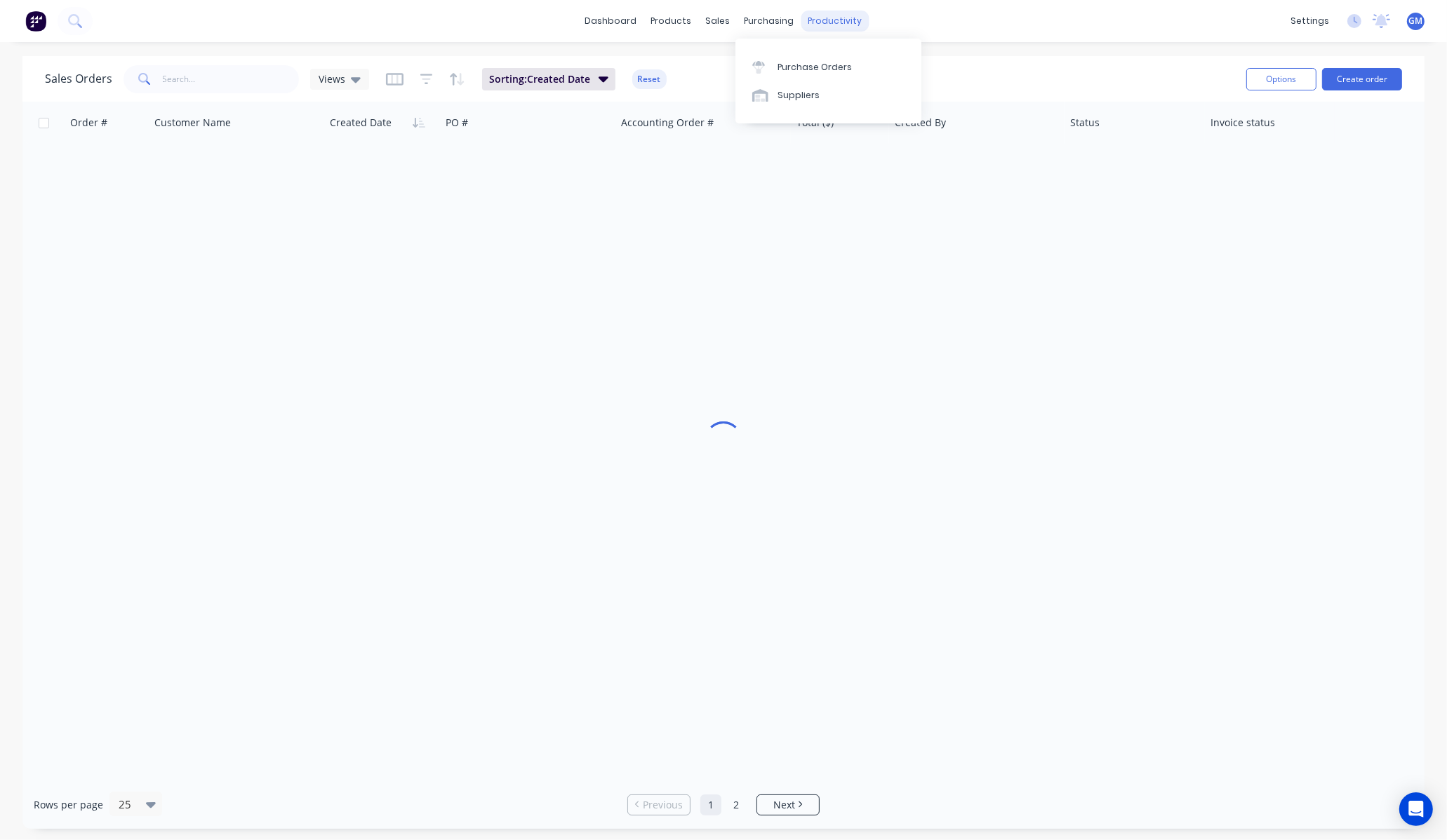
click at [782, 18] on div "purchasing" at bounding box center [769, 21] width 64 height 21
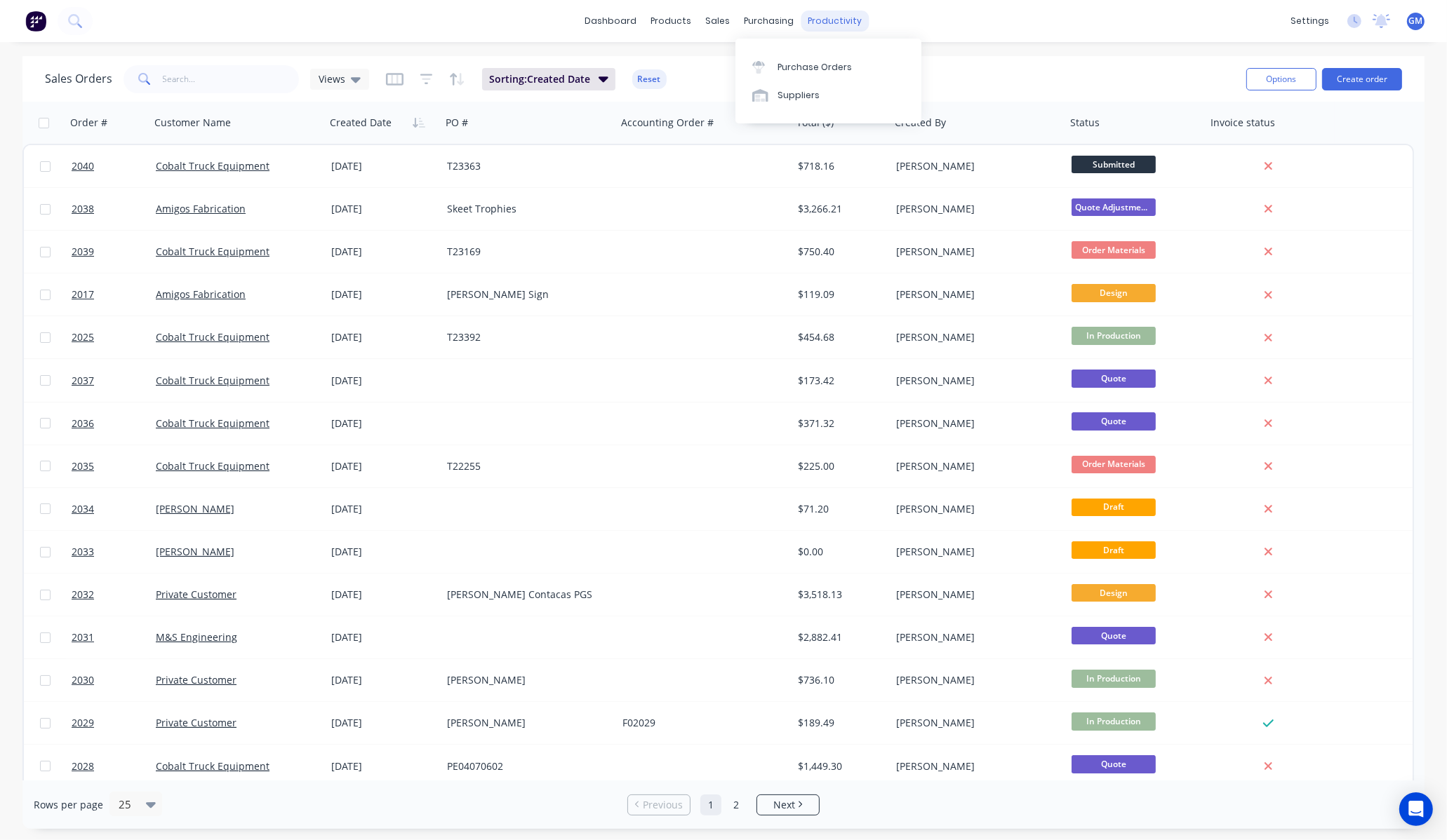
click at [845, 18] on div "productivity" at bounding box center [835, 21] width 68 height 21
click at [859, 53] on link "Workflow" at bounding box center [889, 67] width 186 height 28
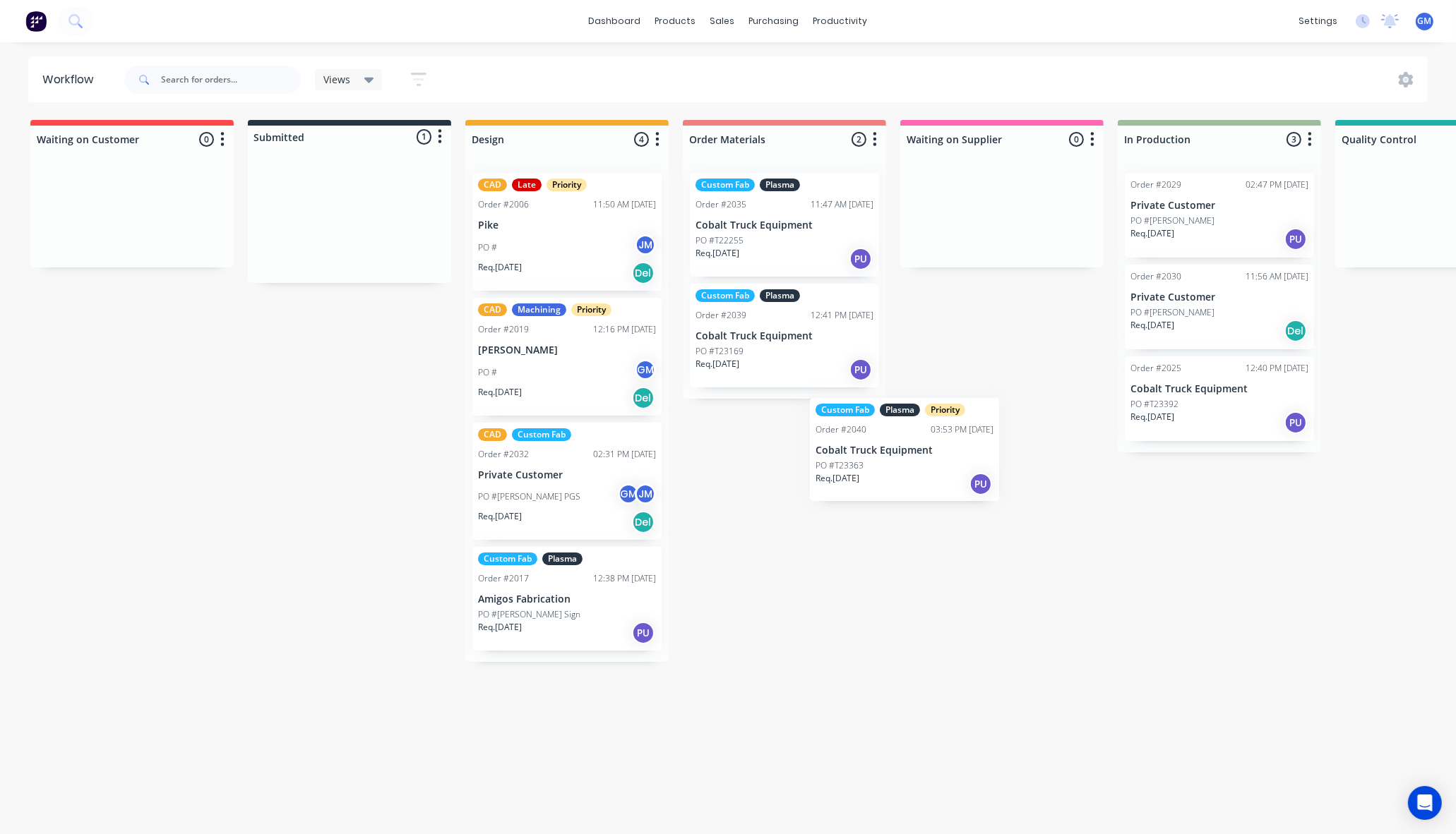
drag, startPoint x: 716, startPoint y: 348, endPoint x: 815, endPoint y: 413, distance: 118.4
click at [815, 413] on div "Waiting on Customer 0 Status colour #FF4949 hex #FF4949 Save Cancel Notificatio…" at bounding box center [1269, 391] width 2559 height 542
drag, startPoint x: 1201, startPoint y: 491, endPoint x: 1023, endPoint y: 489, distance: 178.0
click at [1205, 489] on div "Waiting on Customer 0 Status colour #FF4949 hex #FF4949 Save Cancel Notificatio…" at bounding box center [1269, 391] width 2559 height 542
click at [800, 455] on div "PO #T23363" at bounding box center [784, 462] width 178 height 13
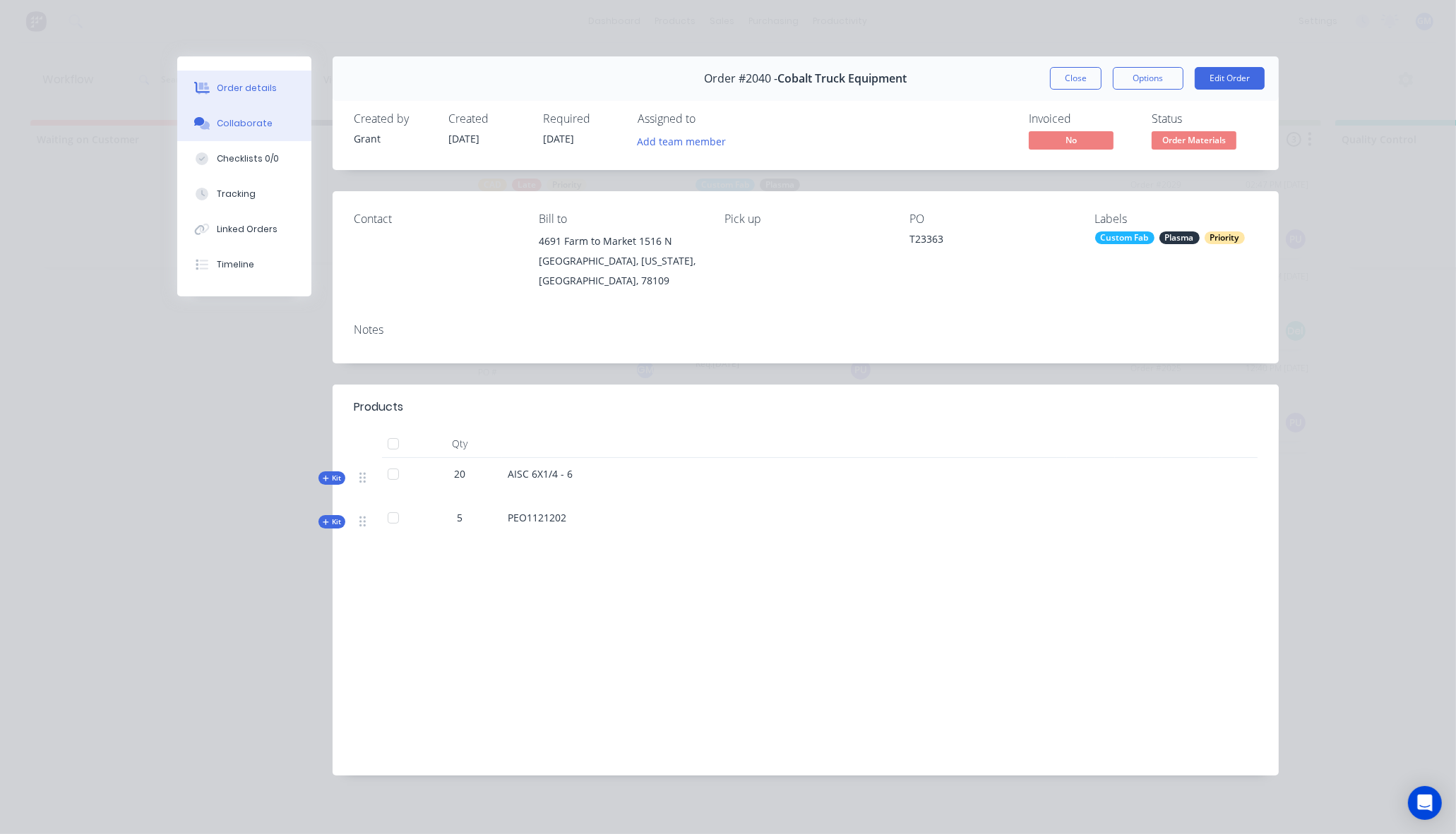
click at [256, 122] on div "Collaborate" at bounding box center [244, 123] width 56 height 13
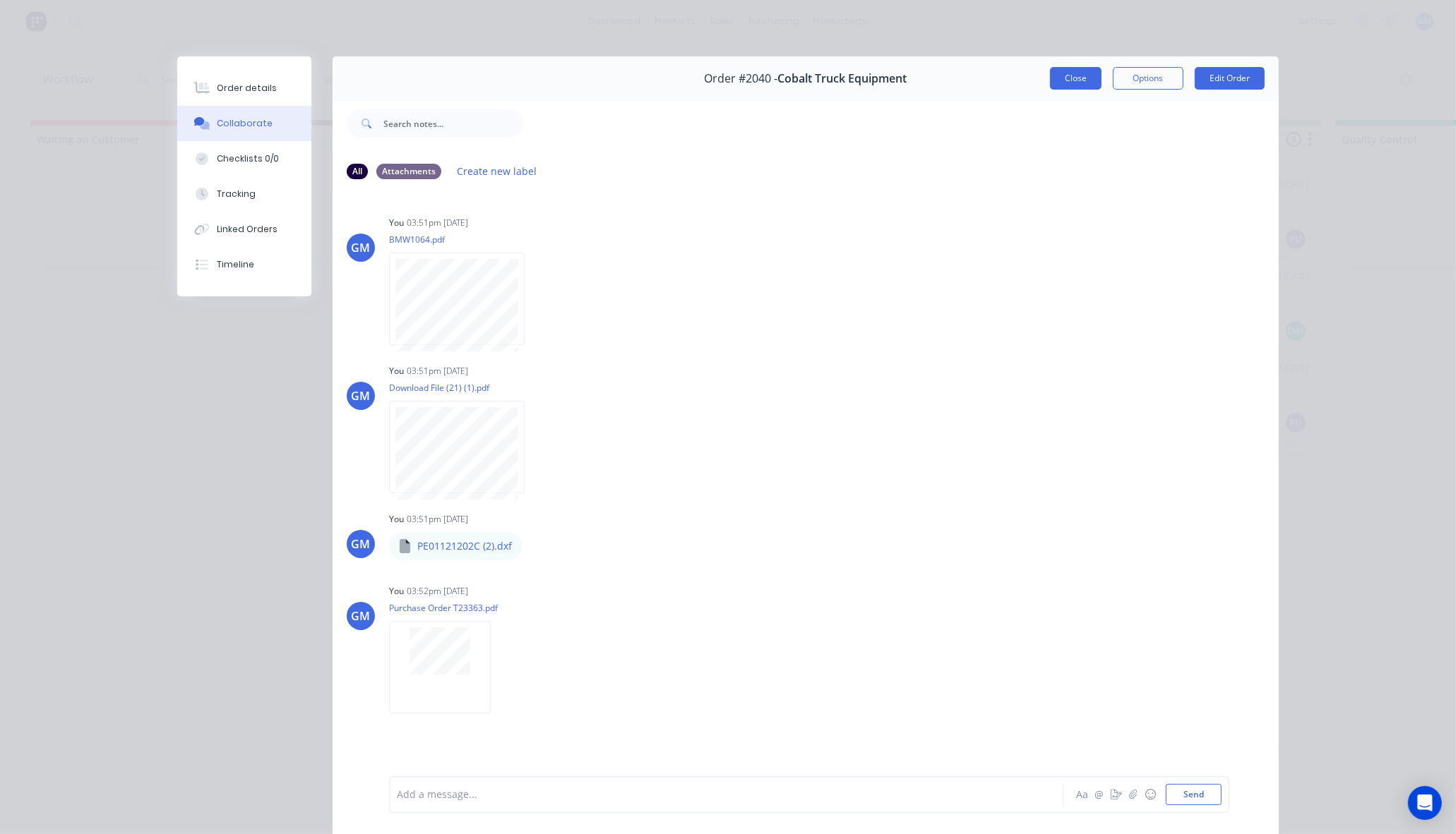
click at [1064, 72] on button "Close" at bounding box center [1075, 79] width 52 height 23
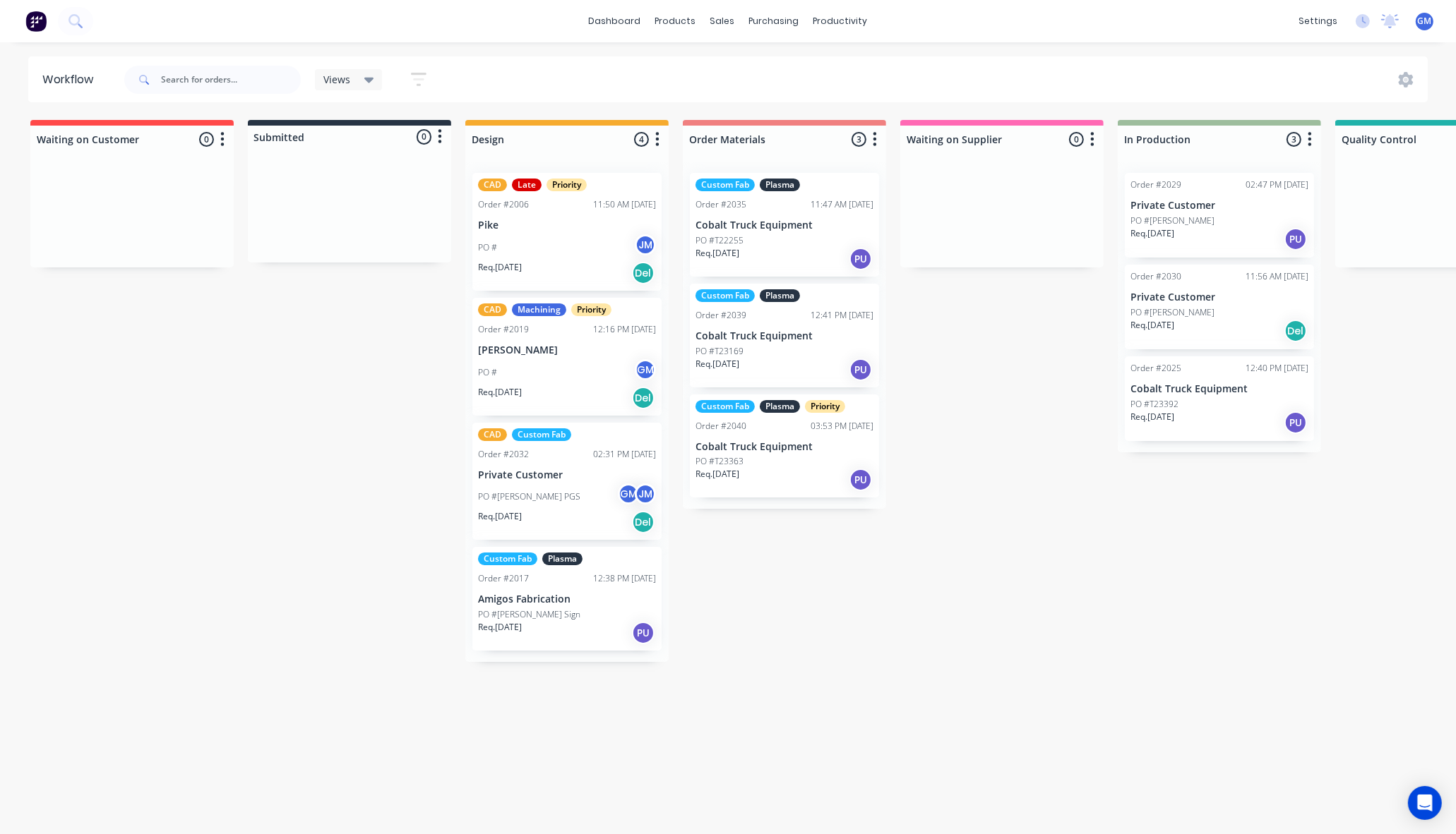
click at [774, 438] on div "Custom Fab Plasma Priority Order #2040 03:53 PM [DATE] Cobalt Truck Equipment P…" at bounding box center [784, 446] width 189 height 104
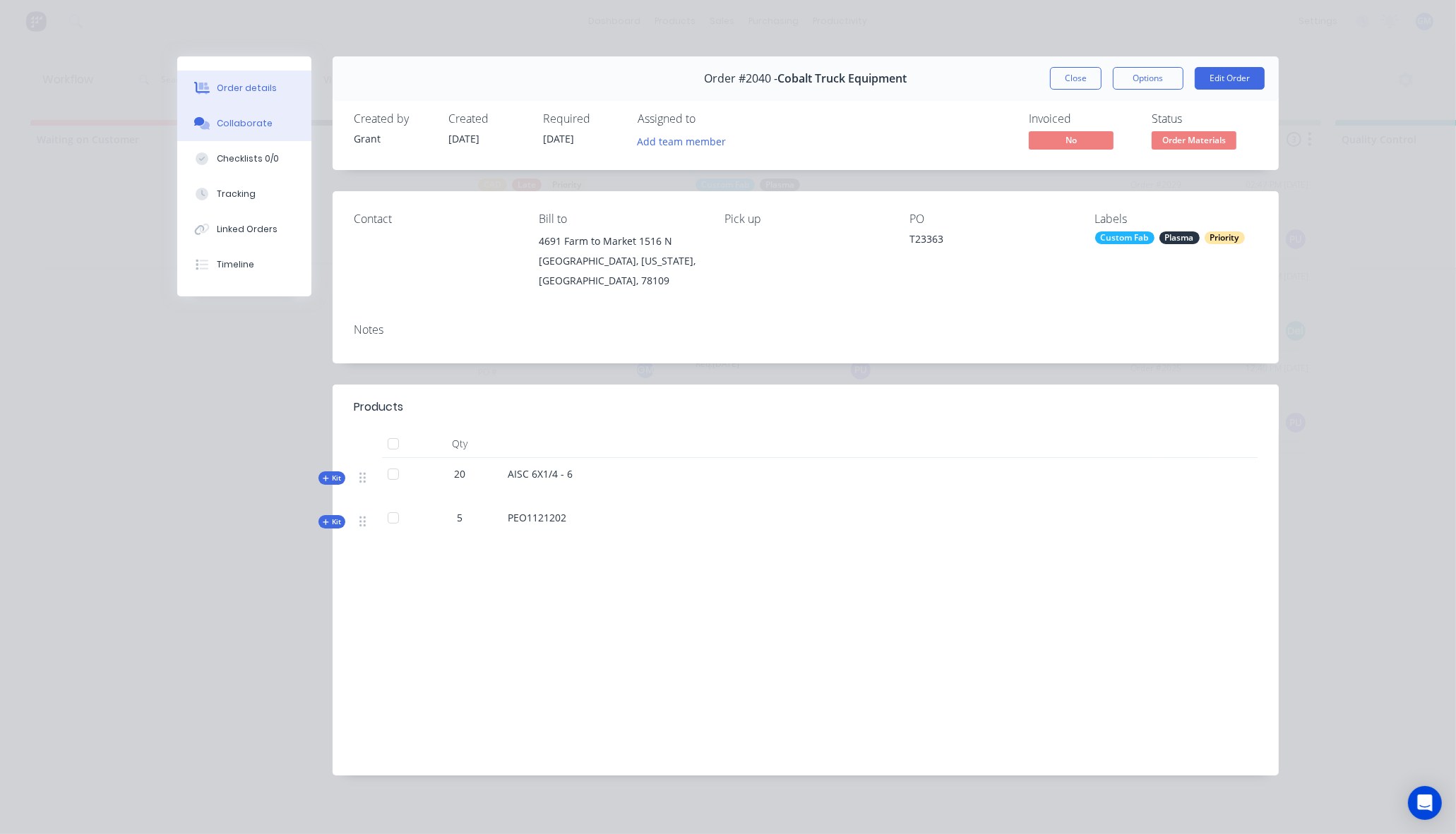
click at [252, 124] on div "Collaborate" at bounding box center [244, 123] width 56 height 13
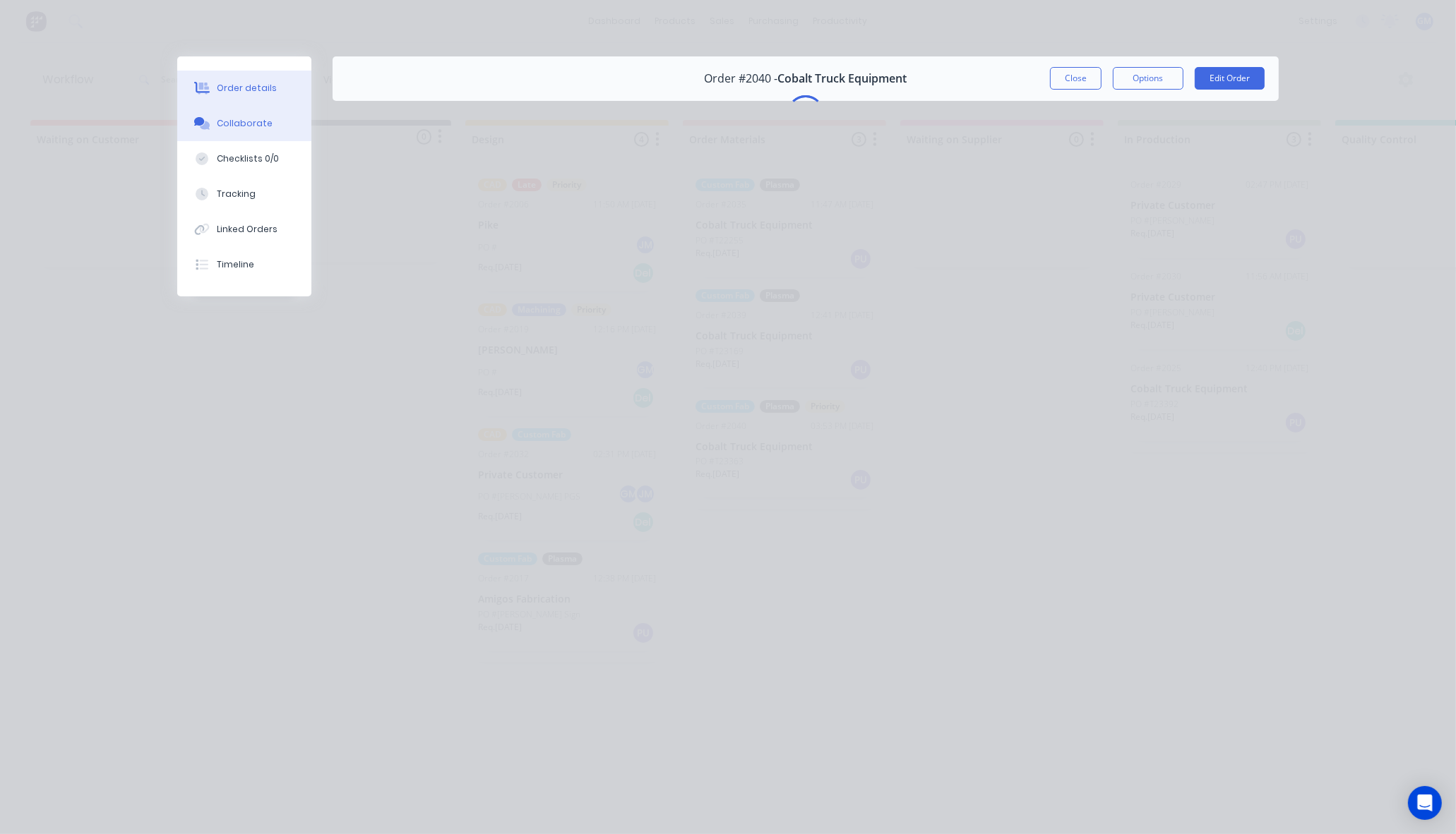
click at [266, 91] on button "Order details" at bounding box center [244, 88] width 134 height 35
